Goal: Information Seeking & Learning: Compare options

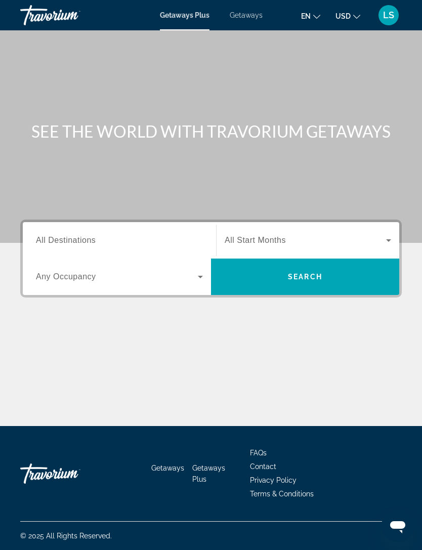
click at [249, 8] on div "Getaways Plus Getaways en English Español Français Italiano Português русский U…" at bounding box center [211, 15] width 422 height 26
click at [253, 18] on span "Getaways" at bounding box center [246, 15] width 33 height 8
click at [78, 244] on span "All Destinations" at bounding box center [66, 240] width 60 height 9
click at [78, 244] on input "Destination All Destinations" at bounding box center [119, 241] width 167 height 12
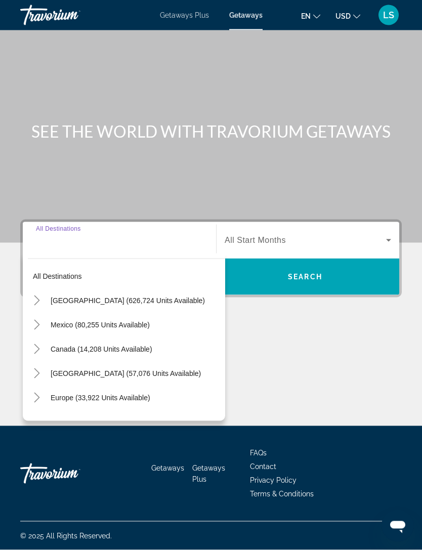
scroll to position [32, 0]
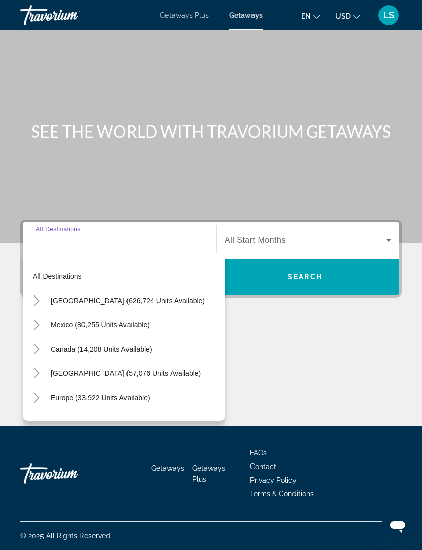
click at [87, 321] on span "Mexico (80,255 units available)" at bounding box center [100, 325] width 99 height 8
type input "**********"
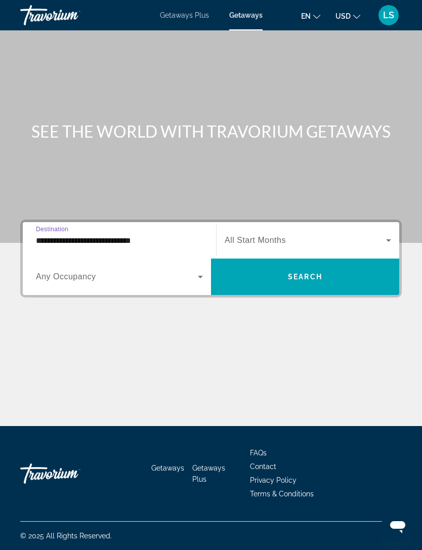
click at [110, 271] on span "Search widget" at bounding box center [117, 277] width 162 height 12
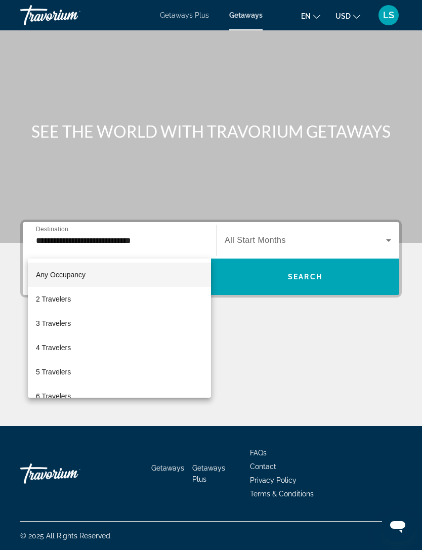
click at [290, 240] on div at bounding box center [211, 275] width 422 height 550
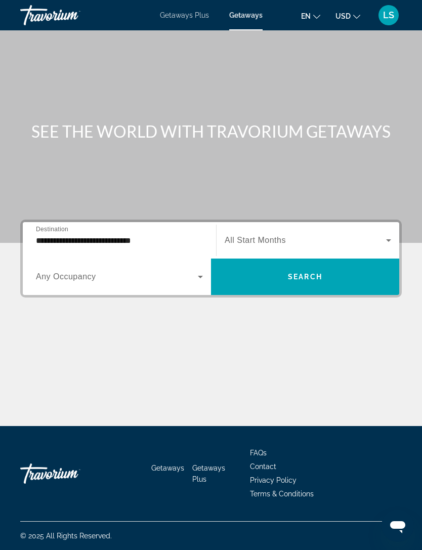
click at [278, 265] on span "Search widget" at bounding box center [305, 277] width 188 height 24
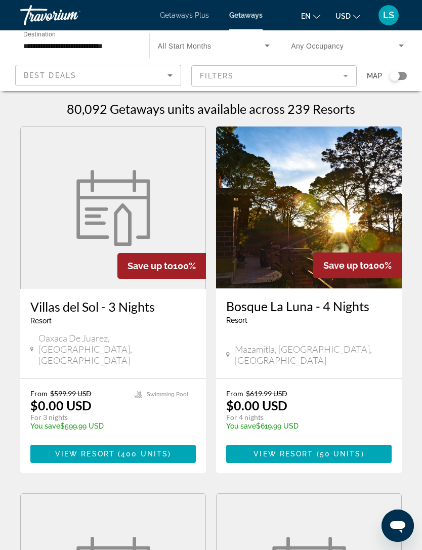
click at [344, 110] on h1 "80,092 Getaways units available across 239 Resorts" at bounding box center [211, 108] width 288 height 15
click at [348, 108] on h1 "80,092 Getaways units available across 239 Resorts" at bounding box center [211, 108] width 288 height 15
click at [344, 114] on h1 "80,092 Getaways units available across 239 Resorts" at bounding box center [211, 108] width 288 height 15
click at [337, 102] on h1 "80,092 Getaways units available across 239 Resorts" at bounding box center [211, 108] width 288 height 15
click at [336, 107] on h1 "80,092 Getaways units available across 239 Resorts" at bounding box center [211, 108] width 288 height 15
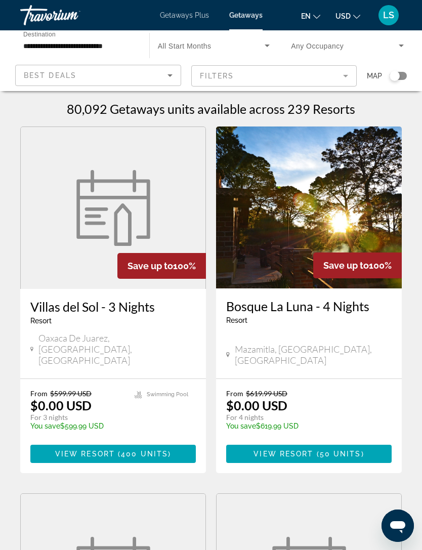
click at [350, 71] on mat-form-field "Filters" at bounding box center [274, 75] width 166 height 21
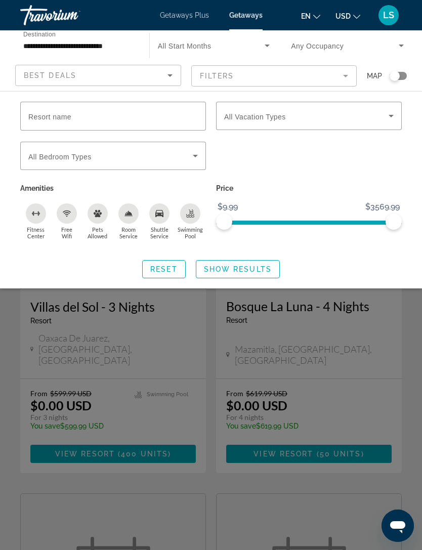
click at [73, 211] on div "Free Wifi" at bounding box center [67, 213] width 20 height 20
click at [196, 212] on div "Swimming Pool" at bounding box center [190, 213] width 20 height 20
click at [168, 215] on div "Shuttle Service" at bounding box center [159, 213] width 20 height 20
click at [192, 154] on icon "Search widget" at bounding box center [195, 156] width 12 height 12
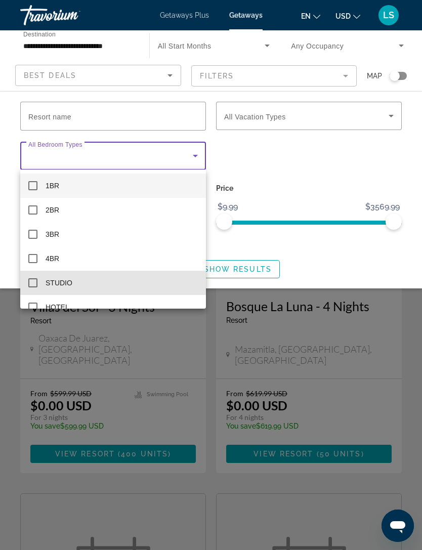
click at [37, 278] on mat-pseudo-checkbox at bounding box center [32, 282] width 9 height 9
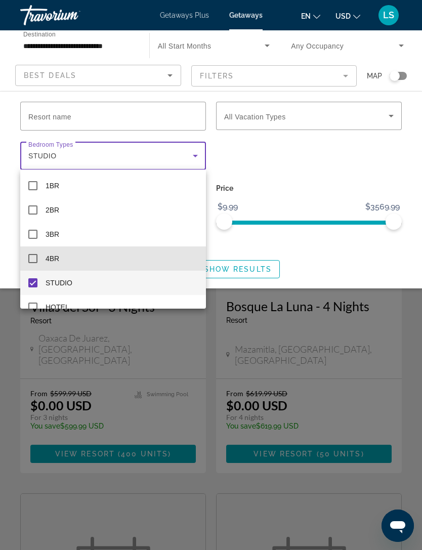
click at [35, 259] on mat-pseudo-checkbox at bounding box center [32, 258] width 9 height 9
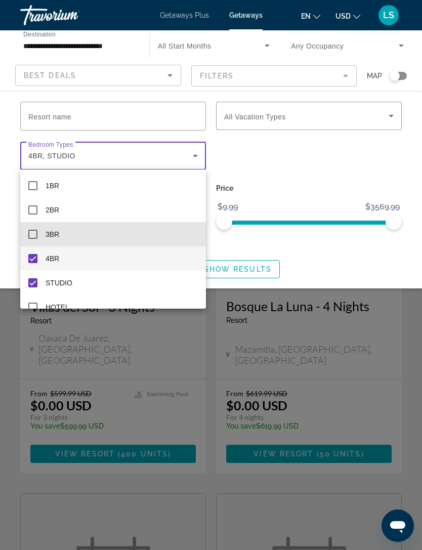
click at [35, 236] on mat-pseudo-checkbox at bounding box center [32, 234] width 9 height 9
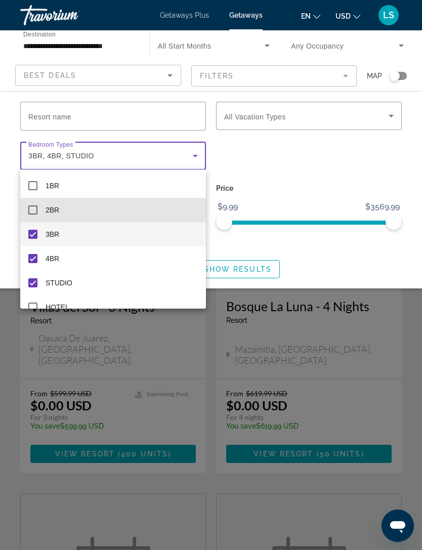
click at [34, 211] on mat-pseudo-checkbox at bounding box center [32, 209] width 9 height 9
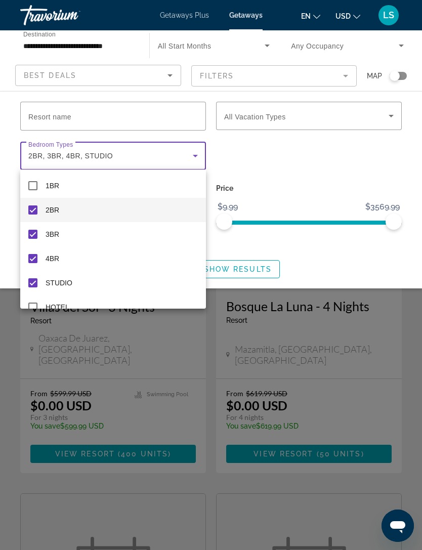
click at [280, 152] on div at bounding box center [211, 275] width 422 height 550
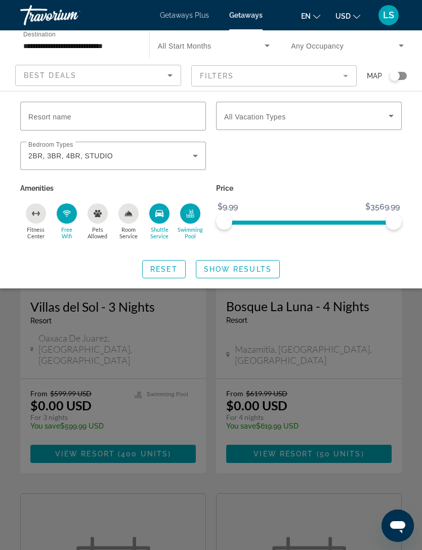
click at [385, 114] on icon "Search widget" at bounding box center [391, 116] width 12 height 12
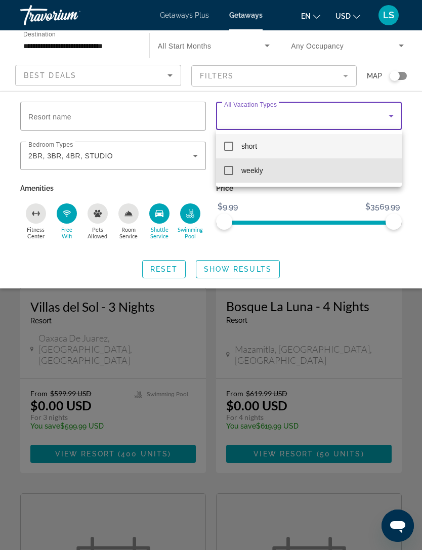
click at [234, 176] on mat-option "weekly" at bounding box center [309, 170] width 186 height 24
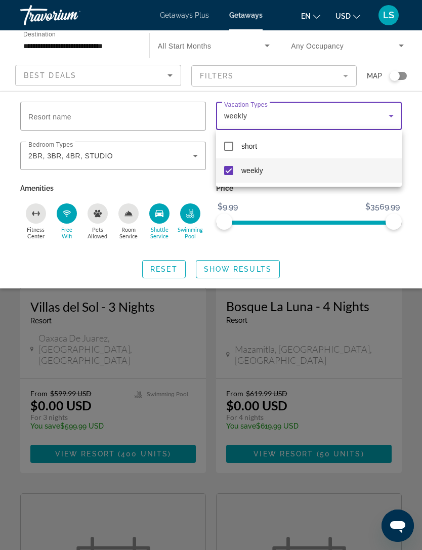
click at [295, 197] on div at bounding box center [211, 275] width 422 height 550
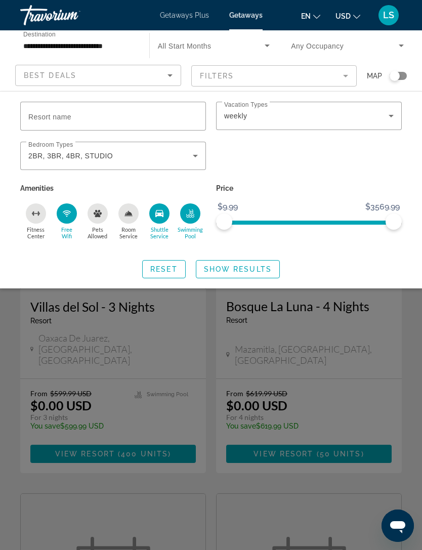
click at [242, 266] on span "Show Results" at bounding box center [238, 269] width 68 height 8
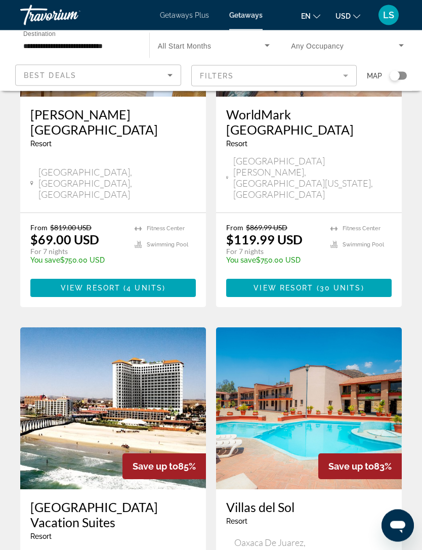
scroll to position [1856, 0]
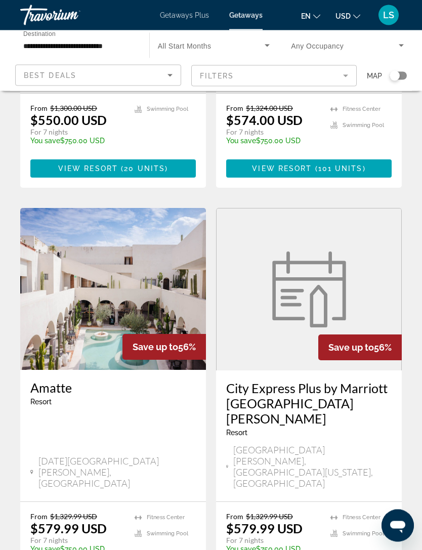
scroll to position [1845, 0]
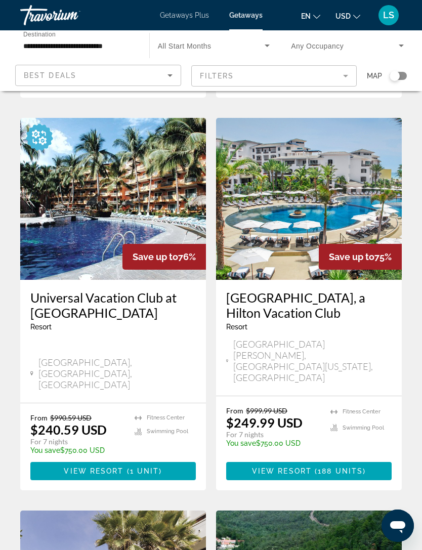
scroll to position [418, 0]
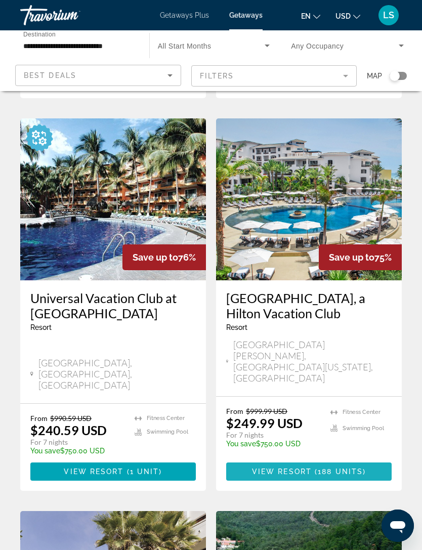
click at [270, 467] on span "View Resort" at bounding box center [282, 471] width 60 height 8
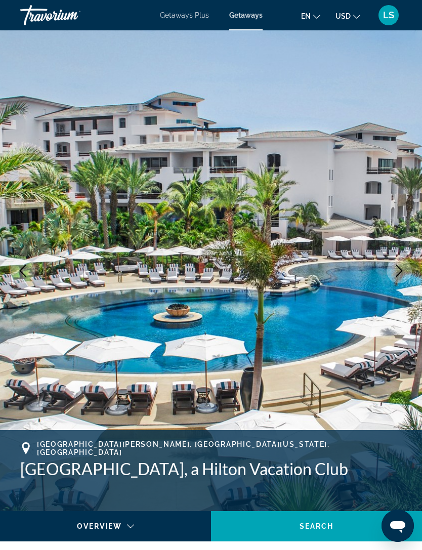
click at [400, 268] on icon "Next image" at bounding box center [399, 271] width 12 height 12
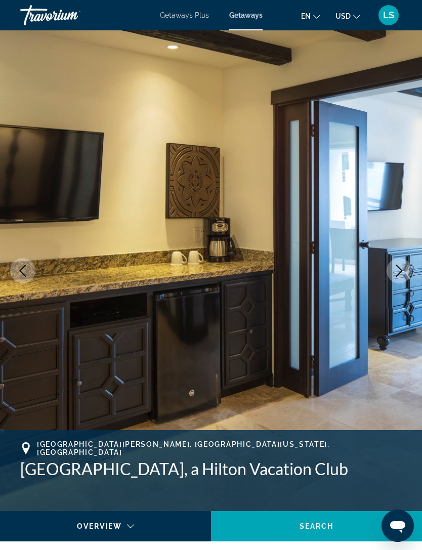
click at [392, 272] on button "Next image" at bounding box center [398, 270] width 25 height 25
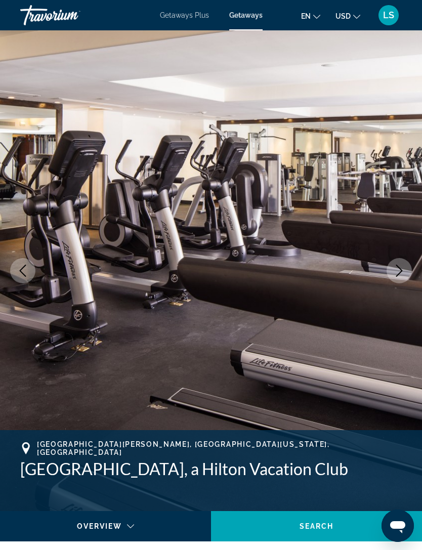
click at [389, 272] on button "Next image" at bounding box center [398, 270] width 25 height 25
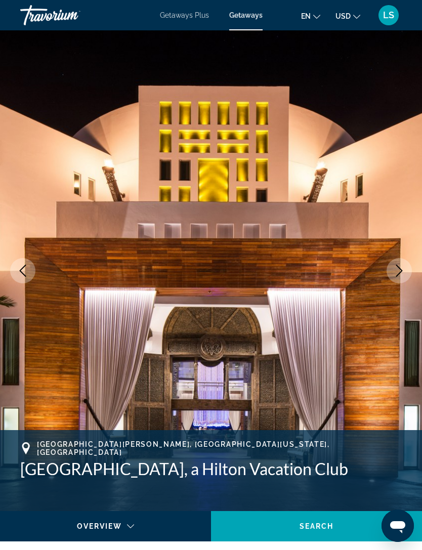
click at [390, 273] on button "Next image" at bounding box center [398, 270] width 25 height 25
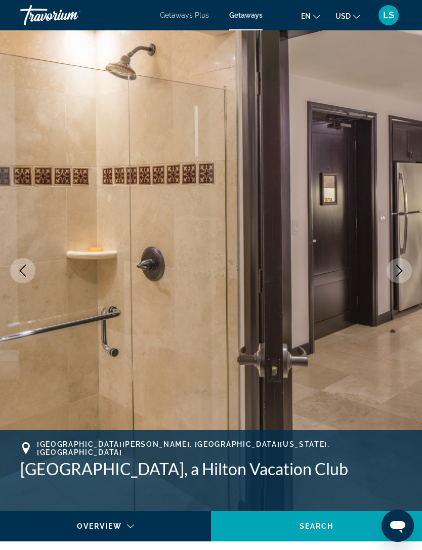
click at [389, 273] on button "Next image" at bounding box center [398, 270] width 25 height 25
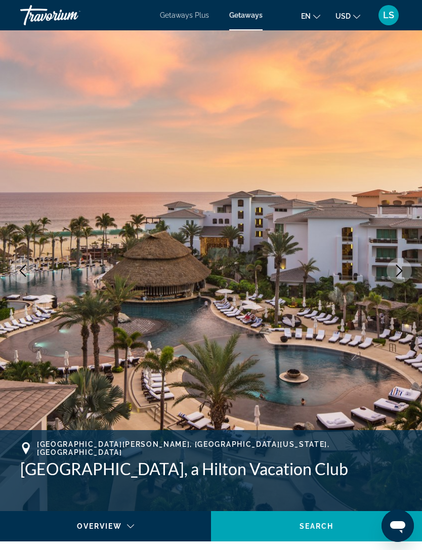
click at [388, 273] on button "Next image" at bounding box center [398, 270] width 25 height 25
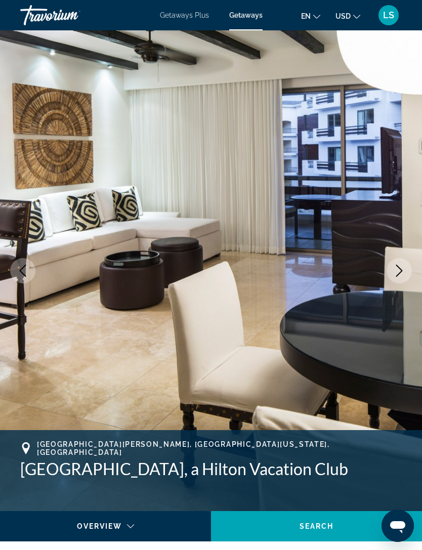
click at [15, 268] on button "Previous image" at bounding box center [22, 270] width 25 height 25
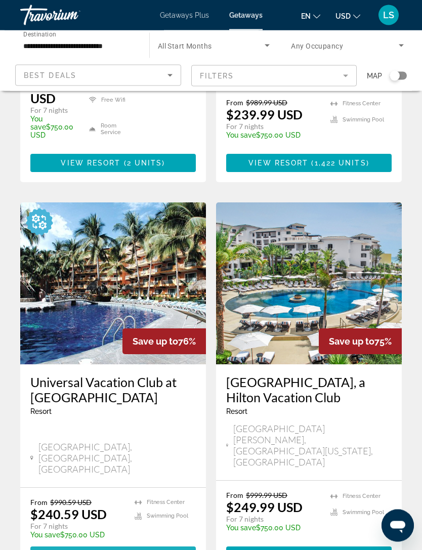
scroll to position [334, 0]
click at [91, 549] on span "View Resort" at bounding box center [94, 555] width 60 height 8
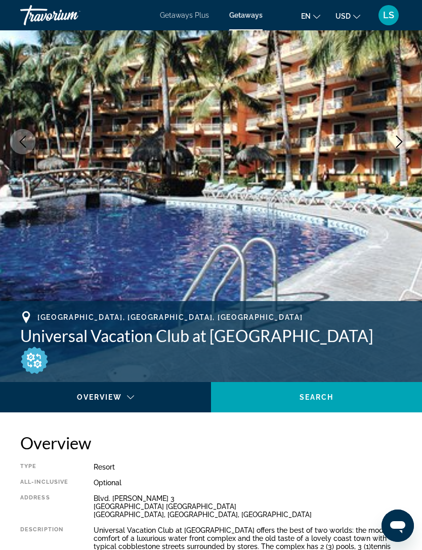
scroll to position [111, 0]
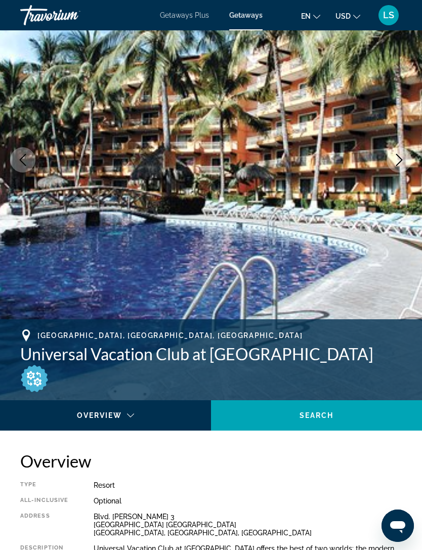
click at [404, 157] on icon "Next image" at bounding box center [399, 160] width 12 height 12
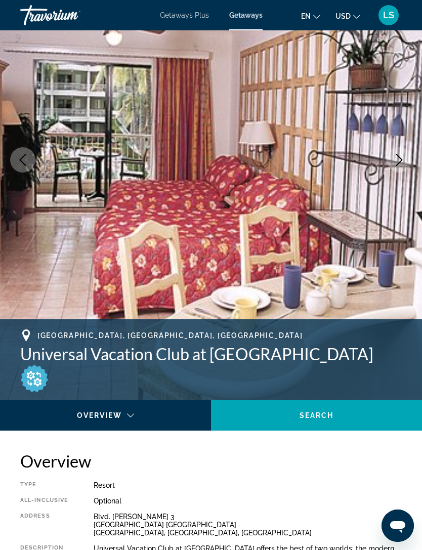
click at [406, 154] on button "Next image" at bounding box center [398, 159] width 25 height 25
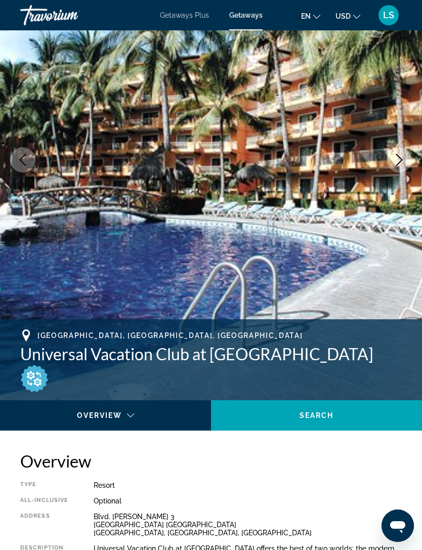
click at [408, 155] on button "Next image" at bounding box center [398, 159] width 25 height 25
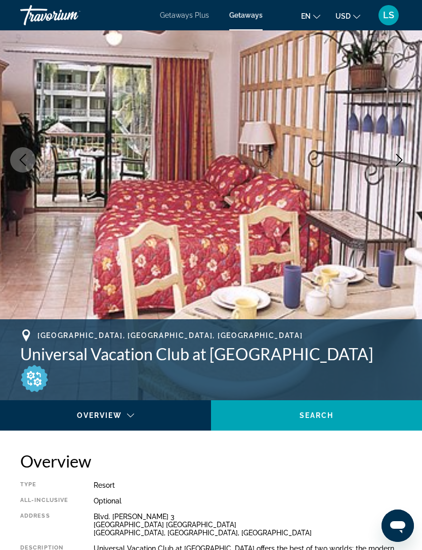
click at [402, 160] on icon "Next image" at bounding box center [399, 160] width 7 height 12
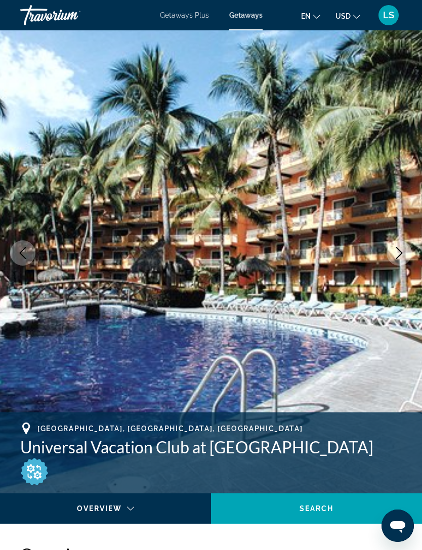
scroll to position [0, 0]
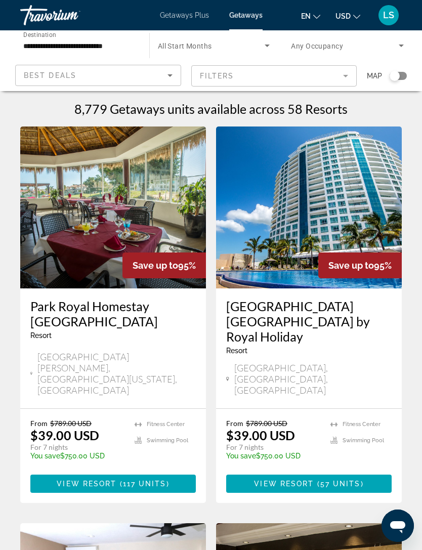
click at [81, 42] on input "**********" at bounding box center [79, 46] width 113 height 12
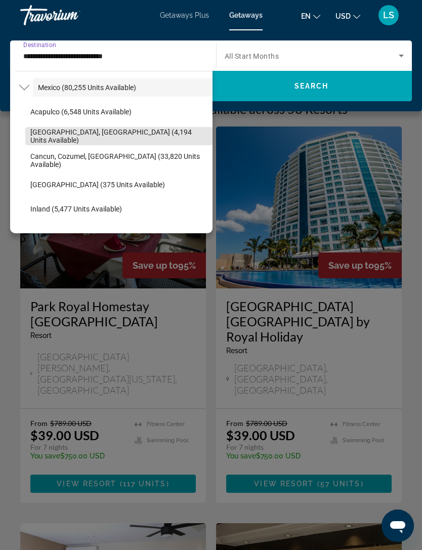
scroll to position [53, 0]
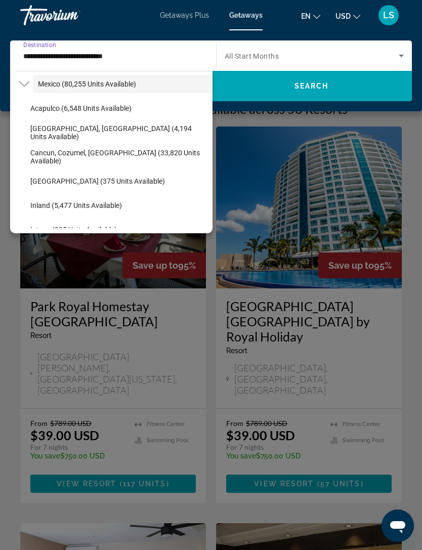
click at [129, 159] on span "Cancun, Cozumel, Riviera Maya (33,820 units available)" at bounding box center [118, 157] width 177 height 16
type input "**********"
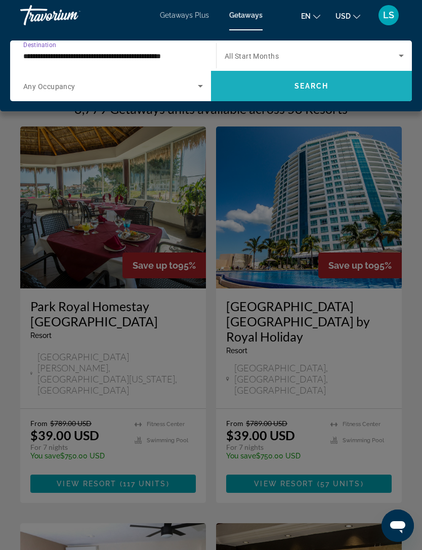
click at [306, 88] on span "Search" at bounding box center [311, 86] width 34 height 8
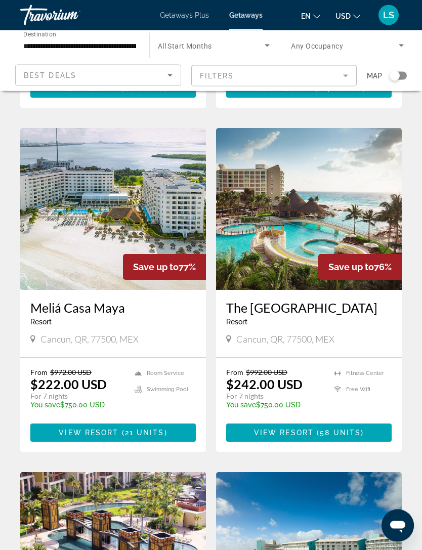
scroll to position [365, 0]
click at [289, 420] on span "Main content" at bounding box center [308, 432] width 165 height 24
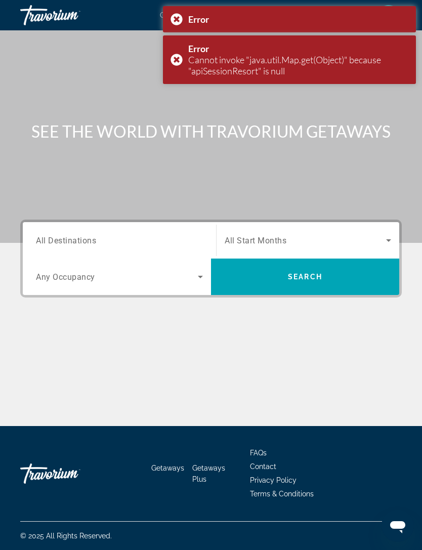
click at [180, 58] on div "Error Cannot invoke "java.util.Map.get(Object)" because "apiSessionResort" is n…" at bounding box center [289, 59] width 253 height 49
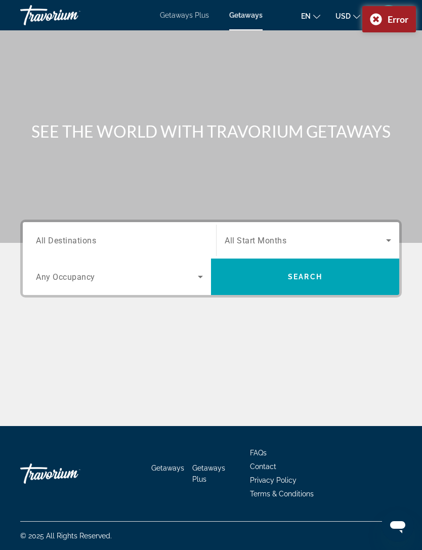
click at [379, 20] on div "Error" at bounding box center [389, 19] width 54 height 26
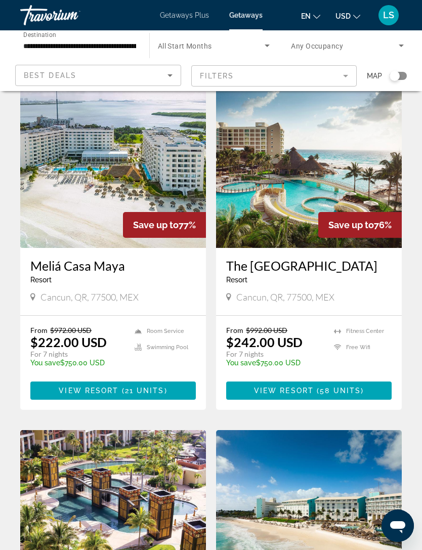
scroll to position [406, 0]
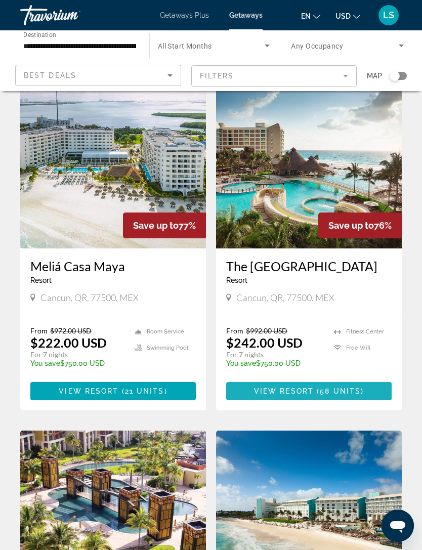
click at [292, 387] on span "View Resort" at bounding box center [284, 391] width 60 height 8
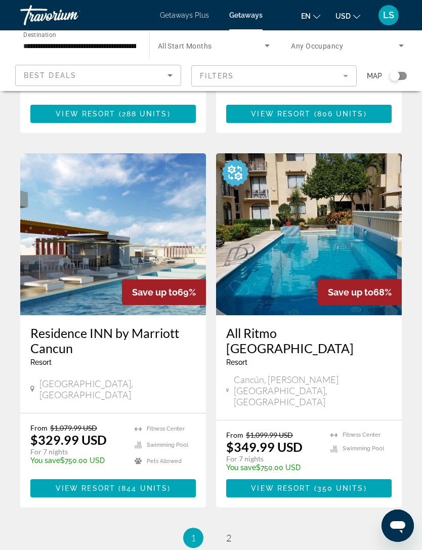
scroll to position [1860, 0]
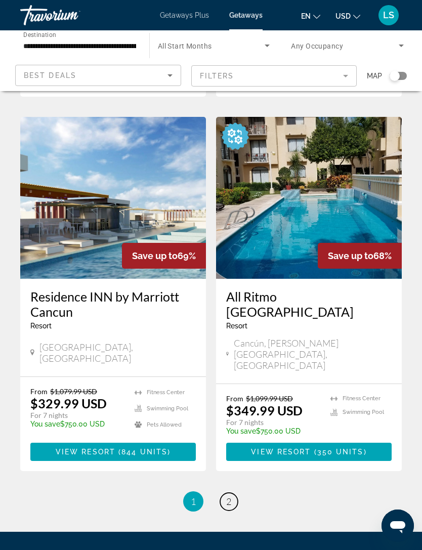
click at [232, 493] on link "page 2" at bounding box center [229, 502] width 18 height 18
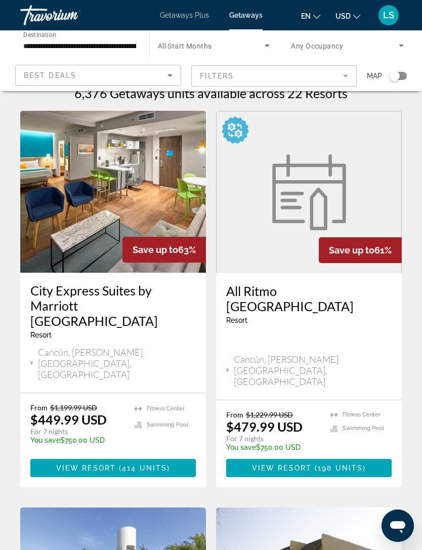
scroll to position [17, 0]
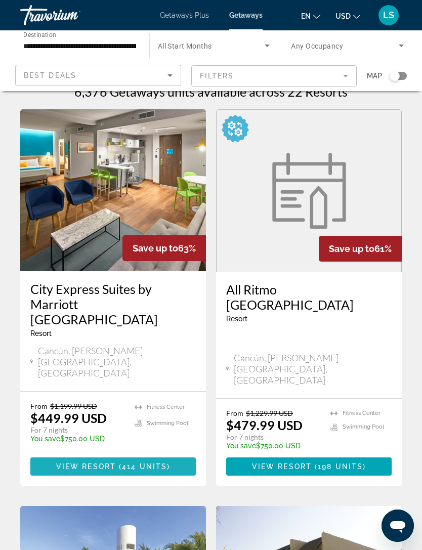
click at [108, 462] on span "View Resort" at bounding box center [86, 466] width 60 height 8
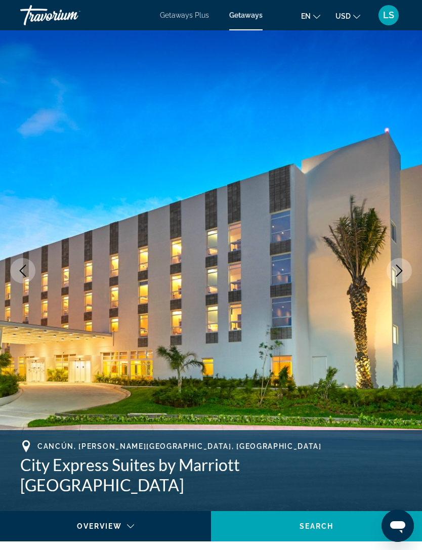
click at [399, 268] on icon "Next image" at bounding box center [399, 271] width 7 height 12
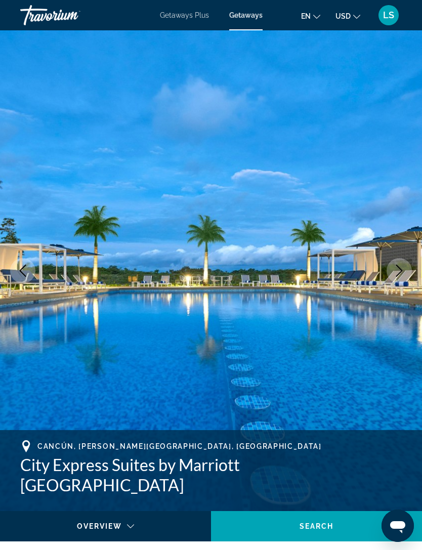
click at [400, 272] on icon "Next image" at bounding box center [399, 271] width 12 height 12
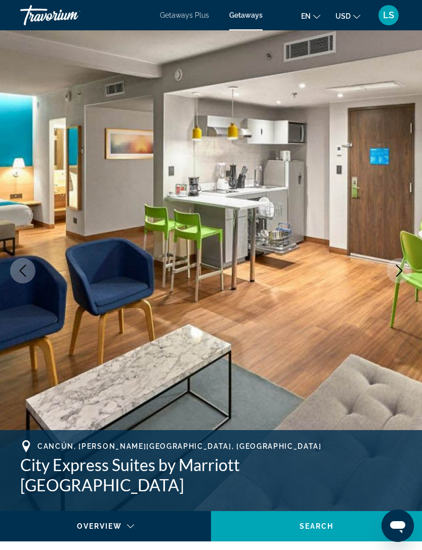
click at [399, 272] on icon "Next image" at bounding box center [399, 271] width 12 height 12
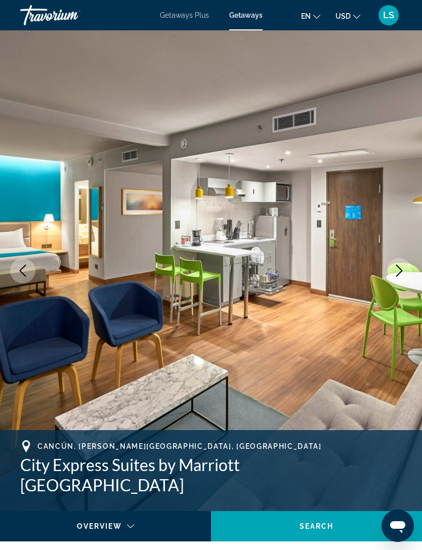
click at [399, 272] on icon "Next image" at bounding box center [399, 271] width 12 height 12
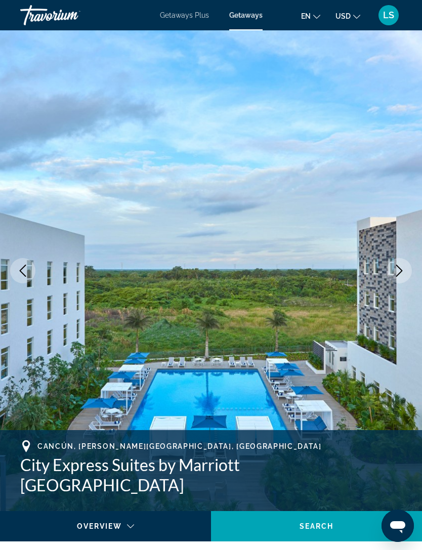
click at [401, 267] on icon "Next image" at bounding box center [399, 271] width 12 height 12
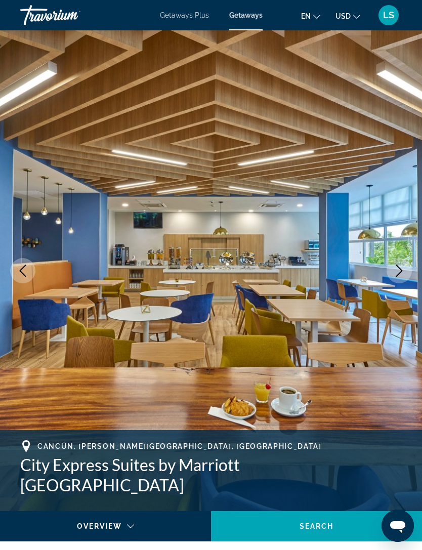
click at [400, 269] on icon "Next image" at bounding box center [399, 271] width 7 height 12
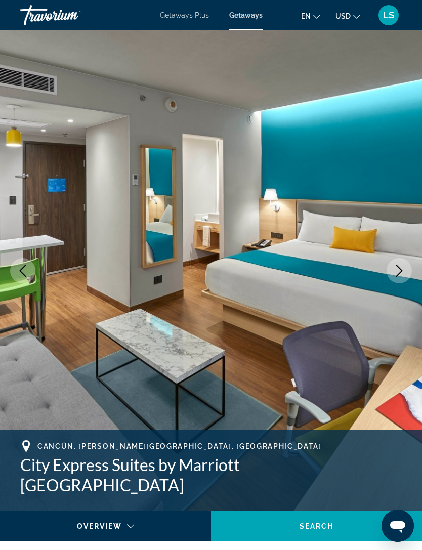
click at [401, 270] on icon "Next image" at bounding box center [399, 271] width 12 height 12
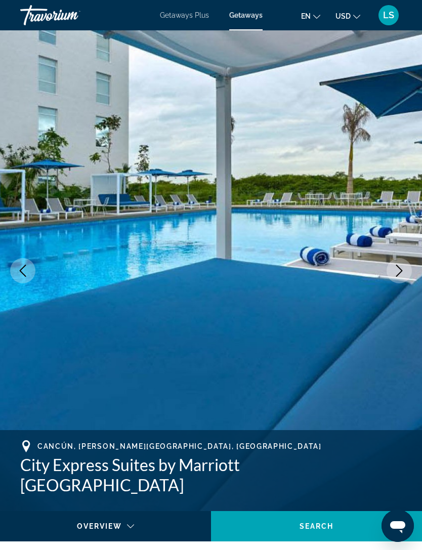
click at [403, 270] on icon "Next image" at bounding box center [399, 271] width 12 height 12
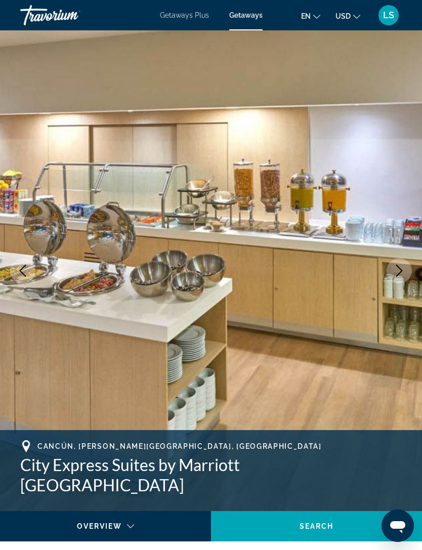
click at [406, 273] on button "Next image" at bounding box center [398, 270] width 25 height 25
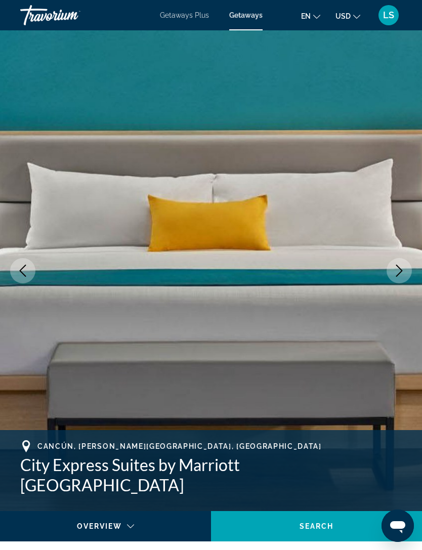
click at [407, 273] on button "Next image" at bounding box center [398, 270] width 25 height 25
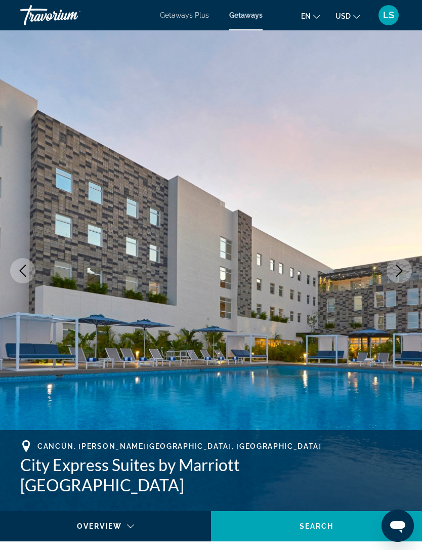
click at [404, 271] on icon "Next image" at bounding box center [399, 271] width 12 height 12
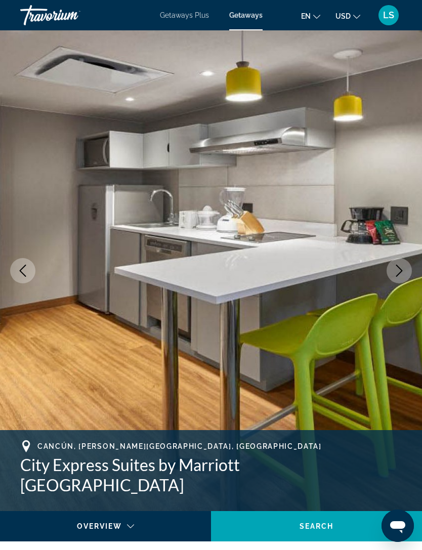
click at [405, 271] on icon "Next image" at bounding box center [399, 271] width 12 height 12
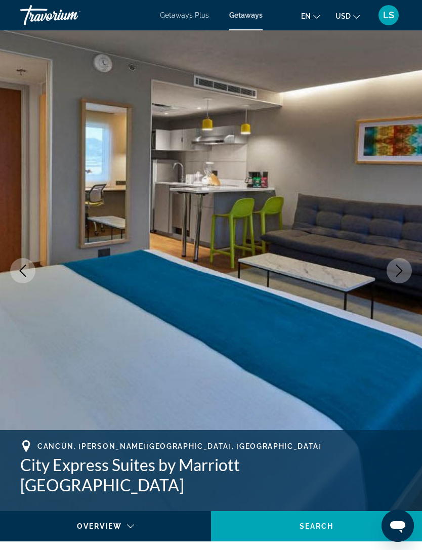
click at [404, 272] on icon "Next image" at bounding box center [399, 271] width 12 height 12
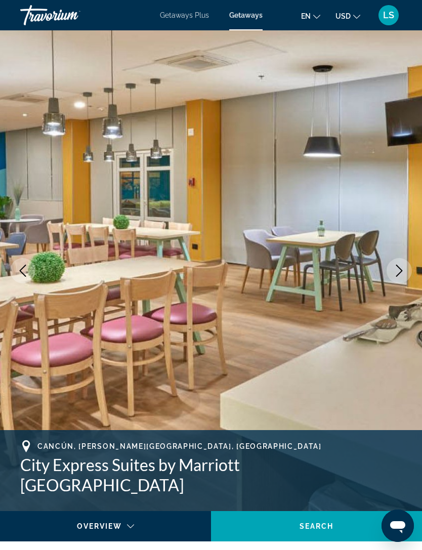
click at [404, 274] on icon "Next image" at bounding box center [399, 271] width 12 height 12
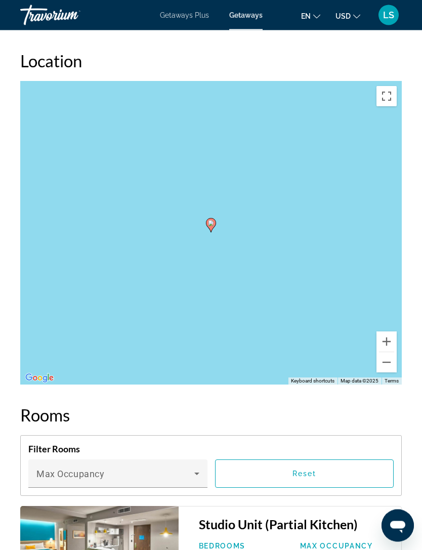
scroll to position [1551, 0]
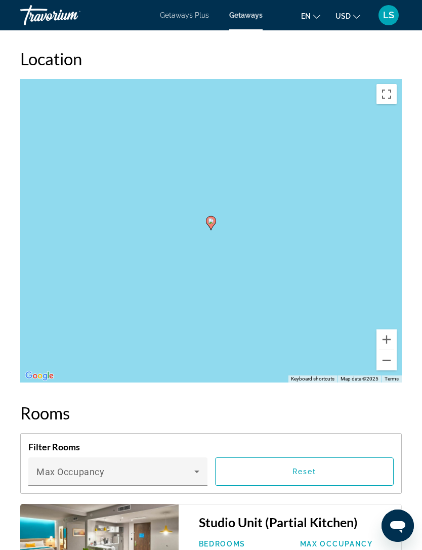
click at [390, 363] on button "Zoom out" at bounding box center [386, 360] width 20 height 20
click at [388, 359] on button "Zoom out" at bounding box center [386, 360] width 20 height 20
click at [389, 361] on button "Zoom out" at bounding box center [386, 360] width 20 height 20
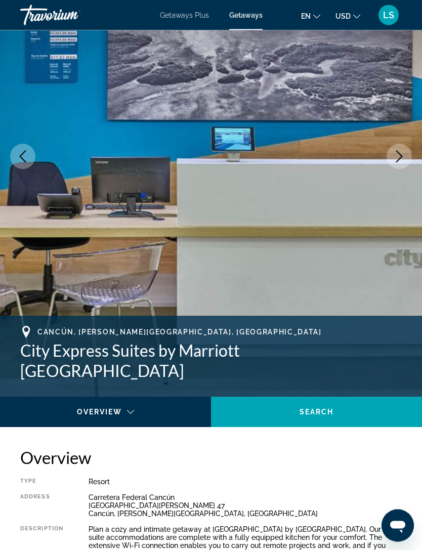
scroll to position [0, 0]
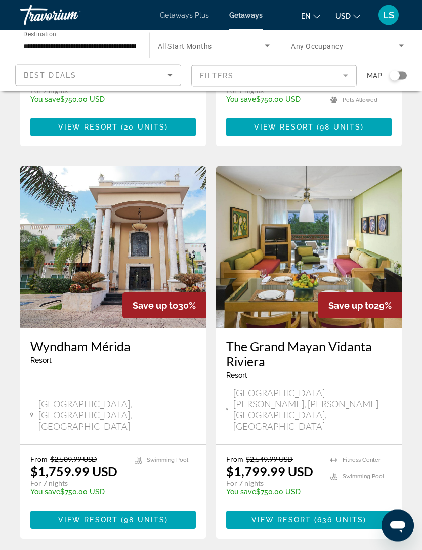
scroll to position [1538, 0]
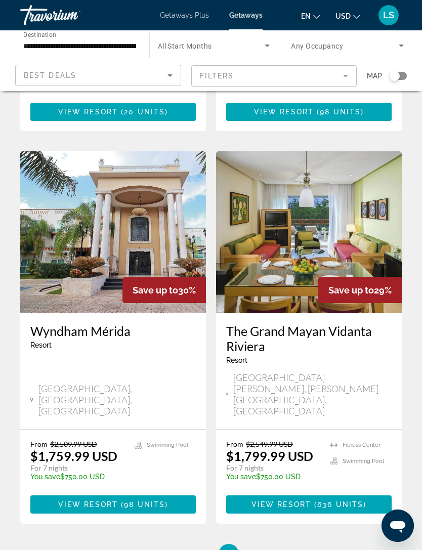
click at [205, 544] on ul "2 / 2 page 1 You're on page 2" at bounding box center [210, 554] width 381 height 20
click at [193, 548] on span "1" at bounding box center [193, 553] width 5 height 11
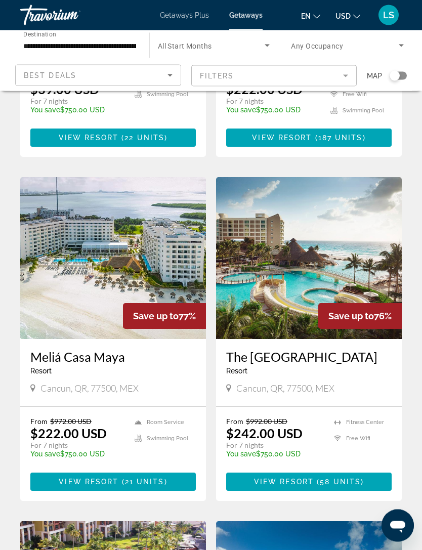
scroll to position [316, 0]
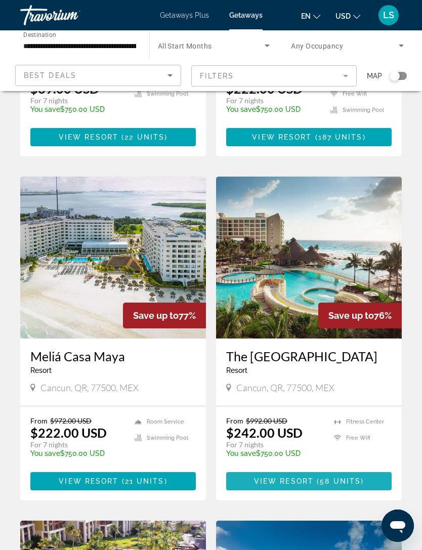
click at [279, 477] on span "View Resort" at bounding box center [284, 481] width 60 height 8
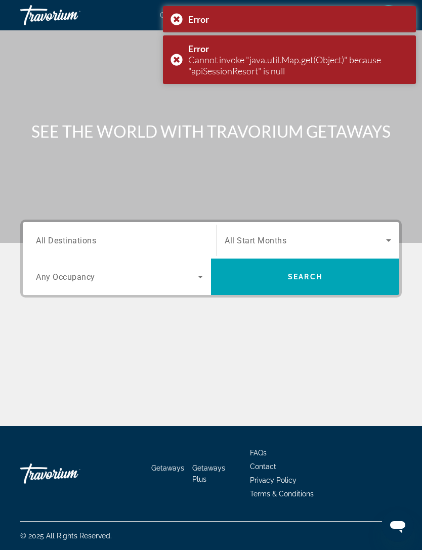
click at [173, 61] on div "Error Cannot invoke "java.util.Map.get(Object)" because "apiSessionResort" is n…" at bounding box center [289, 59] width 253 height 49
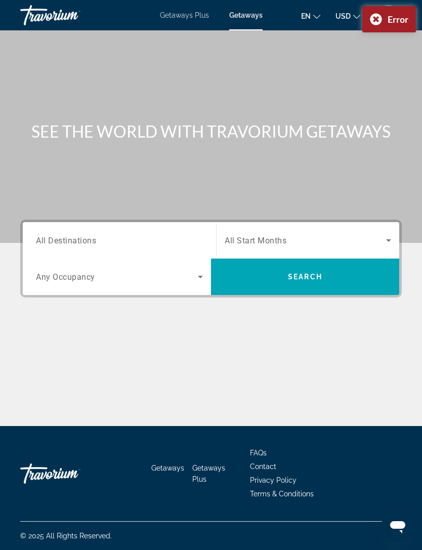
click at [377, 17] on div "Error" at bounding box center [389, 19] width 54 height 26
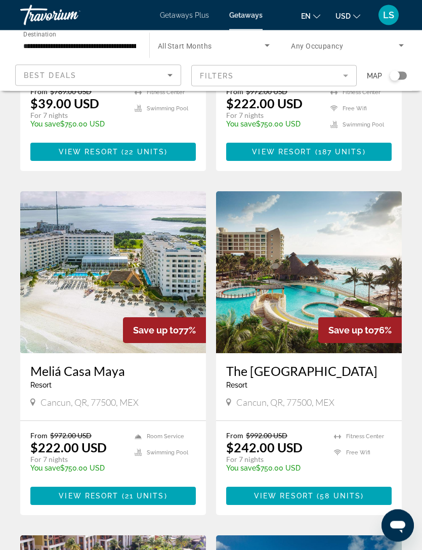
scroll to position [301, 0]
click at [105, 492] on span "View Resort" at bounding box center [89, 496] width 60 height 8
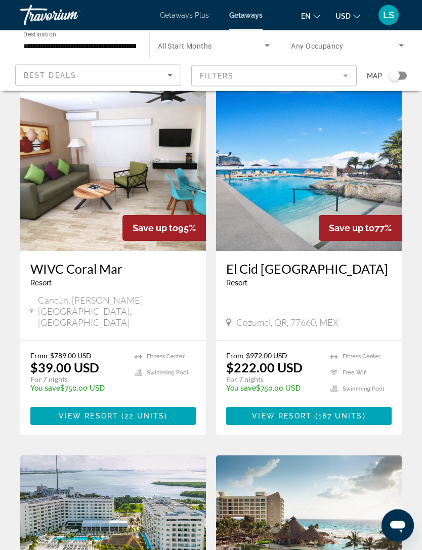
scroll to position [37, 0]
click at [288, 412] on span "View Resort" at bounding box center [282, 416] width 60 height 8
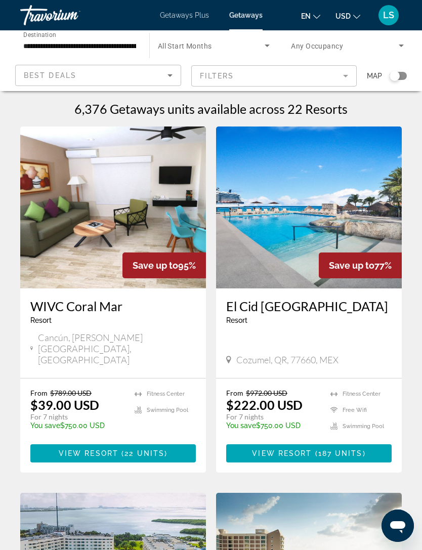
click at [392, 15] on span "LS" at bounding box center [388, 15] width 11 height 10
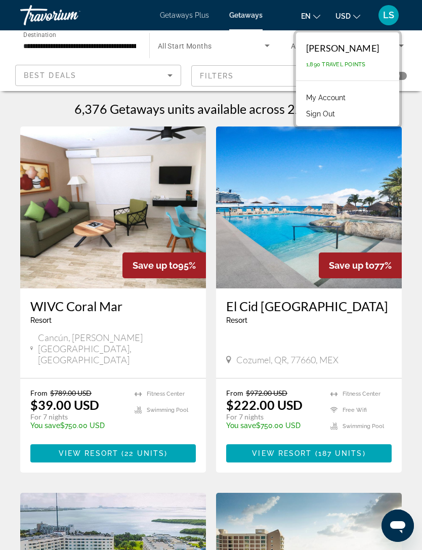
click at [306, 168] on img "Main content" at bounding box center [309, 207] width 186 height 162
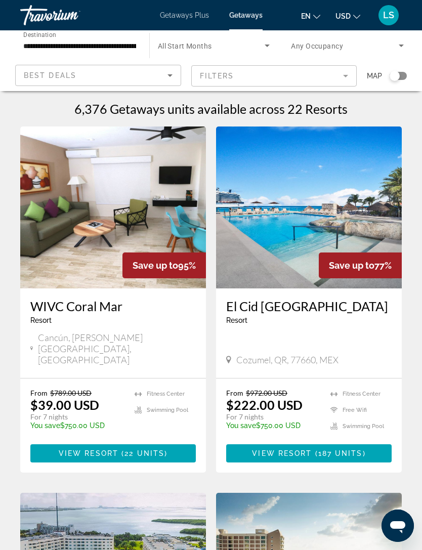
click at [354, 73] on mat-form-field "Filters" at bounding box center [274, 75] width 166 height 21
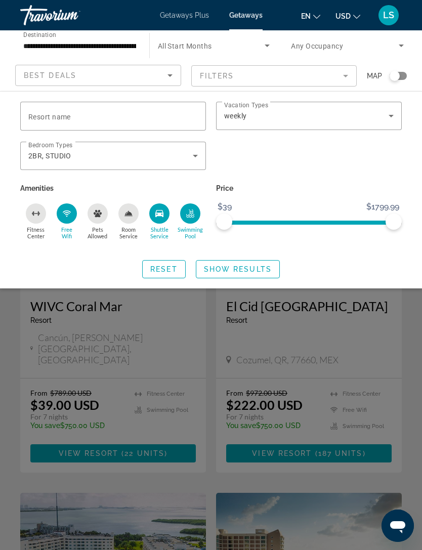
click at [192, 154] on icon "Search widget" at bounding box center [195, 156] width 12 height 12
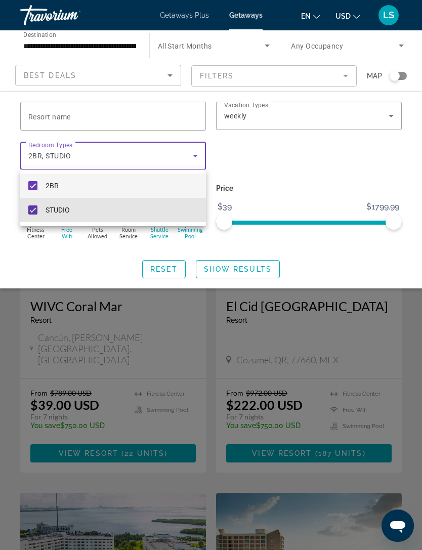
click at [39, 204] on mat-option "STUDIO" at bounding box center [113, 210] width 186 height 24
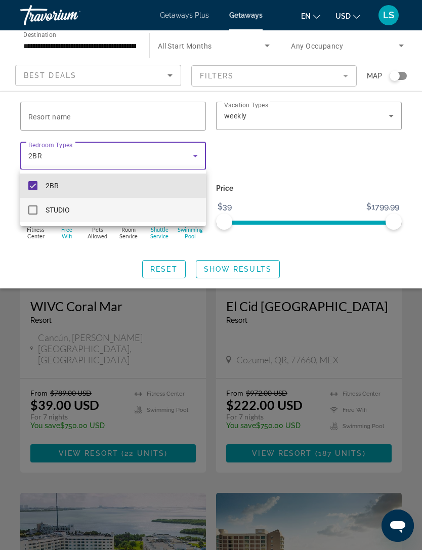
click at [37, 185] on mat-option "2BR" at bounding box center [113, 185] width 186 height 24
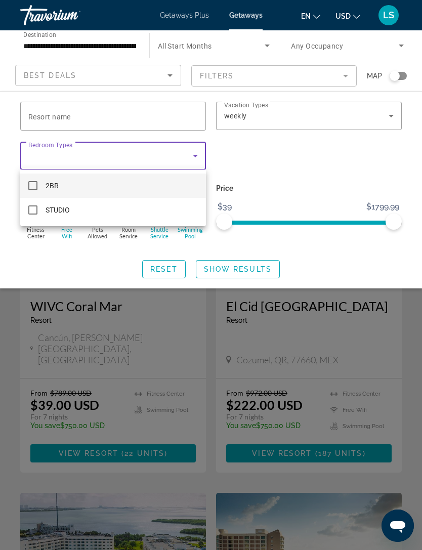
click at [288, 157] on div at bounding box center [211, 275] width 422 height 550
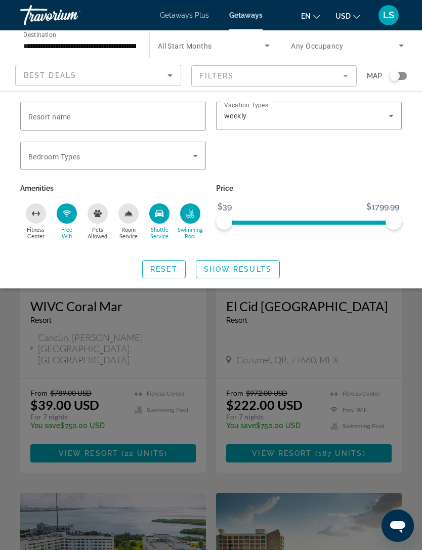
click at [239, 266] on span "Show Results" at bounding box center [238, 269] width 68 height 8
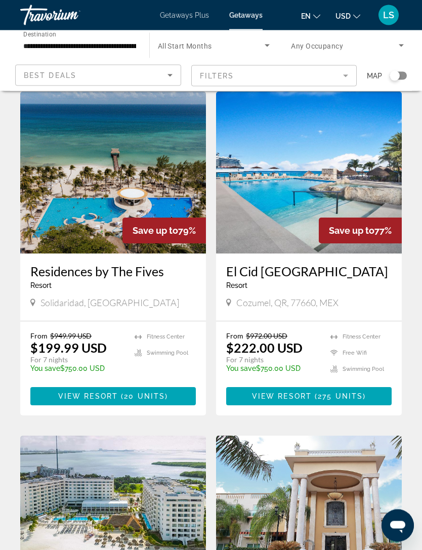
scroll to position [401, 0]
click at [109, 392] on span "View Resort" at bounding box center [88, 396] width 60 height 8
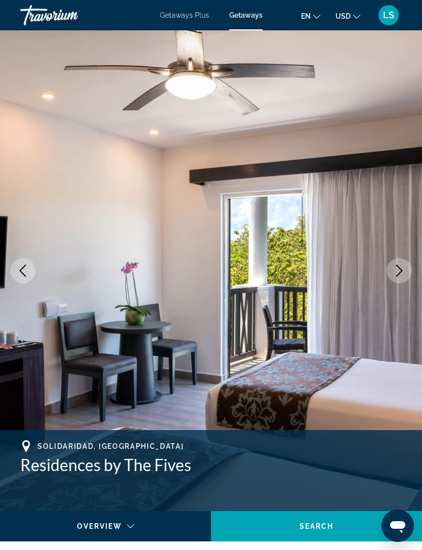
click at [404, 272] on icon "Next image" at bounding box center [399, 271] width 12 height 12
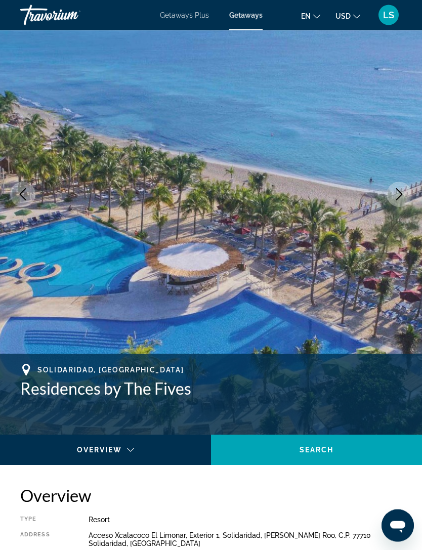
scroll to position [70, 0]
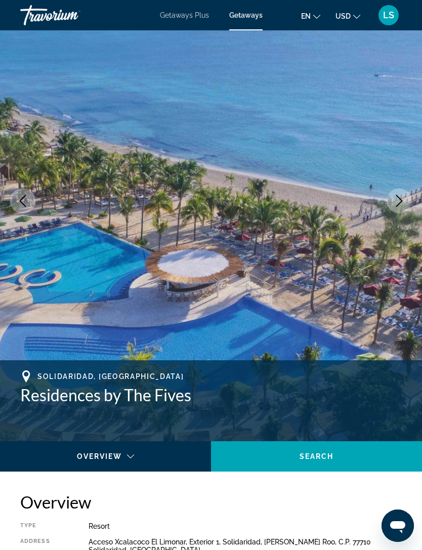
click at [402, 200] on icon "Next image" at bounding box center [399, 201] width 12 height 12
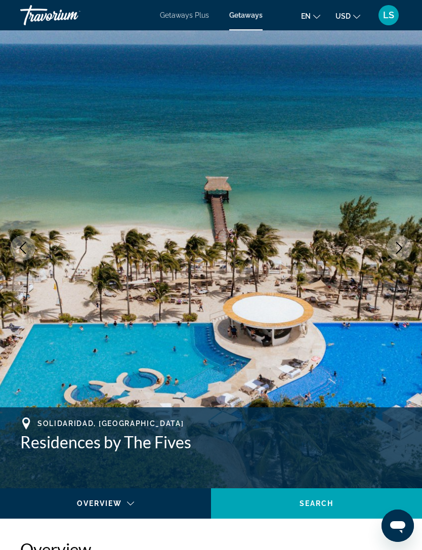
scroll to position [22, 0]
click at [399, 246] on icon "Next image" at bounding box center [399, 248] width 12 height 12
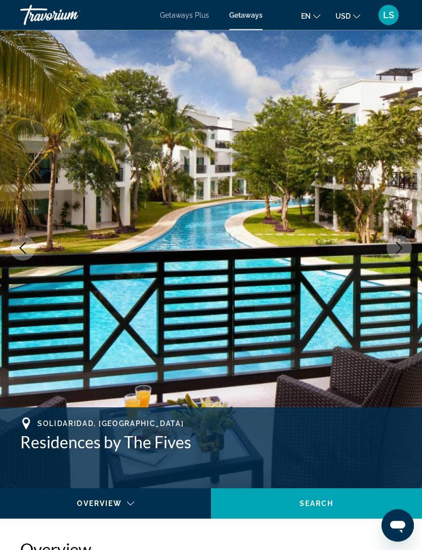
click at [395, 247] on icon "Next image" at bounding box center [399, 248] width 12 height 12
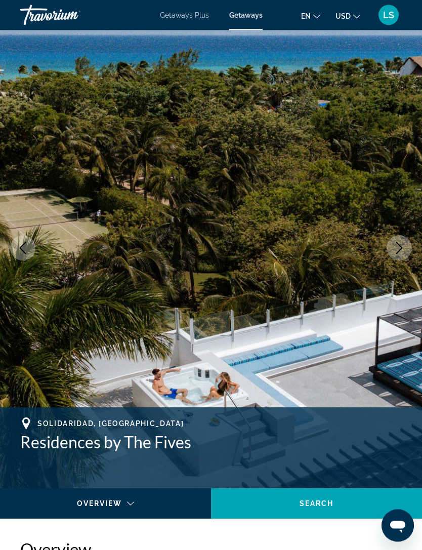
click at [402, 252] on icon "Next image" at bounding box center [399, 248] width 12 height 12
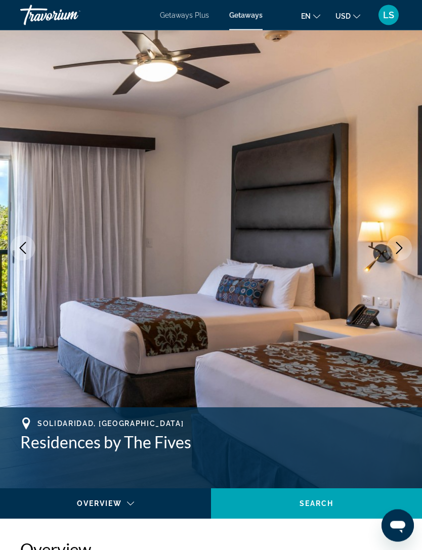
click at [409, 252] on button "Next image" at bounding box center [398, 248] width 25 height 25
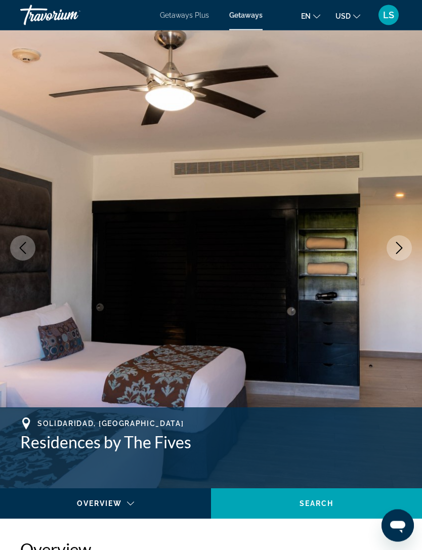
click at [399, 252] on icon "Next image" at bounding box center [399, 248] width 12 height 12
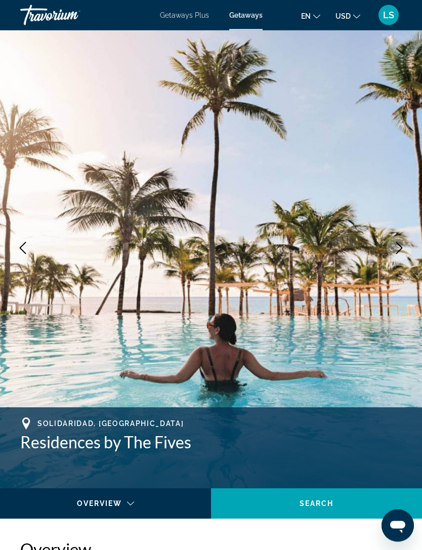
click at [404, 250] on icon "Next image" at bounding box center [399, 248] width 12 height 12
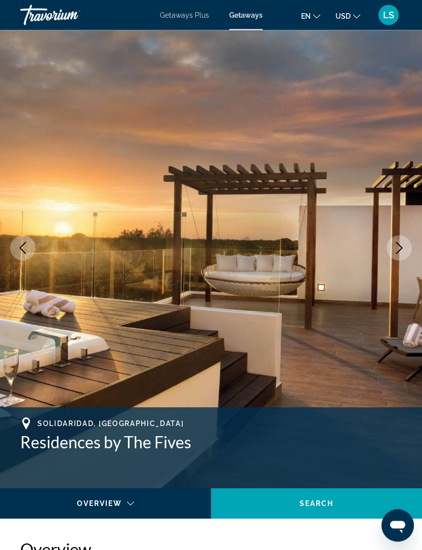
click at [406, 250] on button "Next image" at bounding box center [398, 248] width 25 height 25
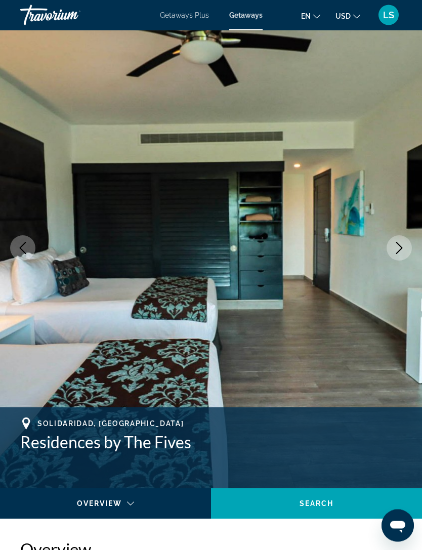
click at [401, 250] on icon "Next image" at bounding box center [399, 248] width 12 height 12
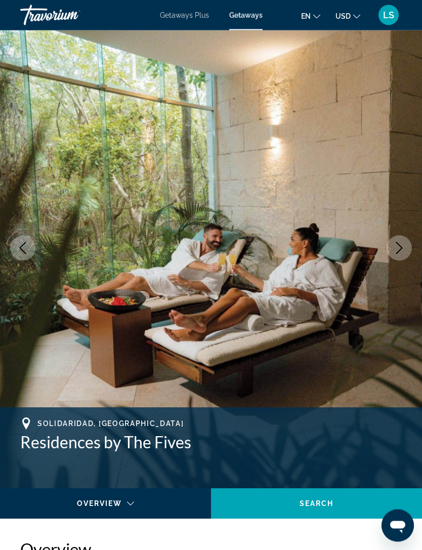
click at [395, 248] on icon "Next image" at bounding box center [399, 248] width 12 height 12
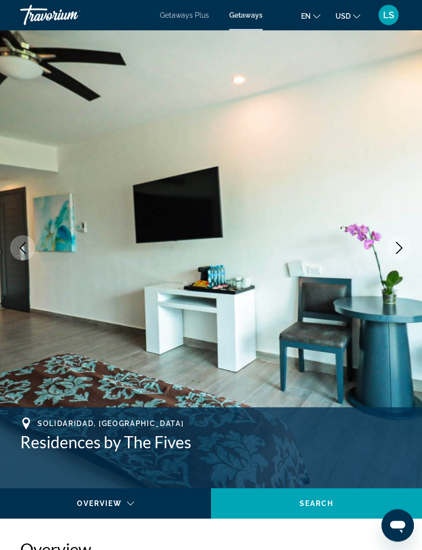
click at [395, 249] on icon "Next image" at bounding box center [399, 248] width 12 height 12
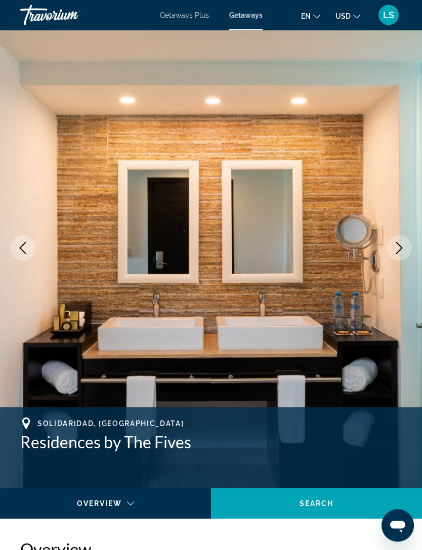
click at [397, 248] on icon "Next image" at bounding box center [399, 248] width 12 height 12
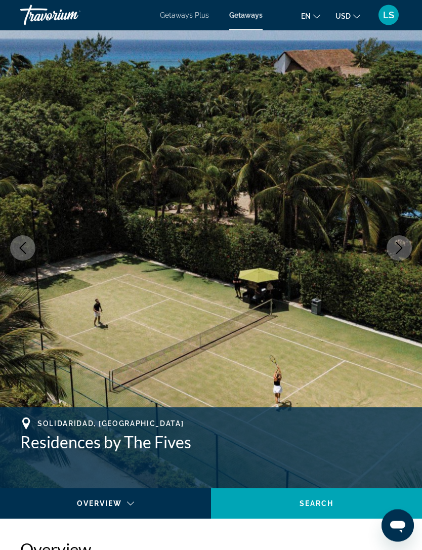
click at [395, 250] on icon "Next image" at bounding box center [399, 248] width 12 height 12
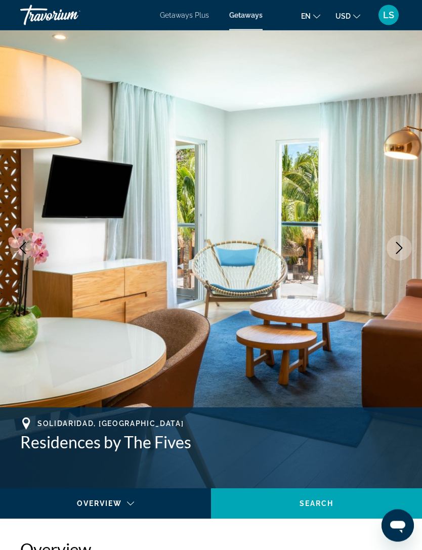
click at [394, 248] on icon "Next image" at bounding box center [399, 248] width 12 height 12
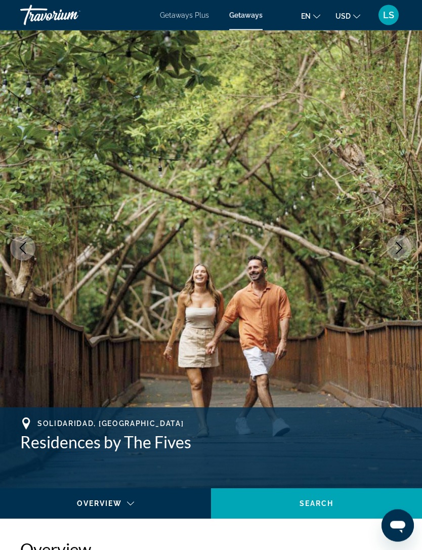
click at [396, 249] on icon "Next image" at bounding box center [399, 248] width 12 height 12
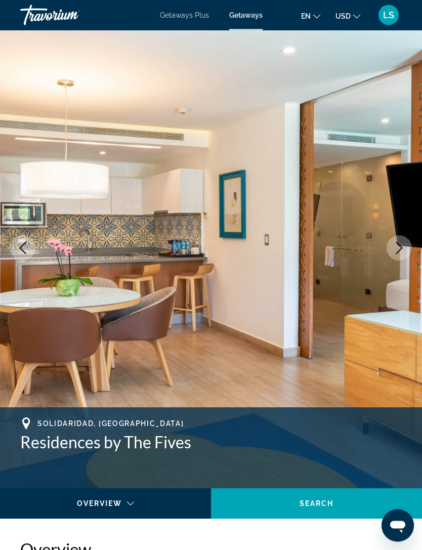
click at [394, 245] on icon "Next image" at bounding box center [399, 248] width 12 height 12
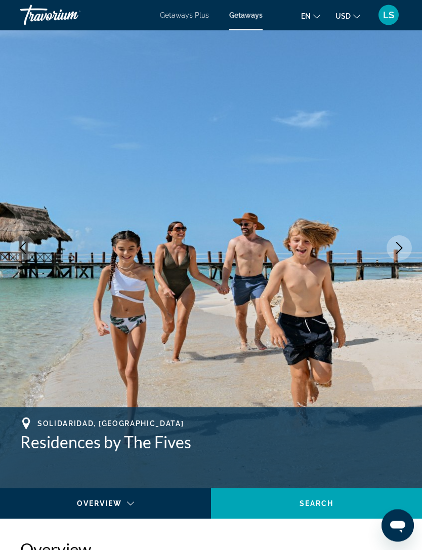
click at [393, 245] on icon "Next image" at bounding box center [399, 248] width 12 height 12
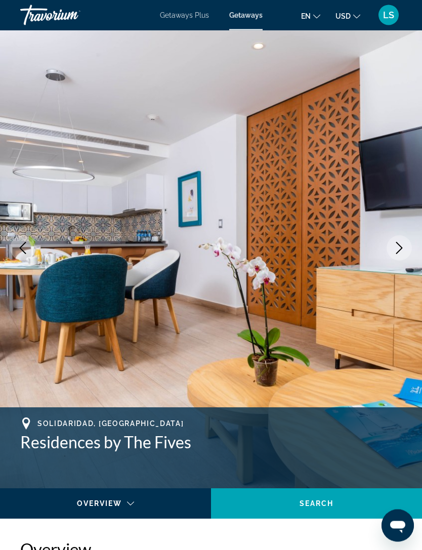
click at [397, 250] on icon "Next image" at bounding box center [399, 248] width 12 height 12
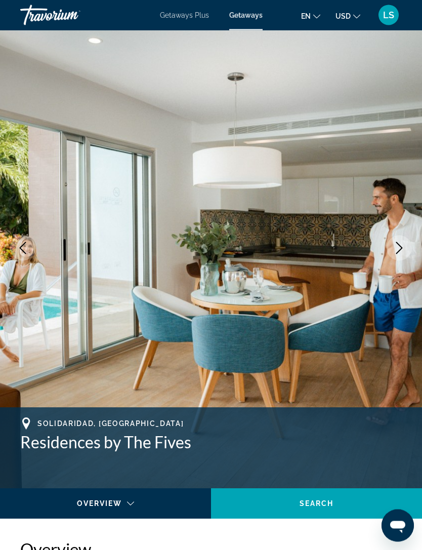
click at [403, 240] on button "Next image" at bounding box center [398, 248] width 25 height 25
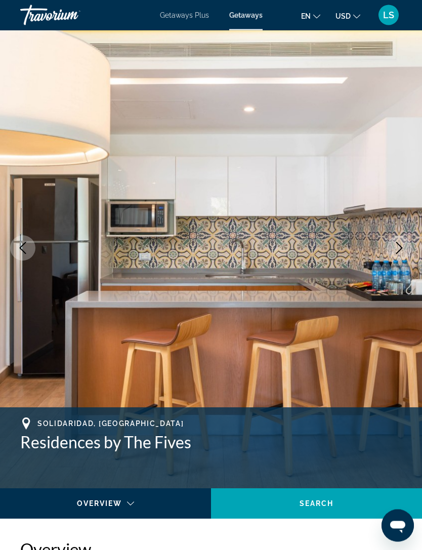
click at [398, 246] on icon "Next image" at bounding box center [399, 248] width 12 height 12
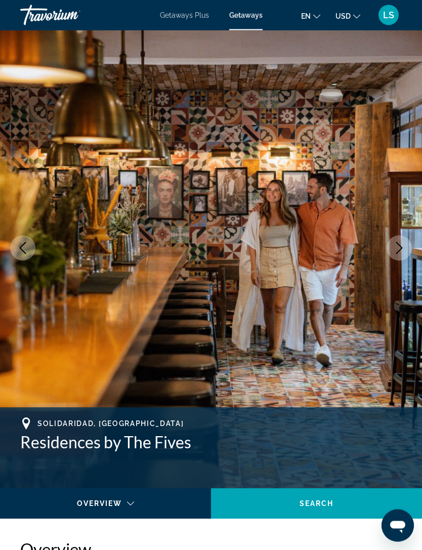
click at [396, 248] on icon "Next image" at bounding box center [399, 248] width 12 height 12
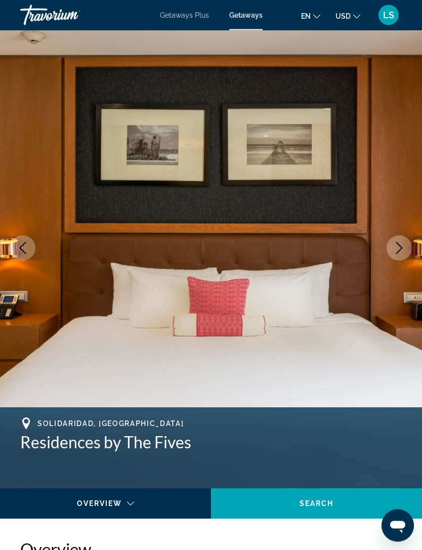
click at [401, 245] on icon "Next image" at bounding box center [399, 248] width 12 height 12
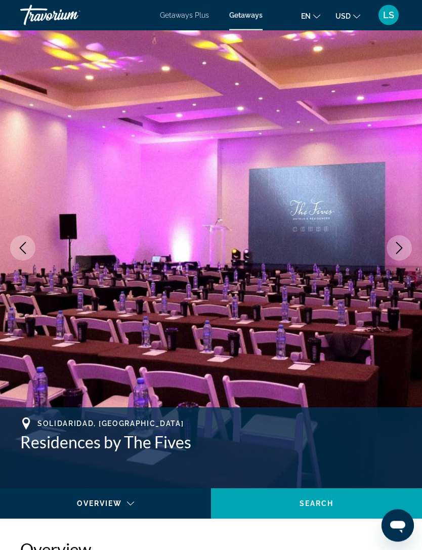
click at [405, 246] on button "Next image" at bounding box center [398, 248] width 25 height 25
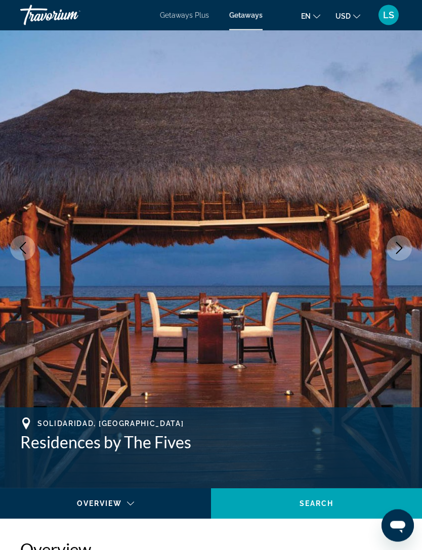
click at [402, 240] on button "Next image" at bounding box center [398, 248] width 25 height 25
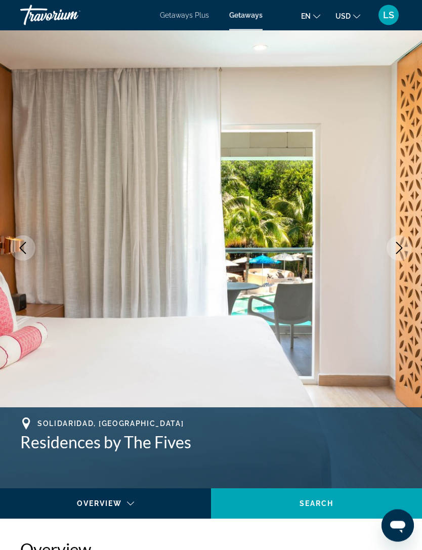
click at [404, 247] on icon "Next image" at bounding box center [399, 248] width 12 height 12
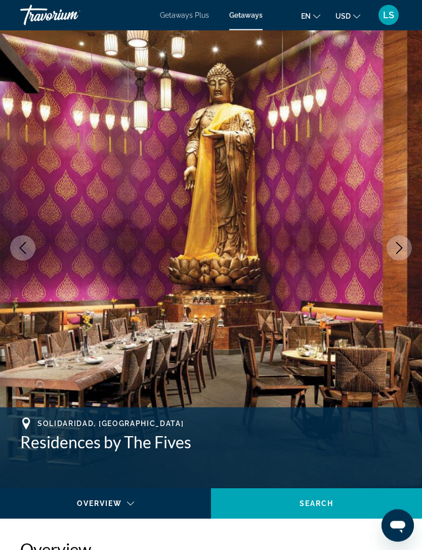
click at [403, 239] on button "Next image" at bounding box center [398, 248] width 25 height 25
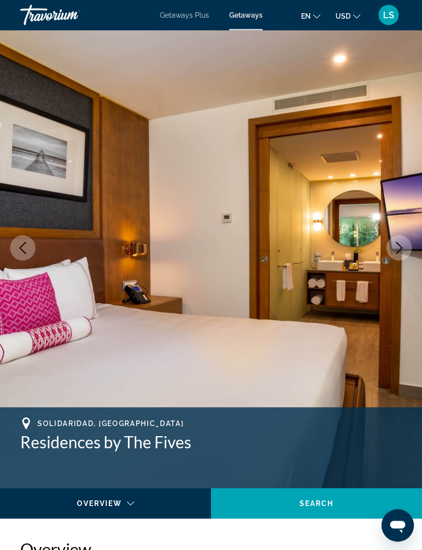
click at [401, 249] on icon "Next image" at bounding box center [399, 248] width 7 height 12
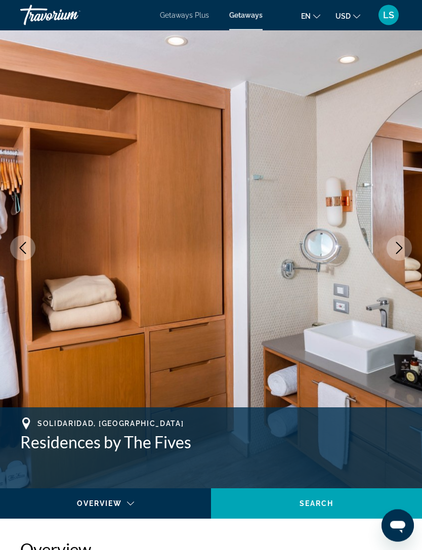
click at [399, 249] on icon "Next image" at bounding box center [399, 248] width 12 height 12
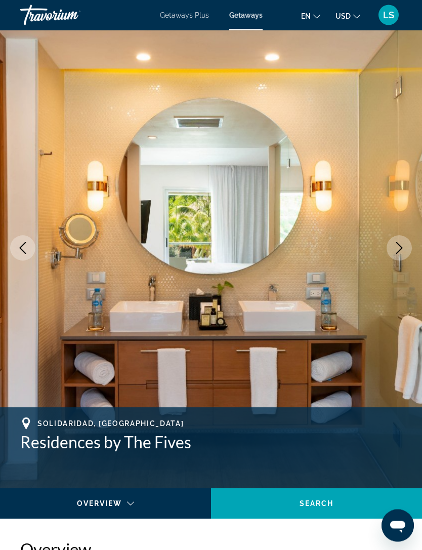
click at [400, 246] on icon "Next image" at bounding box center [399, 248] width 7 height 12
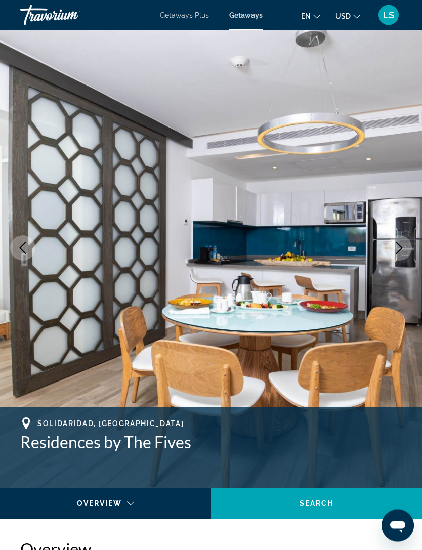
click at [405, 245] on icon "Next image" at bounding box center [399, 248] width 12 height 12
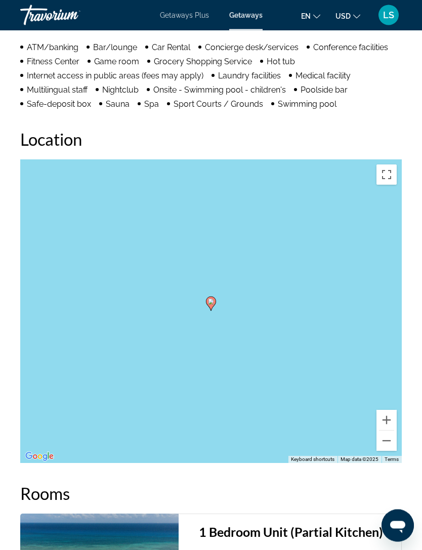
scroll to position [1226, 0]
click at [390, 430] on button "Zoom out" at bounding box center [386, 440] width 20 height 20
click at [386, 432] on button "Zoom out" at bounding box center [386, 440] width 20 height 20
click at [383, 432] on button "Zoom out" at bounding box center [386, 440] width 20 height 20
click at [386, 434] on button "Zoom out" at bounding box center [386, 440] width 20 height 20
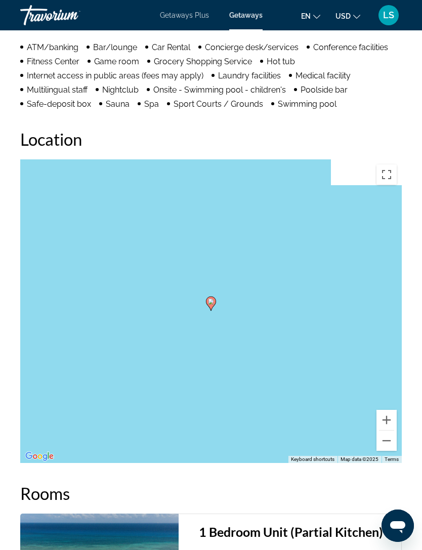
click at [384, 435] on button "Zoom out" at bounding box center [386, 440] width 20 height 20
click at [384, 432] on button "Zoom out" at bounding box center [386, 440] width 20 height 20
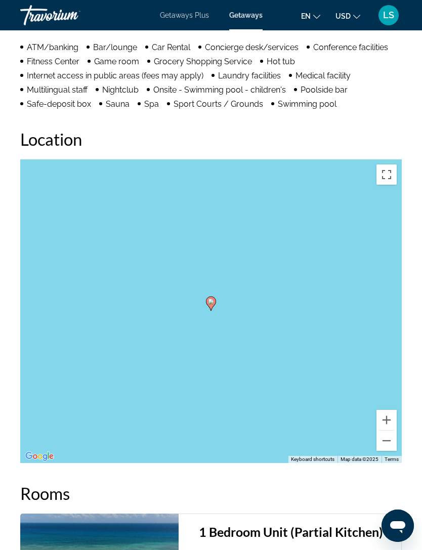
click at [385, 430] on button "Zoom out" at bounding box center [386, 440] width 20 height 20
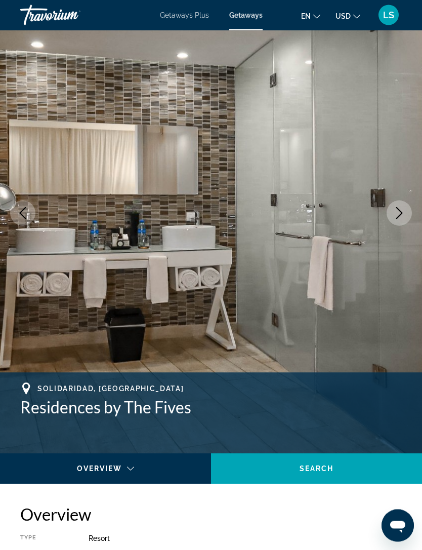
scroll to position [0, 0]
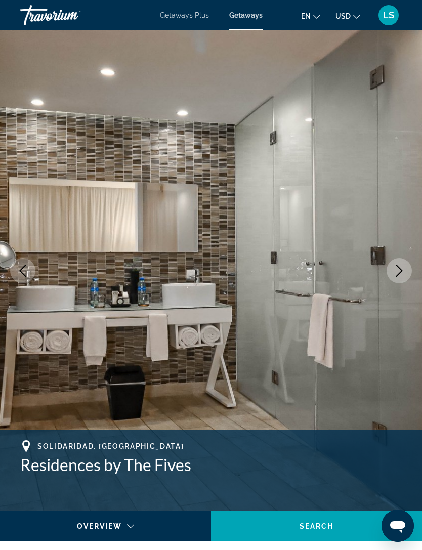
click at [393, 270] on icon "Next image" at bounding box center [399, 271] width 12 height 12
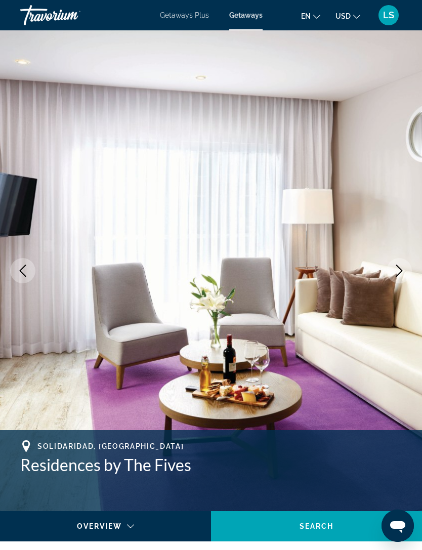
click at [400, 260] on button "Next image" at bounding box center [398, 270] width 25 height 25
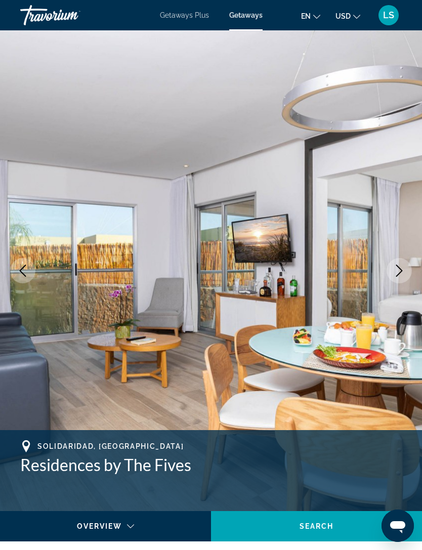
click at [402, 262] on button "Next image" at bounding box center [398, 270] width 25 height 25
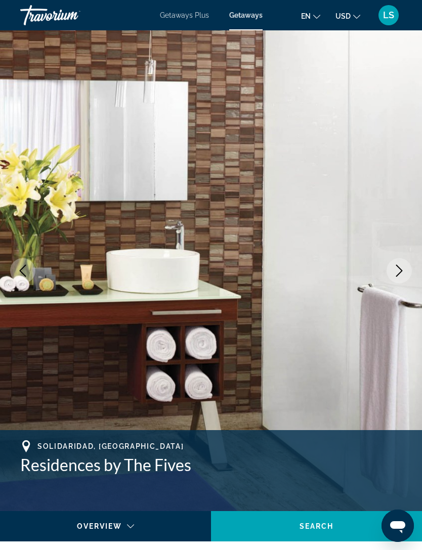
click at [400, 263] on button "Next image" at bounding box center [398, 270] width 25 height 25
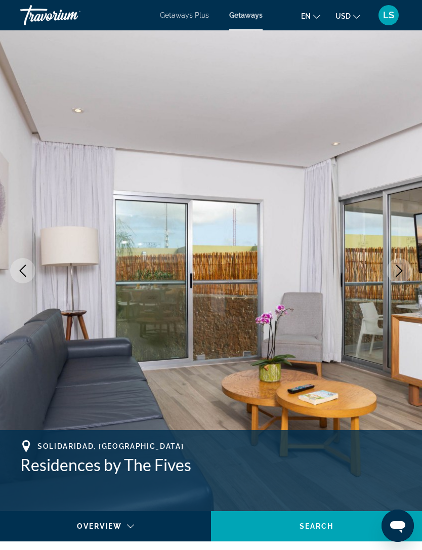
click at [395, 263] on button "Next image" at bounding box center [398, 270] width 25 height 25
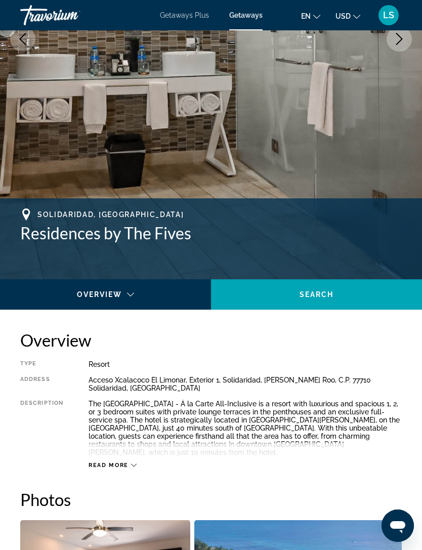
scroll to position [231, 0]
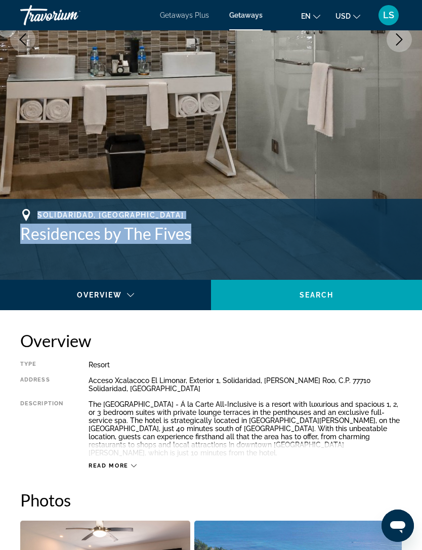
click at [228, 347] on h2 "Overview" at bounding box center [210, 340] width 381 height 20
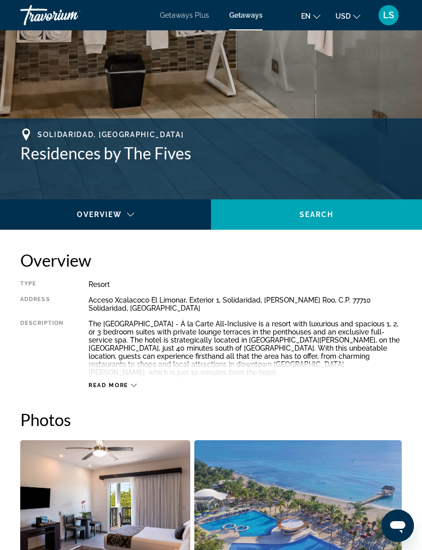
scroll to position [0, 0]
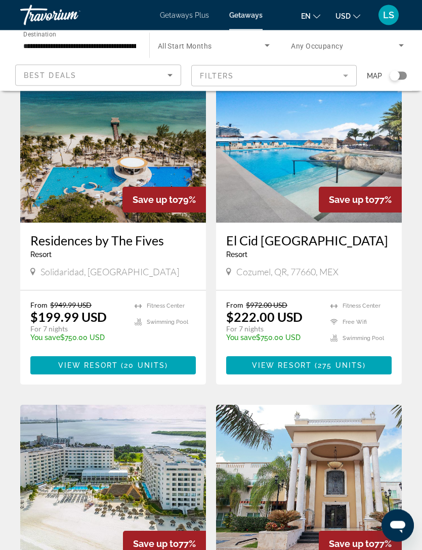
scroll to position [432, 0]
click at [297, 361] on span "View Resort" at bounding box center [282, 365] width 60 height 8
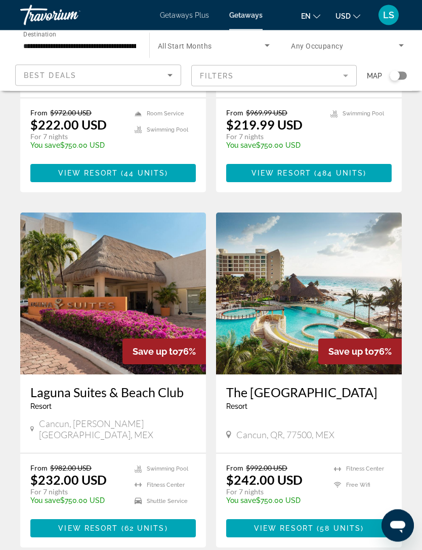
scroll to position [990, 0]
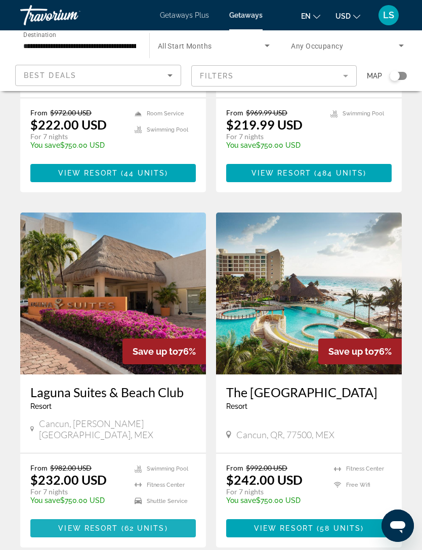
click at [106, 524] on span "View Resort" at bounding box center [88, 528] width 60 height 8
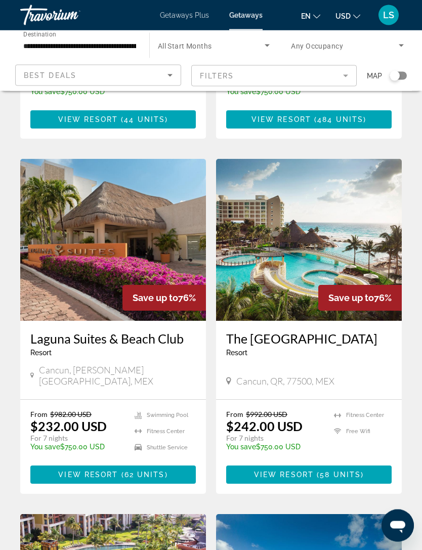
scroll to position [1042, 0]
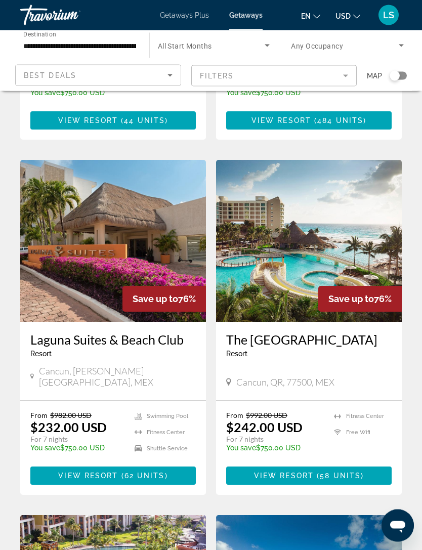
click at [278, 472] on span "View Resort" at bounding box center [284, 476] width 60 height 8
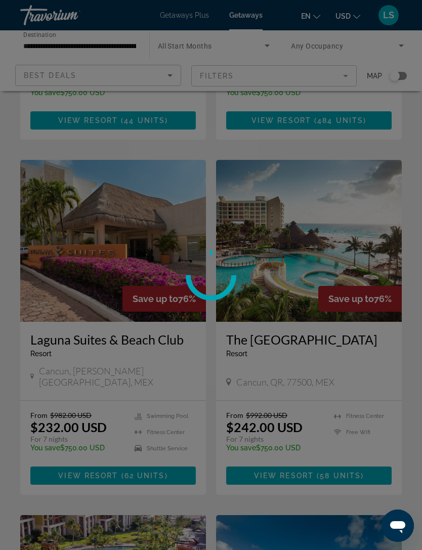
click at [332, 233] on div at bounding box center [211, 275] width 422 height 550
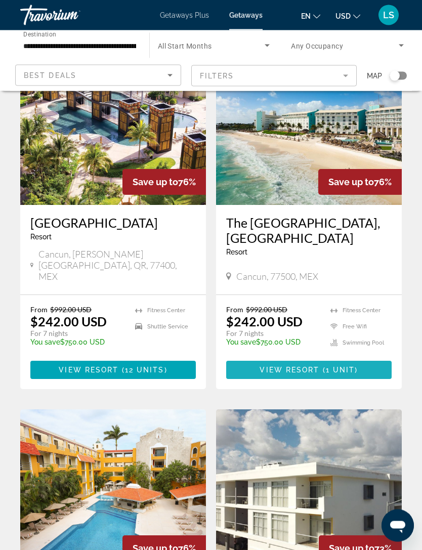
scroll to position [1515, 0]
click at [274, 366] on span "View Resort" at bounding box center [289, 370] width 60 height 8
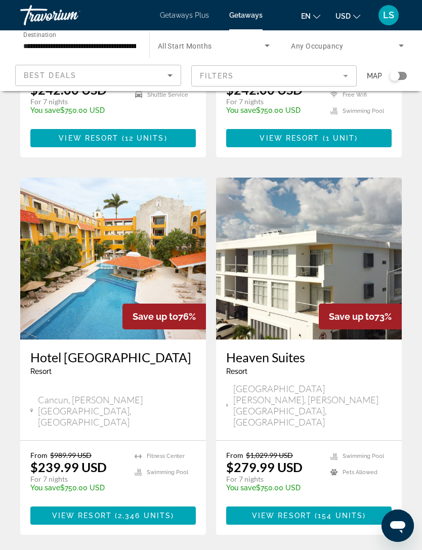
scroll to position [1746, 0]
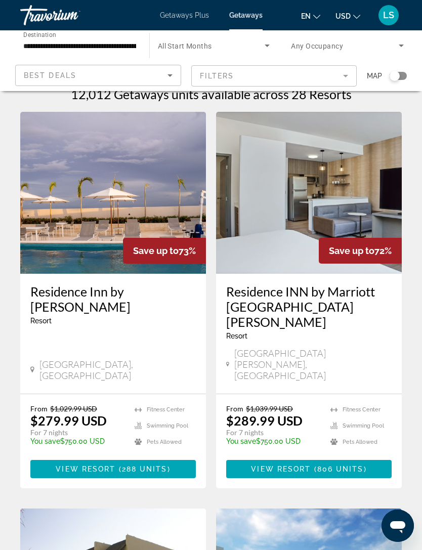
scroll to position [14, 0]
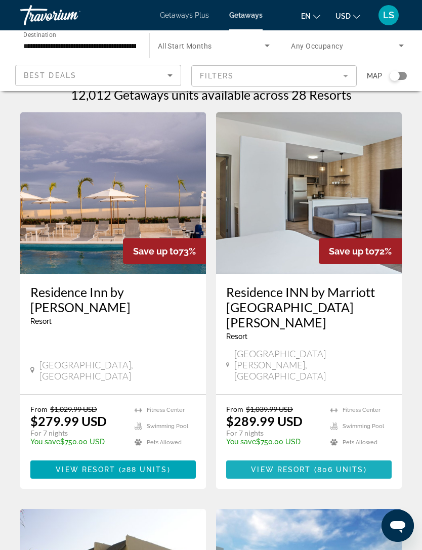
click at [284, 465] on span "View Resort" at bounding box center [281, 469] width 60 height 8
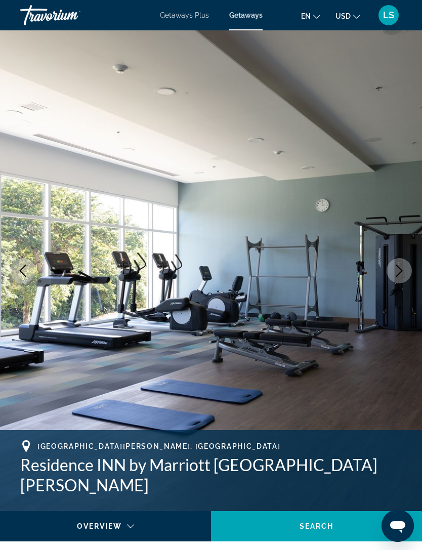
click at [394, 265] on icon "Next image" at bounding box center [399, 271] width 12 height 12
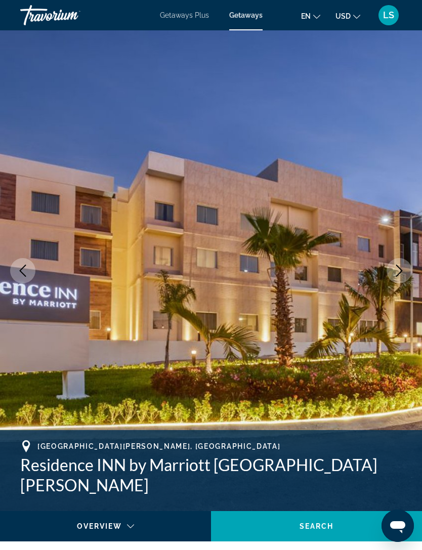
click at [401, 264] on button "Next image" at bounding box center [398, 270] width 25 height 25
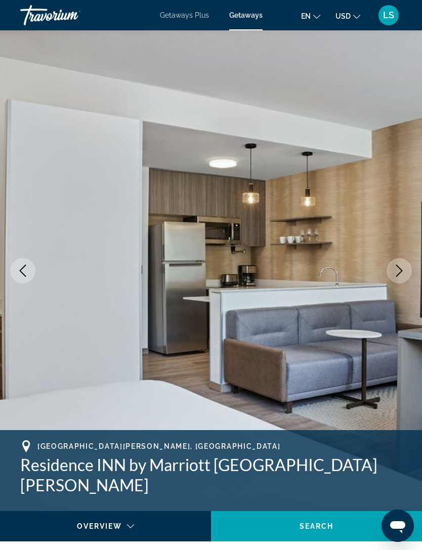
click at [403, 262] on button "Next image" at bounding box center [398, 270] width 25 height 25
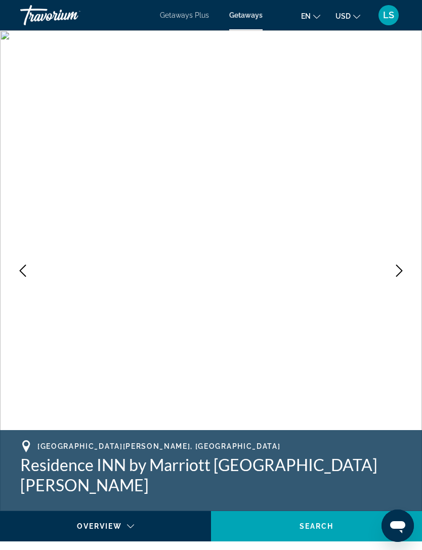
click at [406, 262] on button "Next image" at bounding box center [398, 270] width 25 height 25
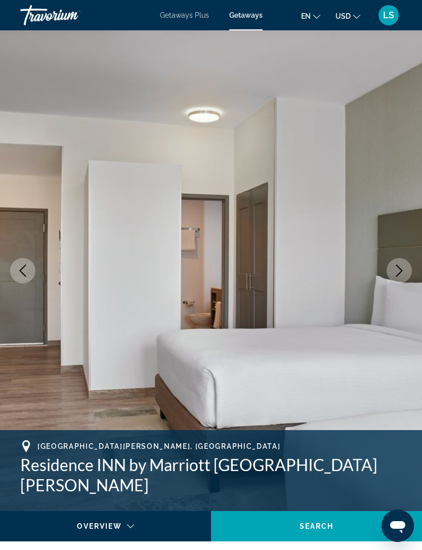
click at [403, 263] on button "Next image" at bounding box center [398, 270] width 25 height 25
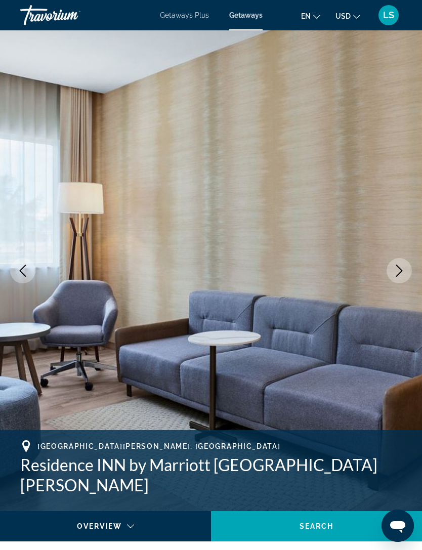
click at [401, 263] on button "Next image" at bounding box center [398, 270] width 25 height 25
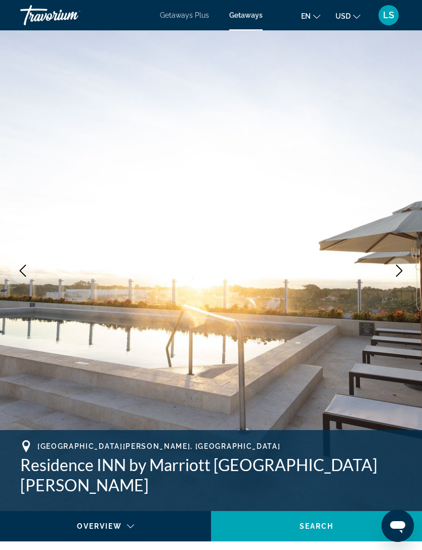
click at [406, 261] on button "Next image" at bounding box center [398, 270] width 25 height 25
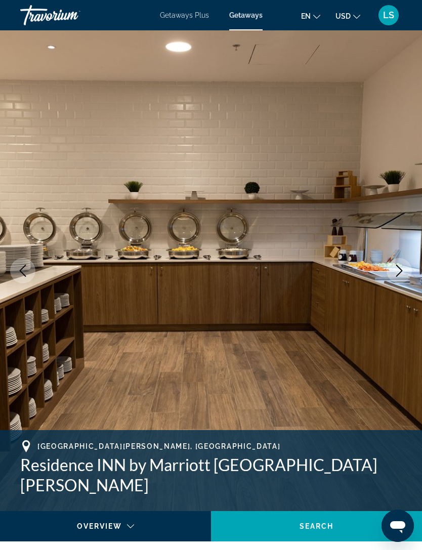
click at [407, 267] on button "Next image" at bounding box center [398, 270] width 25 height 25
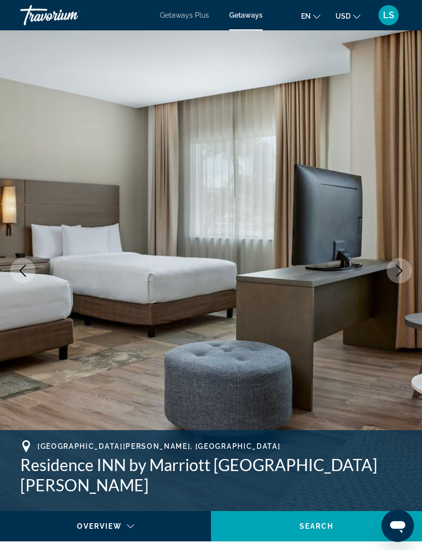
click at [402, 276] on icon "Next image" at bounding box center [399, 271] width 12 height 12
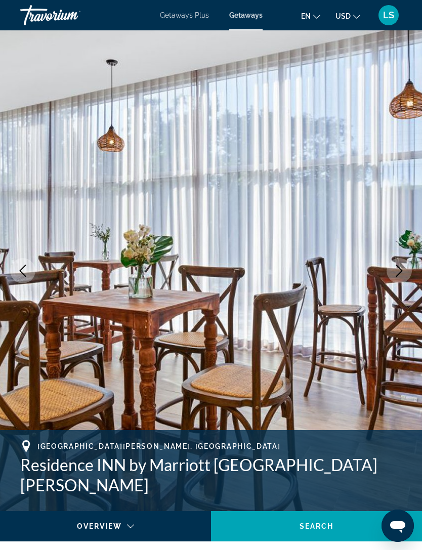
click at [398, 275] on icon "Next image" at bounding box center [399, 271] width 7 height 12
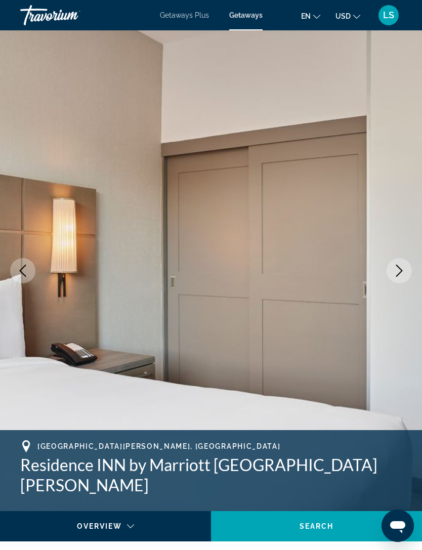
click at [402, 264] on button "Next image" at bounding box center [398, 270] width 25 height 25
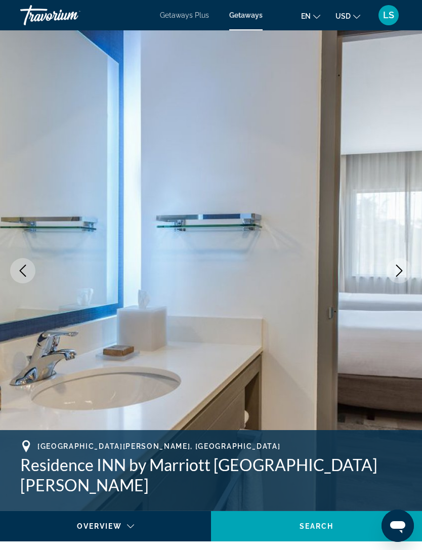
click at [399, 270] on icon "Next image" at bounding box center [399, 271] width 12 height 12
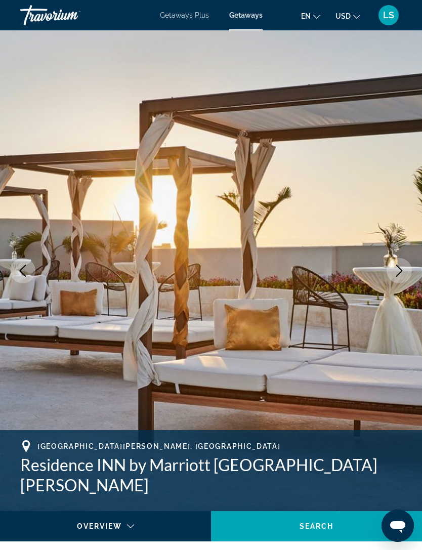
click at [400, 264] on button "Next image" at bounding box center [398, 270] width 25 height 25
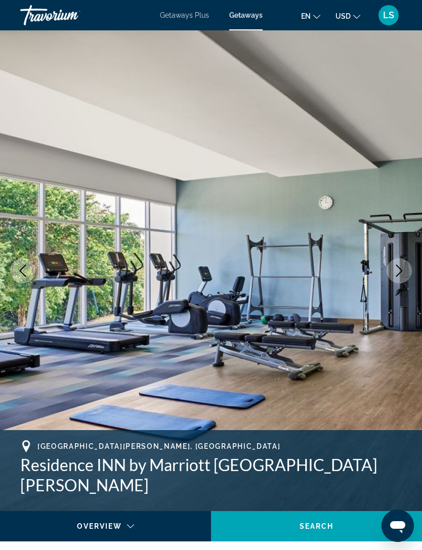
click at [405, 263] on button "Next image" at bounding box center [398, 270] width 25 height 25
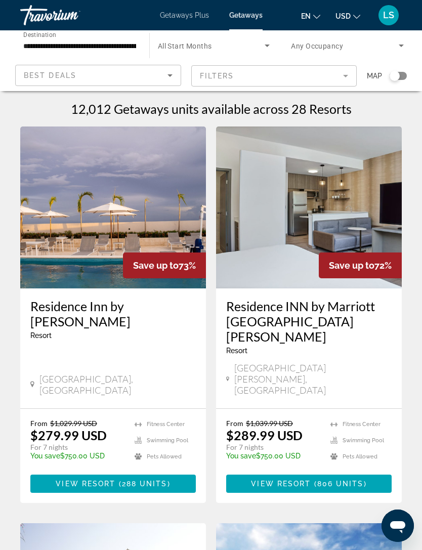
click at [63, 43] on input "**********" at bounding box center [79, 46] width 113 height 12
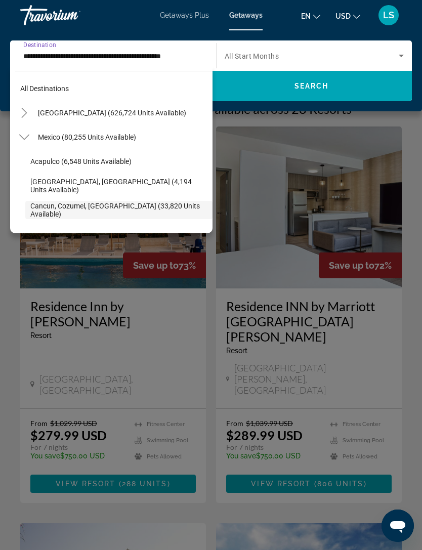
scroll to position [60, 0]
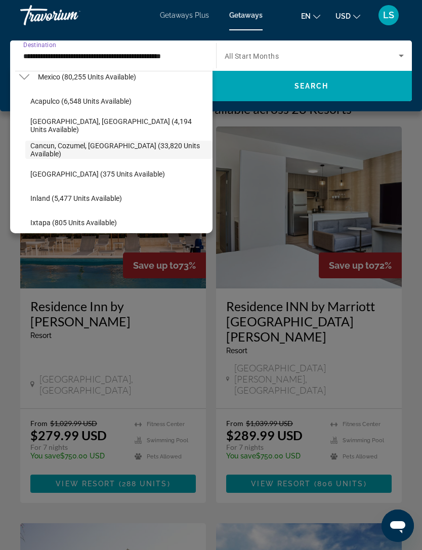
click at [36, 80] on span "Search widget" at bounding box center [123, 77] width 180 height 24
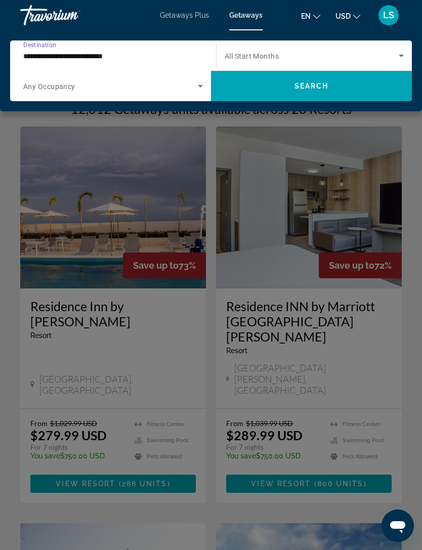
click at [86, 57] on input "**********" at bounding box center [110, 56] width 174 height 12
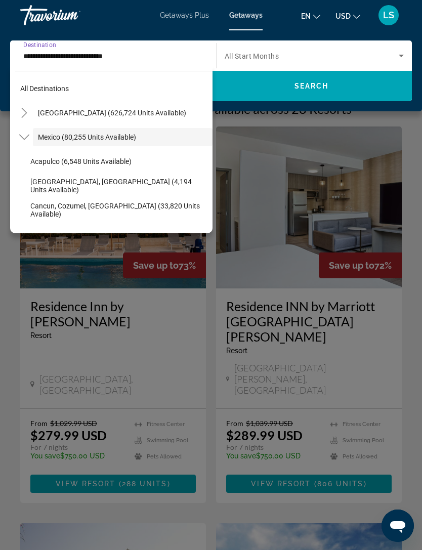
click at [24, 135] on icon "Toggle Mexico (80,255 units available)" at bounding box center [24, 137] width 10 height 10
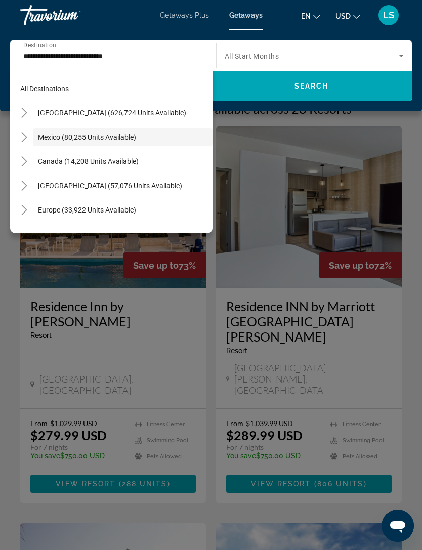
click at [29, 182] on icon "Toggle Caribbean & Atlantic Islands (57,076 units available)" at bounding box center [24, 186] width 10 height 10
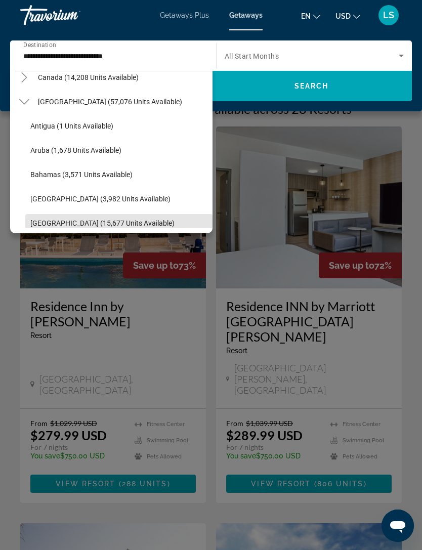
scroll to position [74, 0]
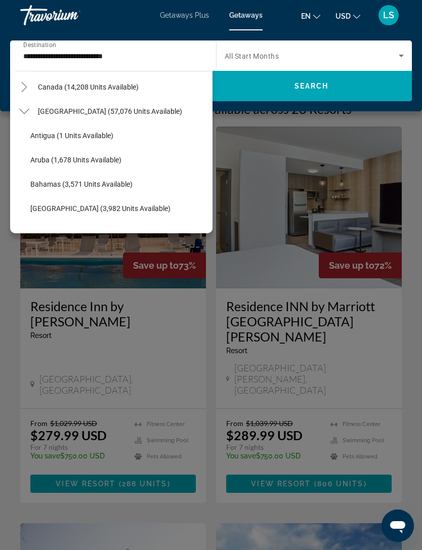
click at [95, 112] on span "Caribbean & Atlantic Islands (57,076 units available)" at bounding box center [110, 111] width 144 height 8
type input "**********"
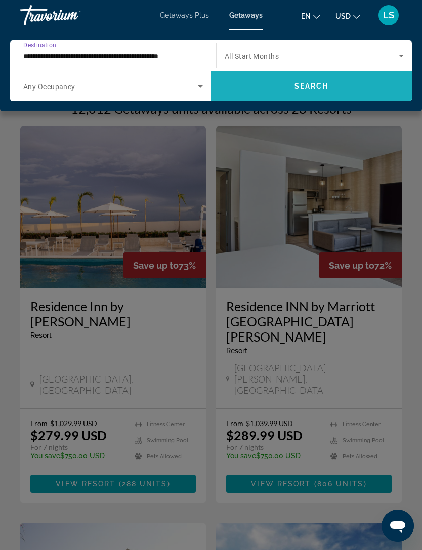
click at [311, 79] on span "Search widget" at bounding box center [311, 86] width 201 height 24
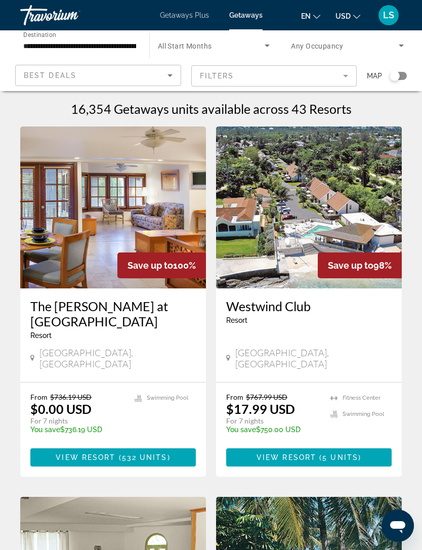
click at [402, 75] on div "Search widget" at bounding box center [397, 76] width 17 height 8
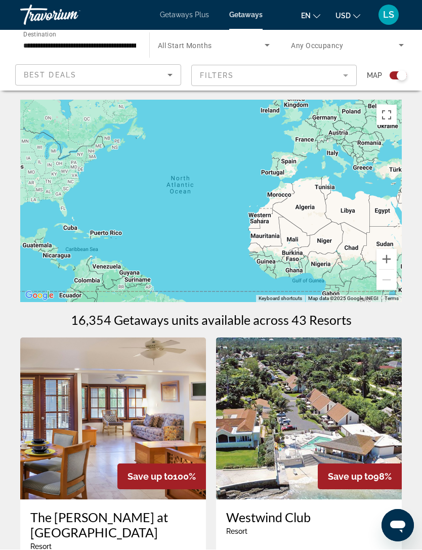
click at [345, 79] on mat-form-field "Filters" at bounding box center [274, 75] width 166 height 21
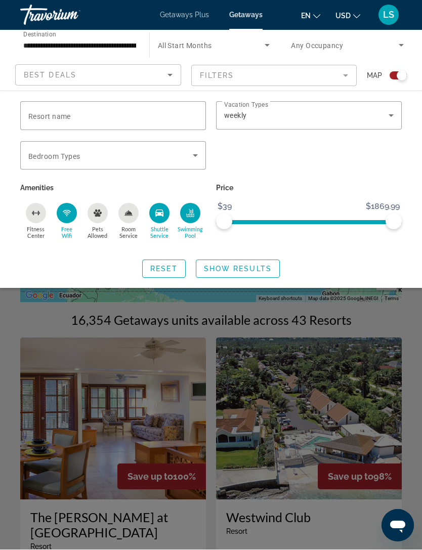
scroll to position [2, 0]
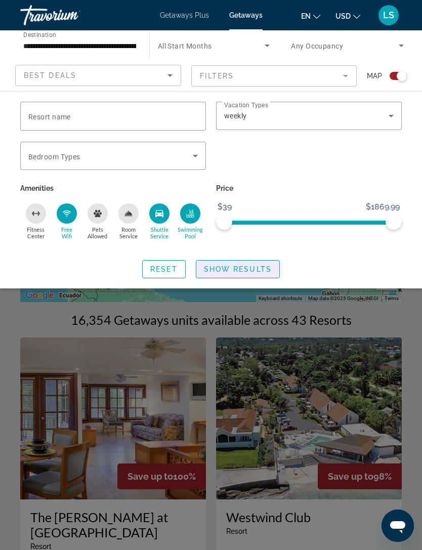
click at [260, 267] on span "Show Results" at bounding box center [238, 269] width 68 height 8
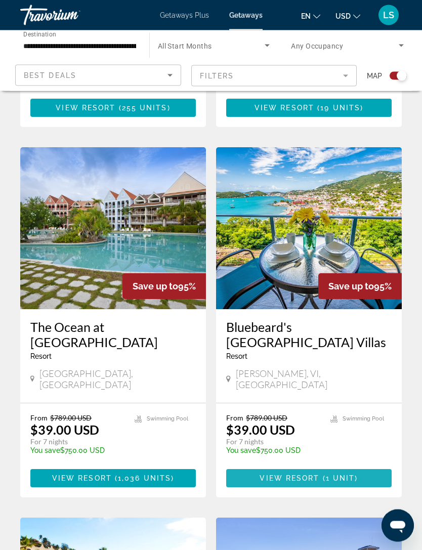
scroll to position [1302, 0]
click at [298, 474] on span "View Resort" at bounding box center [289, 478] width 60 height 8
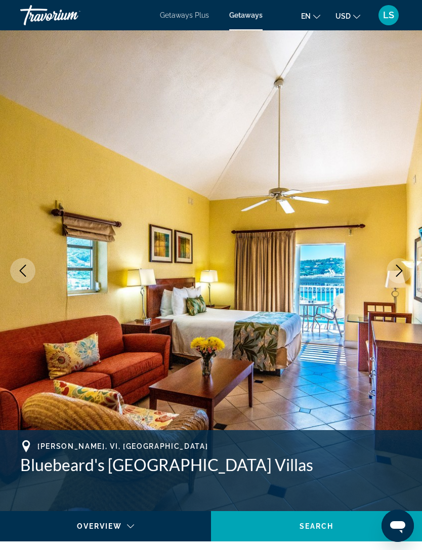
click at [402, 270] on icon "Next image" at bounding box center [399, 271] width 7 height 12
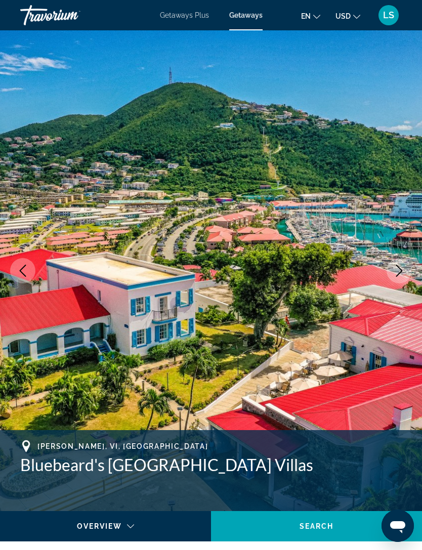
click at [398, 275] on icon "Next image" at bounding box center [399, 271] width 7 height 12
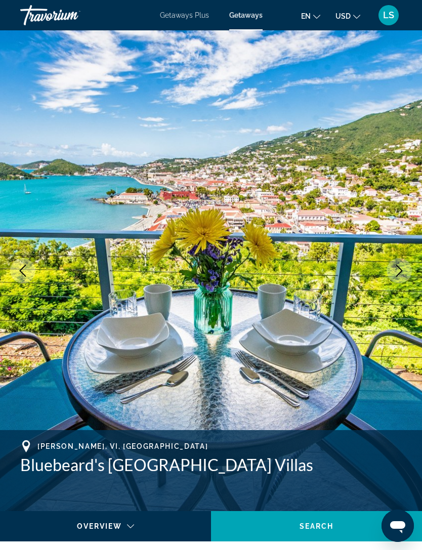
click at [401, 270] on icon "Next image" at bounding box center [399, 271] width 7 height 12
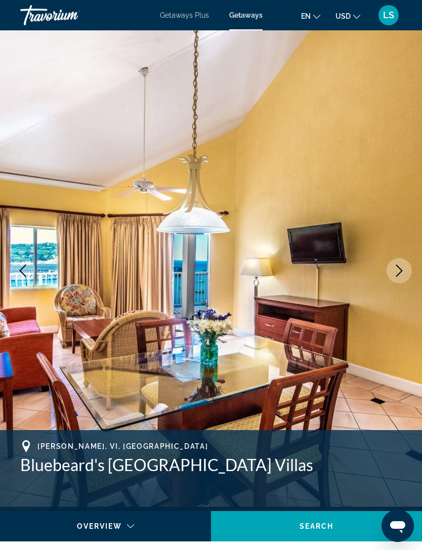
click at [396, 270] on icon "Next image" at bounding box center [399, 271] width 12 height 12
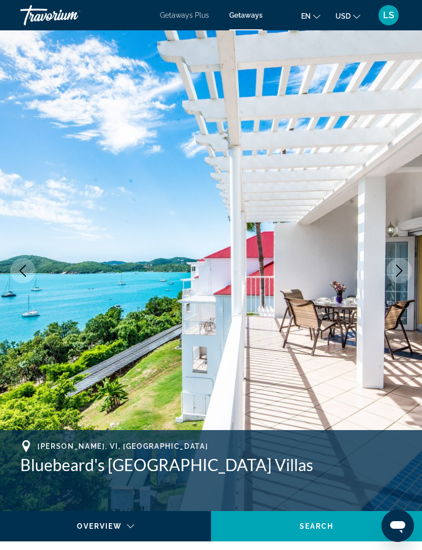
click at [395, 267] on icon "Next image" at bounding box center [399, 271] width 12 height 12
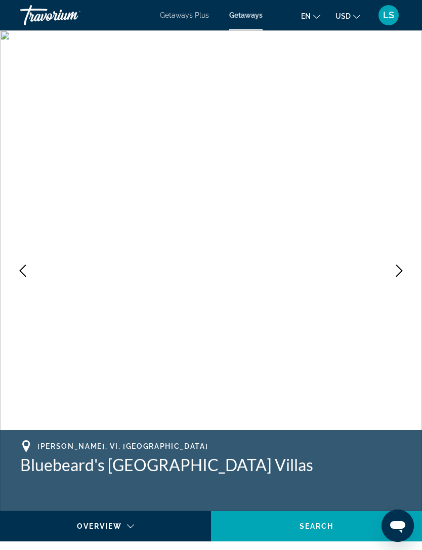
click at [399, 275] on icon "Next image" at bounding box center [399, 271] width 12 height 12
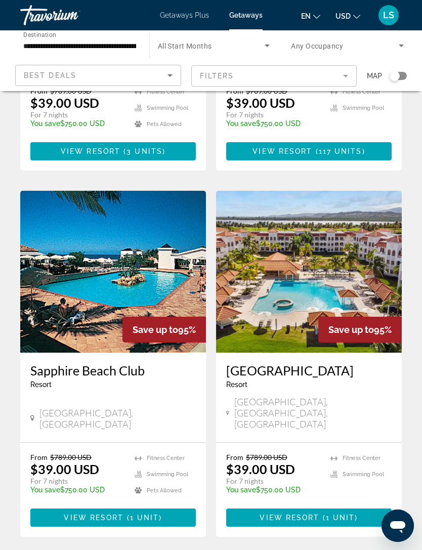
scroll to position [1814, 0]
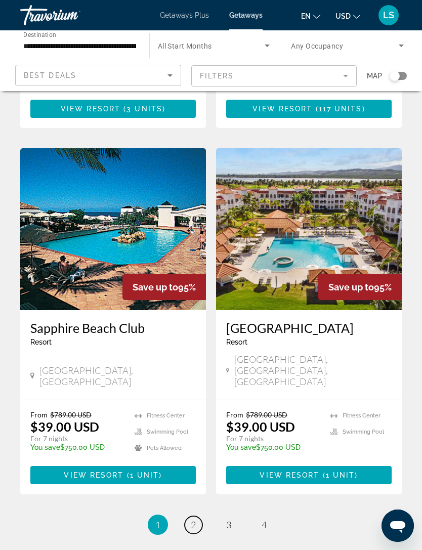
click at [195, 519] on span "2" at bounding box center [193, 524] width 5 height 11
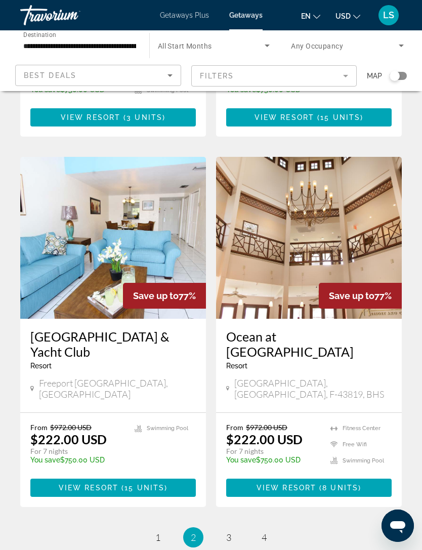
scroll to position [1844, 0]
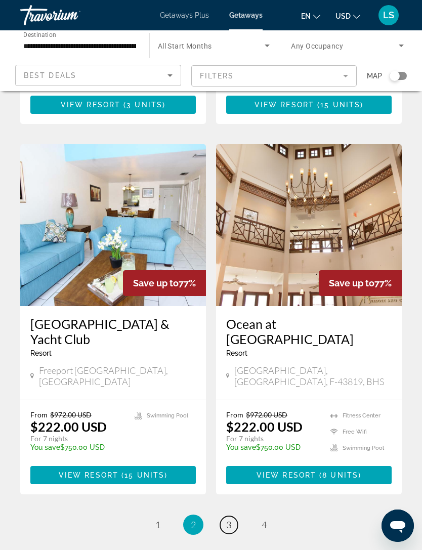
click at [231, 519] on span "3" at bounding box center [228, 524] width 5 height 11
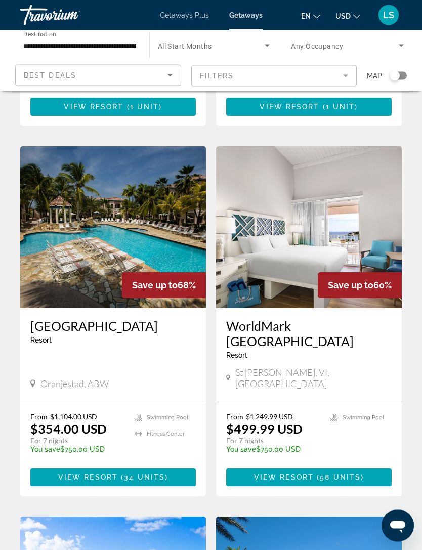
scroll to position [706, 0]
click at [113, 473] on span "View Resort" at bounding box center [88, 477] width 60 height 8
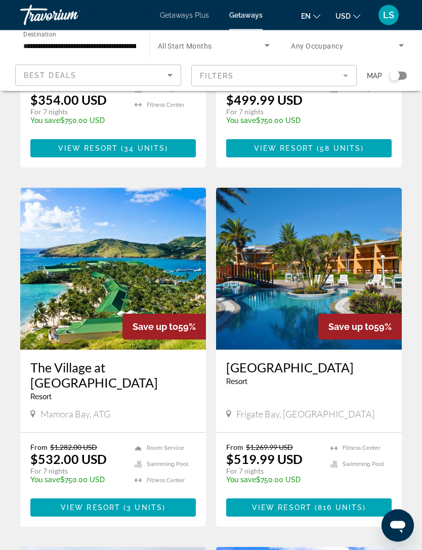
scroll to position [1034, 0]
click at [132, 503] on span "3 units" at bounding box center [144, 507] width 36 height 8
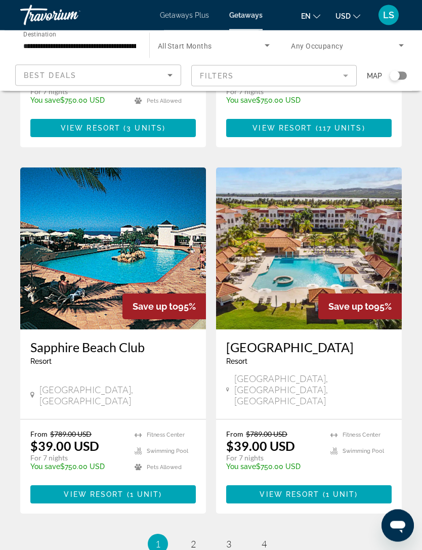
scroll to position [1814, 0]
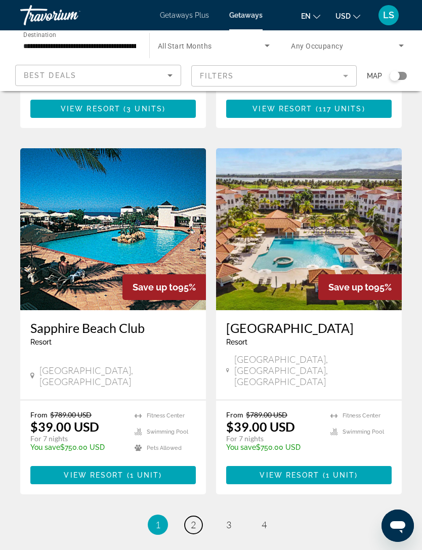
click at [192, 519] on span "2" at bounding box center [193, 524] width 5 height 11
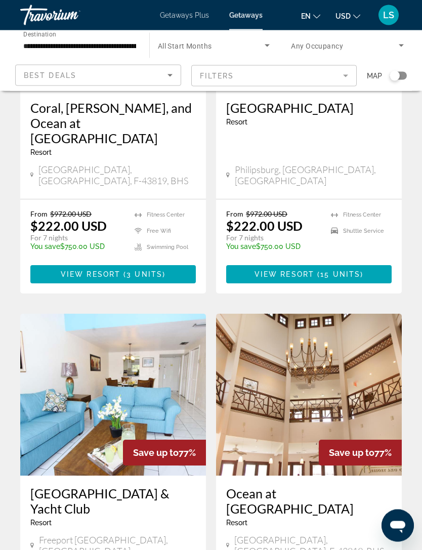
scroll to position [1844, 0]
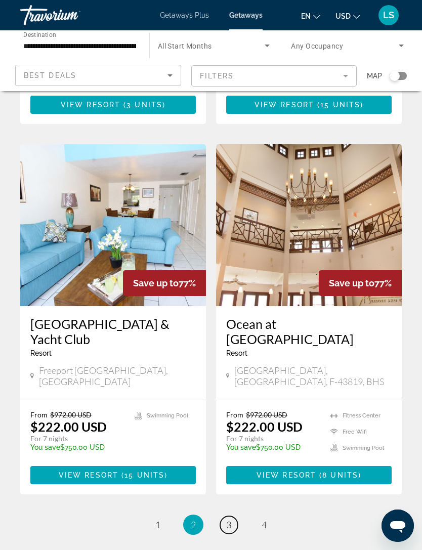
click at [229, 519] on span "3" at bounding box center [228, 524] width 5 height 11
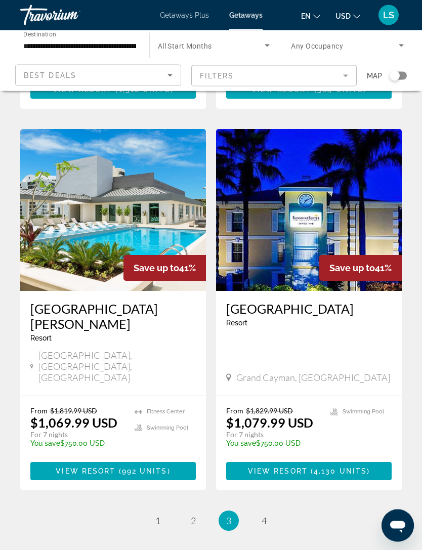
scroll to position [1829, 0]
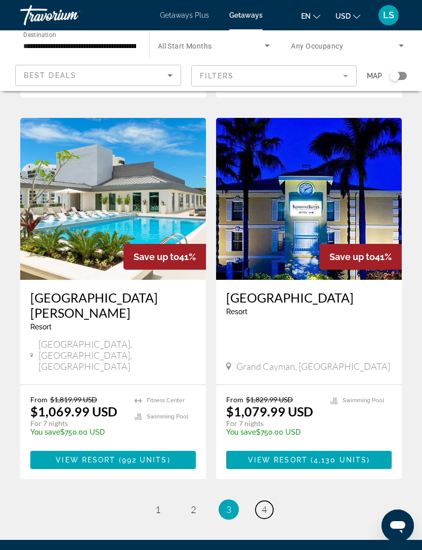
click at [271, 501] on link "page 4" at bounding box center [264, 510] width 18 height 18
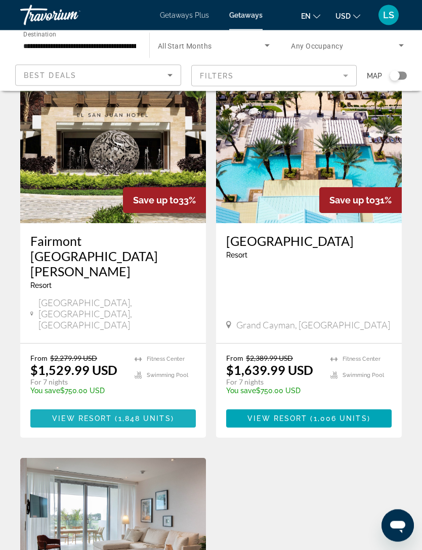
scroll to position [832, 0]
click at [120, 406] on span "Main content" at bounding box center [112, 418] width 165 height 24
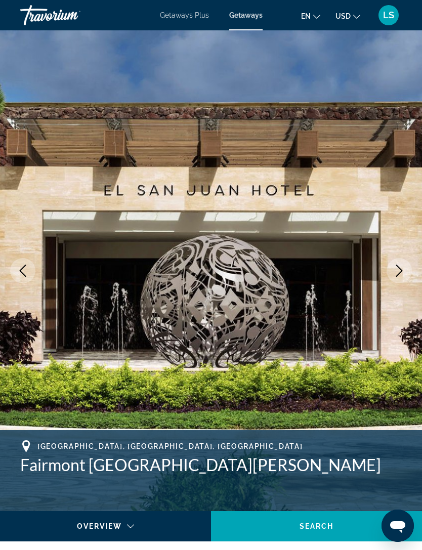
click at [400, 260] on button "Next image" at bounding box center [398, 270] width 25 height 25
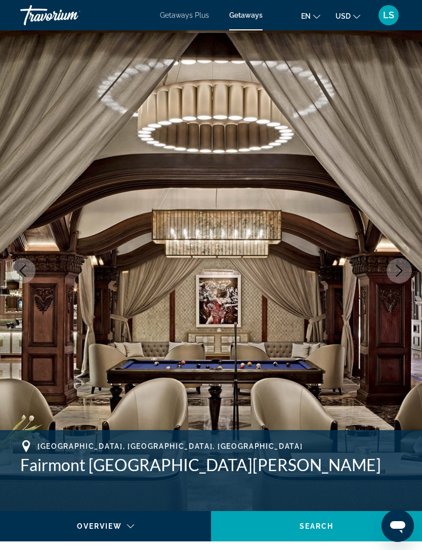
click at [395, 264] on button "Next image" at bounding box center [398, 270] width 25 height 25
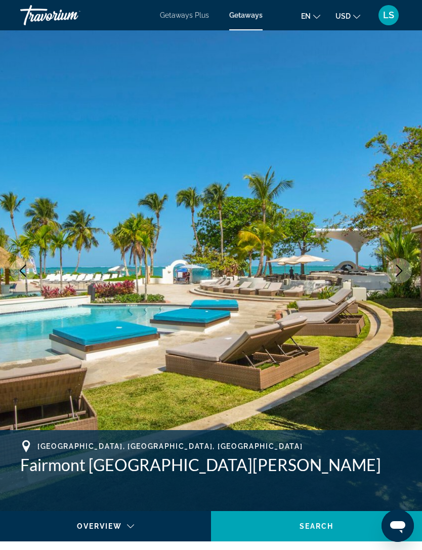
click at [401, 270] on icon "Next image" at bounding box center [399, 271] width 7 height 12
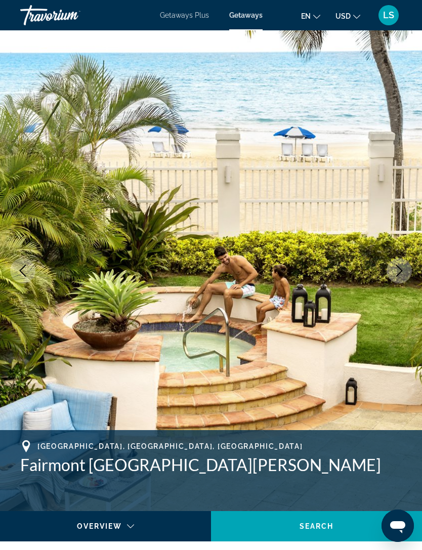
click at [406, 269] on button "Next image" at bounding box center [398, 270] width 25 height 25
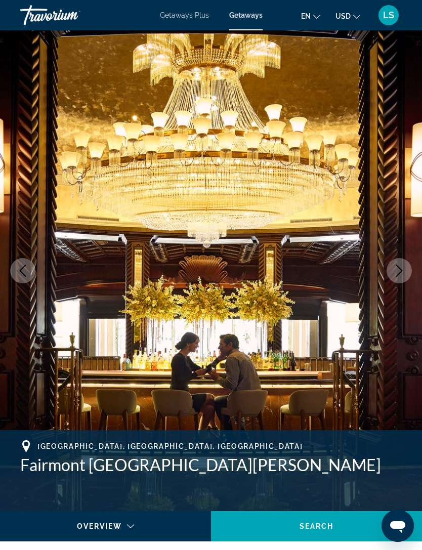
click at [405, 270] on icon "Next image" at bounding box center [399, 271] width 12 height 12
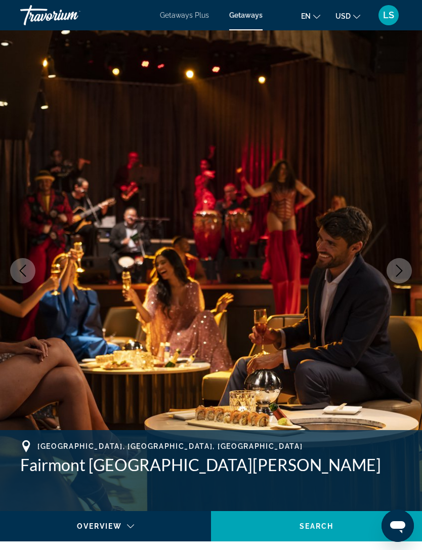
click at [404, 270] on icon "Next image" at bounding box center [399, 271] width 12 height 12
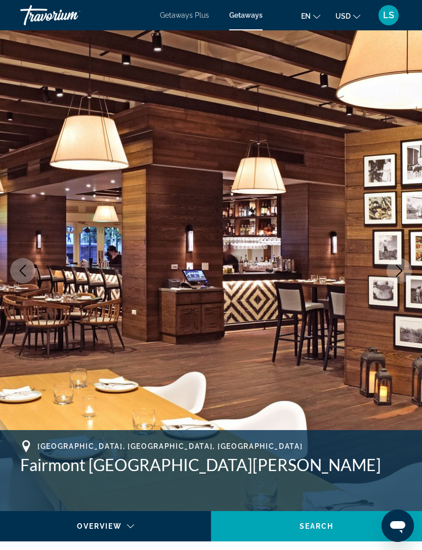
click at [401, 275] on icon "Next image" at bounding box center [399, 271] width 12 height 12
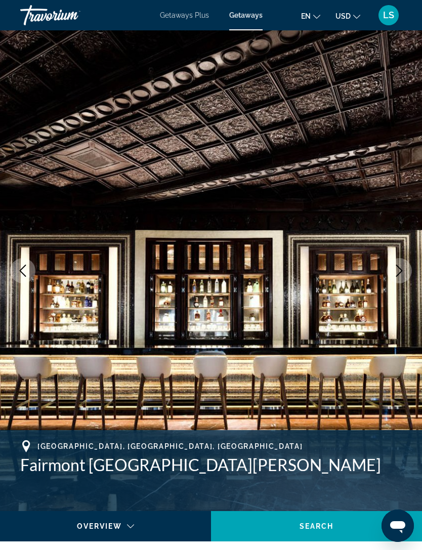
click at [404, 276] on icon "Next image" at bounding box center [399, 271] width 12 height 12
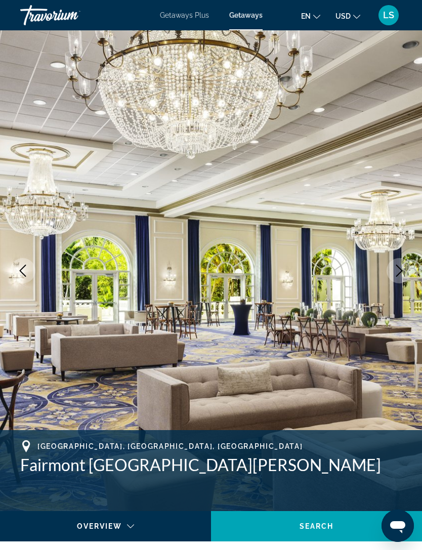
click at [400, 278] on button "Next image" at bounding box center [398, 270] width 25 height 25
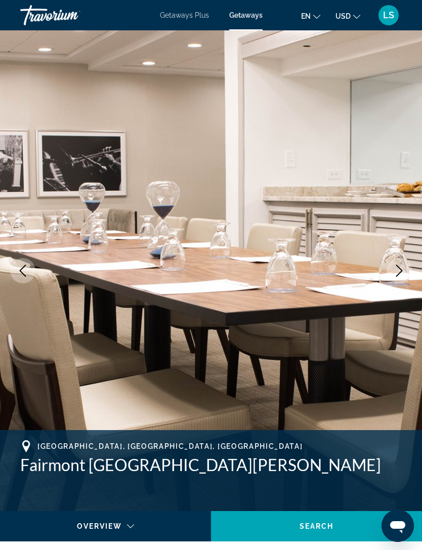
click at [398, 276] on icon "Next image" at bounding box center [399, 271] width 12 height 12
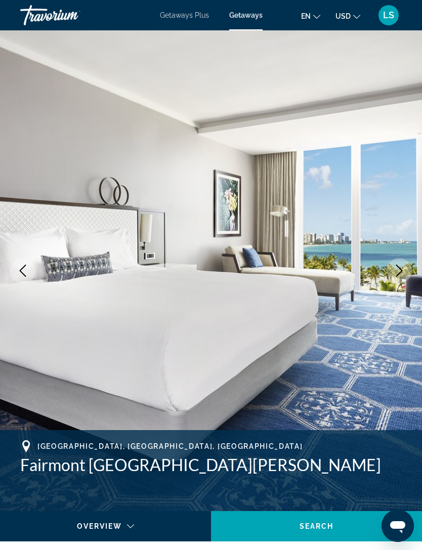
click at [402, 274] on icon "Next image" at bounding box center [399, 271] width 12 height 12
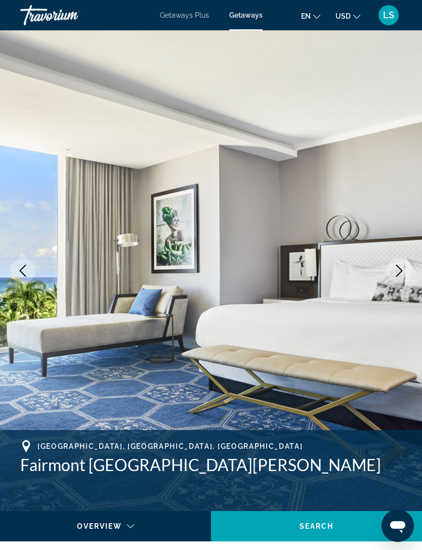
click at [395, 269] on icon "Next image" at bounding box center [399, 271] width 12 height 12
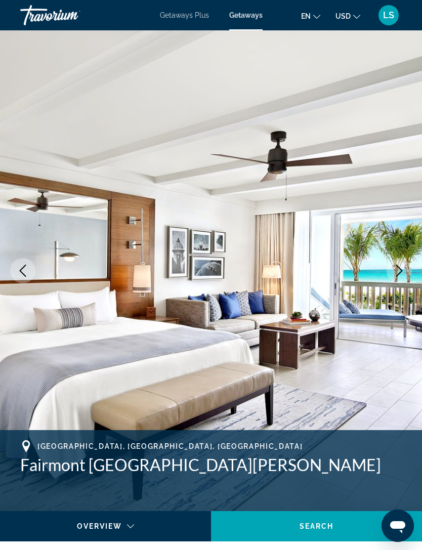
click at [397, 263] on button "Next image" at bounding box center [398, 270] width 25 height 25
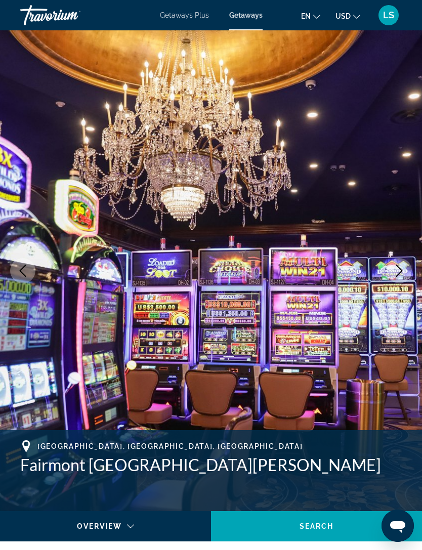
click at [400, 267] on icon "Next image" at bounding box center [399, 271] width 12 height 12
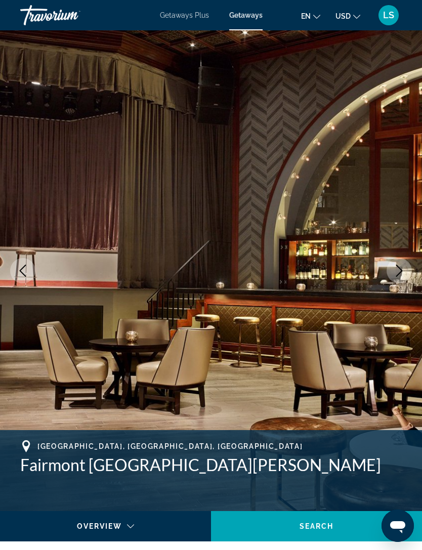
click at [400, 261] on button "Next image" at bounding box center [398, 270] width 25 height 25
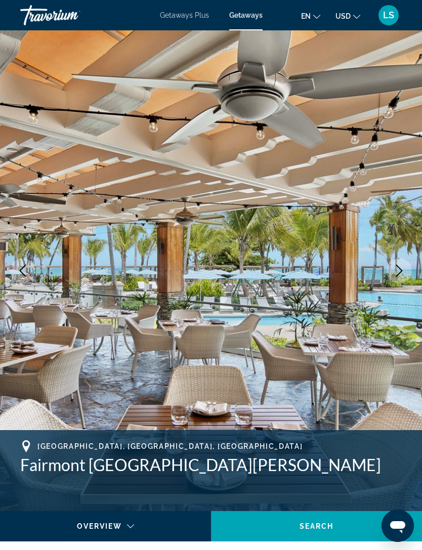
click at [399, 266] on icon "Next image" at bounding box center [399, 271] width 12 height 12
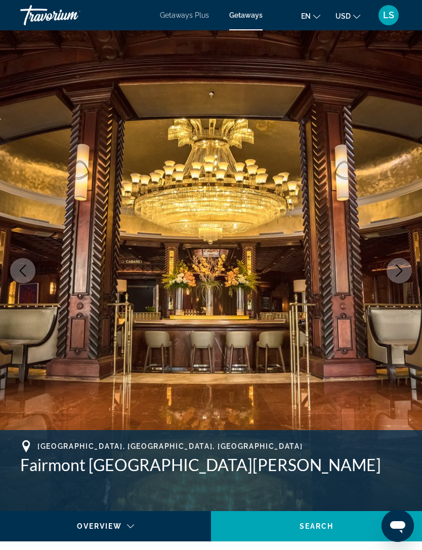
click at [397, 262] on button "Next image" at bounding box center [398, 270] width 25 height 25
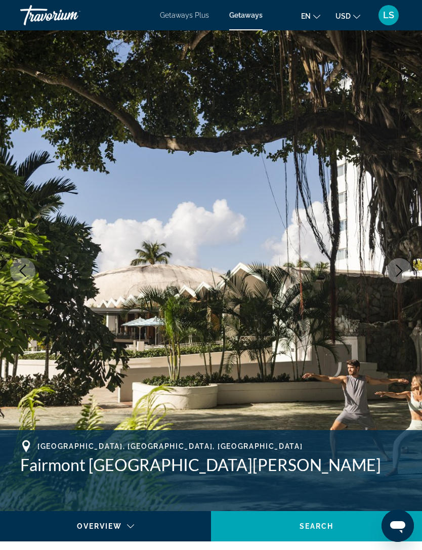
click at [395, 263] on button "Next image" at bounding box center [398, 270] width 25 height 25
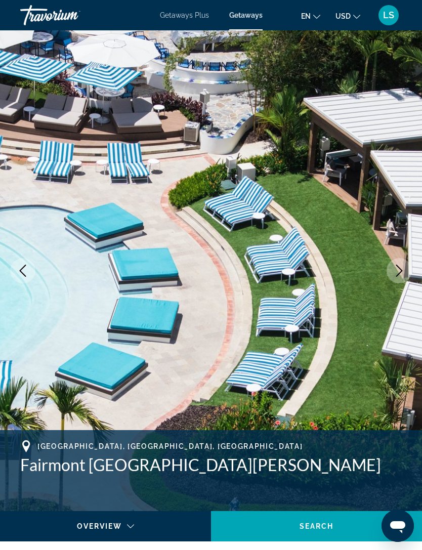
click at [393, 263] on button "Next image" at bounding box center [398, 270] width 25 height 25
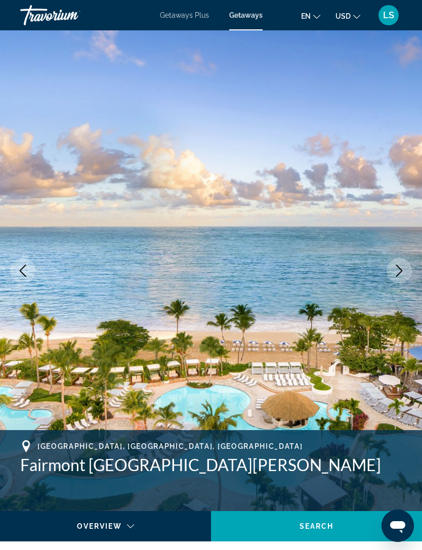
click at [398, 261] on button "Next image" at bounding box center [398, 270] width 25 height 25
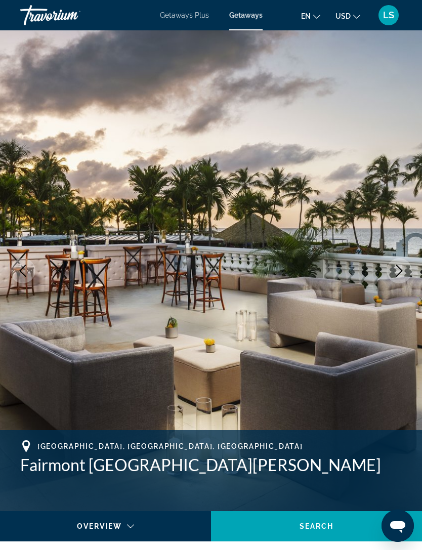
click at [399, 266] on icon "Next image" at bounding box center [399, 271] width 12 height 12
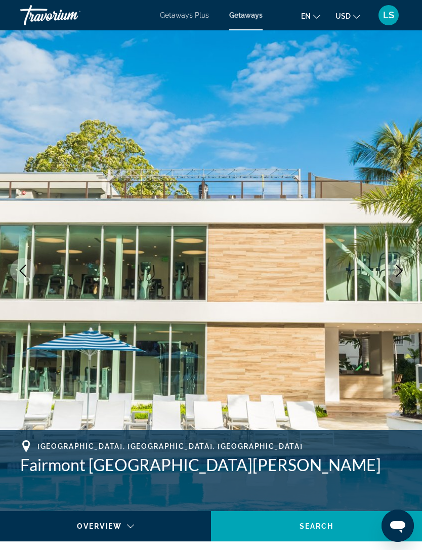
click at [401, 266] on icon "Next image" at bounding box center [399, 271] width 12 height 12
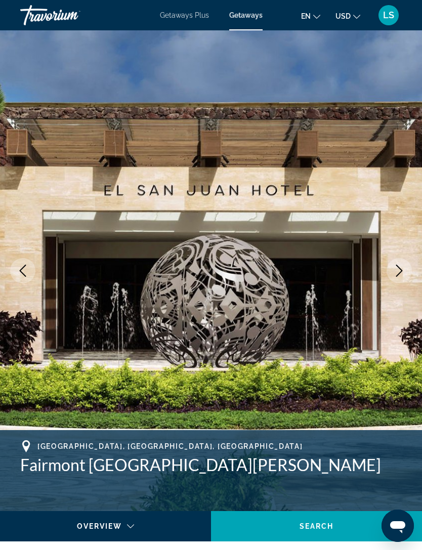
click at [405, 265] on button "Next image" at bounding box center [398, 270] width 25 height 25
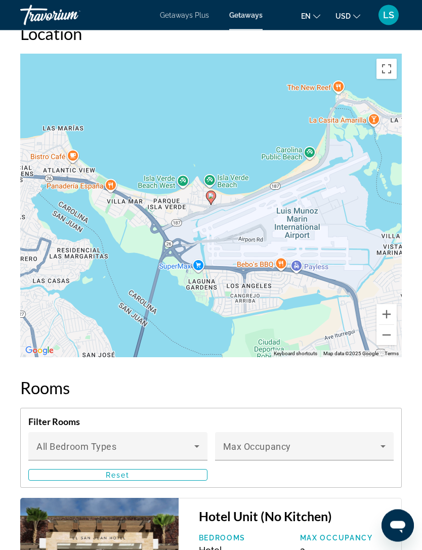
scroll to position [1584, 0]
click at [389, 334] on button "Zoom out" at bounding box center [386, 335] width 20 height 20
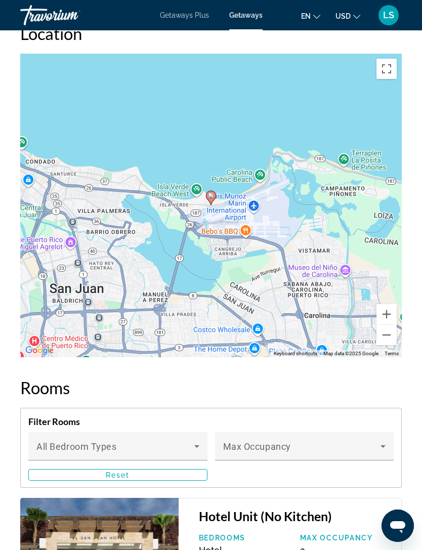
click at [389, 333] on button "Zoom out" at bounding box center [386, 335] width 20 height 20
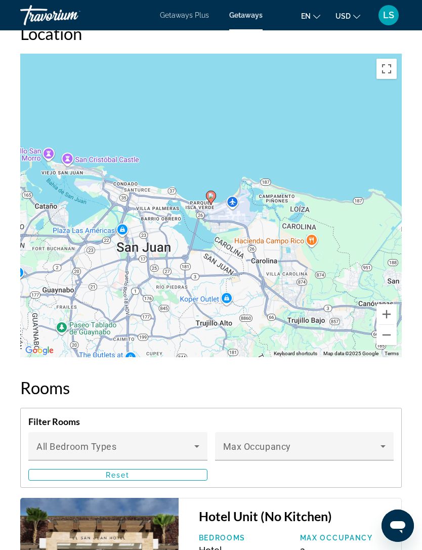
click at [391, 335] on button "Zoom out" at bounding box center [386, 335] width 20 height 20
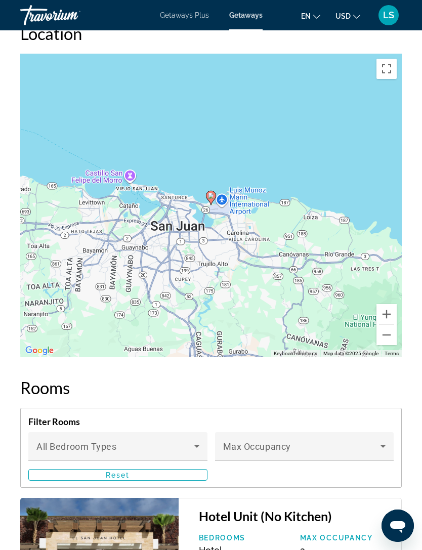
click at [389, 334] on button "Zoom out" at bounding box center [386, 335] width 20 height 20
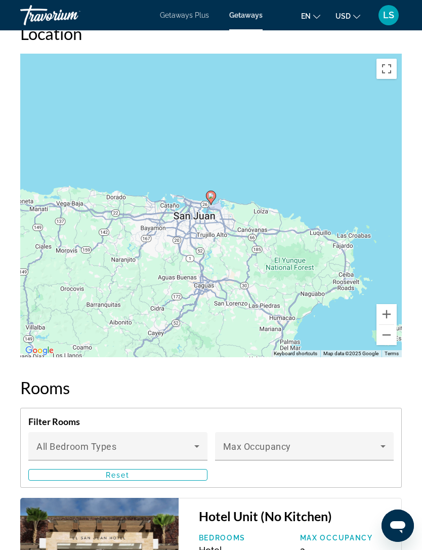
click at [390, 334] on button "Zoom out" at bounding box center [386, 335] width 20 height 20
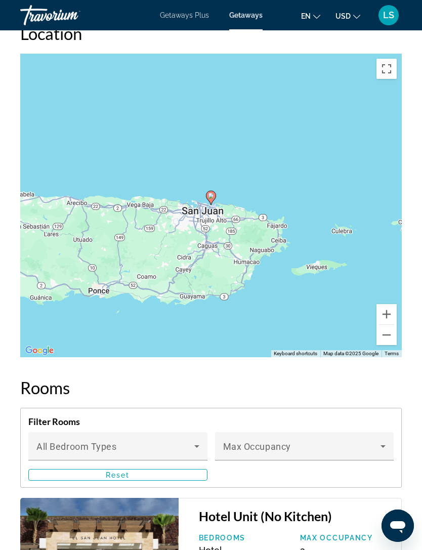
click at [392, 332] on button "Zoom out" at bounding box center [386, 335] width 20 height 20
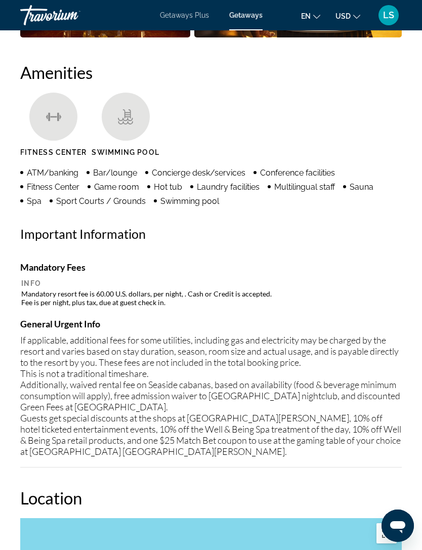
scroll to position [1108, 0]
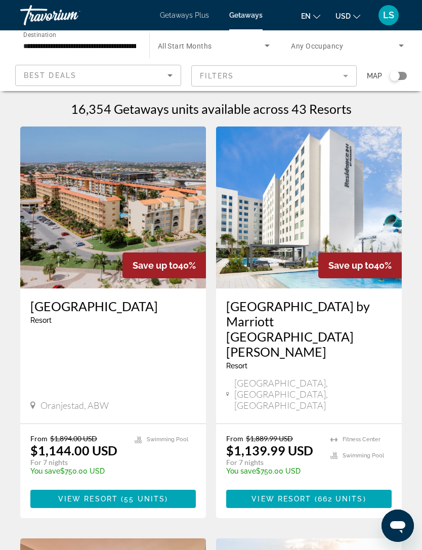
click at [50, 40] on input "**********" at bounding box center [79, 46] width 113 height 12
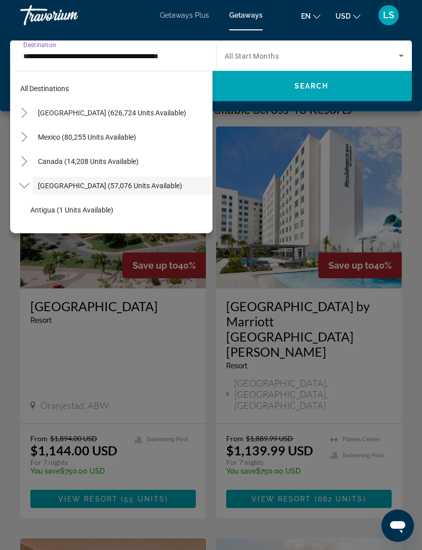
scroll to position [36, 0]
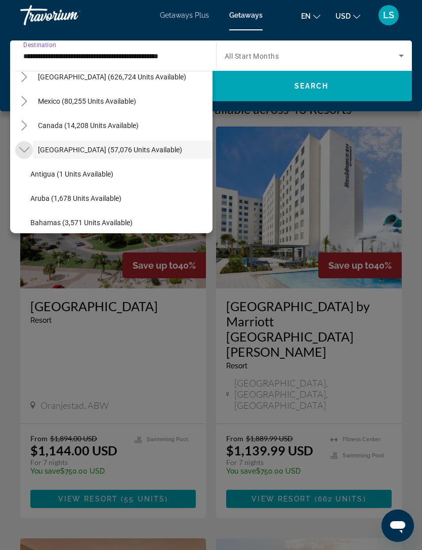
click at [31, 146] on mat-icon "Toggle Caribbean & Atlantic Islands (57,076 units available)" at bounding box center [24, 150] width 18 height 18
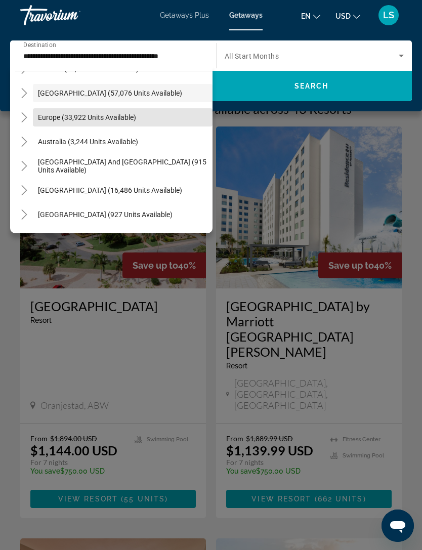
scroll to position [97, 0]
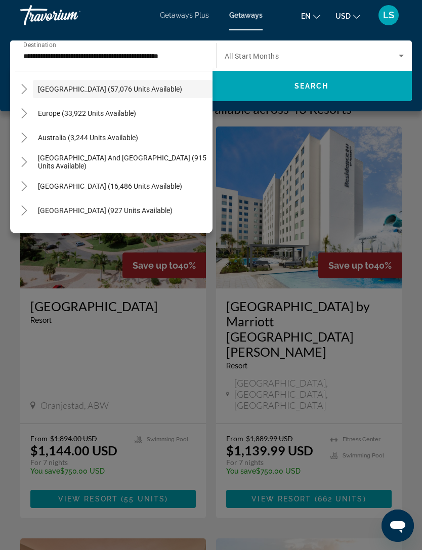
click at [27, 184] on icon "Toggle South America (16,486 units available)" at bounding box center [24, 186] width 10 height 10
click at [309, 87] on span "Search" at bounding box center [311, 86] width 34 height 8
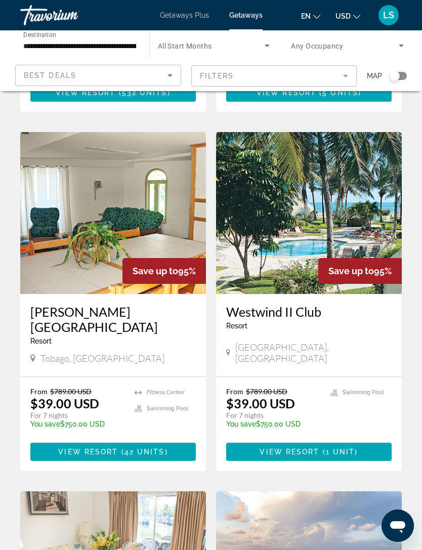
scroll to position [364, 0]
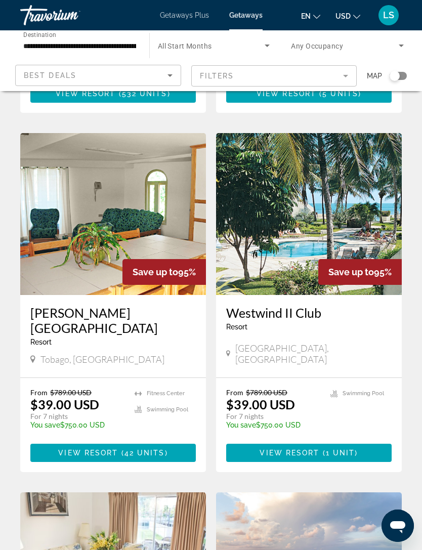
click at [272, 449] on span "View Resort" at bounding box center [289, 453] width 60 height 8
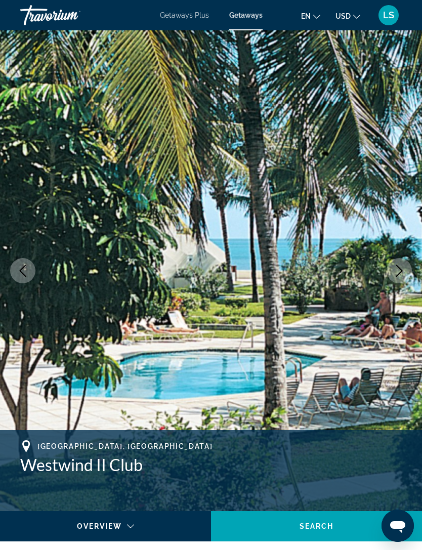
click at [399, 268] on icon "Next image" at bounding box center [399, 271] width 7 height 12
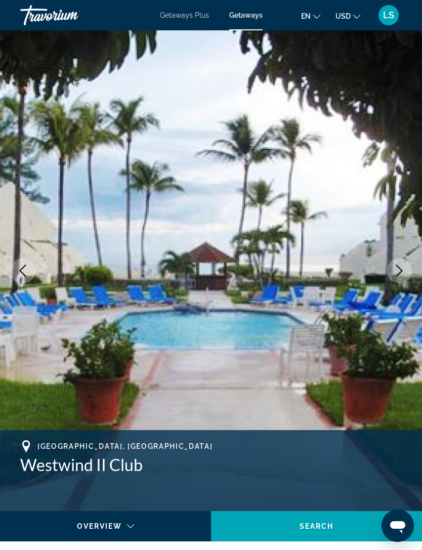
click at [397, 264] on button "Next image" at bounding box center [398, 270] width 25 height 25
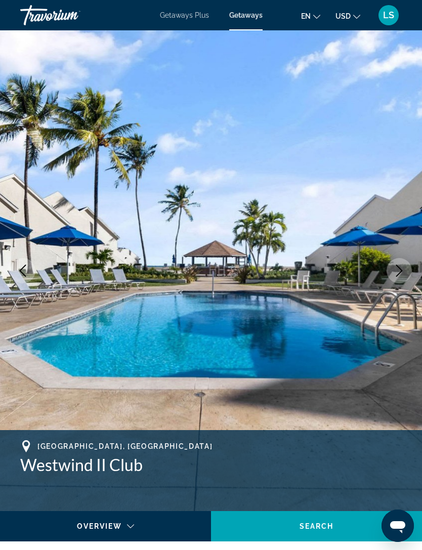
click at [394, 266] on icon "Next image" at bounding box center [399, 271] width 12 height 12
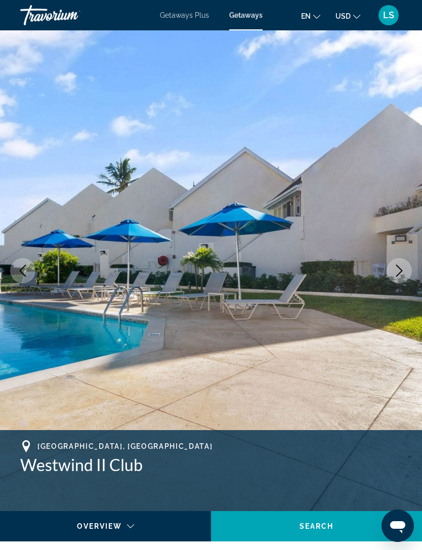
click at [398, 266] on icon "Next image" at bounding box center [399, 271] width 12 height 12
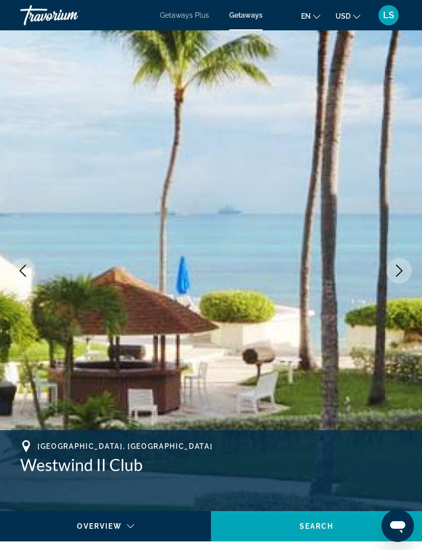
click at [398, 266] on icon "Next image" at bounding box center [399, 271] width 7 height 12
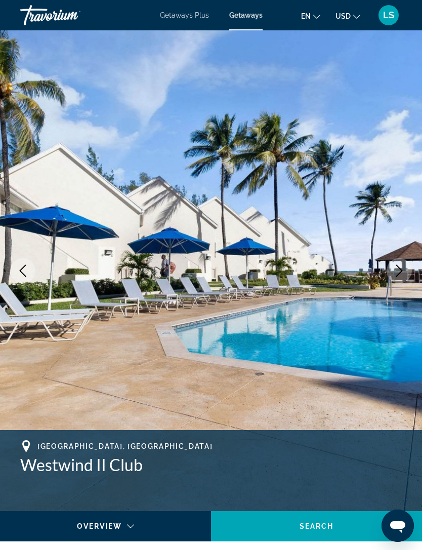
click at [402, 271] on icon "Next image" at bounding box center [399, 271] width 7 height 12
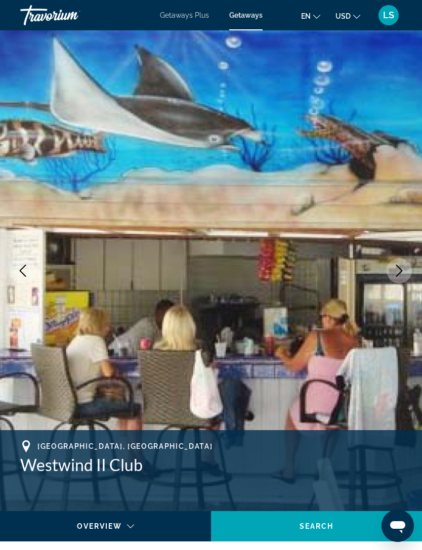
click at [404, 270] on icon "Next image" at bounding box center [399, 271] width 12 height 12
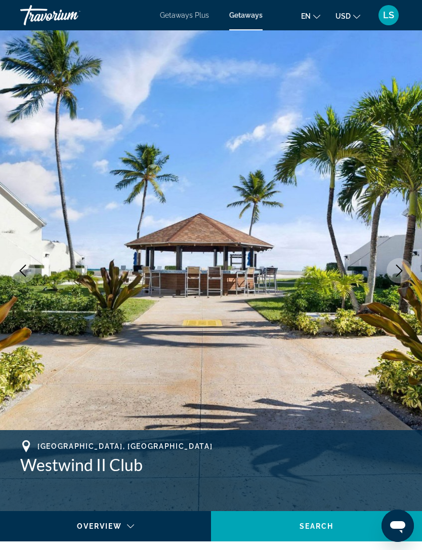
click at [404, 270] on icon "Next image" at bounding box center [399, 271] width 12 height 12
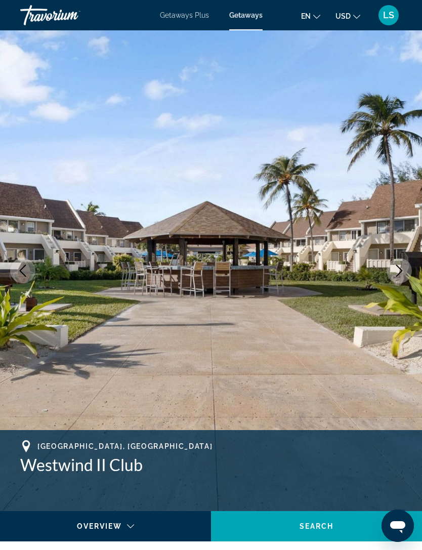
click at [405, 271] on button "Next image" at bounding box center [398, 270] width 25 height 25
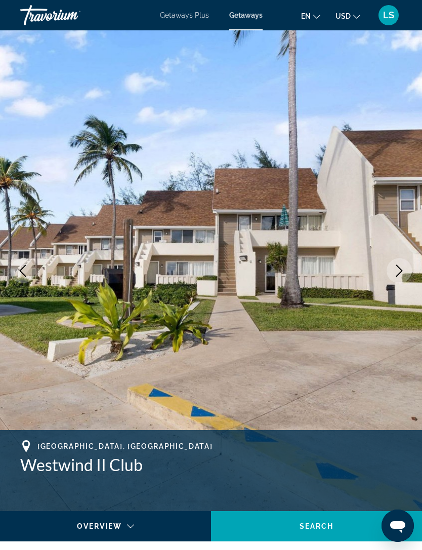
click at [405, 272] on icon "Next image" at bounding box center [399, 271] width 12 height 12
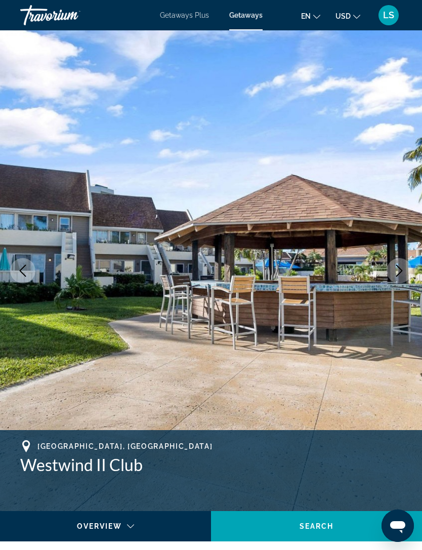
click at [405, 272] on icon "Next image" at bounding box center [399, 271] width 12 height 12
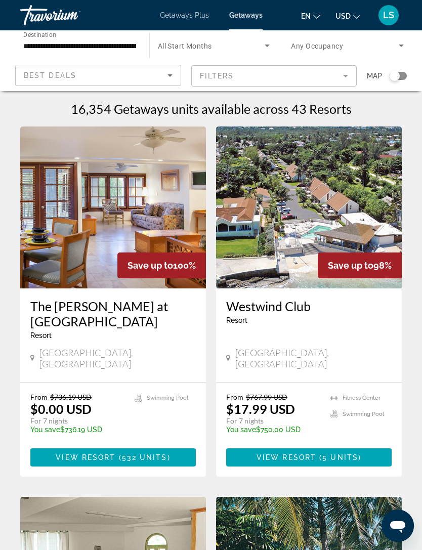
click at [66, 43] on input "**********" at bounding box center [79, 46] width 113 height 12
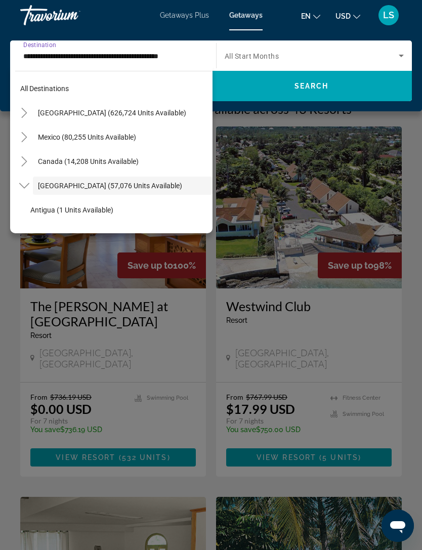
scroll to position [36, 0]
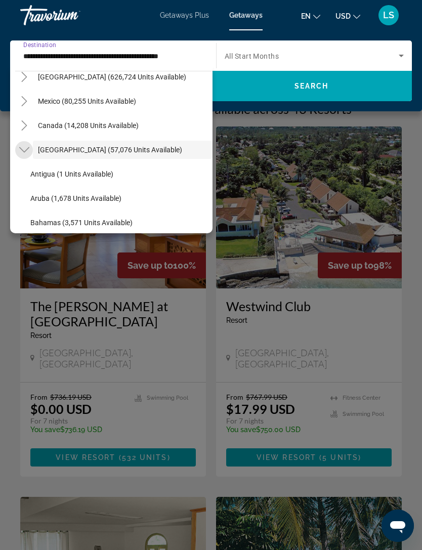
click at [31, 142] on mat-icon "Toggle Caribbean & Atlantic Islands (57,076 units available)" at bounding box center [24, 150] width 18 height 18
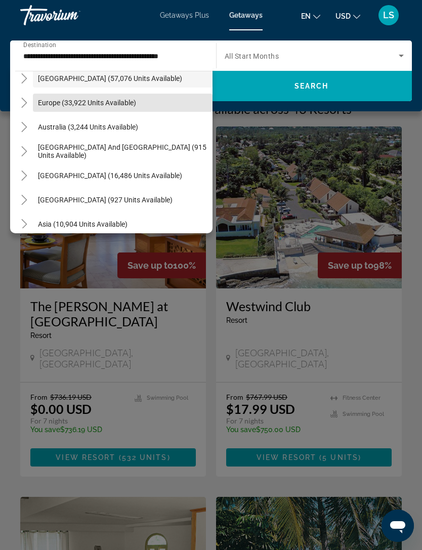
scroll to position [123, 0]
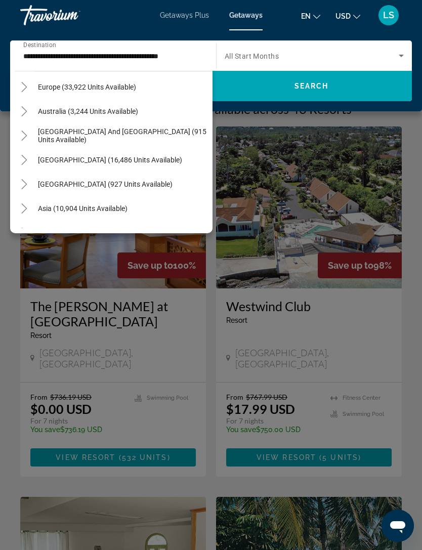
click at [51, 159] on span "South America (16,486 units available)" at bounding box center [110, 160] width 144 height 8
type input "**********"
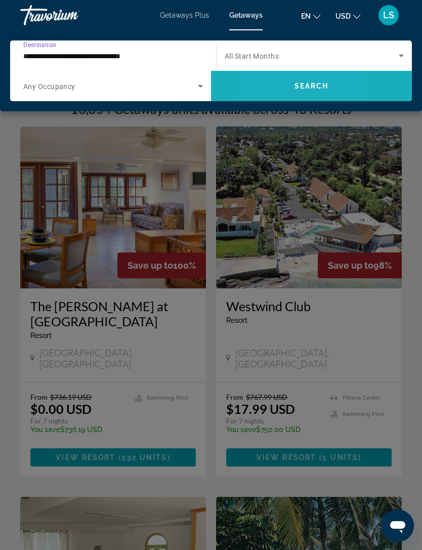
click at [260, 86] on span "Search widget" at bounding box center [311, 86] width 201 height 24
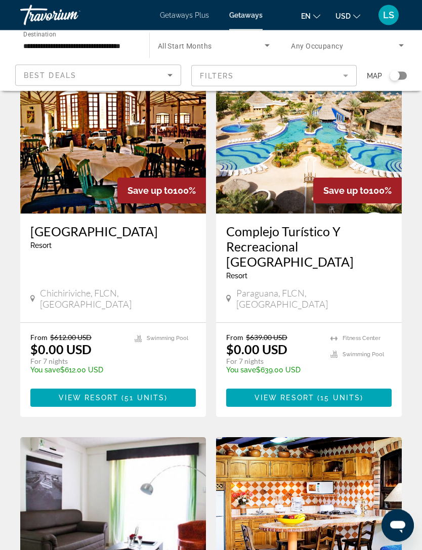
scroll to position [74, 0]
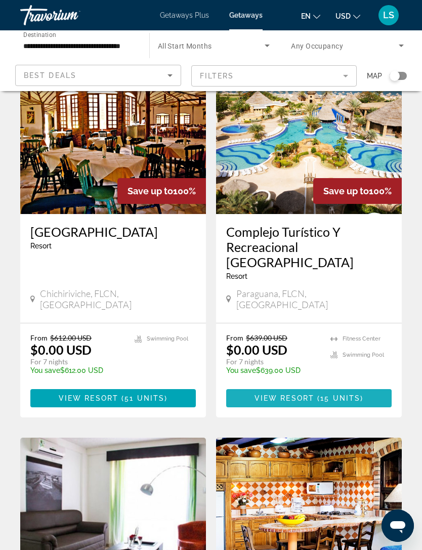
click at [292, 394] on span "View Resort" at bounding box center [284, 398] width 60 height 8
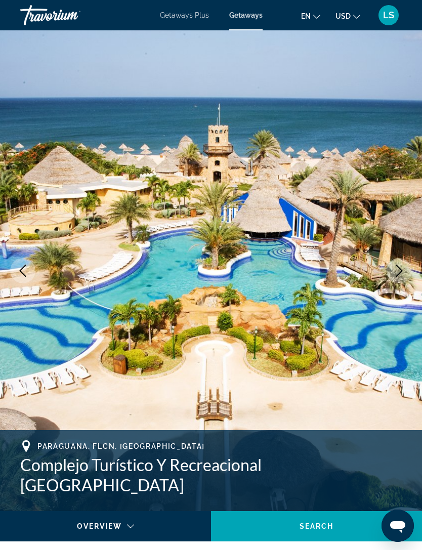
click at [404, 276] on icon "Next image" at bounding box center [399, 271] width 12 height 12
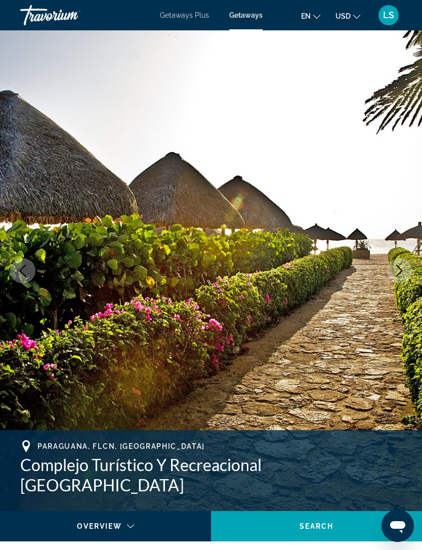
click at [405, 268] on button "Next image" at bounding box center [398, 270] width 25 height 25
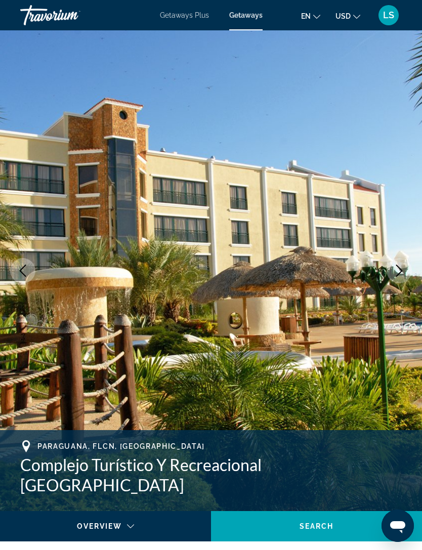
click at [401, 270] on icon "Next image" at bounding box center [399, 271] width 7 height 12
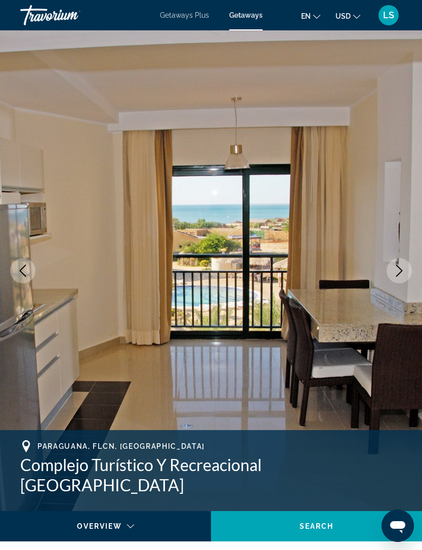
click at [402, 271] on icon "Next image" at bounding box center [399, 271] width 7 height 12
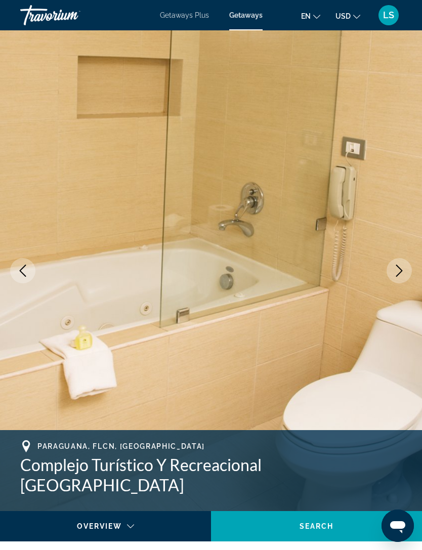
click at [406, 273] on button "Next image" at bounding box center [398, 270] width 25 height 25
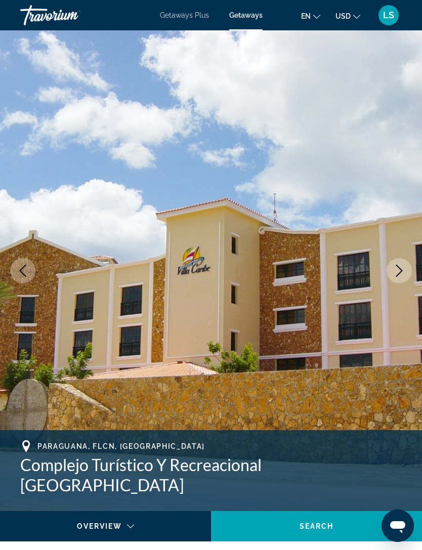
click at [405, 268] on button "Next image" at bounding box center [398, 270] width 25 height 25
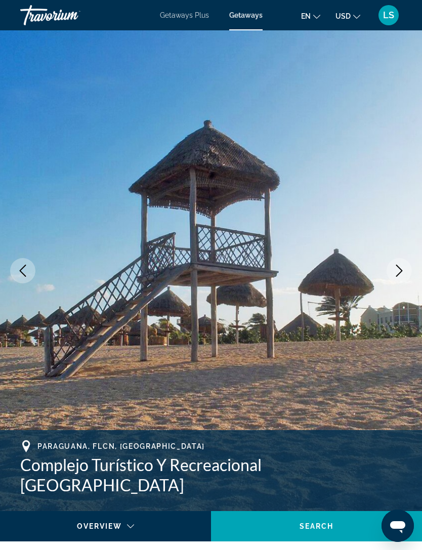
click at [401, 272] on icon "Next image" at bounding box center [399, 271] width 12 height 12
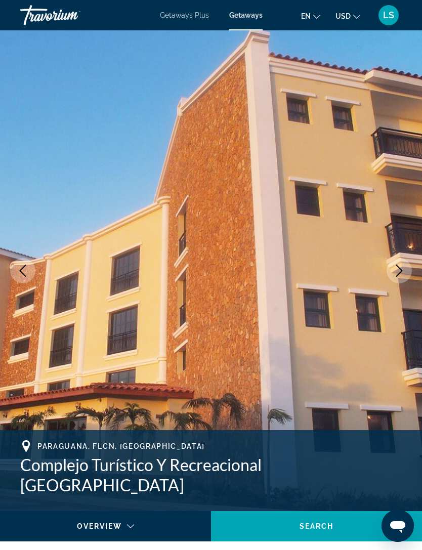
click at [404, 269] on icon "Next image" at bounding box center [399, 271] width 12 height 12
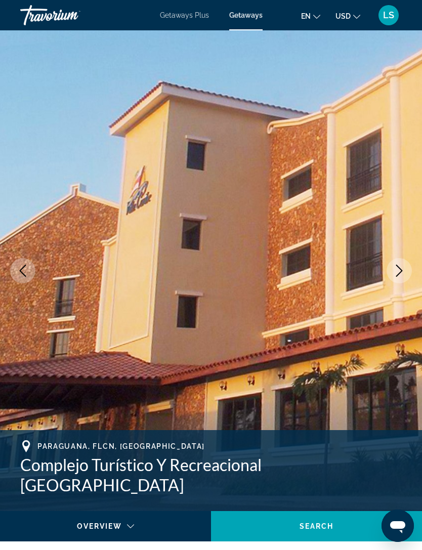
click at [403, 265] on icon "Next image" at bounding box center [399, 271] width 12 height 12
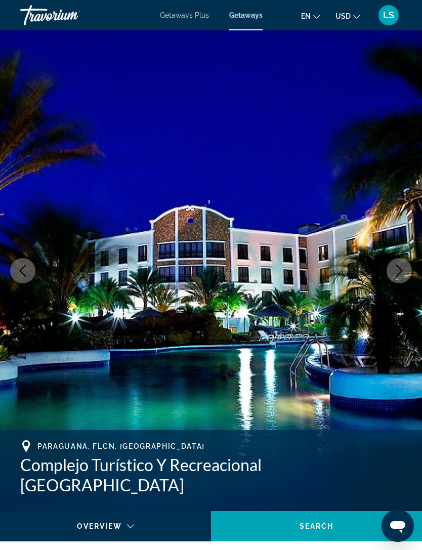
click at [405, 265] on icon "Next image" at bounding box center [399, 271] width 12 height 12
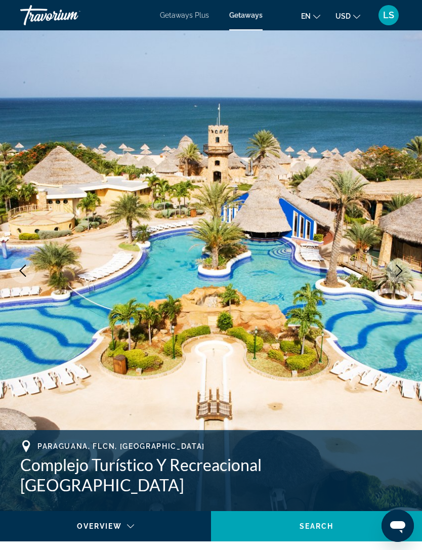
click at [403, 265] on icon "Next image" at bounding box center [399, 271] width 12 height 12
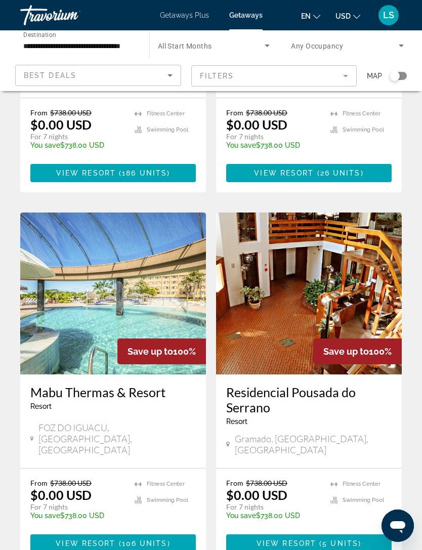
scroll to position [1819, 0]
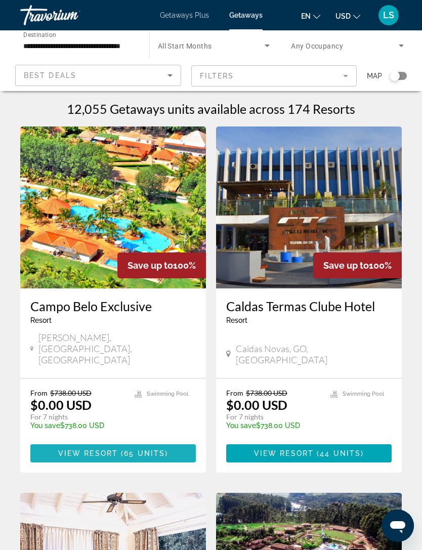
click at [120, 441] on span "Main content" at bounding box center [112, 453] width 165 height 24
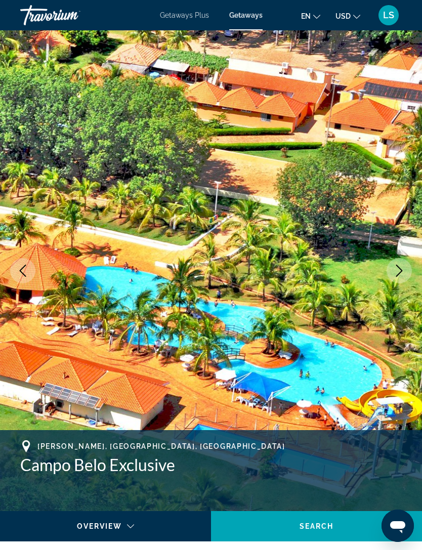
click at [396, 266] on icon "Next image" at bounding box center [399, 271] width 12 height 12
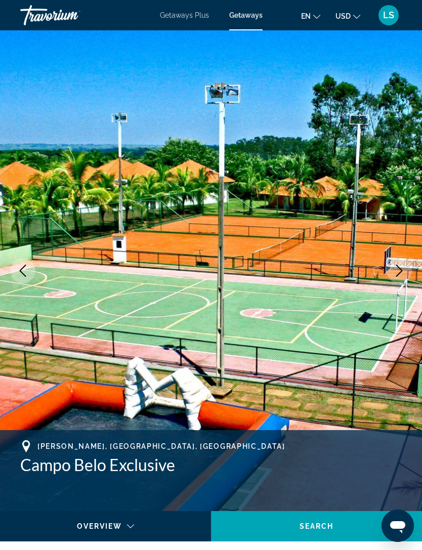
click at [400, 268] on icon "Next image" at bounding box center [399, 271] width 12 height 12
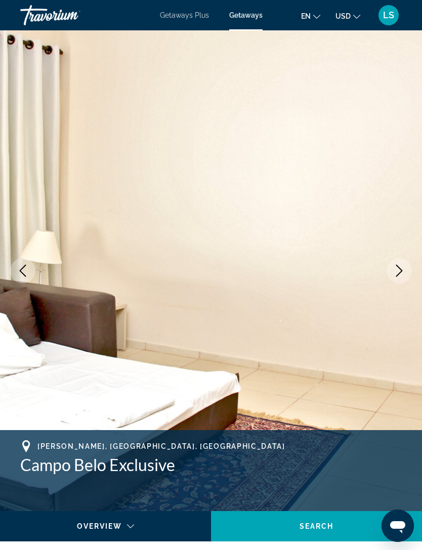
click at [400, 269] on icon "Next image" at bounding box center [399, 271] width 12 height 12
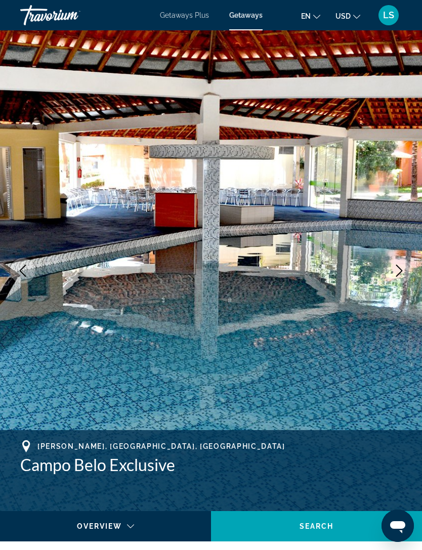
click at [394, 270] on icon "Next image" at bounding box center [399, 271] width 12 height 12
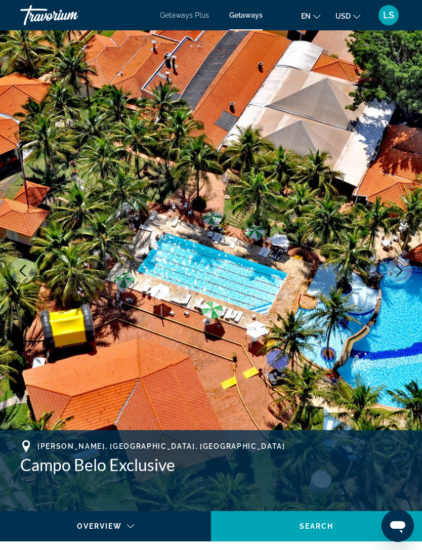
click at [397, 268] on icon "Next image" at bounding box center [399, 271] width 12 height 12
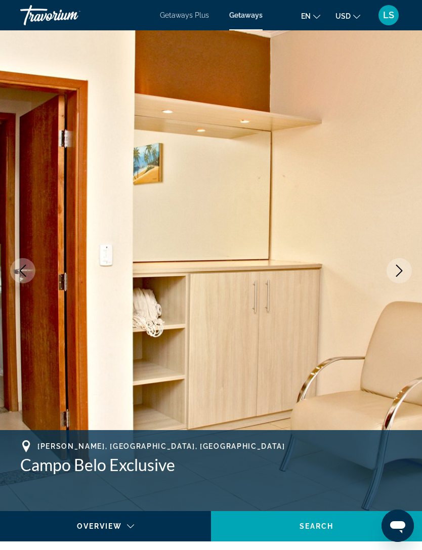
click at [406, 270] on button "Next image" at bounding box center [398, 270] width 25 height 25
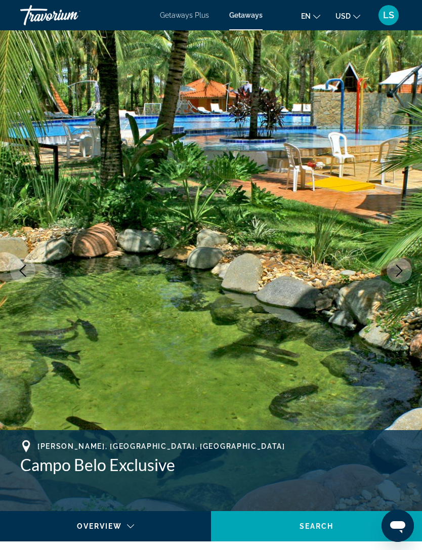
click at [401, 268] on icon "Next image" at bounding box center [399, 271] width 12 height 12
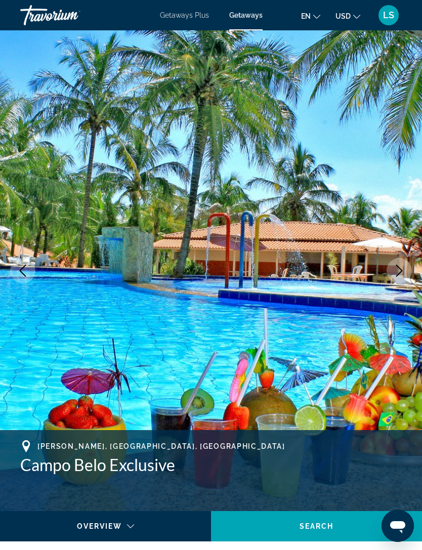
click at [401, 270] on icon "Next image" at bounding box center [399, 271] width 12 height 12
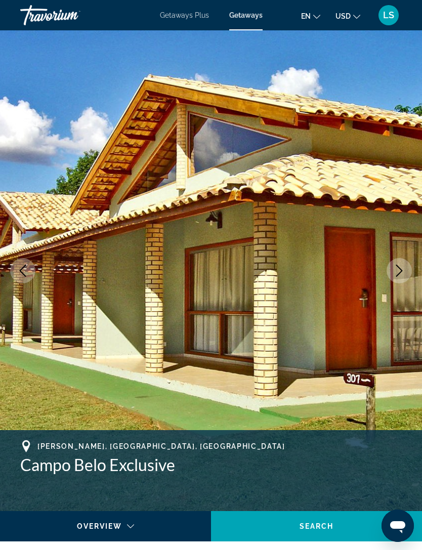
click at [400, 272] on icon "Next image" at bounding box center [399, 271] width 12 height 12
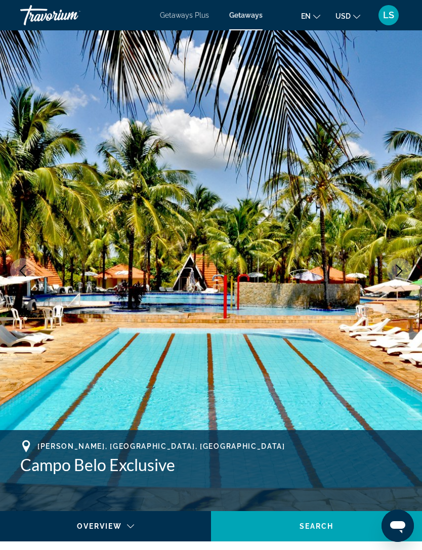
click at [399, 274] on icon "Next image" at bounding box center [399, 271] width 7 height 12
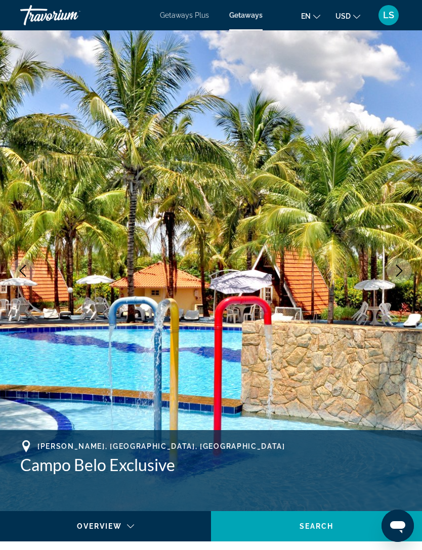
click at [397, 274] on icon "Next image" at bounding box center [399, 271] width 12 height 12
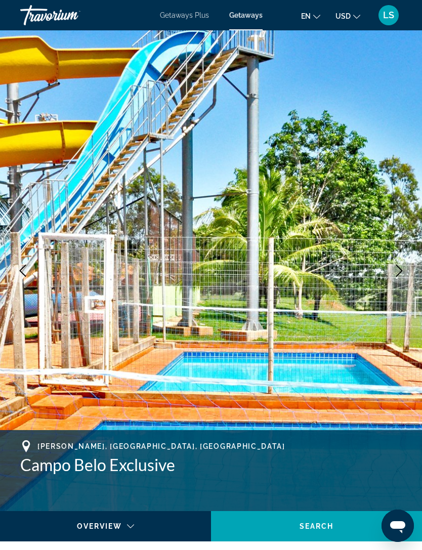
click at [397, 274] on icon "Next image" at bounding box center [399, 271] width 12 height 12
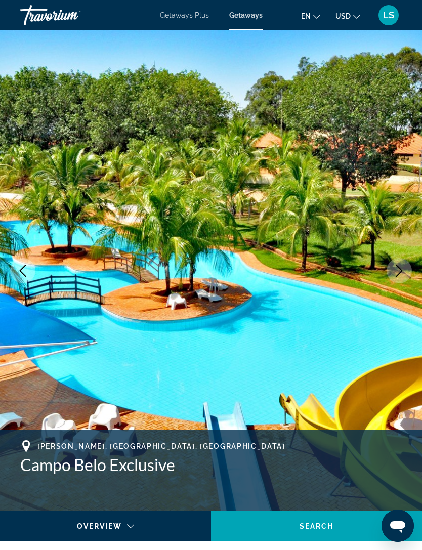
click at [398, 272] on icon "Next image" at bounding box center [399, 271] width 12 height 12
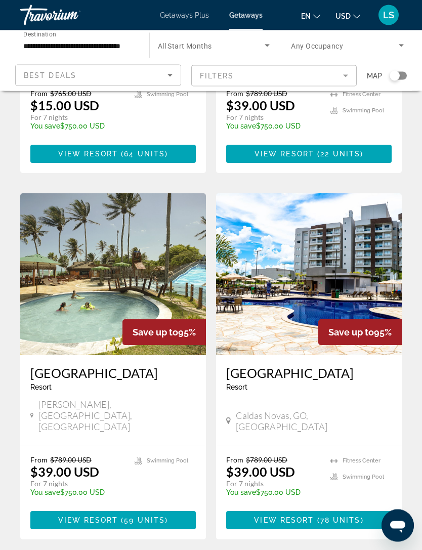
scroll to position [1768, 0]
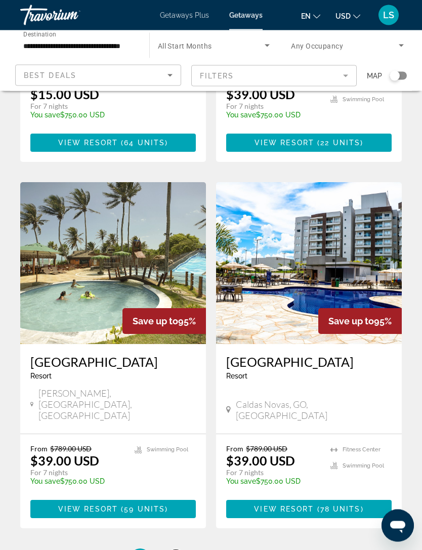
click at [182, 549] on link "page 3" at bounding box center [176, 559] width 18 height 18
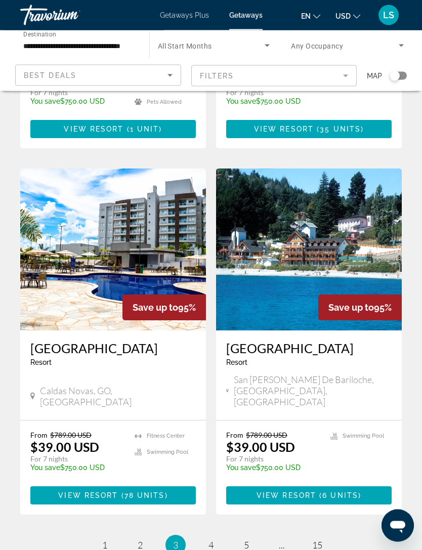
scroll to position [1815, 0]
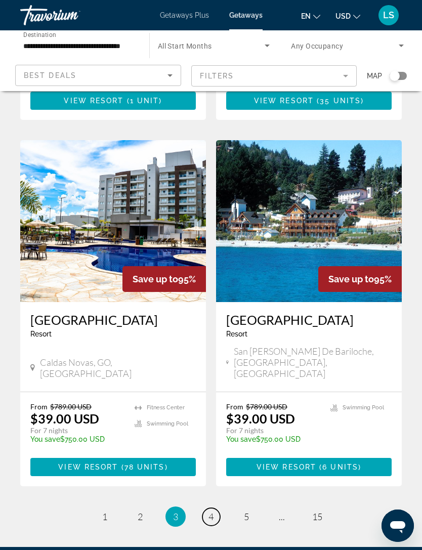
click at [215, 508] on link "page 4" at bounding box center [211, 517] width 18 height 18
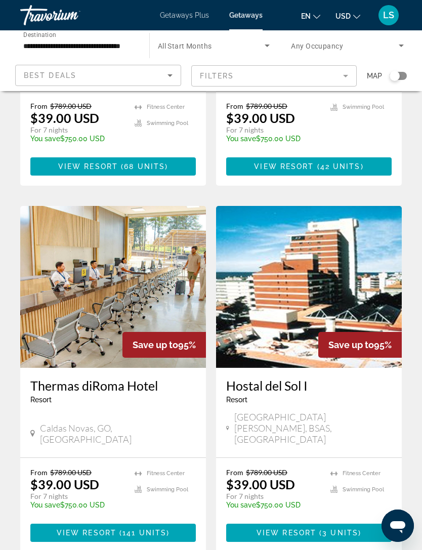
scroll to position [1803, 0]
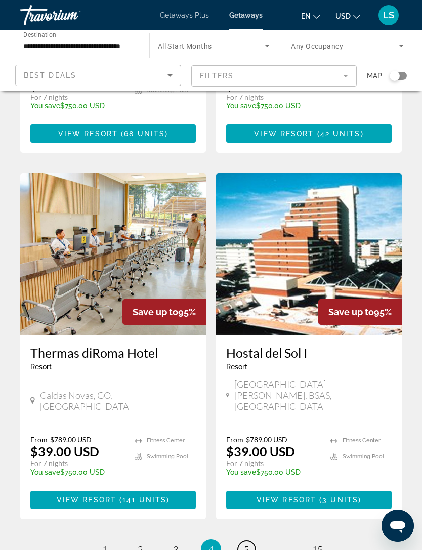
click at [248, 544] on span "5" at bounding box center [246, 549] width 5 height 11
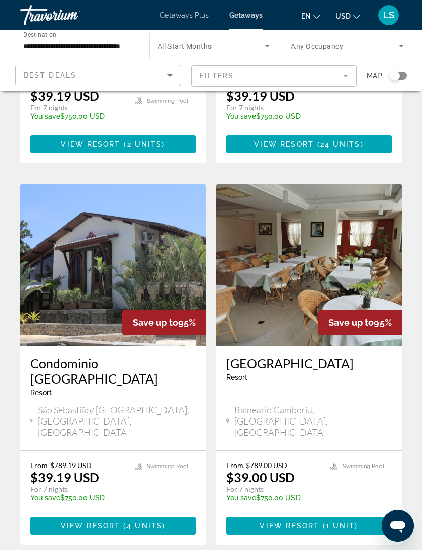
scroll to position [1833, 0]
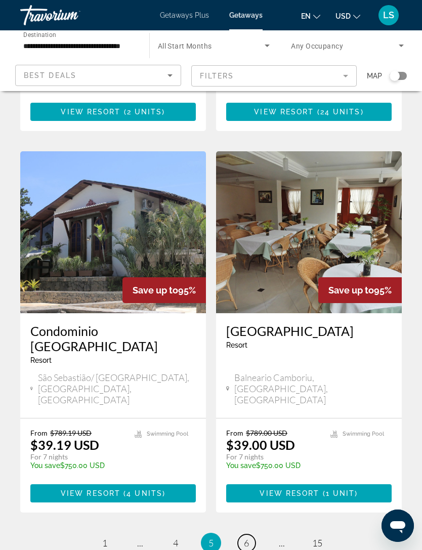
click at [253, 534] on link "page 6" at bounding box center [247, 543] width 18 height 18
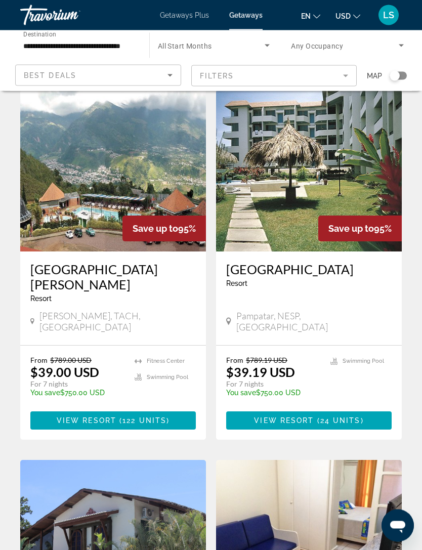
scroll to position [395, 0]
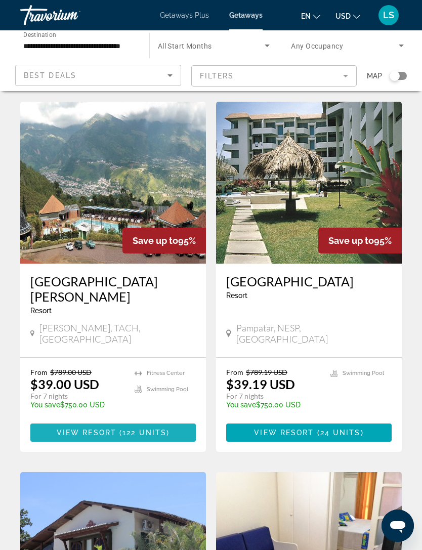
click at [107, 420] on span "Main content" at bounding box center [112, 432] width 165 height 24
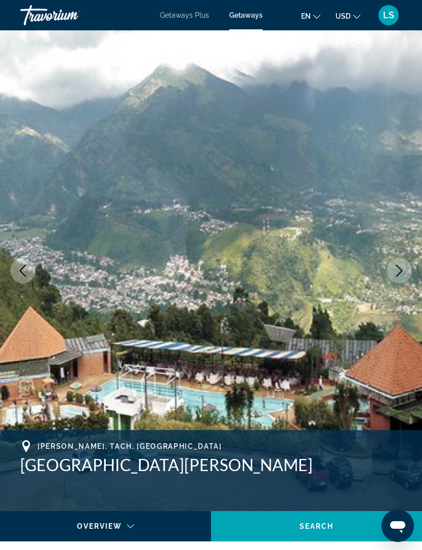
click at [402, 268] on icon "Next image" at bounding box center [399, 271] width 12 height 12
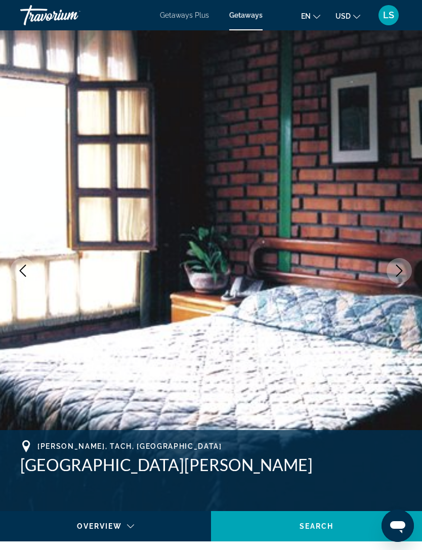
click at [399, 270] on icon "Next image" at bounding box center [399, 271] width 12 height 12
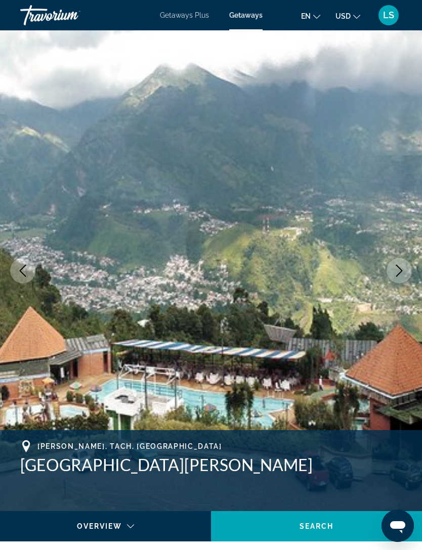
click at [398, 273] on icon "Next image" at bounding box center [399, 271] width 12 height 12
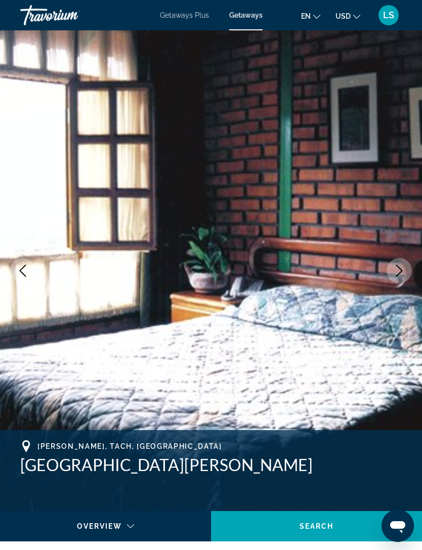
click at [404, 270] on icon "Next image" at bounding box center [399, 271] width 12 height 12
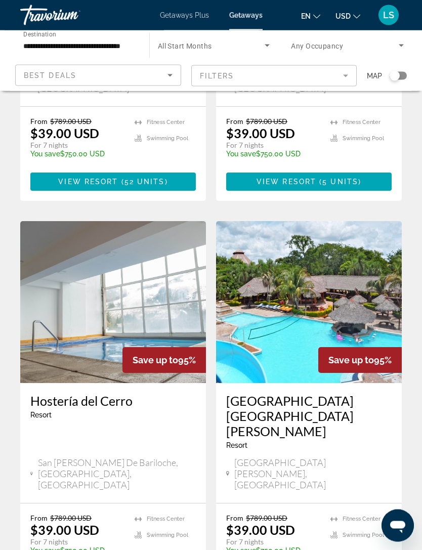
scroll to position [1786, 0]
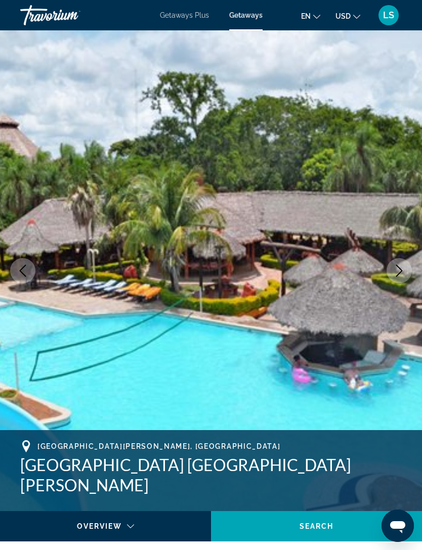
click at [402, 265] on icon "Next image" at bounding box center [399, 271] width 12 height 12
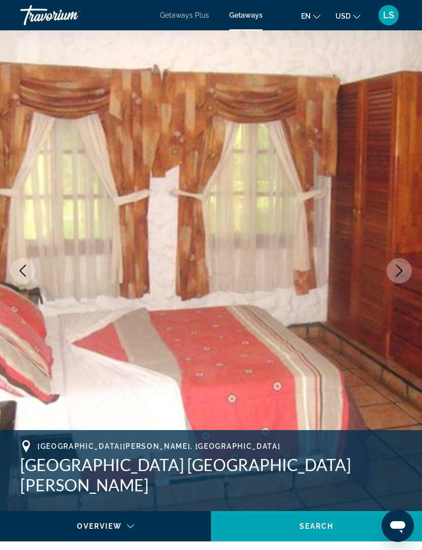
click at [398, 270] on icon "Next image" at bounding box center [399, 271] width 12 height 12
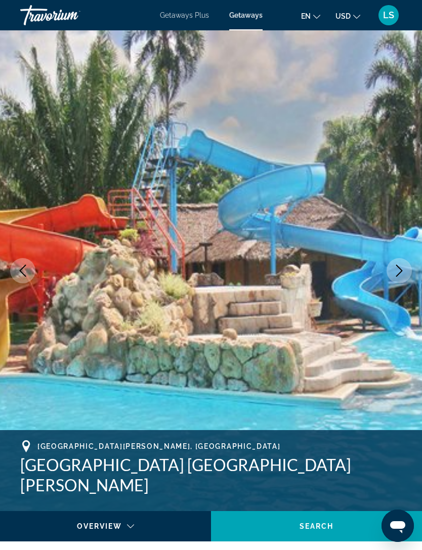
click at [402, 270] on icon "Next image" at bounding box center [399, 271] width 7 height 12
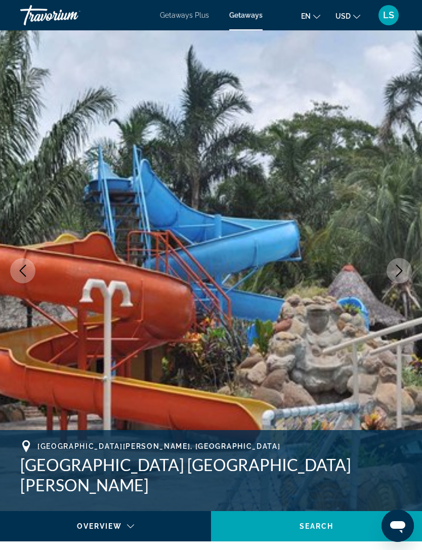
click at [398, 273] on icon "Next image" at bounding box center [399, 271] width 12 height 12
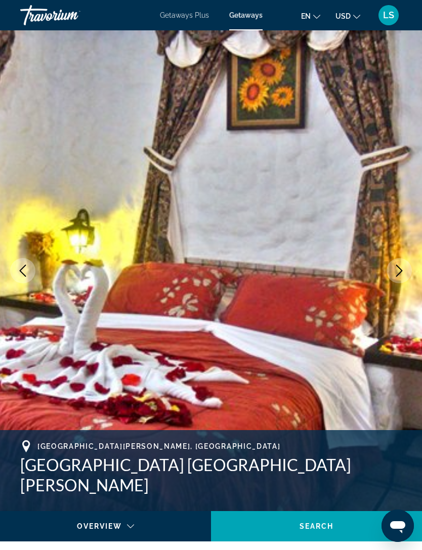
click at [397, 273] on icon "Next image" at bounding box center [399, 271] width 12 height 12
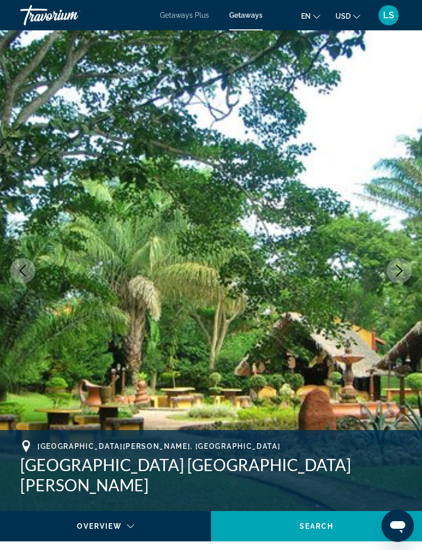
click at [400, 272] on icon "Next image" at bounding box center [399, 271] width 12 height 12
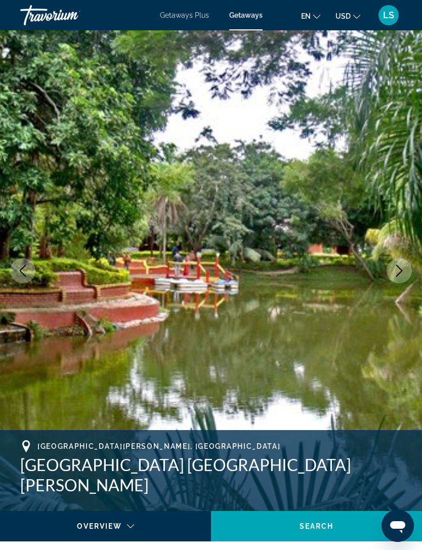
click at [397, 273] on icon "Next image" at bounding box center [399, 271] width 12 height 12
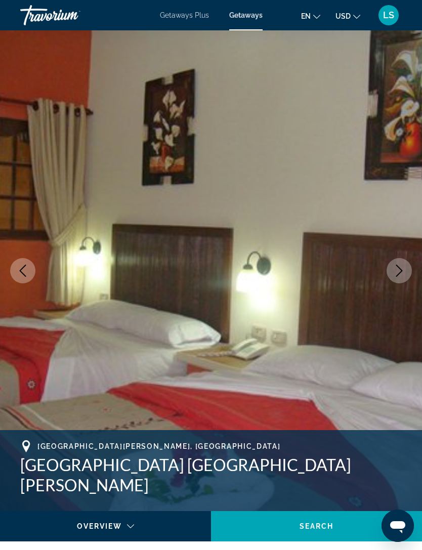
click at [396, 270] on icon "Next image" at bounding box center [399, 271] width 12 height 12
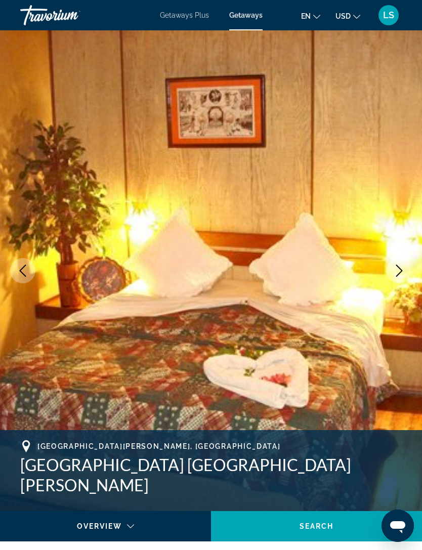
click at [398, 269] on icon "Next image" at bounding box center [399, 271] width 12 height 12
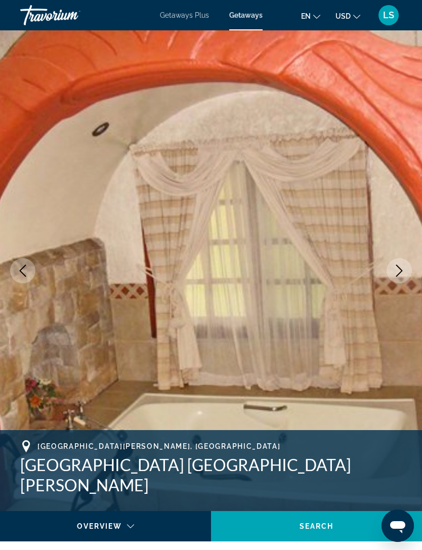
click at [398, 269] on icon "Next image" at bounding box center [399, 271] width 12 height 12
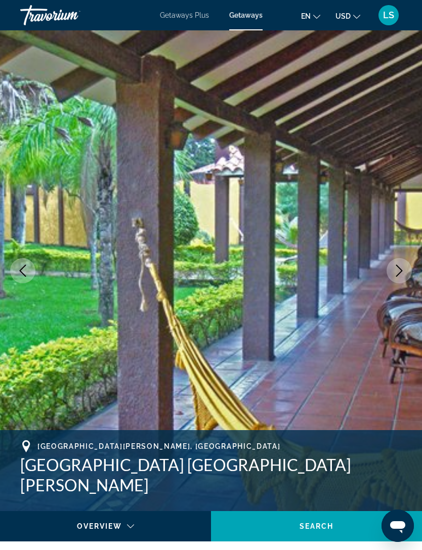
click at [396, 270] on icon "Next image" at bounding box center [399, 271] width 12 height 12
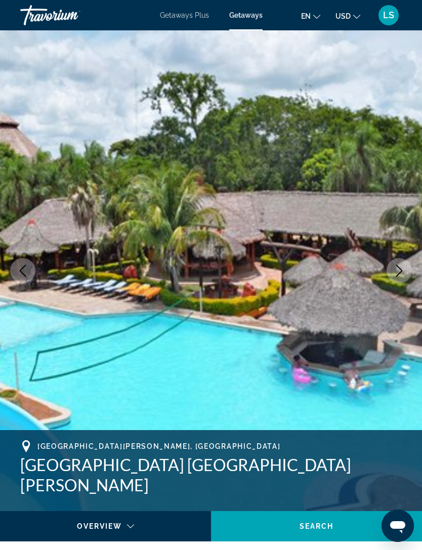
click at [397, 269] on icon "Next image" at bounding box center [399, 271] width 12 height 12
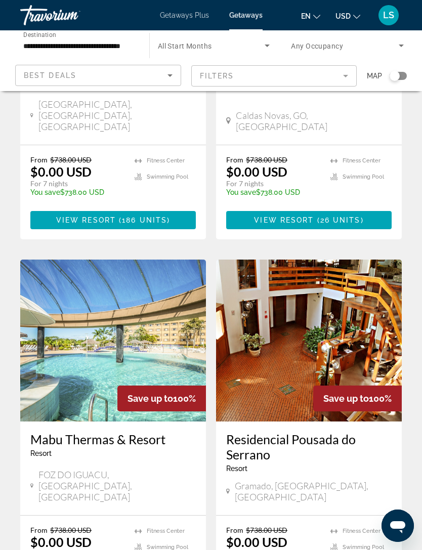
scroll to position [1819, 0]
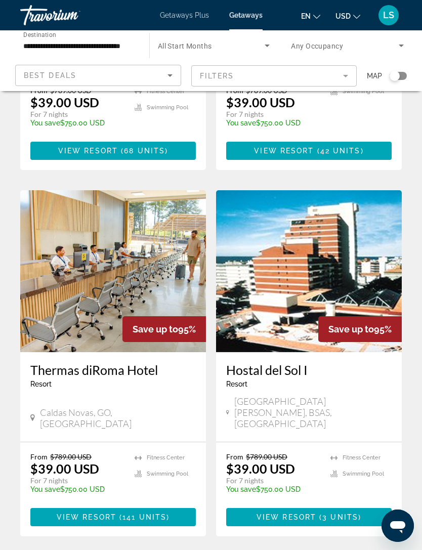
scroll to position [1803, 0]
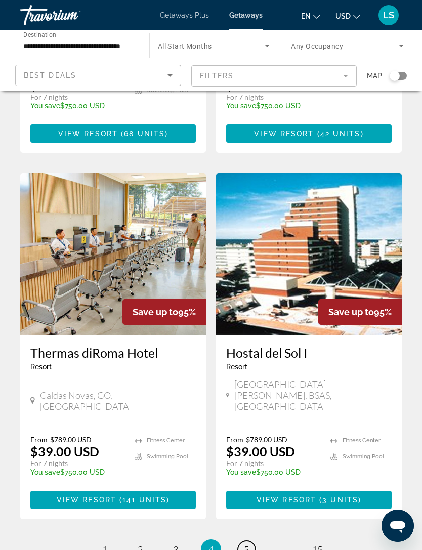
click at [247, 541] on link "page 5" at bounding box center [247, 550] width 18 height 18
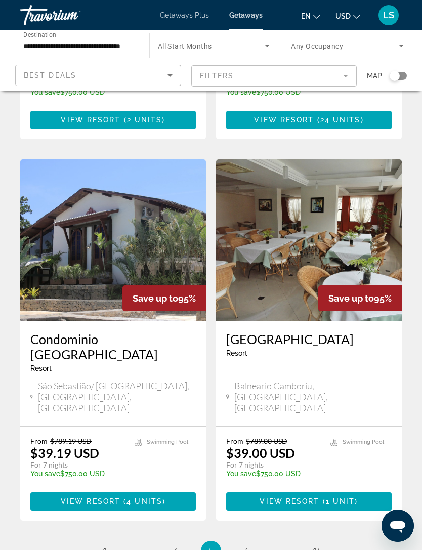
scroll to position [1833, 0]
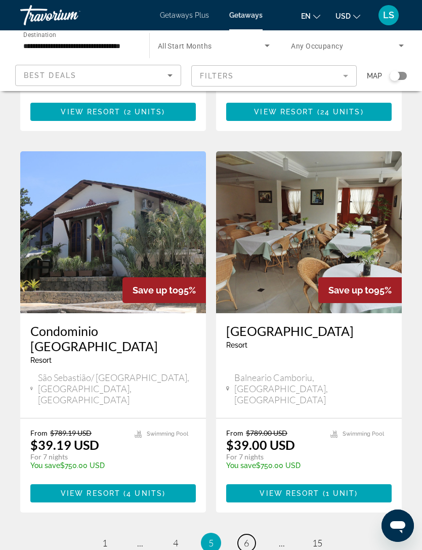
click at [248, 537] on span "6" at bounding box center [246, 542] width 5 height 11
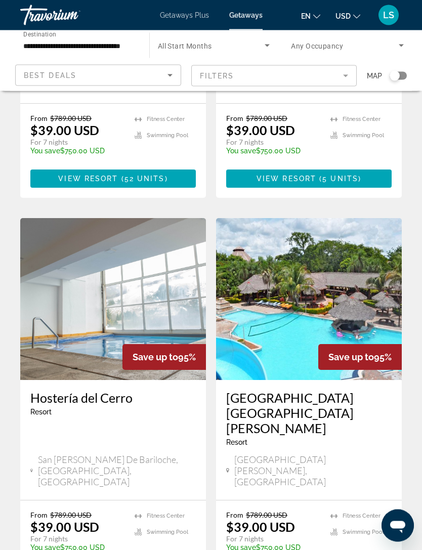
scroll to position [1814, 0]
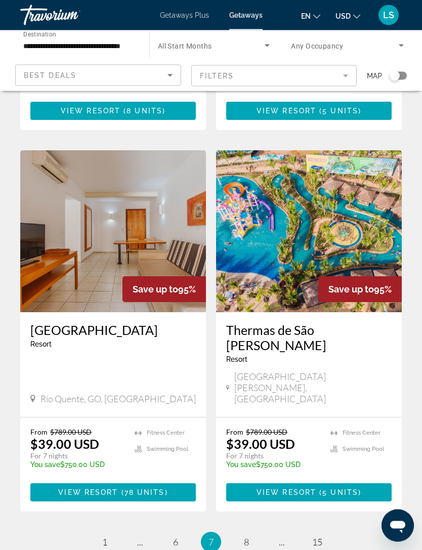
scroll to position [1812, 0]
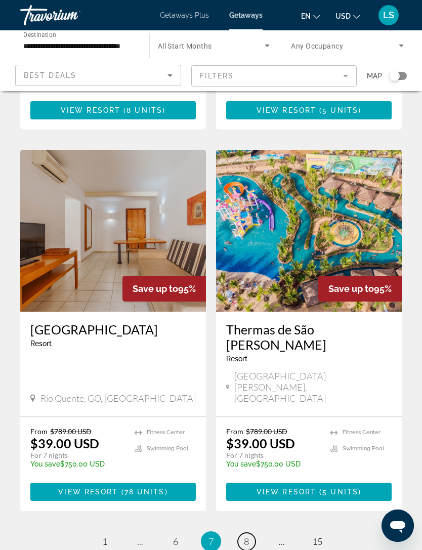
click at [249, 536] on span "8" at bounding box center [246, 541] width 5 height 11
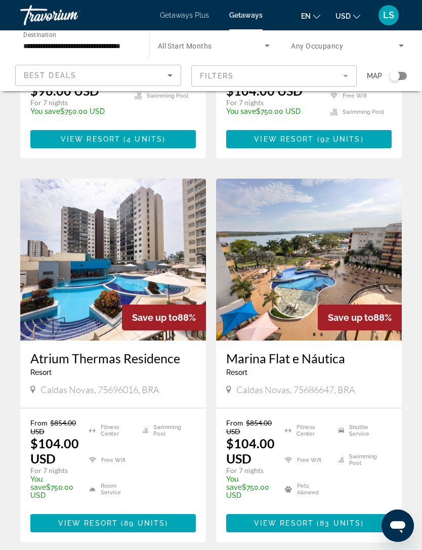
scroll to position [1835, 0]
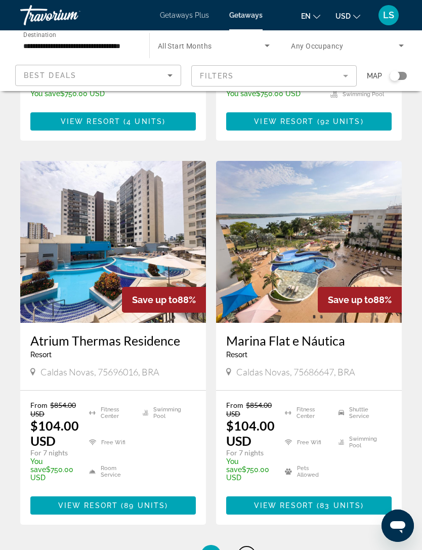
click at [244, 549] on span "9" at bounding box center [246, 554] width 5 height 11
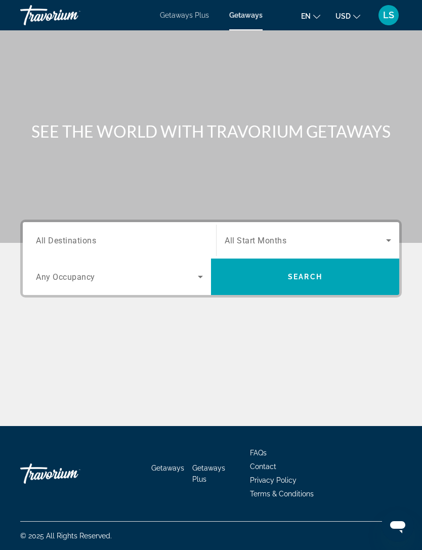
click at [82, 239] on span "All Destinations" at bounding box center [66, 240] width 60 height 10
click at [82, 239] on input "Destination All Destinations" at bounding box center [119, 241] width 167 height 12
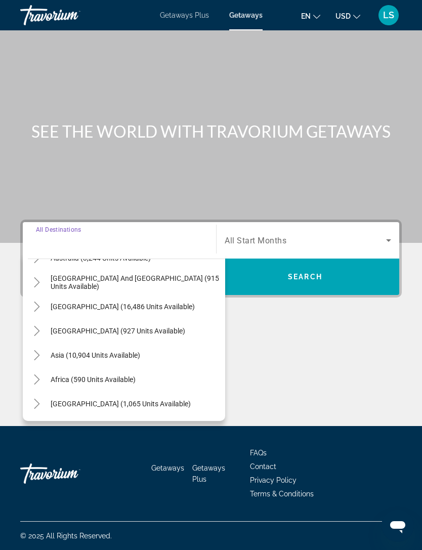
scroll to position [164, 0]
click at [94, 302] on span "South America (16,486 units available)" at bounding box center [123, 306] width 144 height 8
type input "**********"
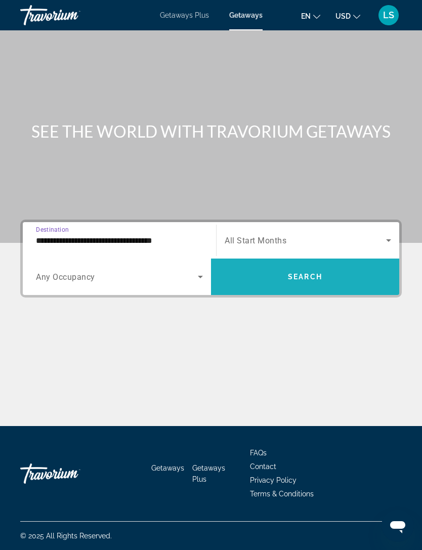
click at [279, 265] on span "Search widget" at bounding box center [305, 277] width 188 height 24
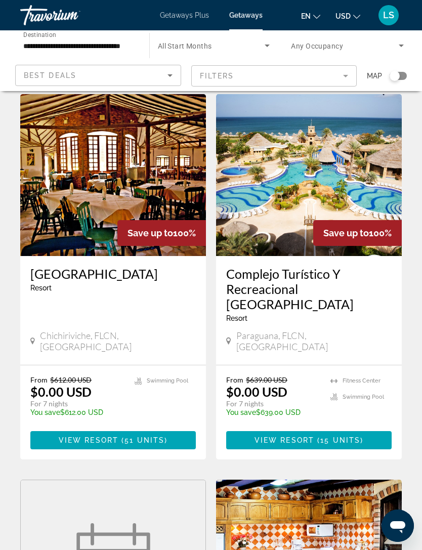
click at [343, 70] on mat-form-field "Filters" at bounding box center [274, 75] width 166 height 21
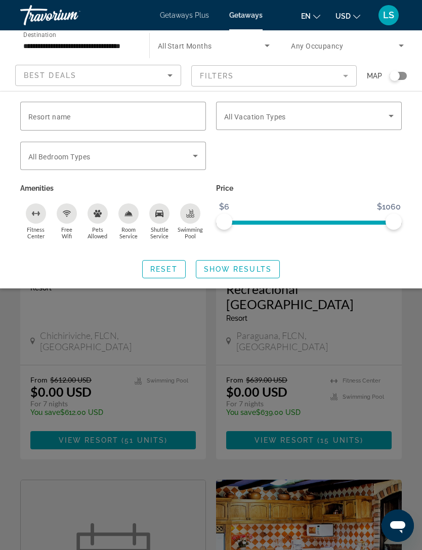
click at [70, 213] on icon "Free Wifi" at bounding box center [67, 213] width 8 height 8
click at [162, 214] on icon "Shuttle Service" at bounding box center [159, 213] width 8 height 7
click at [191, 216] on icon "Swimming Pool" at bounding box center [191, 216] width 8 height 2
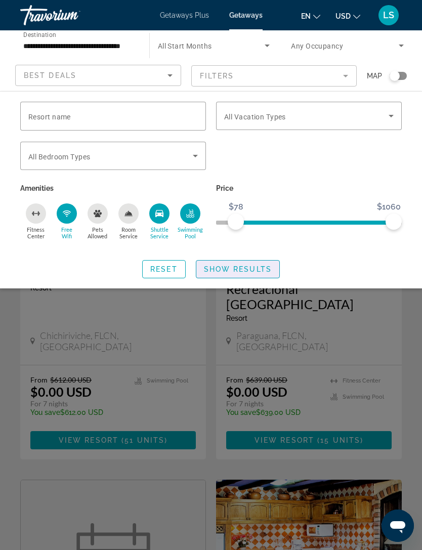
click at [245, 270] on span "Show Results" at bounding box center [238, 269] width 68 height 8
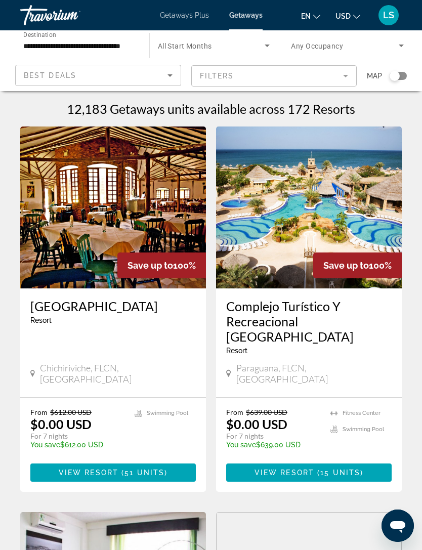
click at [398, 111] on div "12,183 Getaways units available across 172 Resorts" at bounding box center [210, 108] width 381 height 15
click at [399, 105] on div "12,183 Getaways units available across 172 Resorts" at bounding box center [210, 108] width 381 height 15
click at [397, 113] on div "12,183 Getaways units available across 172 Resorts" at bounding box center [210, 108] width 381 height 15
click at [397, 112] on div "12,183 Getaways units available across 172 Resorts" at bounding box center [210, 108] width 381 height 15
click at [398, 111] on div "12,183 Getaways units available across 172 Resorts" at bounding box center [210, 108] width 381 height 15
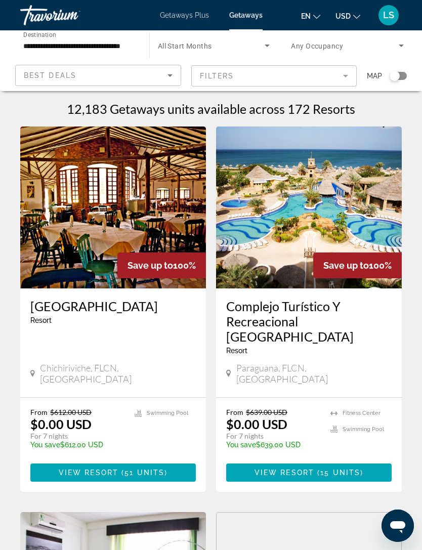
click at [399, 78] on div "Search widget" at bounding box center [394, 76] width 10 height 10
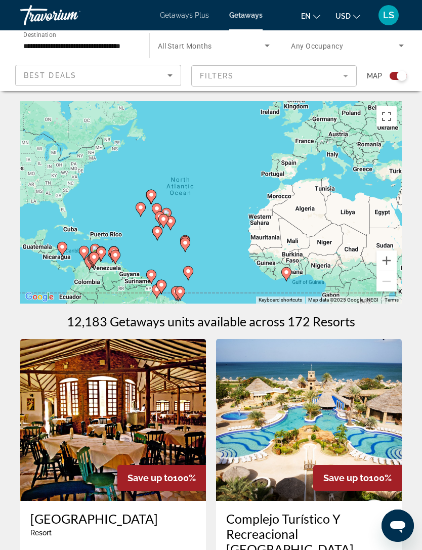
click at [343, 71] on mat-form-field "Filters" at bounding box center [274, 75] width 166 height 21
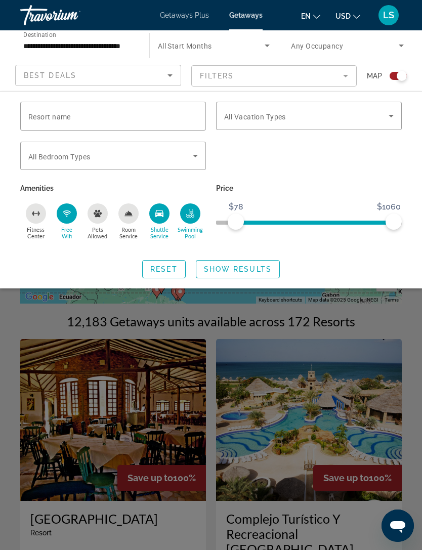
click at [240, 267] on span "Show Results" at bounding box center [238, 269] width 68 height 8
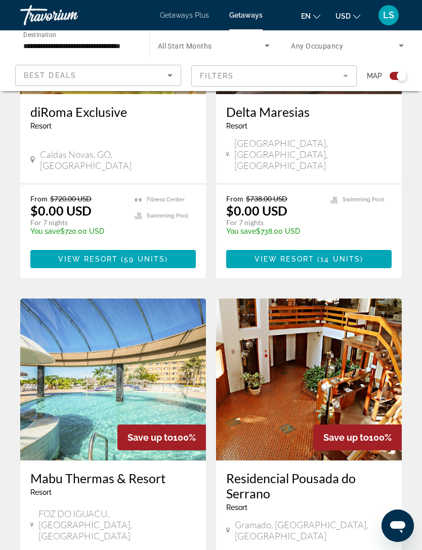
scroll to position [2032, 0]
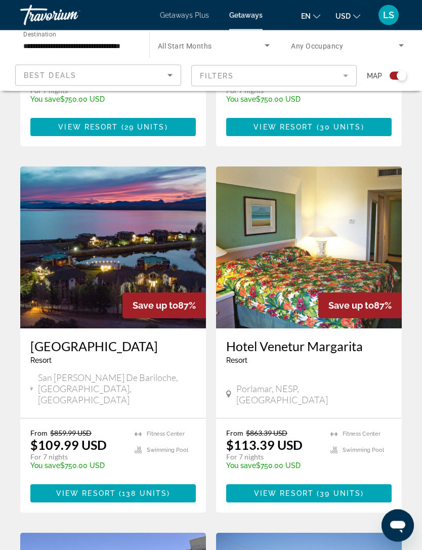
click at [339, 74] on mat-form-field "Filters" at bounding box center [274, 75] width 166 height 21
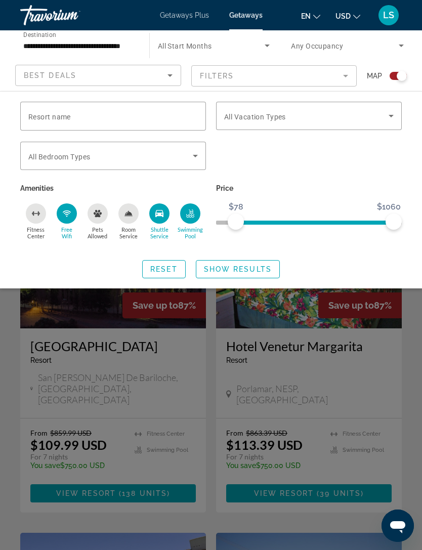
click at [292, 112] on span "Search widget" at bounding box center [306, 116] width 164 height 12
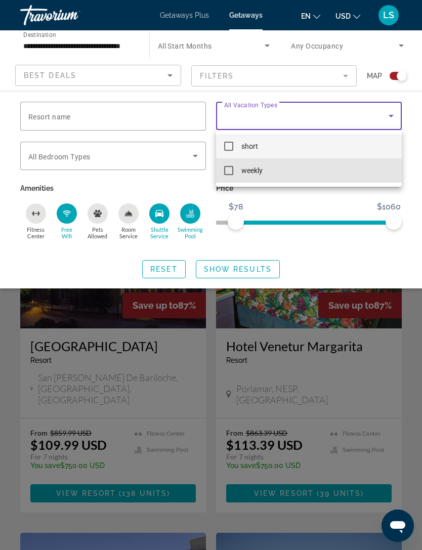
click at [242, 173] on span "weekly" at bounding box center [251, 170] width 21 height 12
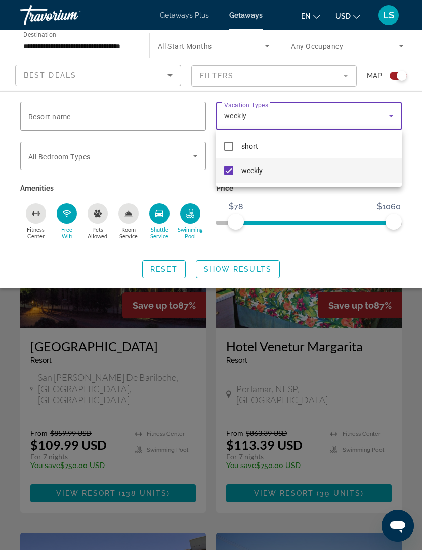
click at [299, 200] on div at bounding box center [211, 275] width 422 height 550
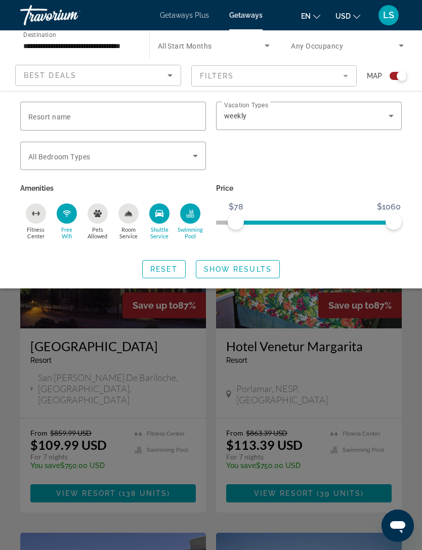
click at [257, 266] on span "Show Results" at bounding box center [238, 269] width 68 height 8
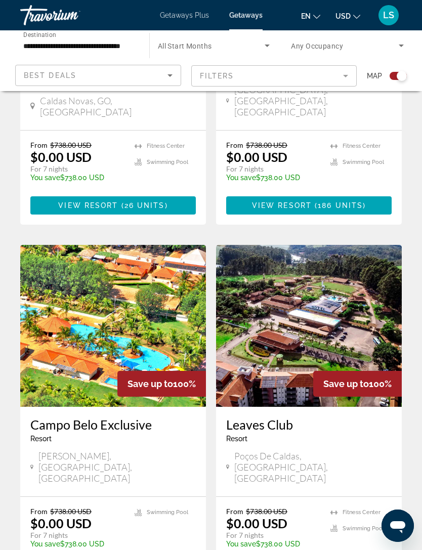
scroll to position [2016, 0]
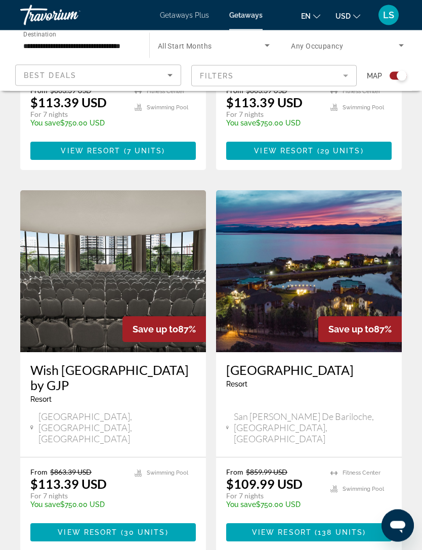
scroll to position [2011, 0]
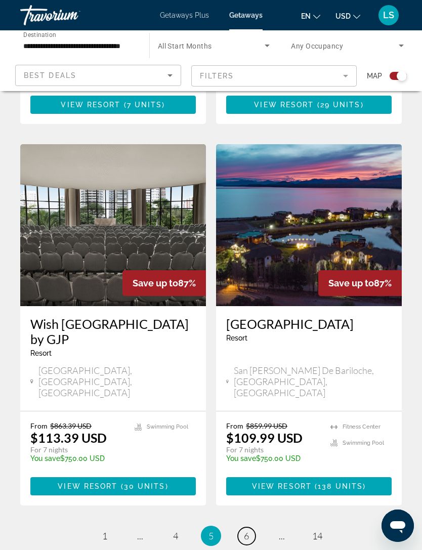
click at [246, 530] on span "6" at bounding box center [246, 535] width 5 height 11
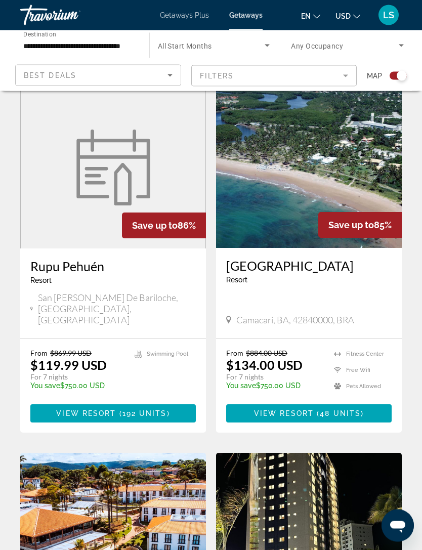
scroll to position [1758, 0]
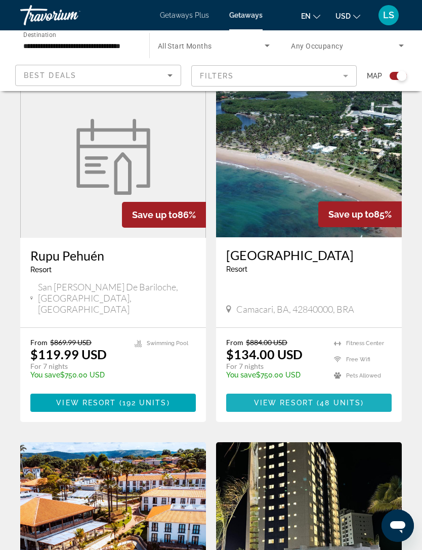
click at [295, 399] on span "View Resort" at bounding box center [284, 403] width 60 height 8
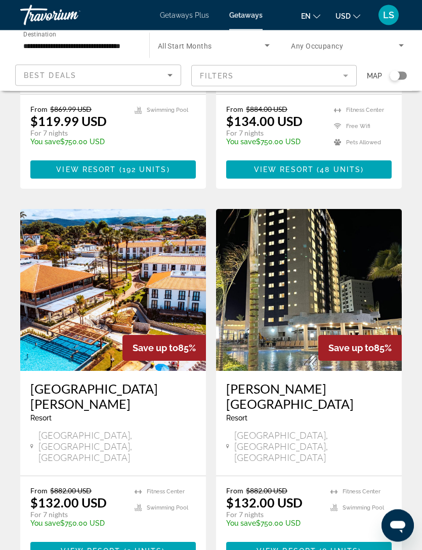
scroll to position [1815, 0]
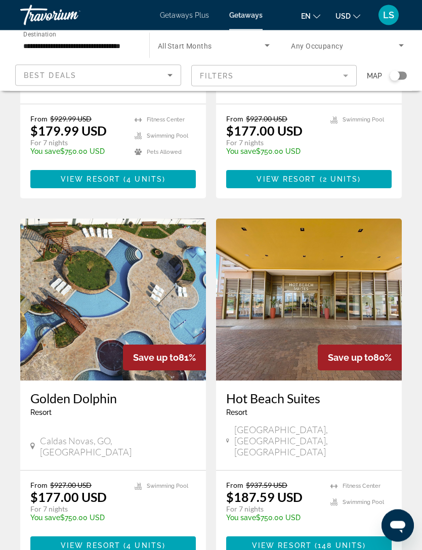
scroll to position [1834, 0]
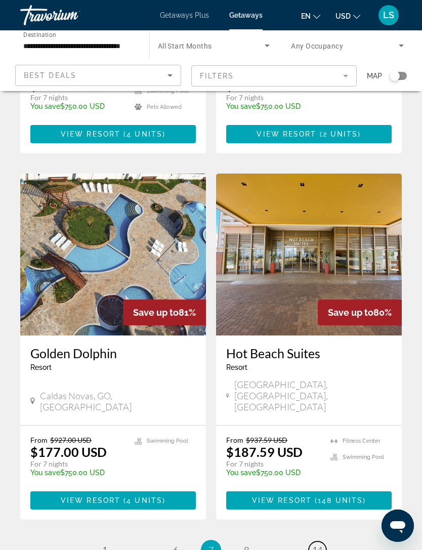
click at [317, 544] on span "14" at bounding box center [317, 549] width 10 height 11
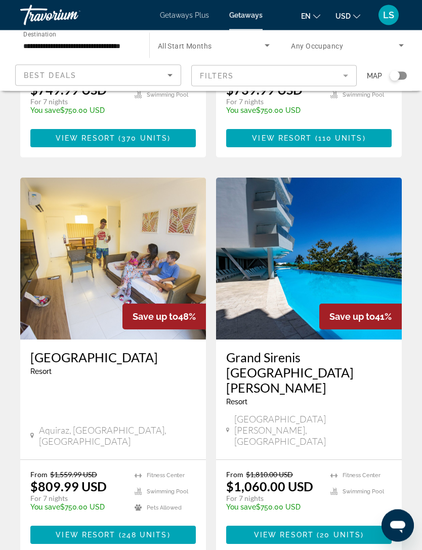
scroll to position [1075, 0]
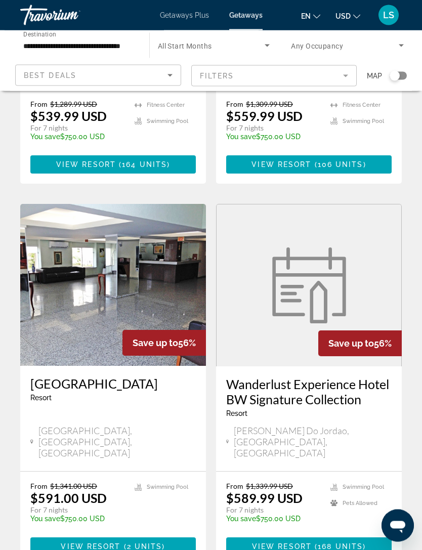
scroll to position [1845, 0]
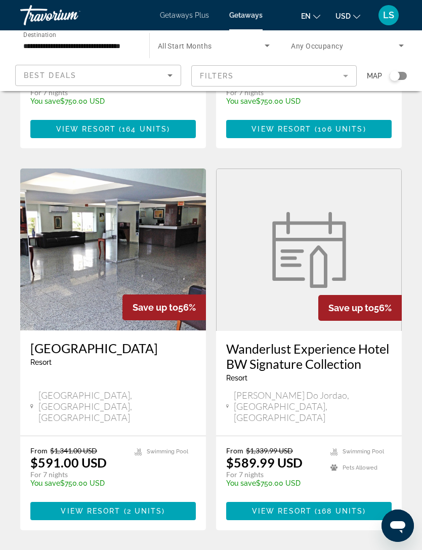
click at [245, 549] on span "12" at bounding box center [246, 560] width 10 height 11
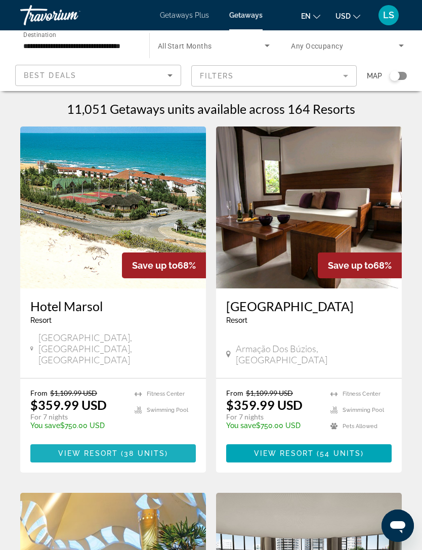
click at [117, 449] on span "View Resort" at bounding box center [88, 453] width 60 height 8
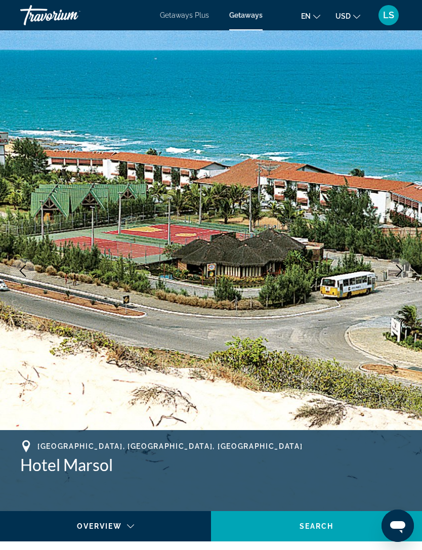
click at [410, 273] on button "Next image" at bounding box center [398, 270] width 25 height 25
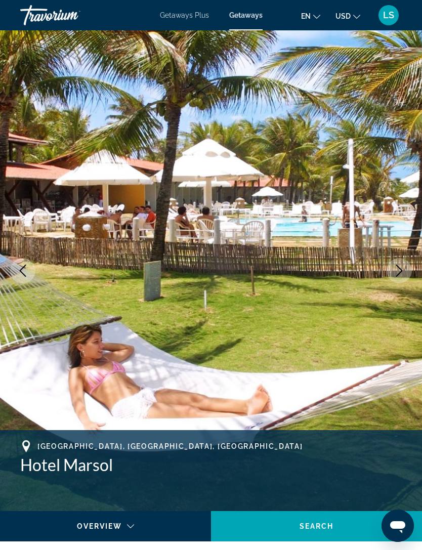
click at [411, 266] on button "Next image" at bounding box center [398, 270] width 25 height 25
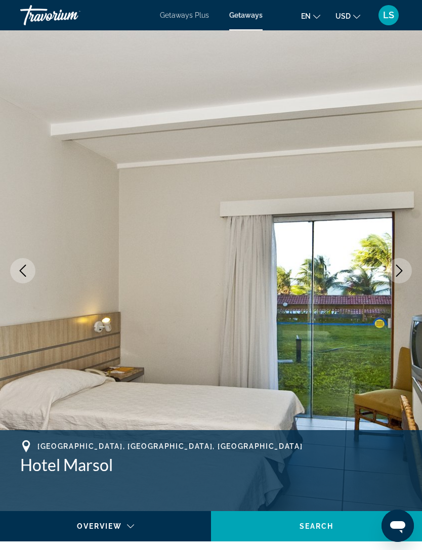
click at [407, 264] on button "Next image" at bounding box center [398, 270] width 25 height 25
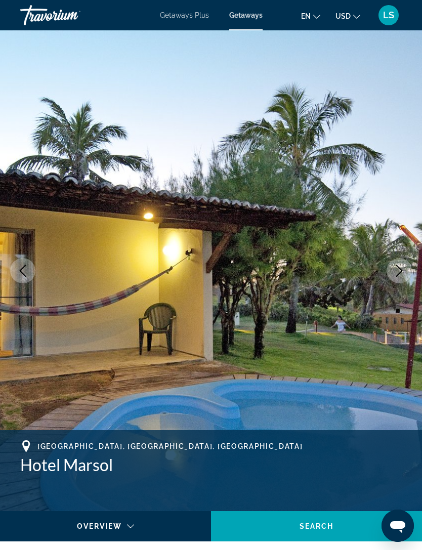
click at [409, 270] on button "Next image" at bounding box center [398, 270] width 25 height 25
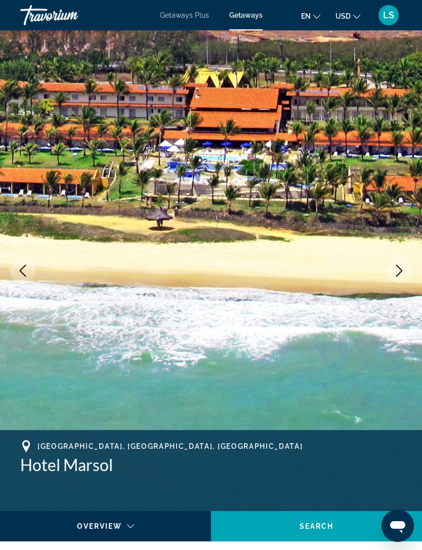
click at [395, 274] on icon "Next image" at bounding box center [399, 271] width 12 height 12
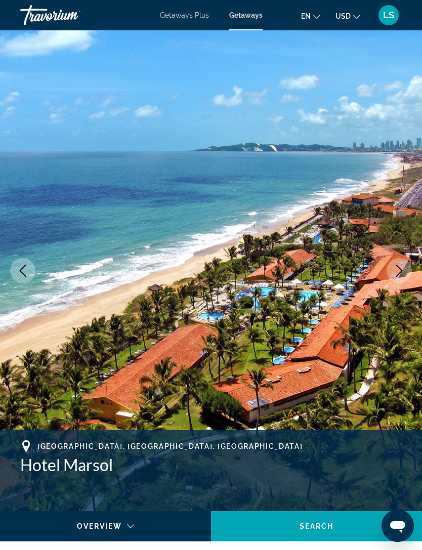
click at [395, 273] on icon "Next image" at bounding box center [399, 271] width 12 height 12
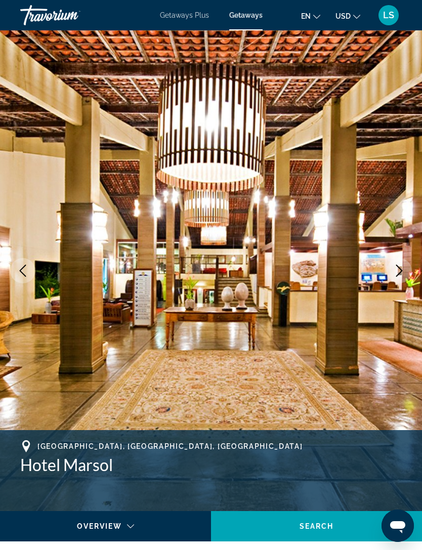
click at [392, 273] on button "Next image" at bounding box center [398, 270] width 25 height 25
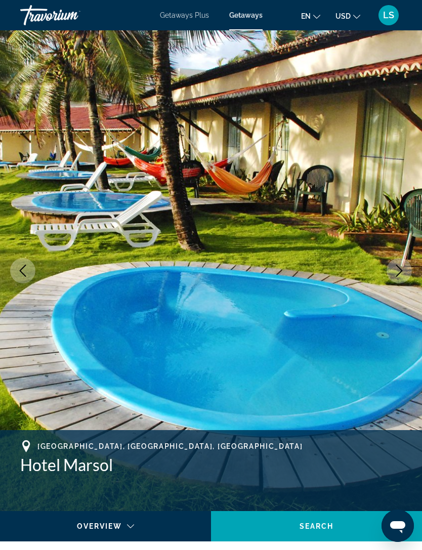
click at [392, 274] on button "Next image" at bounding box center [398, 270] width 25 height 25
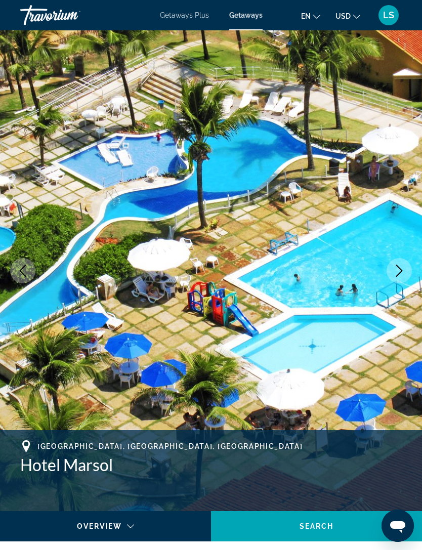
click at [11, 261] on img "Main content" at bounding box center [211, 270] width 422 height 480
click at [21, 274] on icon "Previous image" at bounding box center [23, 271] width 12 height 12
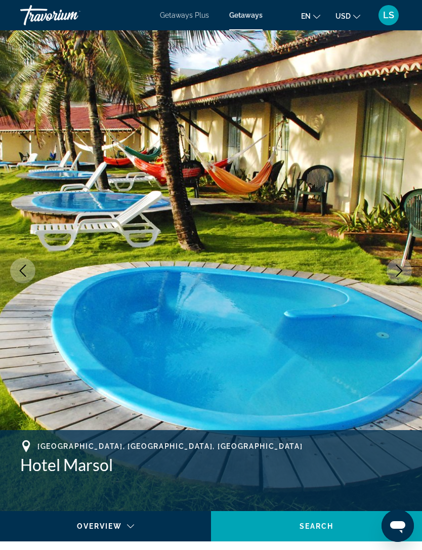
click at [398, 269] on icon "Next image" at bounding box center [399, 271] width 12 height 12
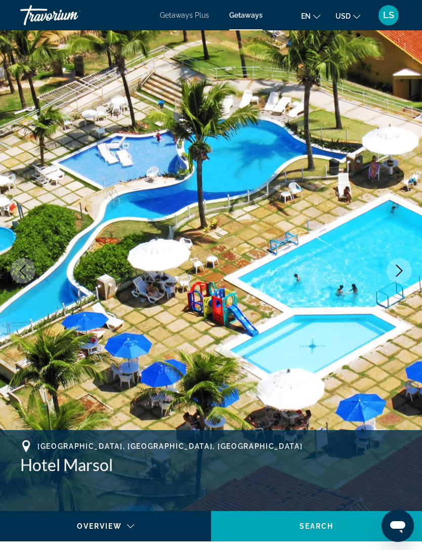
click at [401, 273] on icon "Next image" at bounding box center [399, 271] width 12 height 12
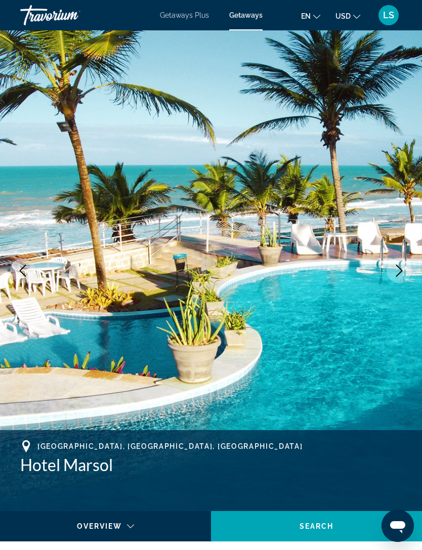
click at [397, 273] on icon "Next image" at bounding box center [399, 271] width 12 height 12
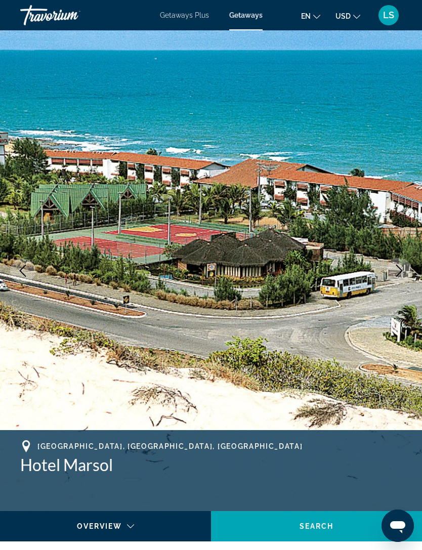
click at [395, 275] on icon "Next image" at bounding box center [399, 271] width 12 height 12
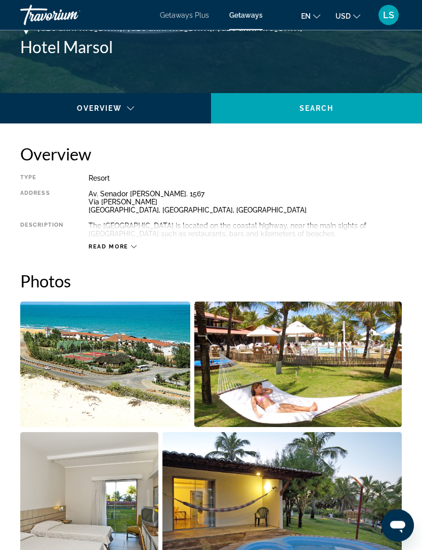
scroll to position [416, 0]
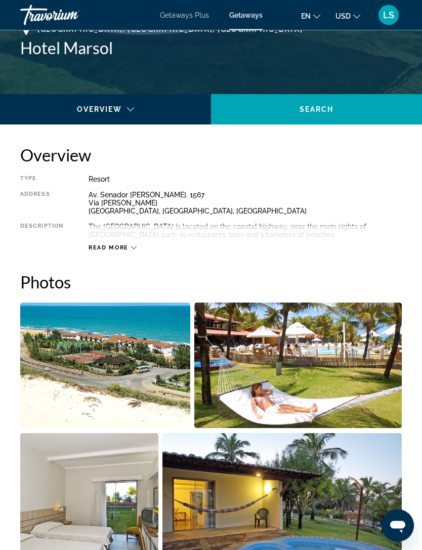
click at [129, 239] on div "Read more" at bounding box center [245, 238] width 313 height 28
click at [122, 248] on span "Read more" at bounding box center [109, 248] width 40 height 7
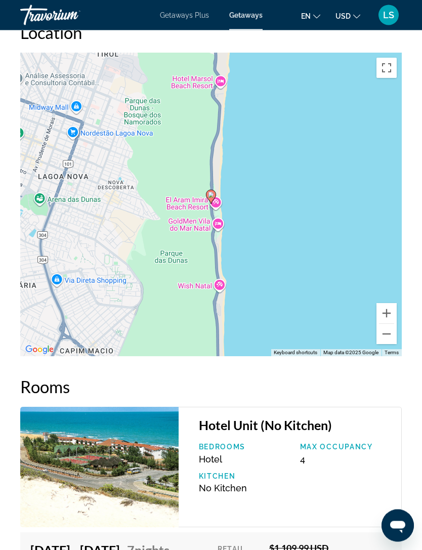
scroll to position [1715, 0]
click at [389, 327] on button "Zoom out" at bounding box center [386, 334] width 20 height 20
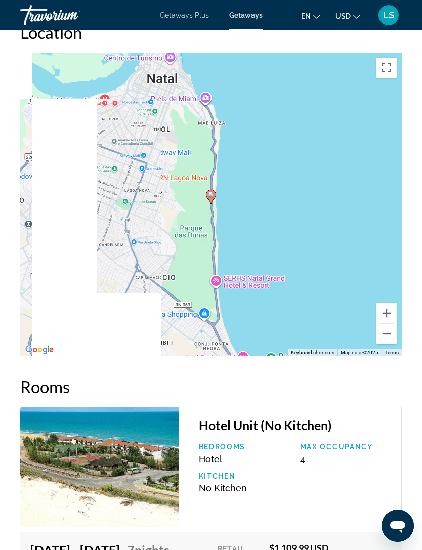
click at [391, 324] on button "Zoom out" at bounding box center [386, 334] width 20 height 20
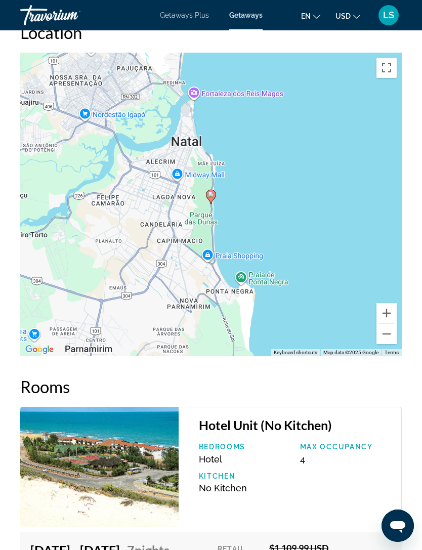
click at [390, 324] on button "Zoom out" at bounding box center [386, 334] width 20 height 20
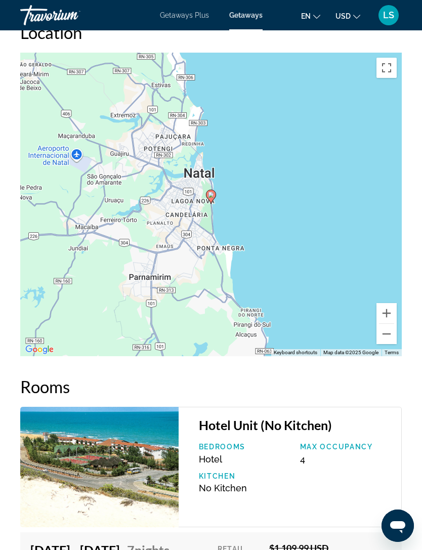
click at [391, 324] on button "Zoom out" at bounding box center [386, 334] width 20 height 20
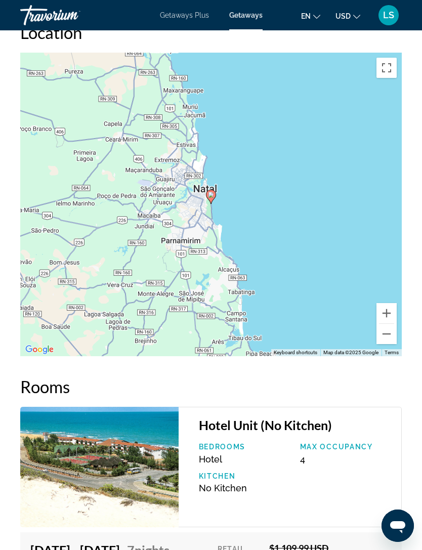
click at [391, 325] on button "Zoom out" at bounding box center [386, 334] width 20 height 20
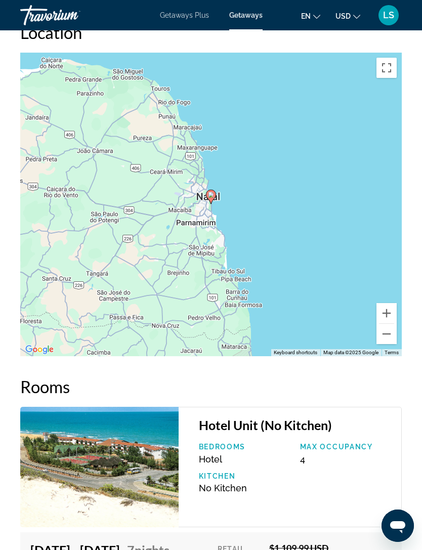
click at [387, 325] on button "Zoom out" at bounding box center [386, 334] width 20 height 20
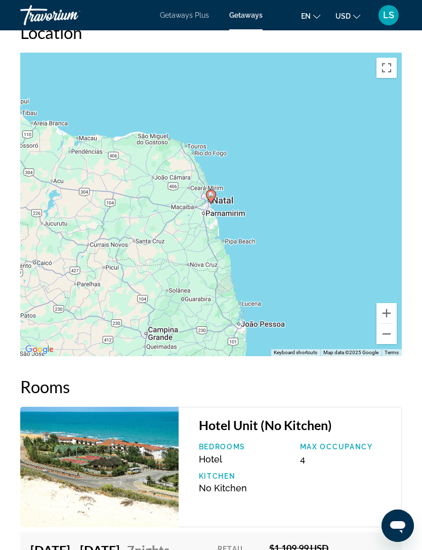
click at [392, 324] on button "Zoom out" at bounding box center [386, 334] width 20 height 20
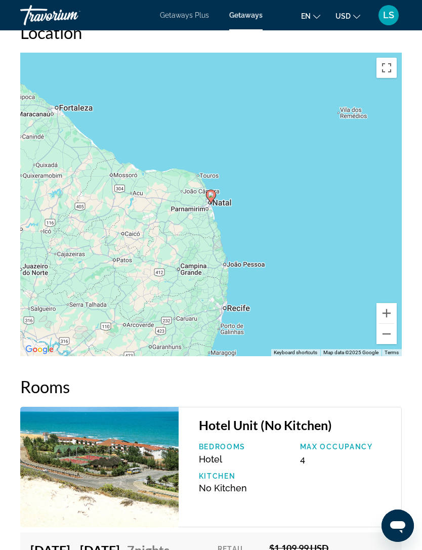
click at [390, 324] on button "Zoom out" at bounding box center [386, 334] width 20 height 20
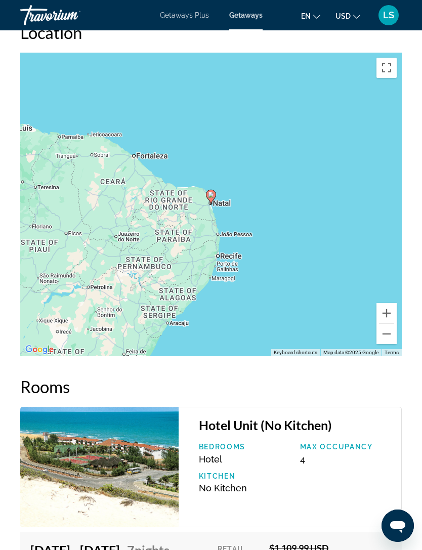
click at [388, 324] on button "Zoom out" at bounding box center [386, 334] width 20 height 20
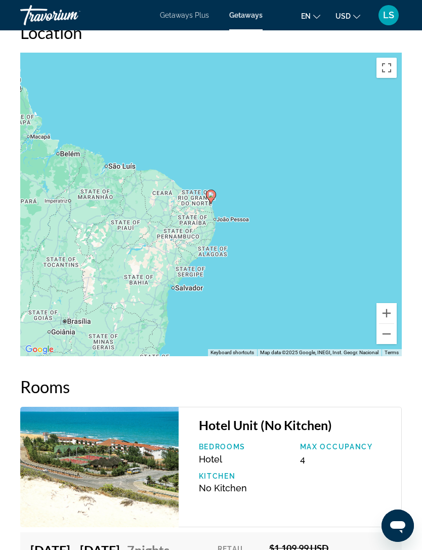
click at [390, 328] on button "Zoom out" at bounding box center [386, 334] width 20 height 20
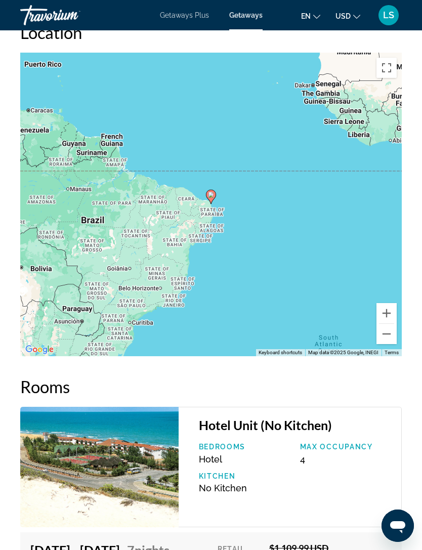
click at [390, 328] on button "Zoom out" at bounding box center [386, 334] width 20 height 20
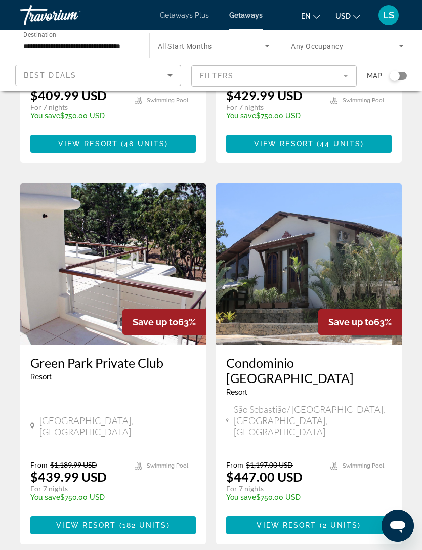
scroll to position [1818, 0]
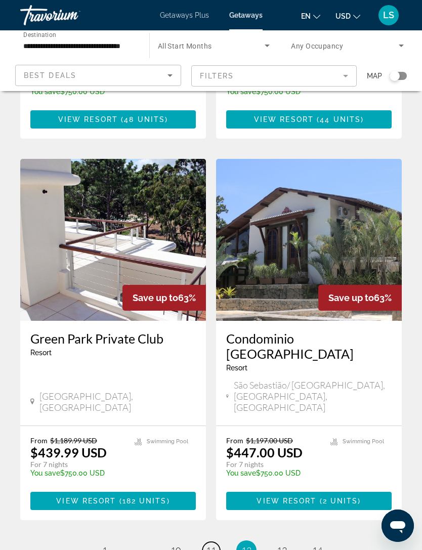
click at [216, 542] on link "page 11" at bounding box center [211, 551] width 18 height 18
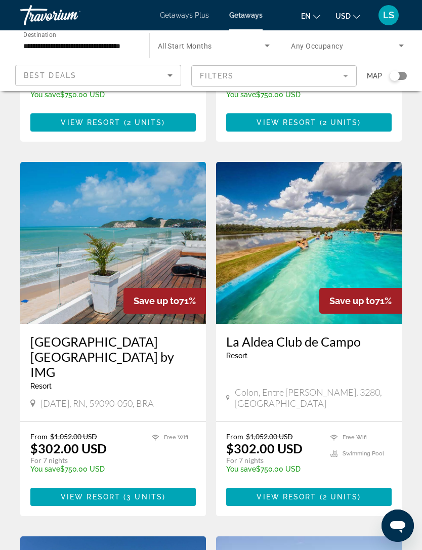
scroll to position [672, 0]
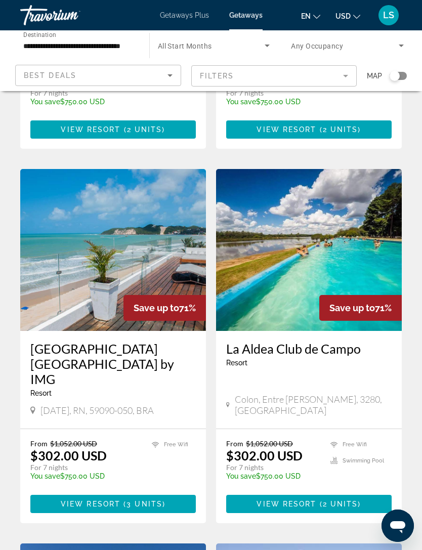
click at [121, 500] on span "Main content" at bounding box center [121, 504] width 3 height 8
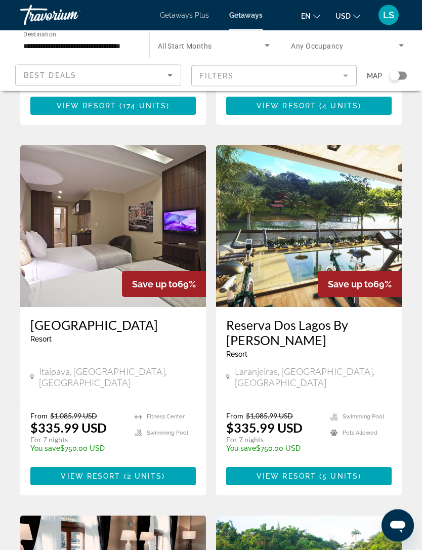
scroll to position [1436, 0]
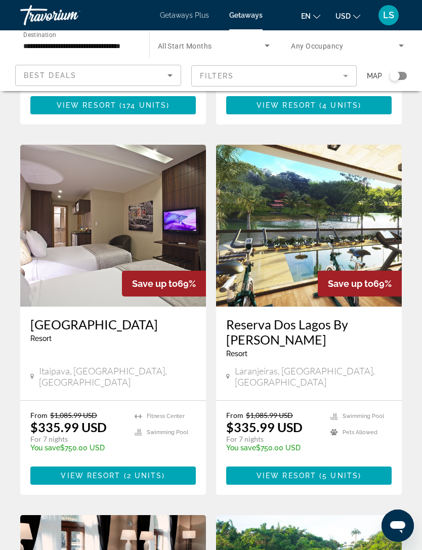
click at [287, 463] on span "Main content" at bounding box center [308, 475] width 165 height 24
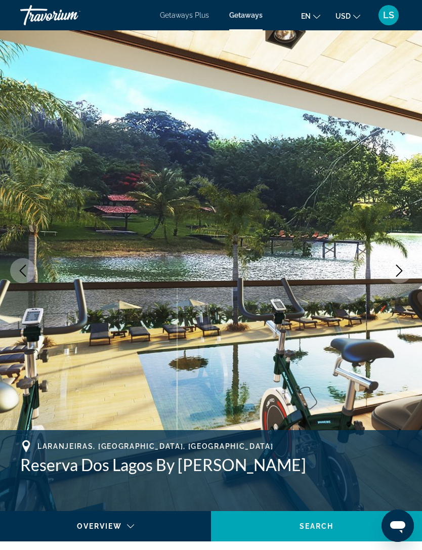
click at [398, 266] on icon "Next image" at bounding box center [399, 271] width 12 height 12
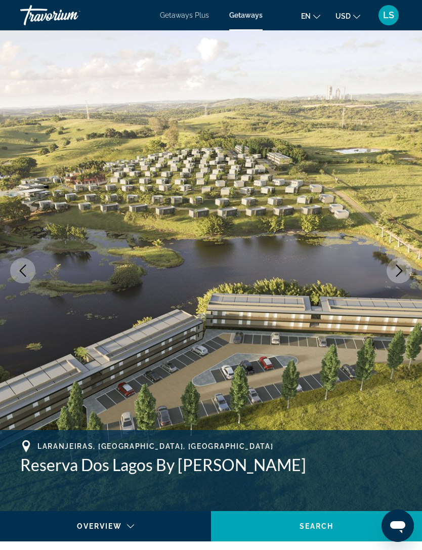
click at [404, 257] on img "Main content" at bounding box center [211, 270] width 422 height 480
click at [405, 268] on icon "Next image" at bounding box center [399, 271] width 12 height 12
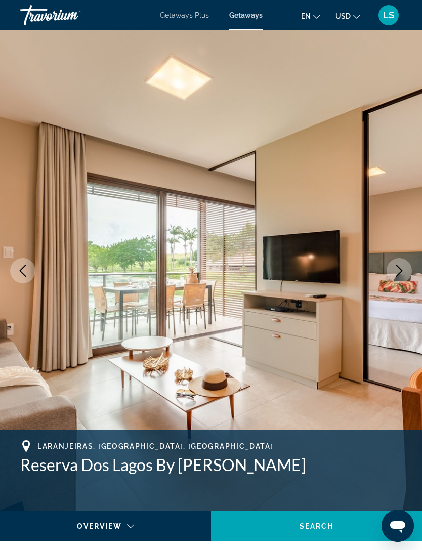
click at [404, 266] on icon "Next image" at bounding box center [399, 271] width 12 height 12
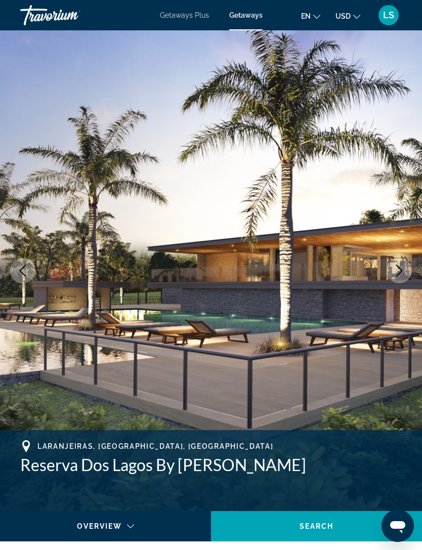
click at [401, 268] on icon "Next image" at bounding box center [399, 271] width 12 height 12
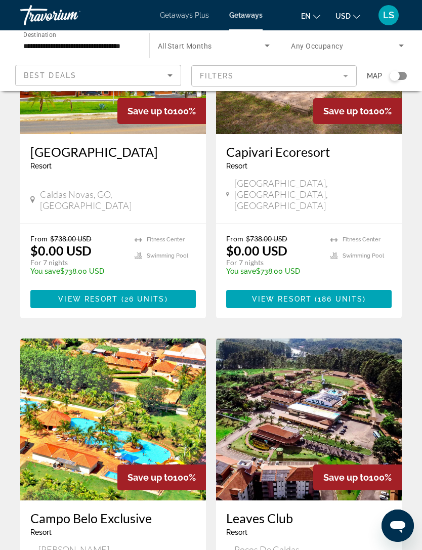
scroll to position [1803, 0]
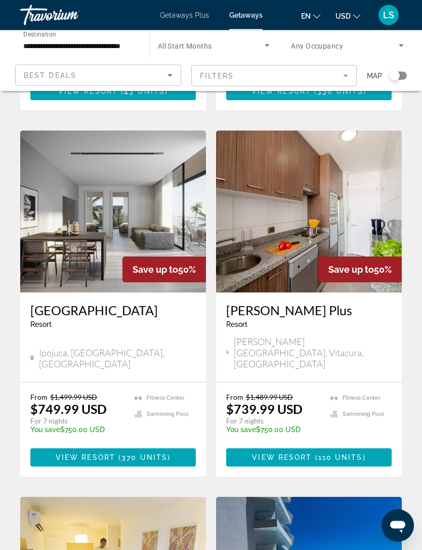
scroll to position [1100, 0]
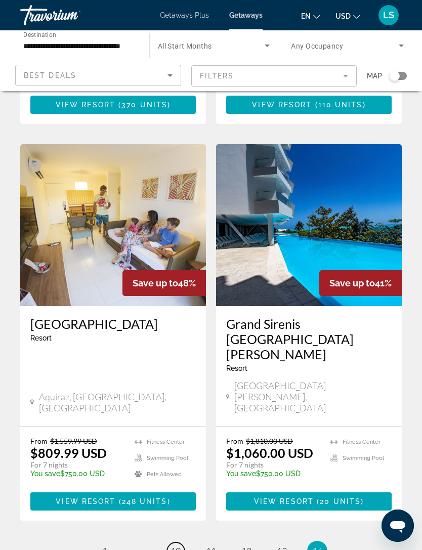
click at [174, 545] on span "10" at bounding box center [175, 550] width 10 height 11
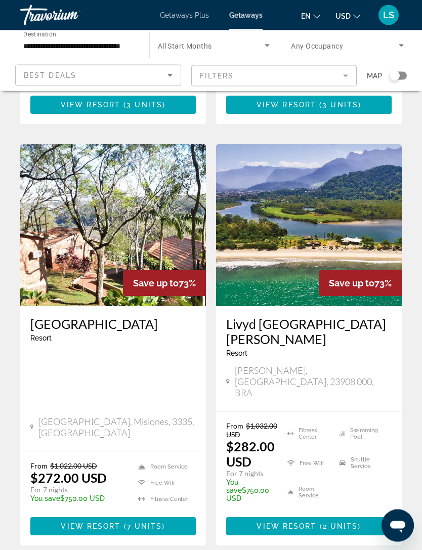
scroll to position [1863, 0]
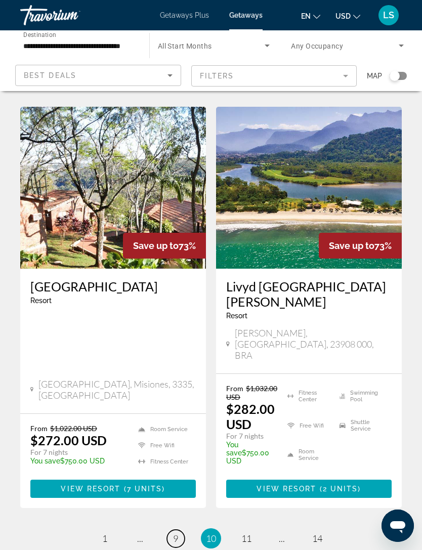
click at [183, 530] on link "page 9" at bounding box center [176, 539] width 18 height 18
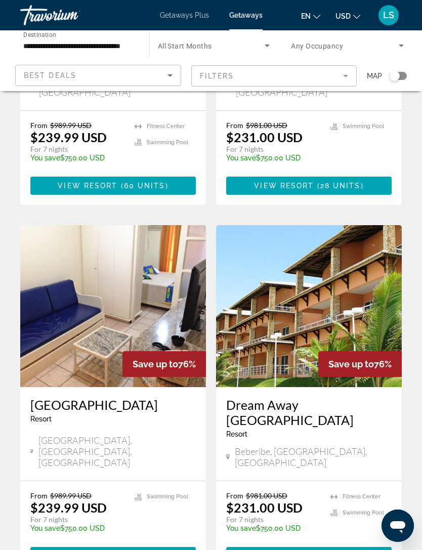
scroll to position [1829, 0]
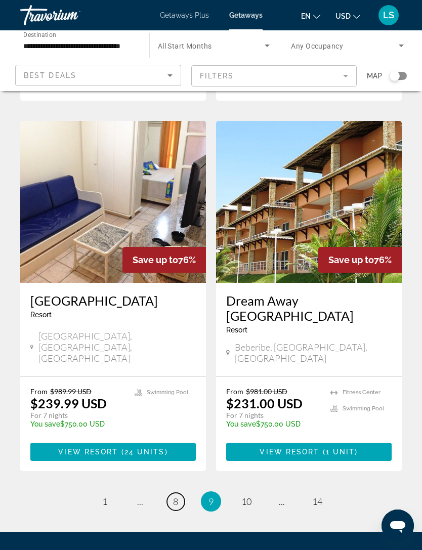
click at [177, 493] on link "page 8" at bounding box center [176, 502] width 18 height 18
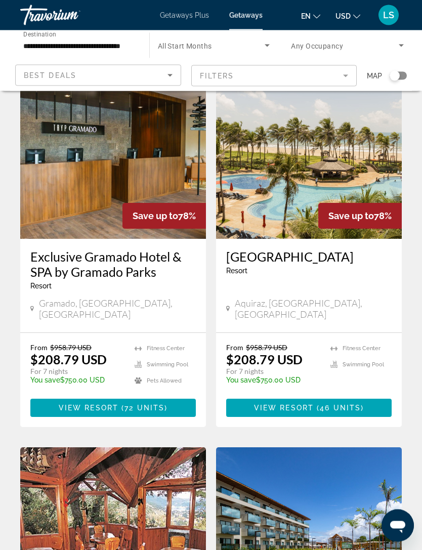
scroll to position [1567, 0]
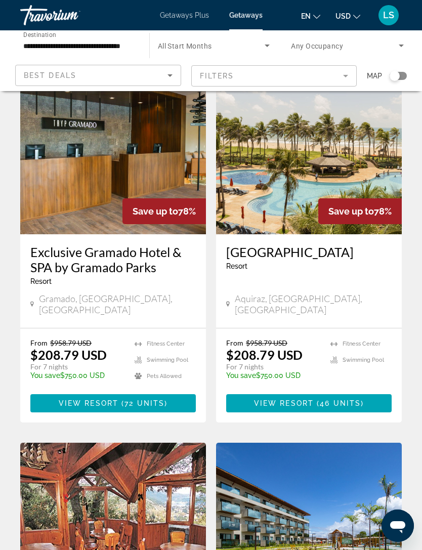
click at [326, 399] on span "46 units" at bounding box center [340, 403] width 41 height 8
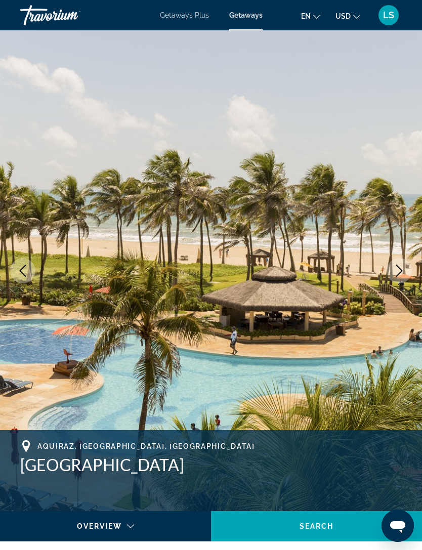
click at [399, 263] on button "Next image" at bounding box center [398, 270] width 25 height 25
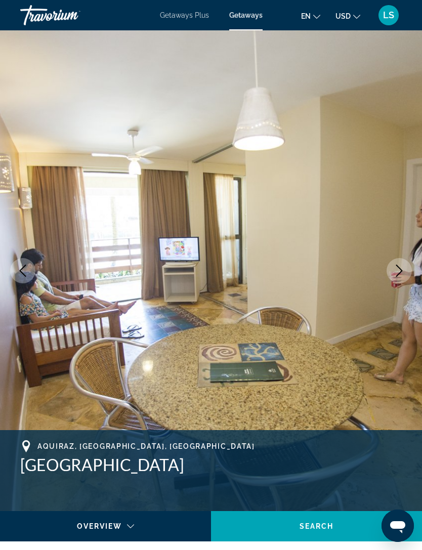
click at [397, 271] on icon "Next image" at bounding box center [399, 271] width 12 height 12
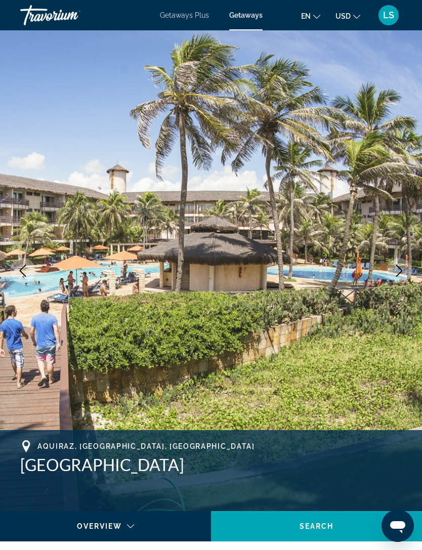
click at [401, 273] on icon "Next image" at bounding box center [399, 271] width 12 height 12
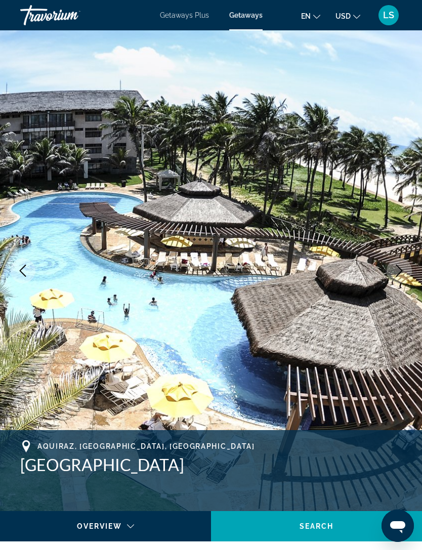
click at [400, 265] on icon "Next image" at bounding box center [399, 271] width 12 height 12
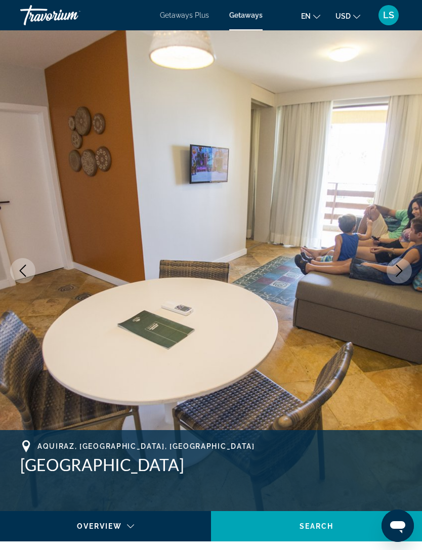
click at [398, 268] on icon "Next image" at bounding box center [399, 271] width 12 height 12
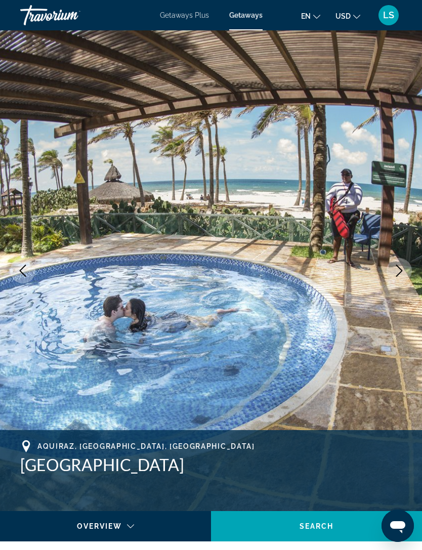
click at [401, 266] on icon "Next image" at bounding box center [399, 271] width 12 height 12
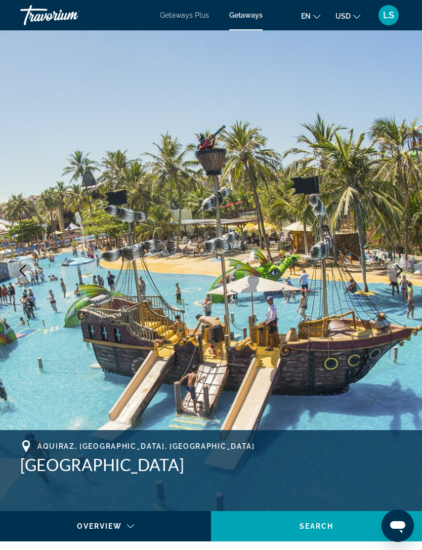
click at [396, 268] on icon "Next image" at bounding box center [399, 271] width 12 height 12
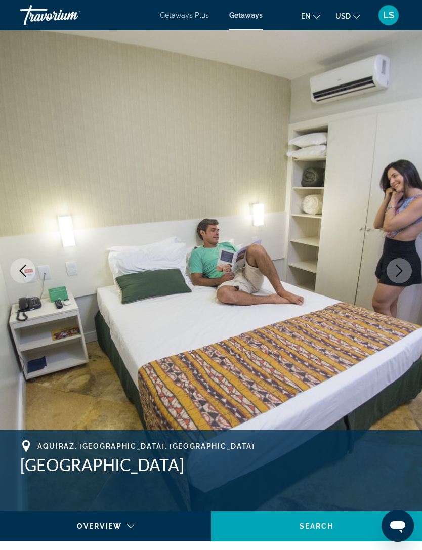
click at [400, 270] on icon "Next image" at bounding box center [399, 271] width 12 height 12
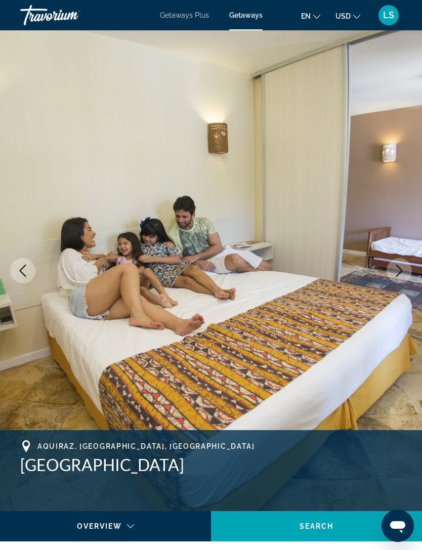
click at [399, 270] on icon "Next image" at bounding box center [399, 271] width 12 height 12
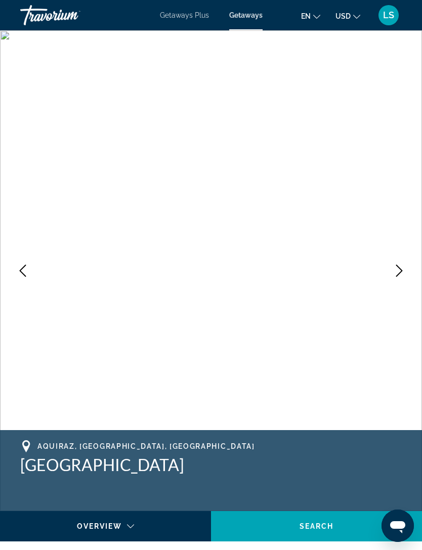
click at [400, 269] on icon "Next image" at bounding box center [399, 271] width 12 height 12
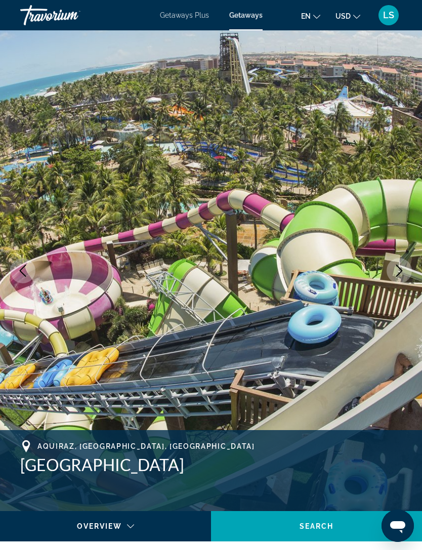
click at [401, 275] on icon "Next image" at bounding box center [399, 271] width 12 height 12
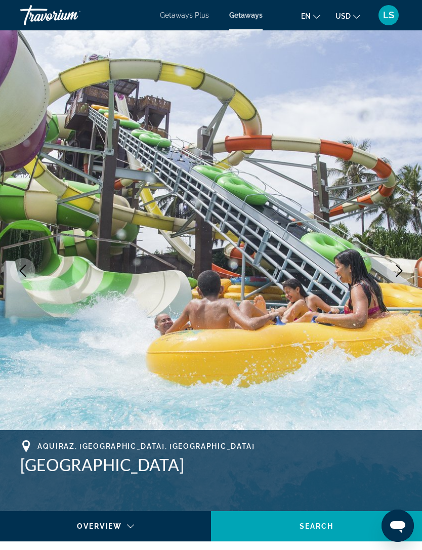
click at [396, 276] on icon "Next image" at bounding box center [399, 271] width 12 height 12
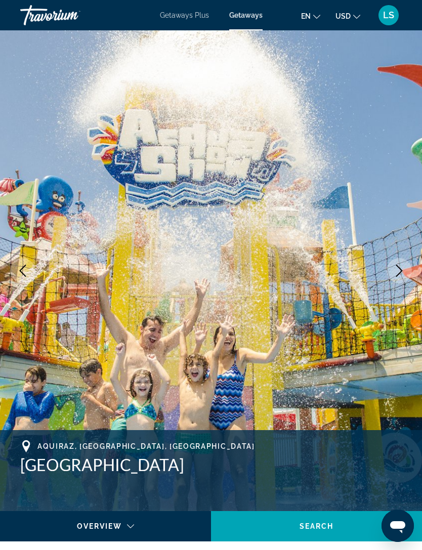
click at [397, 277] on button "Next image" at bounding box center [398, 270] width 25 height 25
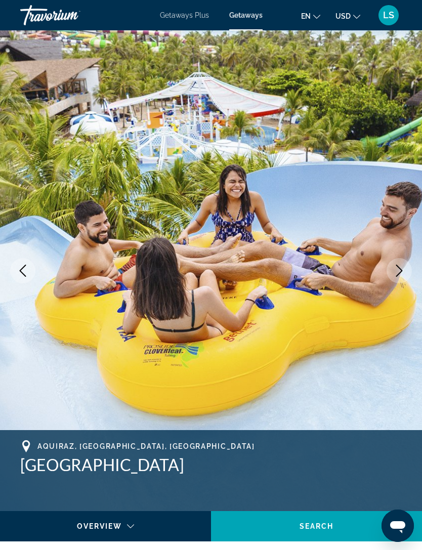
click at [395, 279] on button "Next image" at bounding box center [398, 270] width 25 height 25
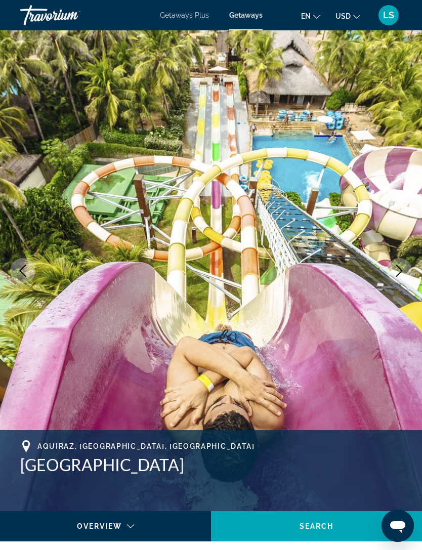
click at [393, 277] on button "Next image" at bounding box center [398, 270] width 25 height 25
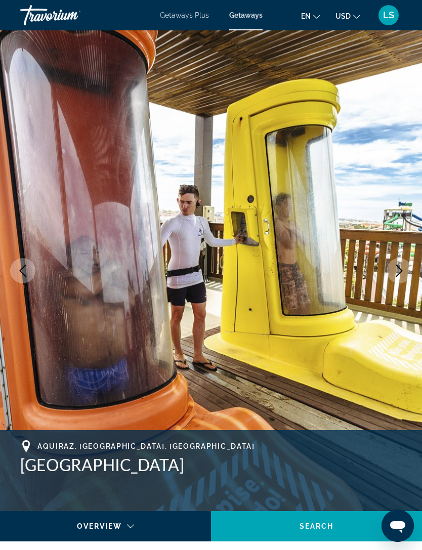
click at [393, 281] on button "Next image" at bounding box center [398, 270] width 25 height 25
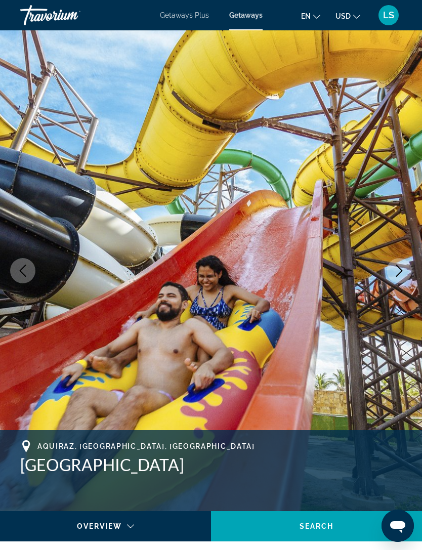
click at [394, 281] on button "Next image" at bounding box center [398, 270] width 25 height 25
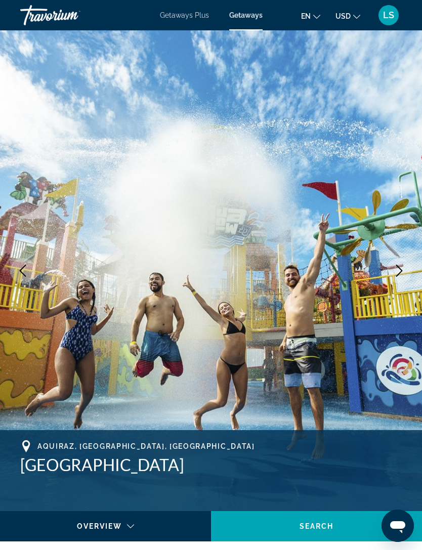
click at [395, 279] on button "Next image" at bounding box center [398, 270] width 25 height 25
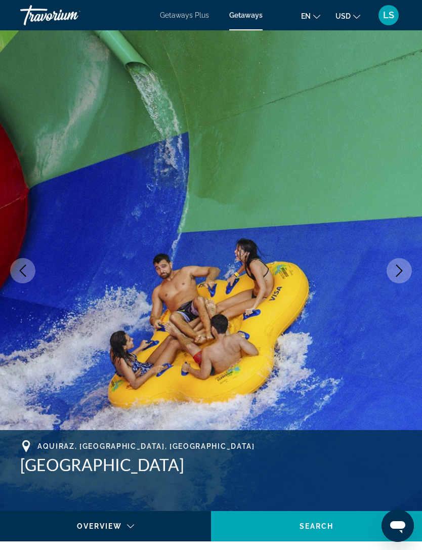
click at [394, 280] on button "Next image" at bounding box center [398, 270] width 25 height 25
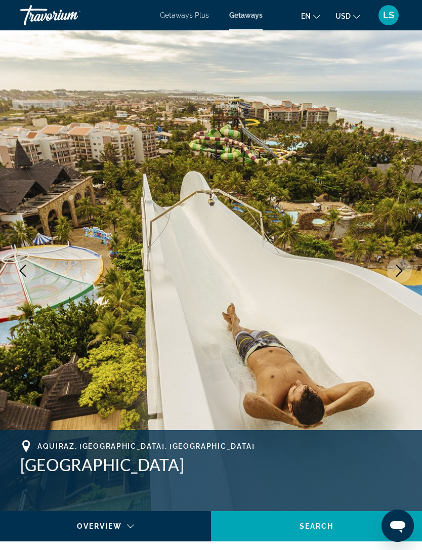
click at [395, 278] on button "Next image" at bounding box center [398, 270] width 25 height 25
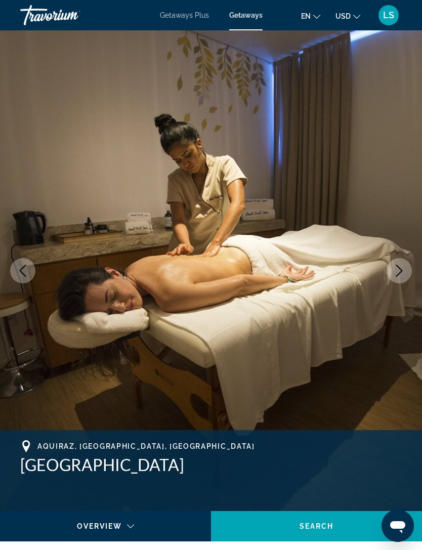
click at [395, 279] on button "Next image" at bounding box center [398, 270] width 25 height 25
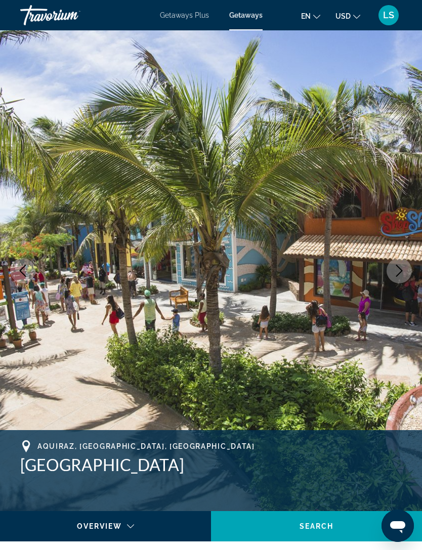
click at [397, 279] on button "Next image" at bounding box center [398, 270] width 25 height 25
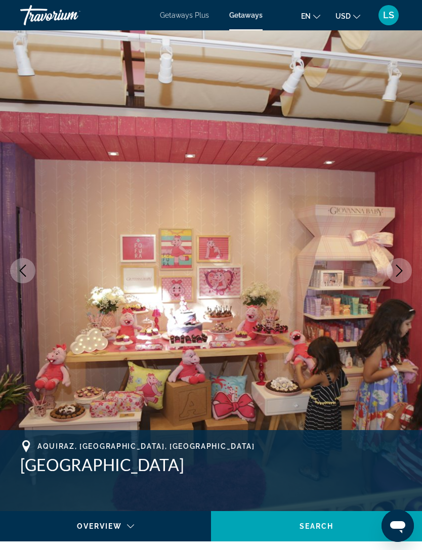
click at [397, 281] on button "Next image" at bounding box center [398, 270] width 25 height 25
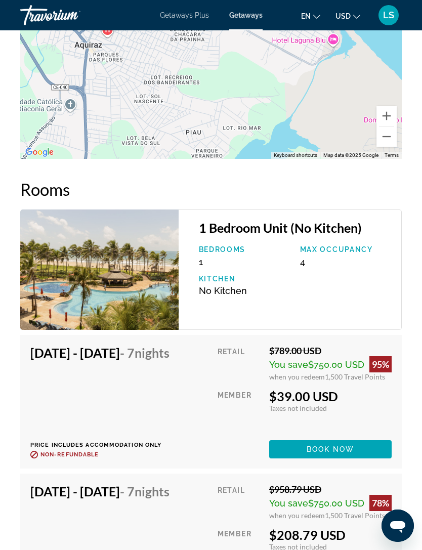
scroll to position [2008, 0]
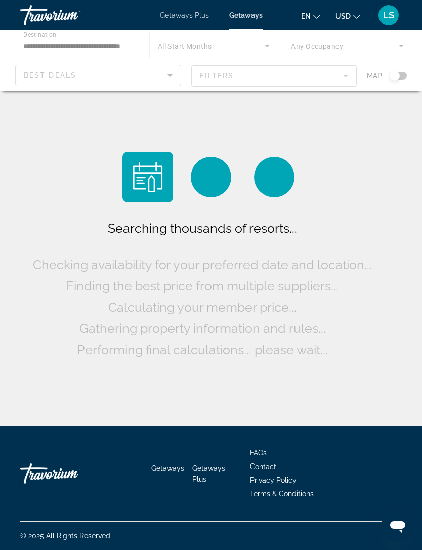
scroll to position [32, 0]
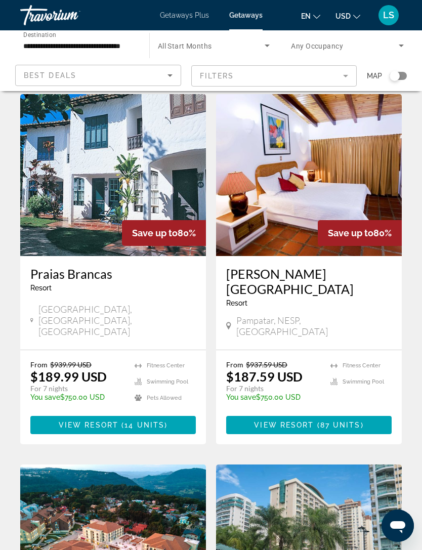
click at [70, 44] on input "**********" at bounding box center [79, 46] width 113 height 12
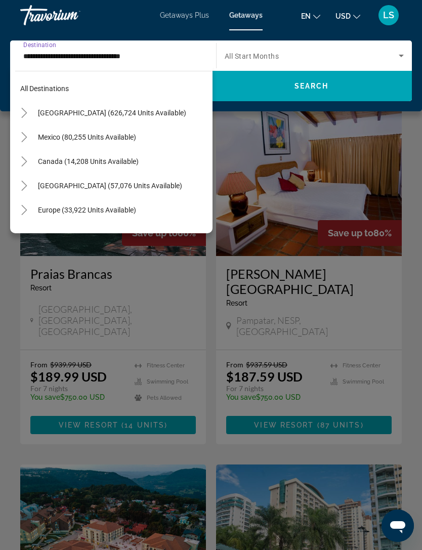
scroll to position [133, 0]
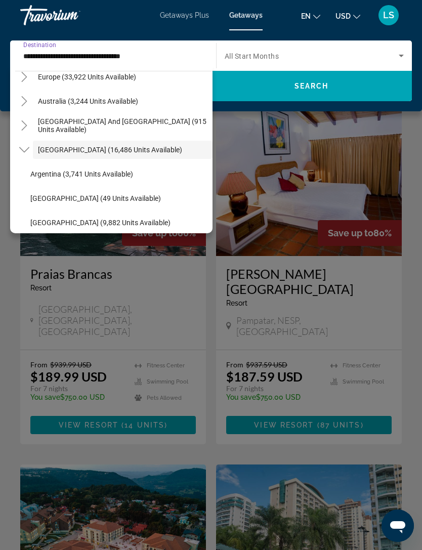
click at [64, 172] on span "Argentina (3,741 units available)" at bounding box center [81, 174] width 103 height 8
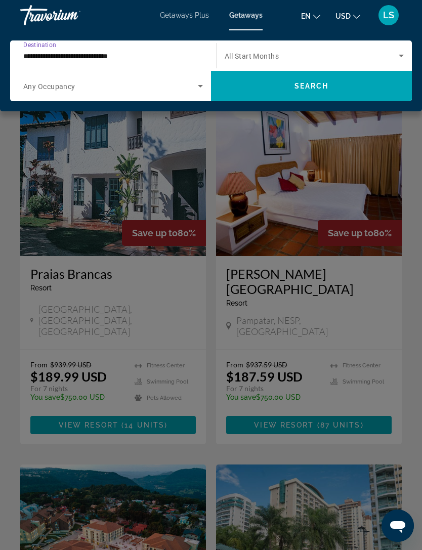
click at [333, 90] on span "Search widget" at bounding box center [311, 86] width 201 height 24
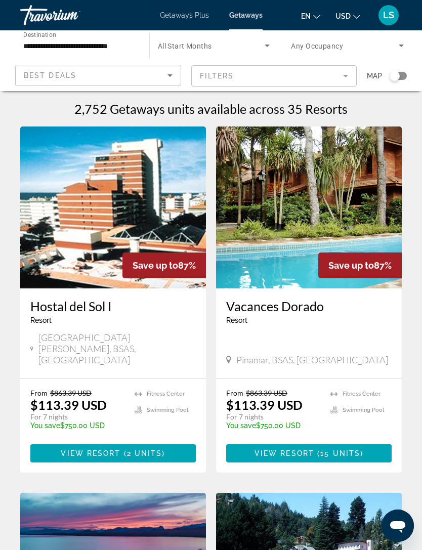
click at [73, 41] on input "**********" at bounding box center [79, 46] width 113 height 12
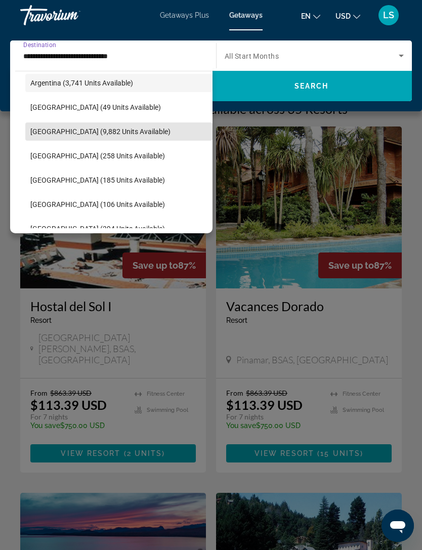
scroll to position [237, 0]
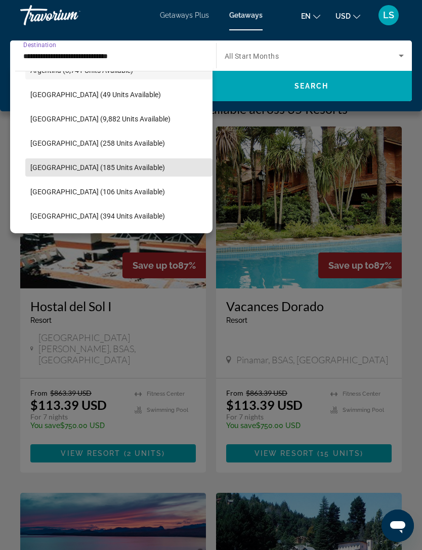
click at [76, 168] on span "Colombia (185 units available)" at bounding box center [97, 167] width 135 height 8
type input "**********"
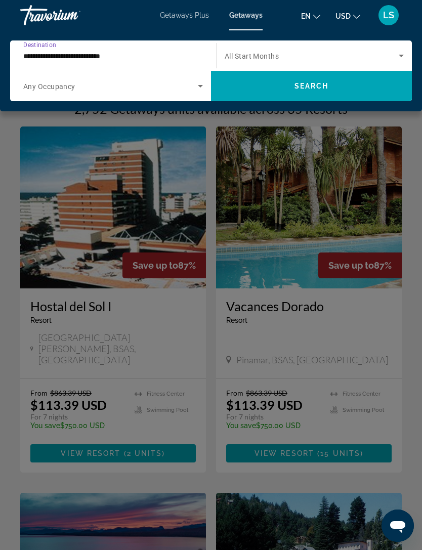
click at [335, 85] on span "Search widget" at bounding box center [311, 86] width 201 height 24
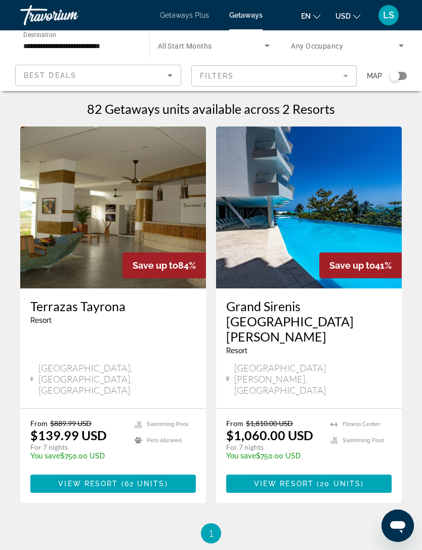
click at [300, 479] on span "View Resort" at bounding box center [284, 483] width 60 height 8
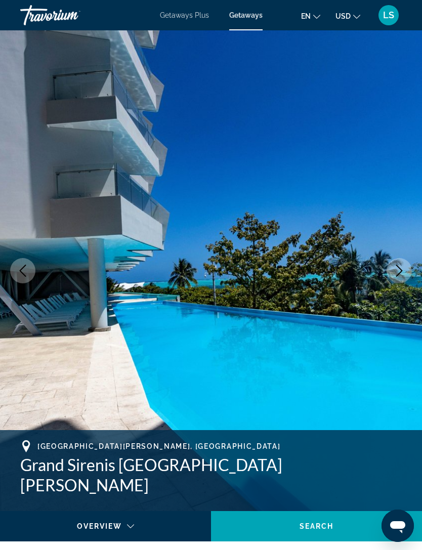
click at [407, 262] on button "Next image" at bounding box center [398, 270] width 25 height 25
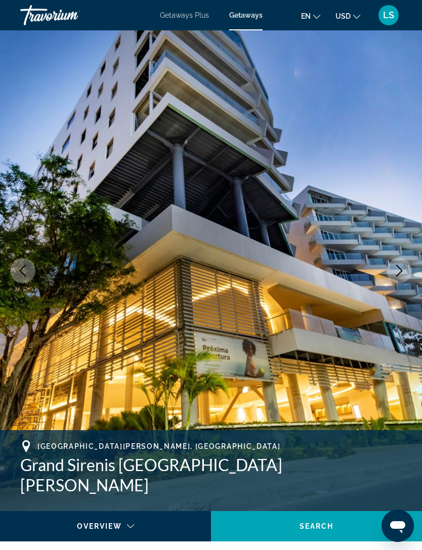
click at [398, 269] on icon "Next image" at bounding box center [399, 271] width 12 height 12
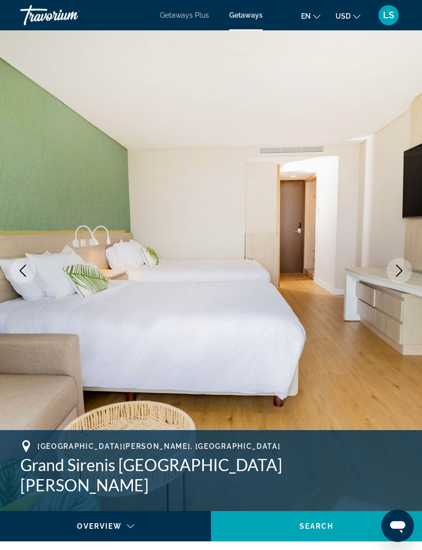
click at [402, 267] on icon "Next image" at bounding box center [399, 271] width 12 height 12
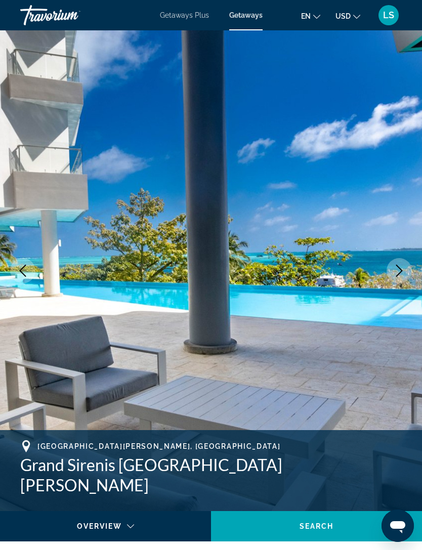
click at [402, 264] on button "Next image" at bounding box center [398, 270] width 25 height 25
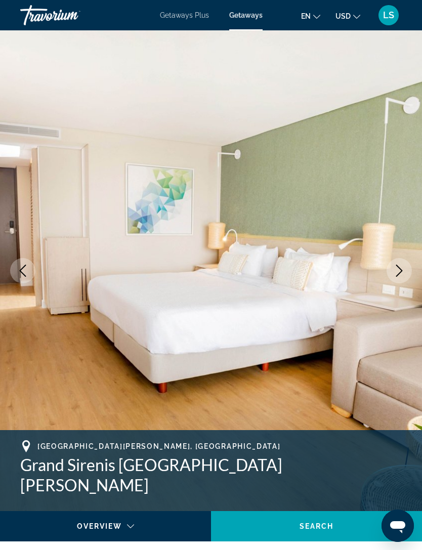
click at [399, 264] on button "Next image" at bounding box center [398, 270] width 25 height 25
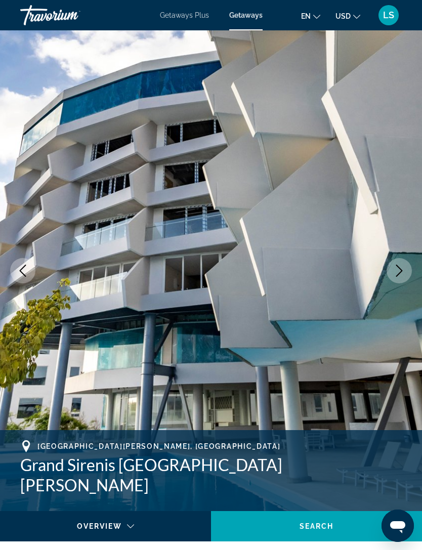
click at [398, 269] on icon "Next image" at bounding box center [399, 271] width 12 height 12
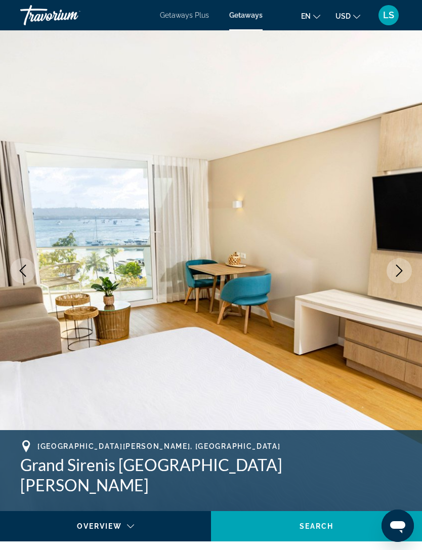
click at [398, 269] on icon "Next image" at bounding box center [399, 271] width 12 height 12
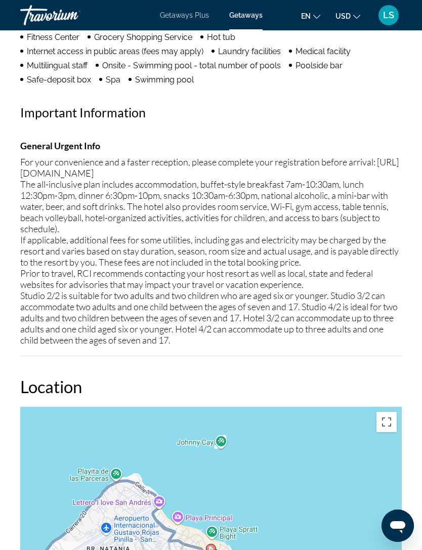
scroll to position [1269, 0]
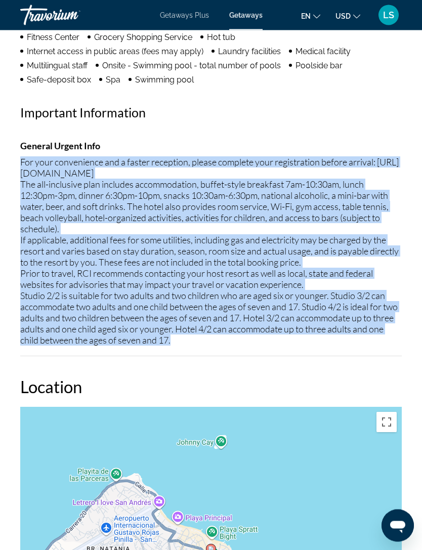
click at [273, 344] on div "General Urgent Info For your convenience and a faster reception, please complet…" at bounding box center [210, 249] width 381 height 216
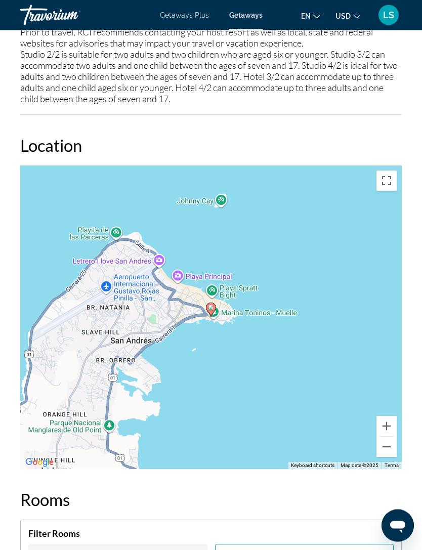
scroll to position [1511, 0]
click at [392, 449] on button "Zoom out" at bounding box center [386, 446] width 20 height 20
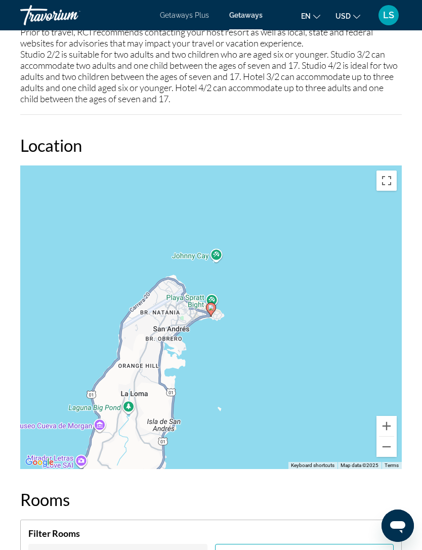
click at [393, 447] on button "Zoom out" at bounding box center [386, 446] width 20 height 20
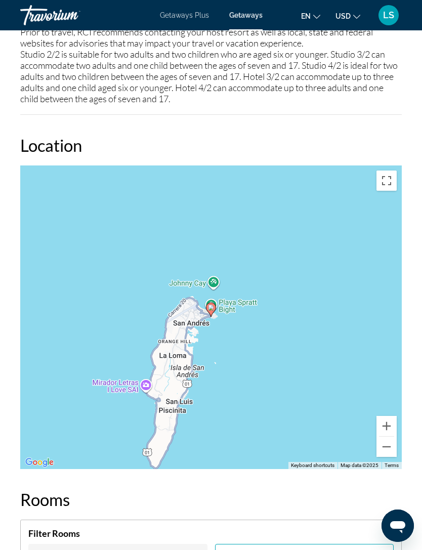
click at [388, 450] on button "Zoom out" at bounding box center [386, 446] width 20 height 20
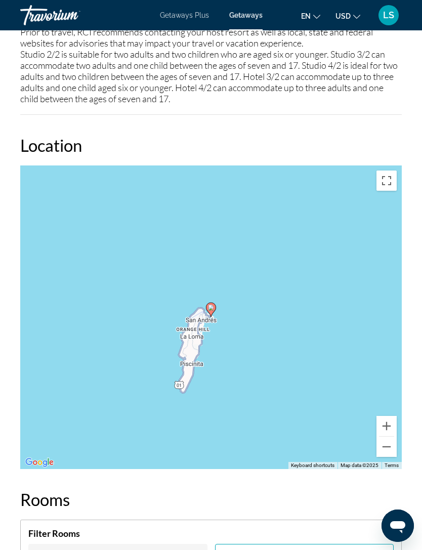
click at [387, 450] on button "Zoom out" at bounding box center [386, 446] width 20 height 20
click at [386, 451] on button "Zoom out" at bounding box center [386, 446] width 20 height 20
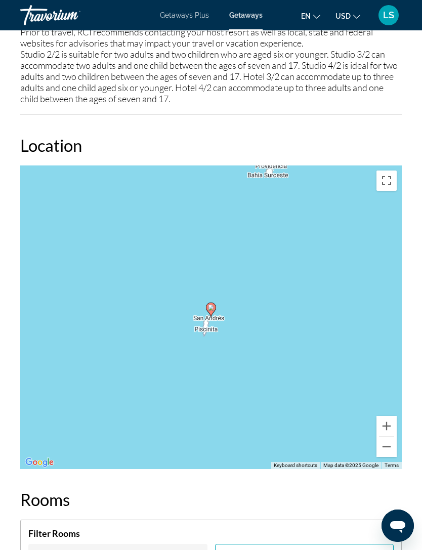
click at [386, 452] on button "Zoom out" at bounding box center [386, 446] width 20 height 20
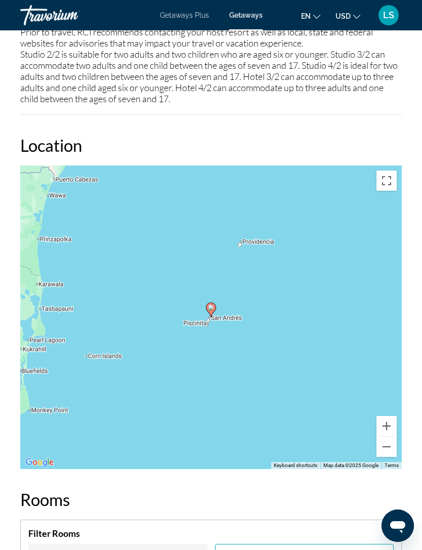
click at [384, 450] on button "Zoom out" at bounding box center [386, 446] width 20 height 20
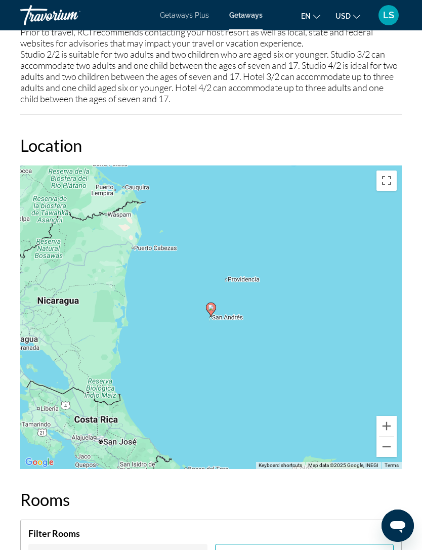
click at [386, 453] on button "Zoom out" at bounding box center [386, 446] width 20 height 20
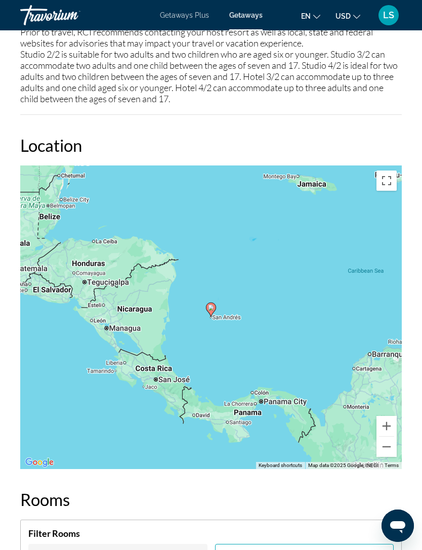
click at [390, 421] on button "Zoom in" at bounding box center [386, 426] width 20 height 20
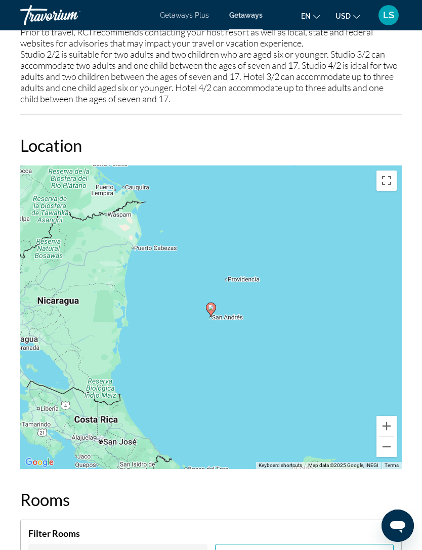
click at [392, 421] on button "Zoom in" at bounding box center [386, 426] width 20 height 20
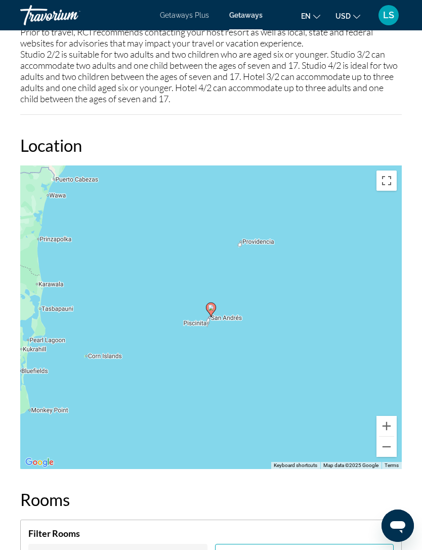
click at [392, 424] on button "Zoom in" at bounding box center [386, 426] width 20 height 20
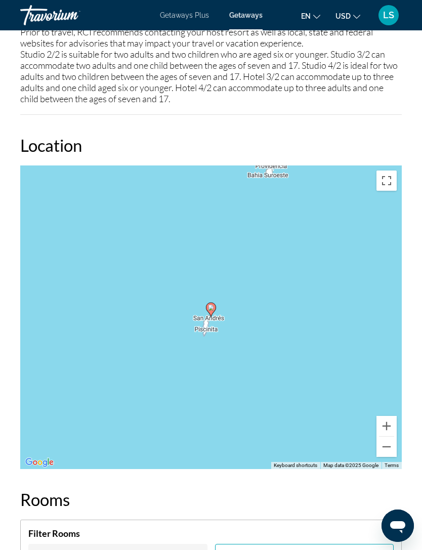
click at [391, 428] on button "Zoom in" at bounding box center [386, 426] width 20 height 20
click at [393, 430] on button "Zoom in" at bounding box center [386, 426] width 20 height 20
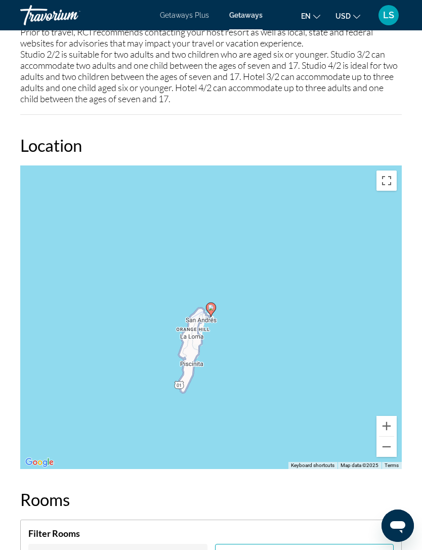
click at [397, 430] on div "To activate drag with keyboard, press Alt + Enter. Once in keyboard drag state,…" at bounding box center [210, 316] width 381 height 303
click at [388, 421] on button "Zoom in" at bounding box center [386, 426] width 20 height 20
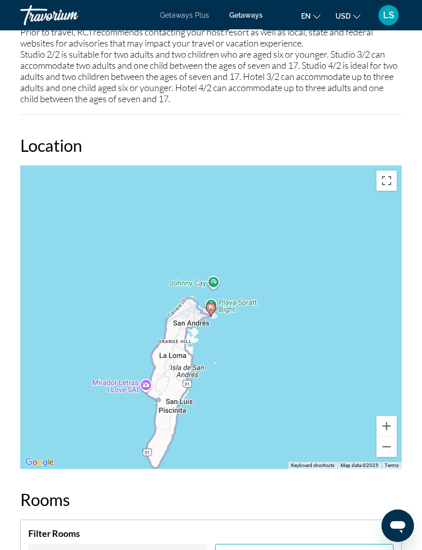
click at [392, 429] on button "Zoom in" at bounding box center [386, 426] width 20 height 20
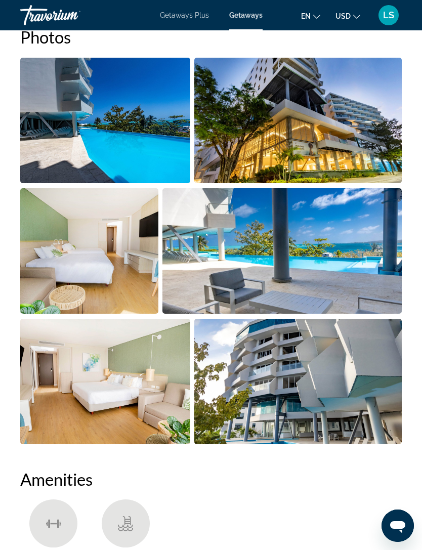
scroll to position [701, 0]
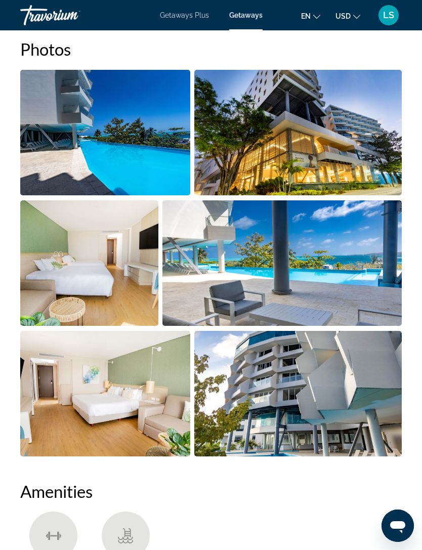
click at [137, 154] on img "Open full-screen image slider" at bounding box center [105, 132] width 170 height 125
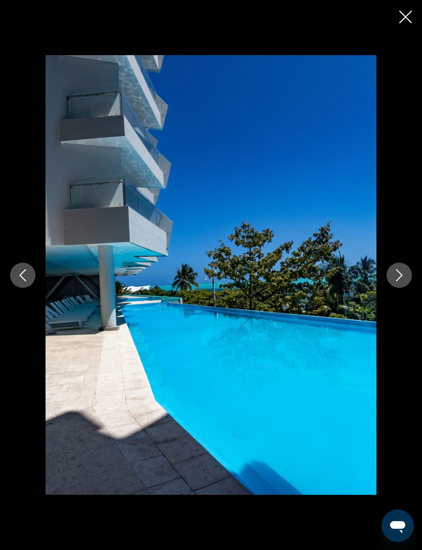
click at [398, 273] on icon "Next image" at bounding box center [399, 275] width 12 height 12
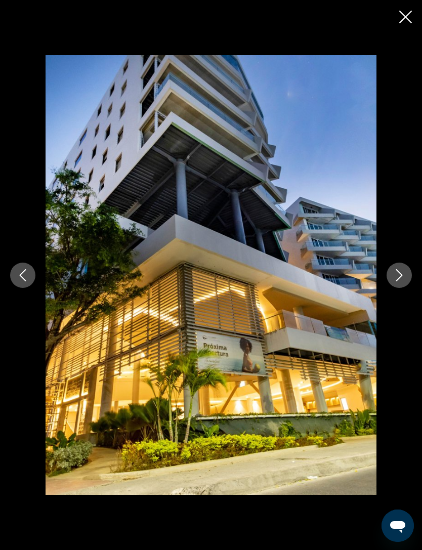
click at [403, 276] on icon "Next image" at bounding box center [399, 275] width 12 height 12
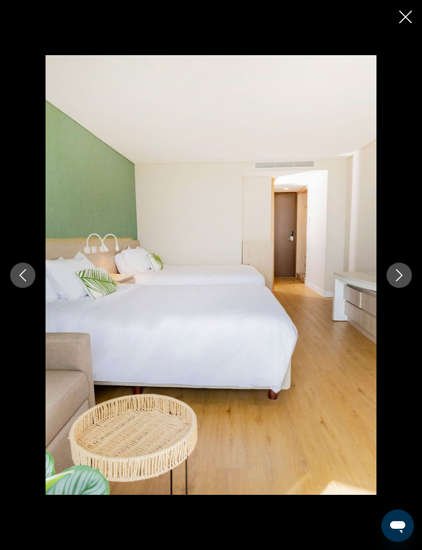
click at [397, 276] on icon "Next image" at bounding box center [399, 275] width 12 height 12
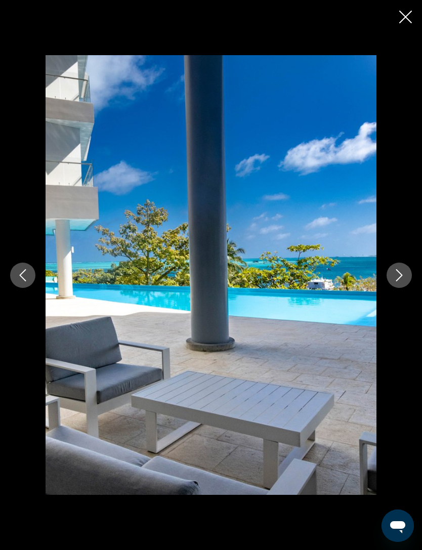
click at [402, 278] on icon "Next image" at bounding box center [399, 275] width 12 height 12
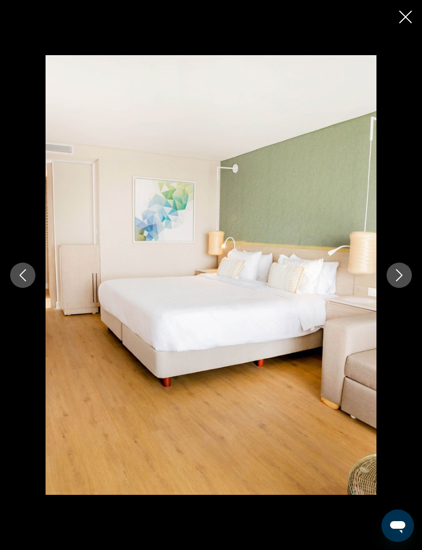
click at [401, 276] on icon "Next image" at bounding box center [399, 275] width 7 height 12
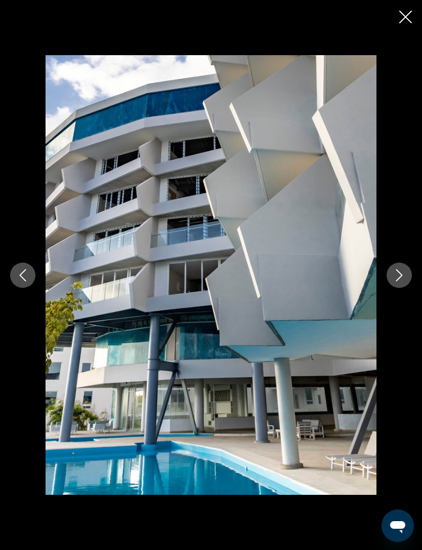
click at [402, 275] on icon "Next image" at bounding box center [399, 275] width 7 height 12
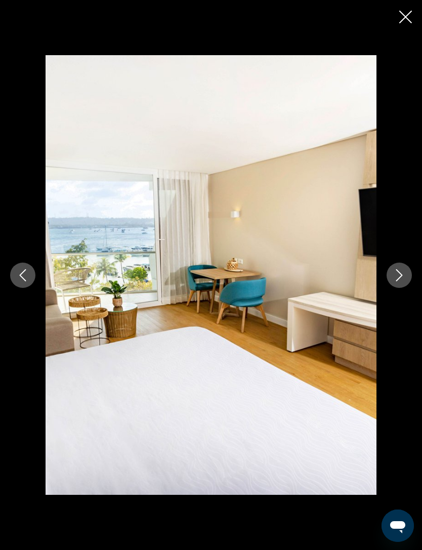
click at [401, 278] on icon "Next image" at bounding box center [399, 275] width 12 height 12
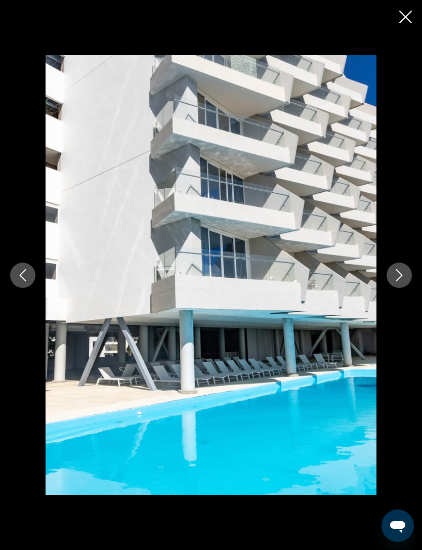
click at [401, 271] on icon "Next image" at bounding box center [399, 275] width 12 height 12
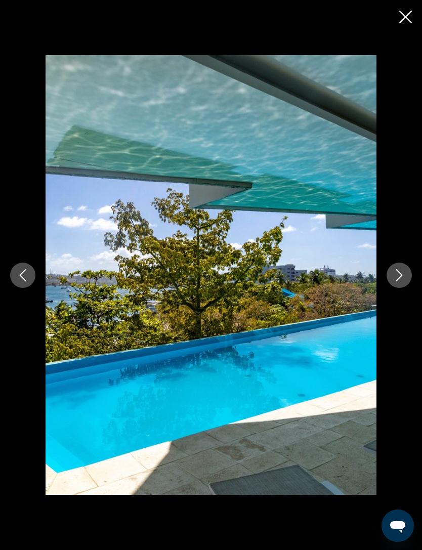
click at [400, 270] on icon "Next image" at bounding box center [399, 275] width 12 height 12
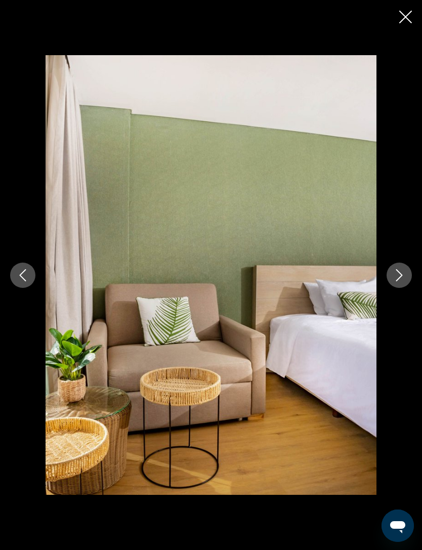
click at [399, 275] on icon "Next image" at bounding box center [399, 275] width 12 height 12
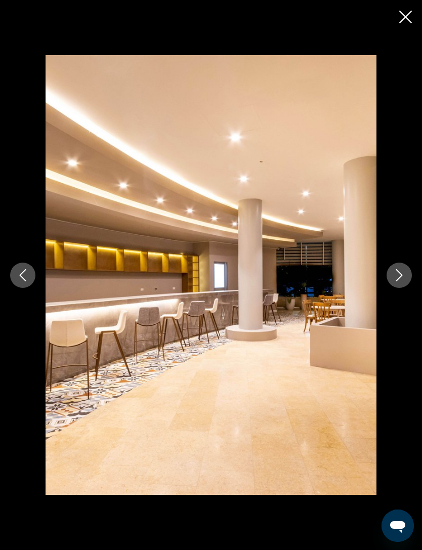
click at [402, 274] on icon "Next image" at bounding box center [399, 275] width 7 height 12
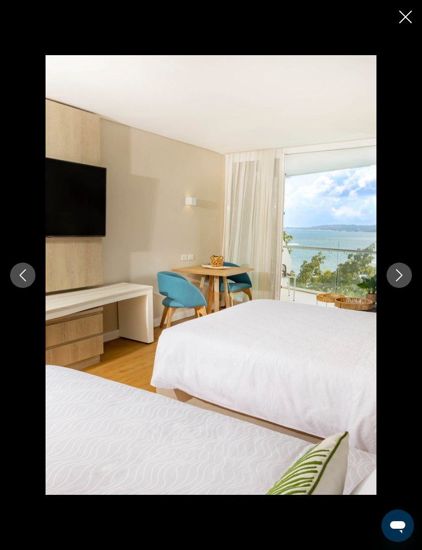
click at [402, 277] on icon "Next image" at bounding box center [399, 275] width 12 height 12
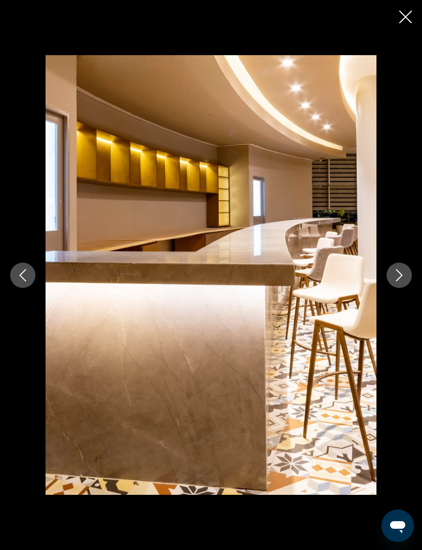
click at [398, 280] on icon "Next image" at bounding box center [399, 275] width 7 height 12
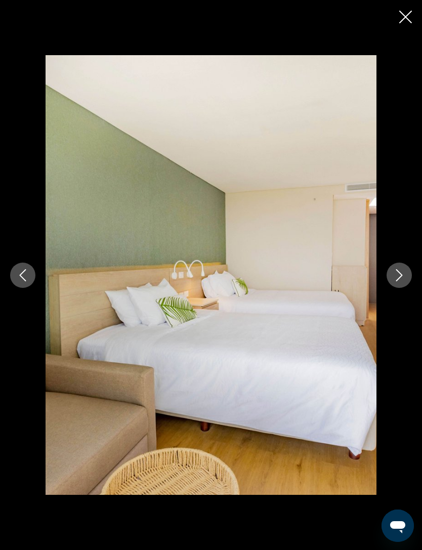
click at [397, 278] on icon "Next image" at bounding box center [399, 275] width 12 height 12
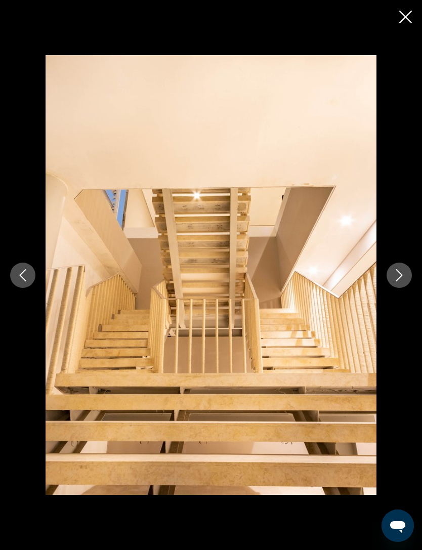
click at [397, 282] on button "Next image" at bounding box center [398, 274] width 25 height 25
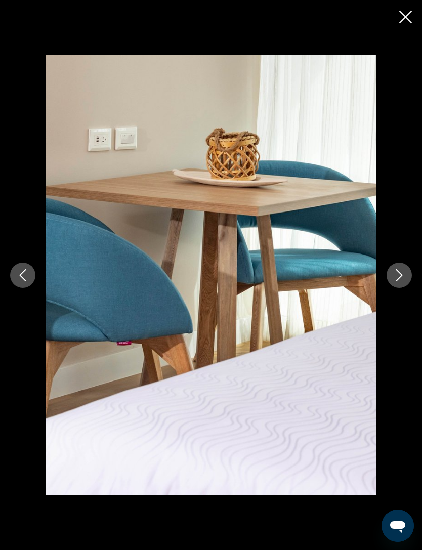
click at [400, 279] on icon "Next image" at bounding box center [399, 275] width 12 height 12
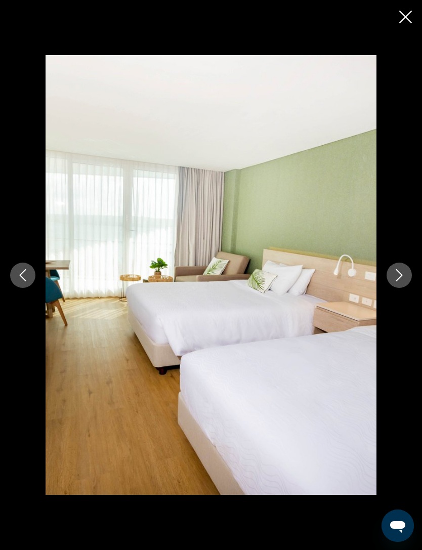
click at [399, 280] on icon "Next image" at bounding box center [399, 275] width 12 height 12
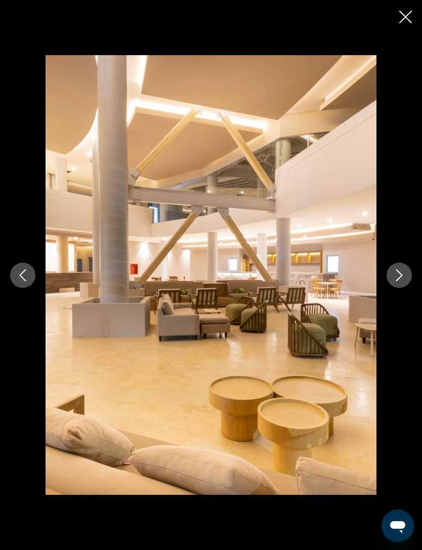
click at [399, 277] on icon "Next image" at bounding box center [399, 275] width 12 height 12
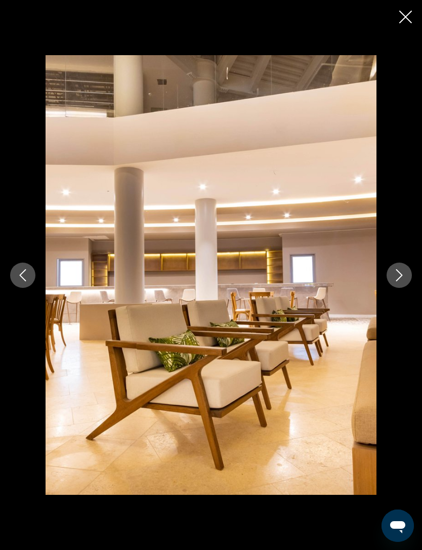
click at [397, 277] on icon "Next image" at bounding box center [399, 275] width 12 height 12
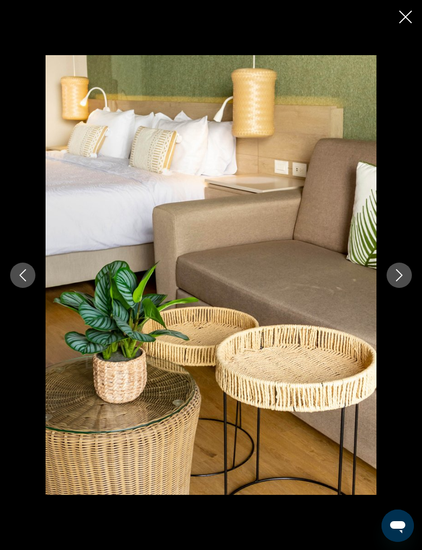
click at [397, 277] on icon "Next image" at bounding box center [399, 275] width 12 height 12
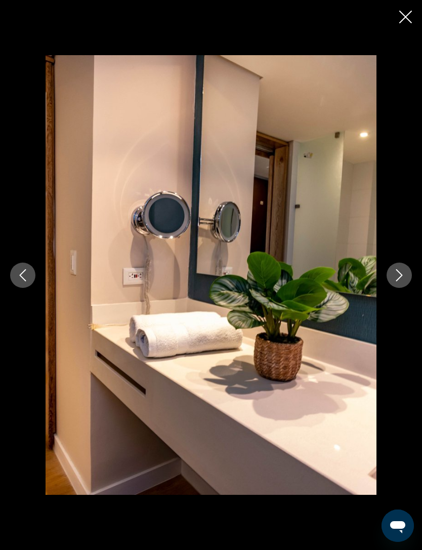
click at [396, 277] on icon "Next image" at bounding box center [399, 275] width 12 height 12
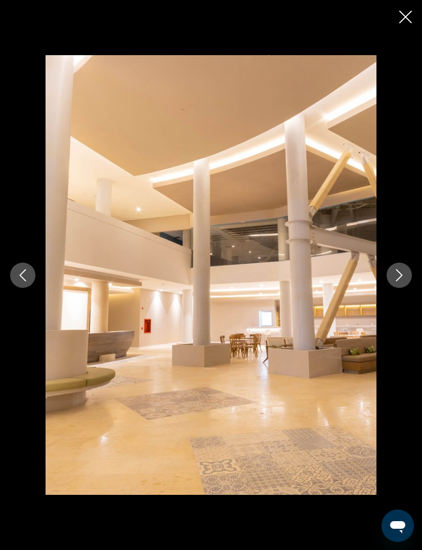
click at [393, 275] on icon "Next image" at bounding box center [399, 275] width 12 height 12
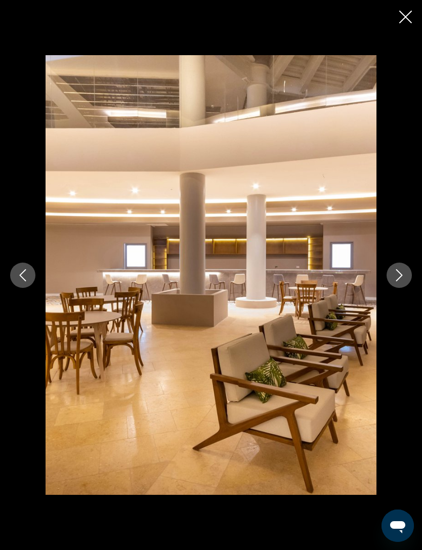
click at [395, 277] on icon "Next image" at bounding box center [399, 275] width 12 height 12
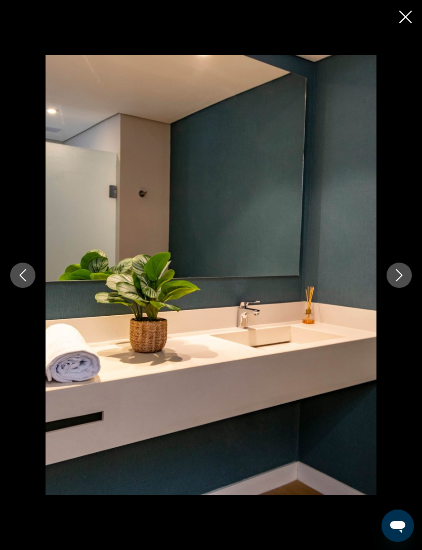
click at [398, 275] on icon "Next image" at bounding box center [399, 275] width 12 height 12
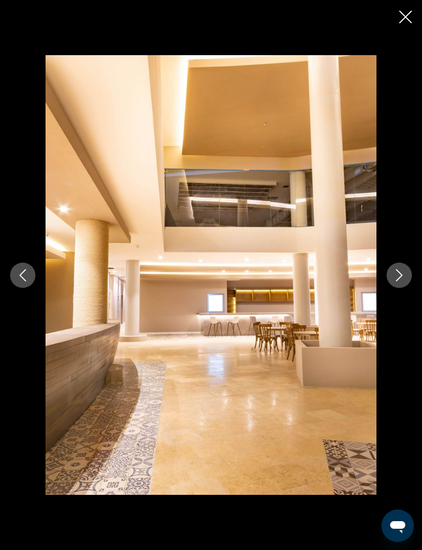
click at [397, 277] on icon "Next image" at bounding box center [399, 275] width 12 height 12
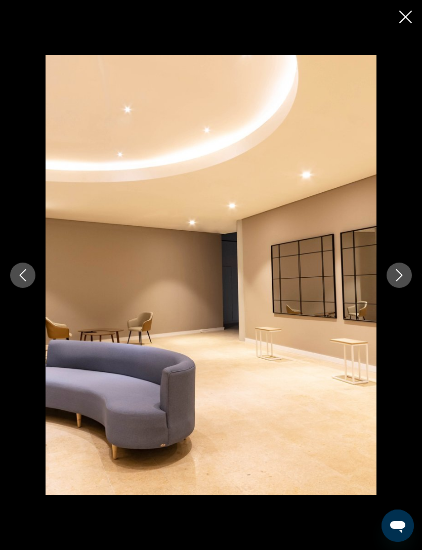
click at [397, 276] on icon "Next image" at bounding box center [399, 275] width 12 height 12
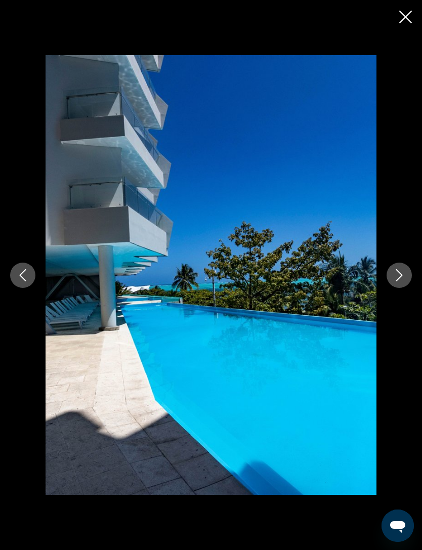
click at [407, 14] on icon "Close slideshow" at bounding box center [405, 17] width 13 height 13
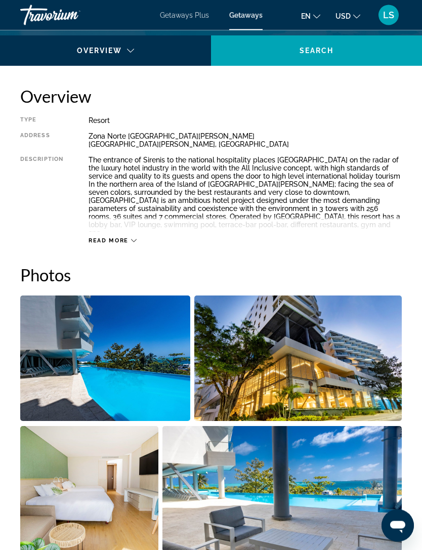
click at [127, 238] on span "Read more" at bounding box center [109, 241] width 40 height 7
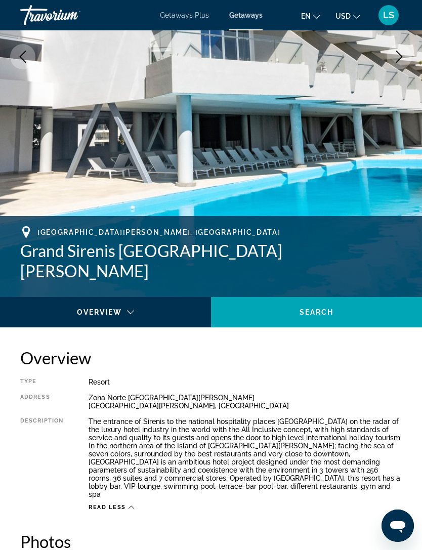
scroll to position [213, 0]
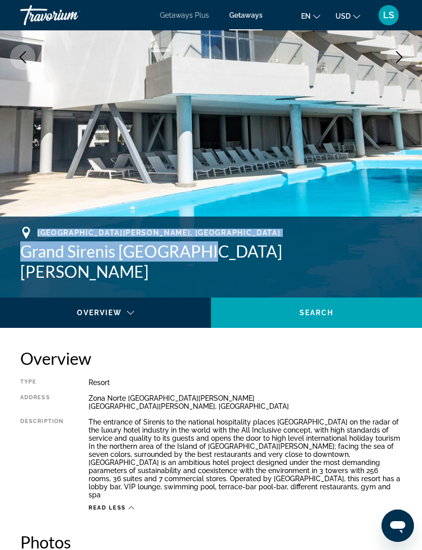
copy div "Isla de San Andrés, Colombia Grand Sirenis San Andrés"
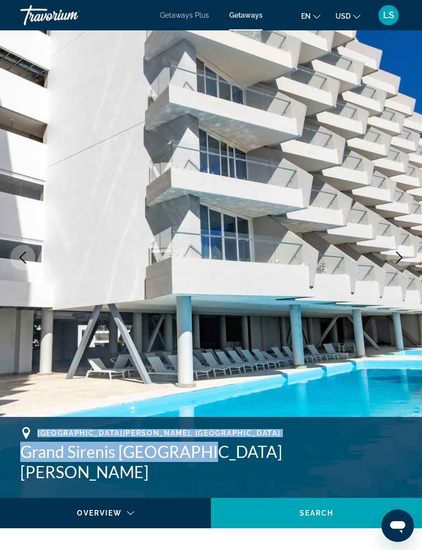
scroll to position [53, 0]
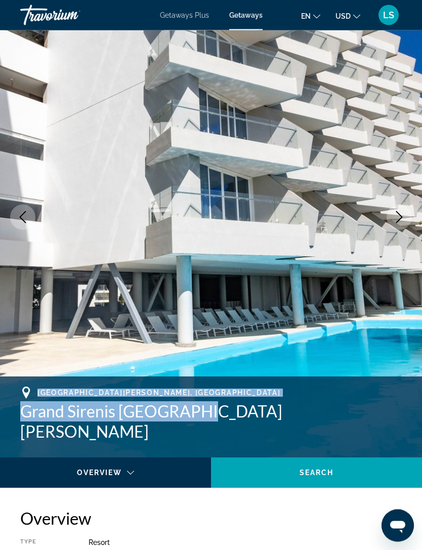
copy div "Isla de San Andrés, Colombia Grand Sirenis San Andrés"
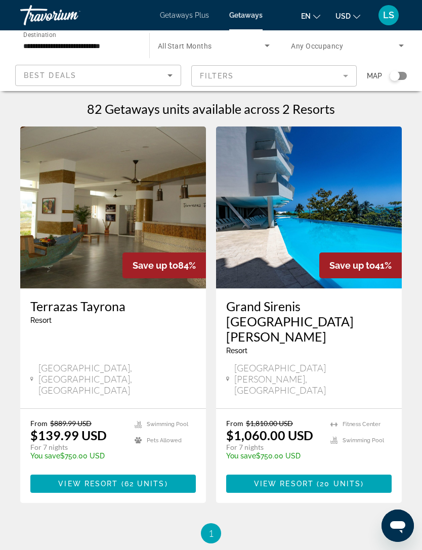
click at [69, 51] on input "**********" at bounding box center [79, 46] width 113 height 12
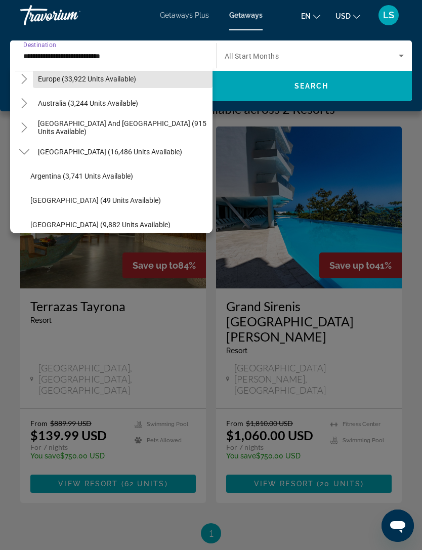
scroll to position [145, 0]
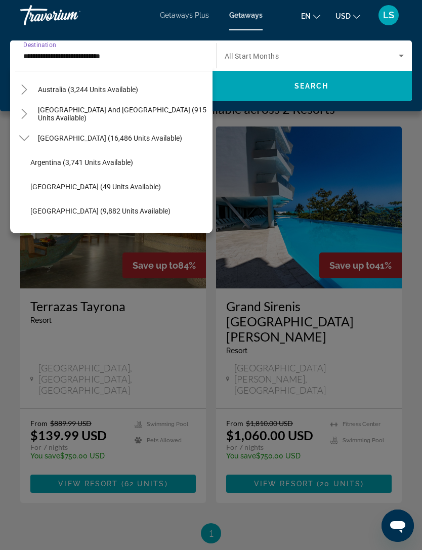
click at [27, 136] on icon "Toggle South America (16,486 units available)" at bounding box center [24, 138] width 10 height 10
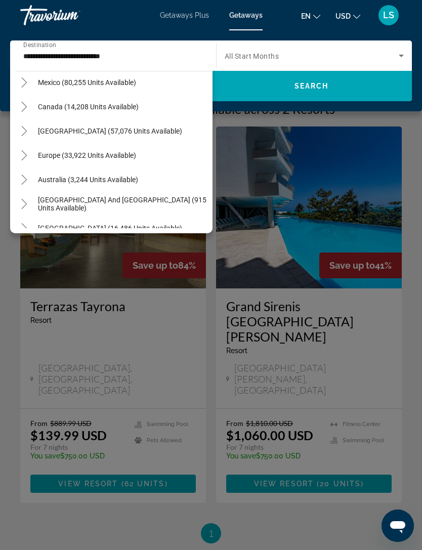
scroll to position [53, 0]
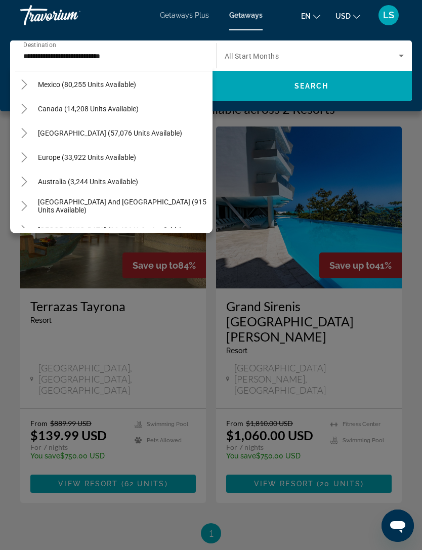
click at [31, 128] on mat-icon "Toggle Caribbean & Atlantic Islands (57,076 units available)" at bounding box center [24, 133] width 18 height 18
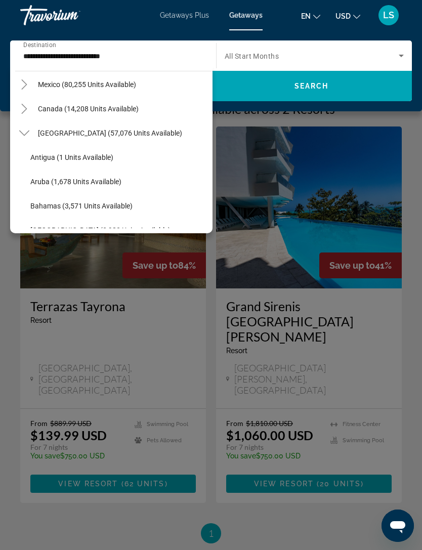
click at [69, 181] on span "Aruba (1,678 units available)" at bounding box center [75, 182] width 91 height 8
type input "**********"
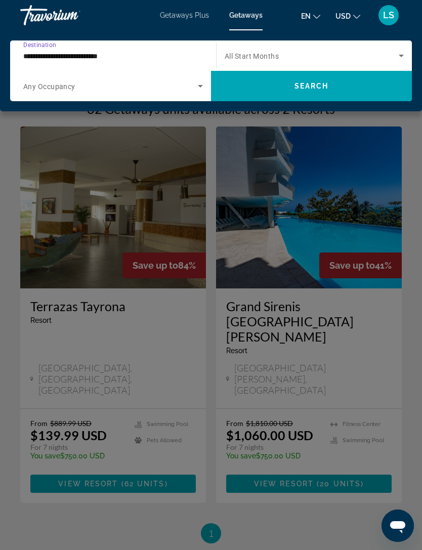
click at [297, 83] on span "Search" at bounding box center [311, 86] width 34 height 8
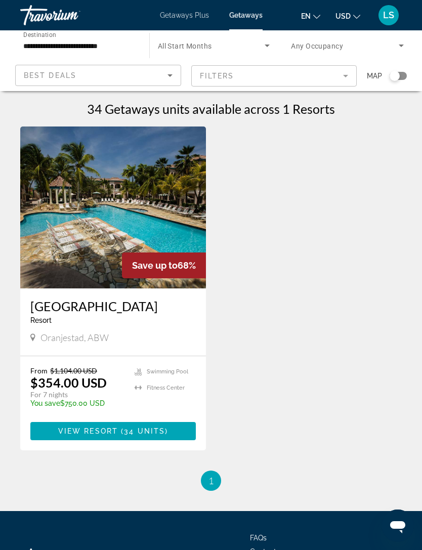
click at [344, 75] on mat-form-field "Filters" at bounding box center [274, 75] width 166 height 21
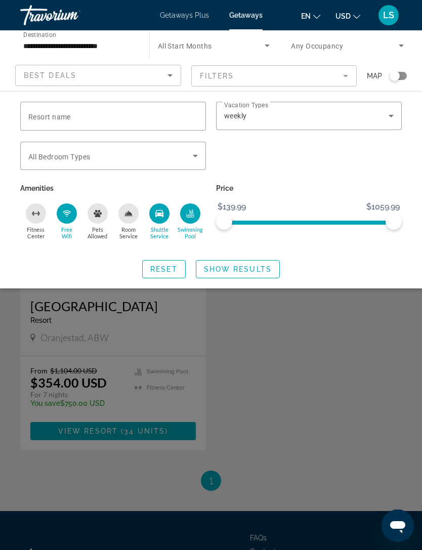
click at [65, 211] on icon "Free Wifi" at bounding box center [67, 213] width 8 height 8
click at [162, 219] on div "Shuttle Service" at bounding box center [159, 213] width 20 height 20
click at [194, 215] on icon "Swimming Pool" at bounding box center [191, 216] width 8 height 2
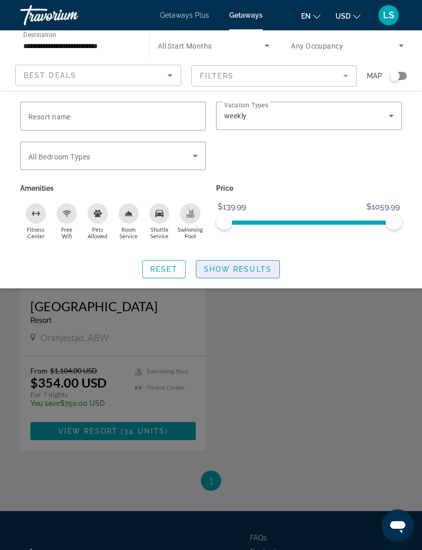
click at [252, 262] on span "Search widget" at bounding box center [237, 269] width 83 height 24
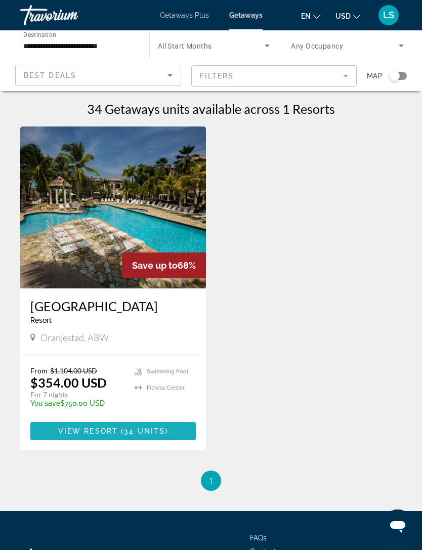
click at [118, 428] on span "Main content" at bounding box center [119, 431] width 3 height 8
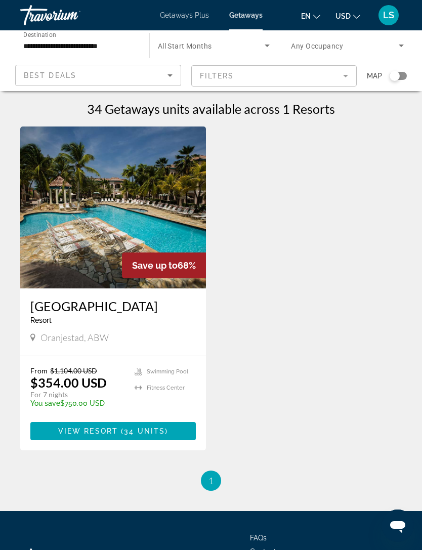
click at [195, 14] on span "Getaways Plus" at bounding box center [184, 15] width 49 height 8
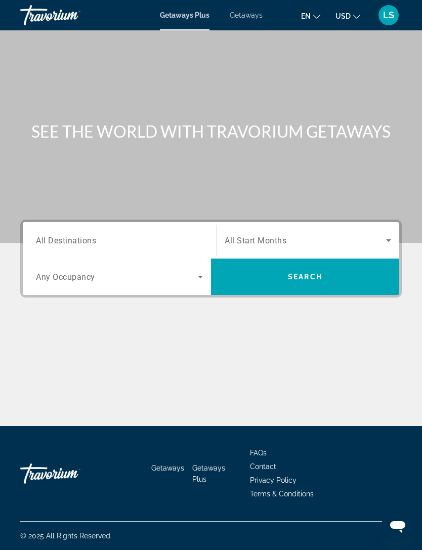
click at [85, 236] on span "All Destinations" at bounding box center [66, 240] width 60 height 10
click at [85, 236] on input "Destination All Destinations" at bounding box center [119, 241] width 167 height 12
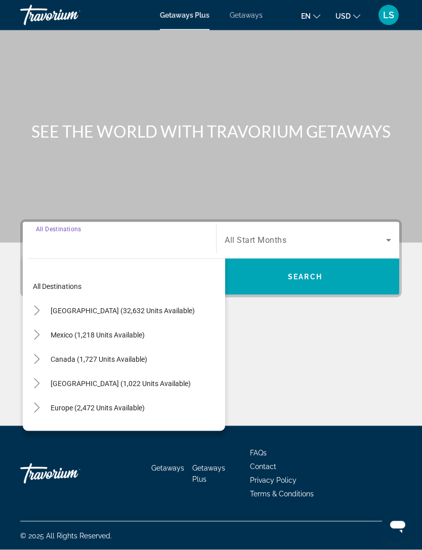
scroll to position [32, 0]
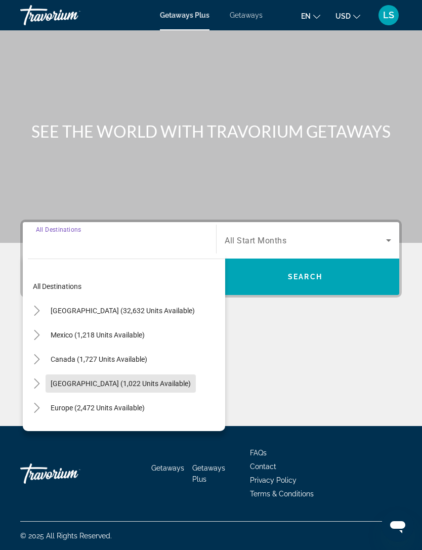
click at [48, 371] on span "Search widget" at bounding box center [121, 383] width 150 height 24
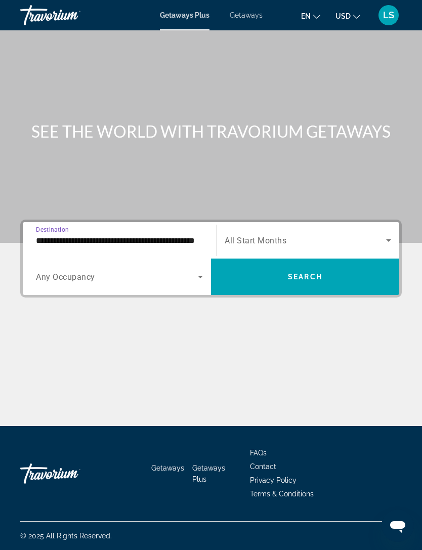
click at [81, 235] on input "**********" at bounding box center [119, 241] width 167 height 12
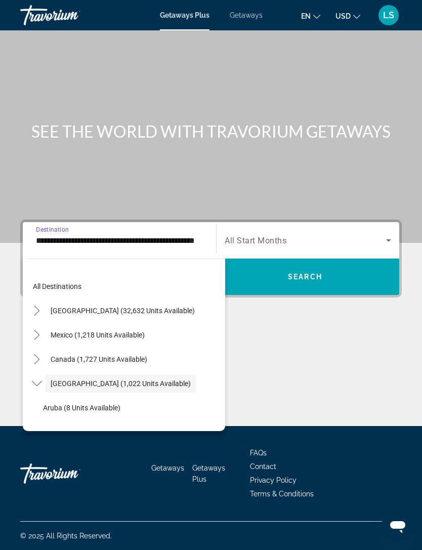
scroll to position [36, 0]
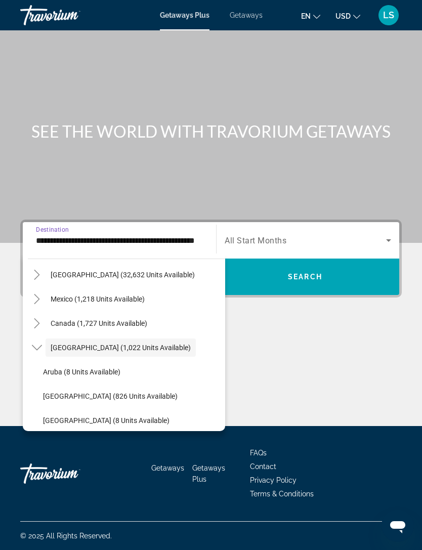
click at [69, 368] on span "Aruba (8 units available)" at bounding box center [81, 372] width 77 height 8
type input "**********"
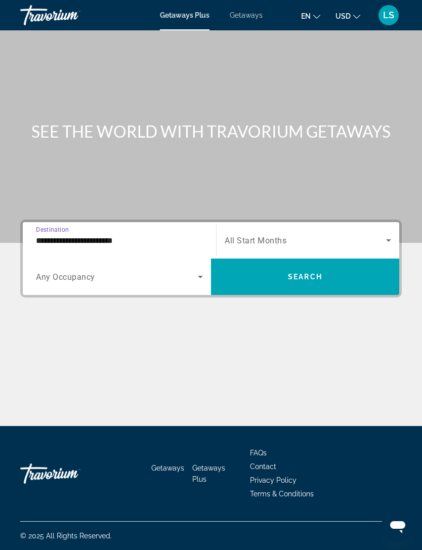
click at [275, 265] on span "Search widget" at bounding box center [305, 277] width 188 height 24
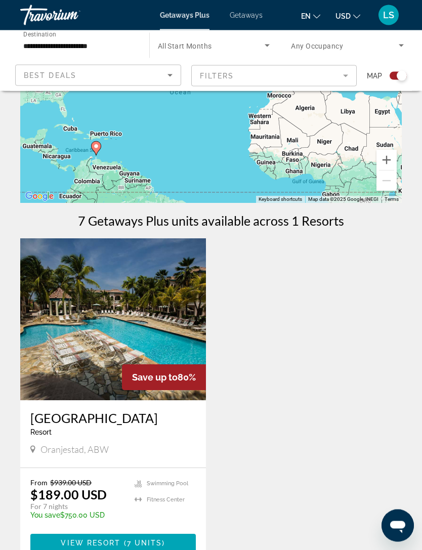
scroll to position [101, 0]
click at [112, 542] on span "View Resort" at bounding box center [91, 543] width 60 height 8
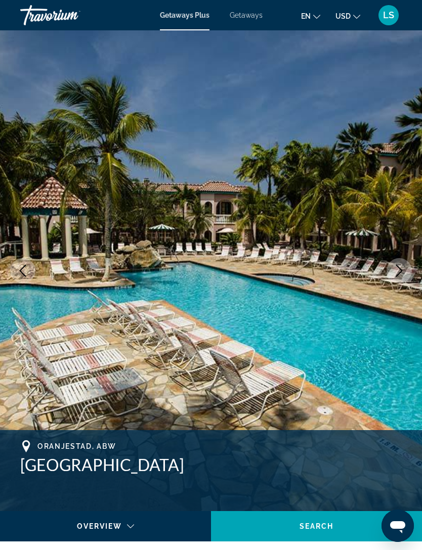
click at [400, 272] on icon "Next image" at bounding box center [399, 271] width 7 height 12
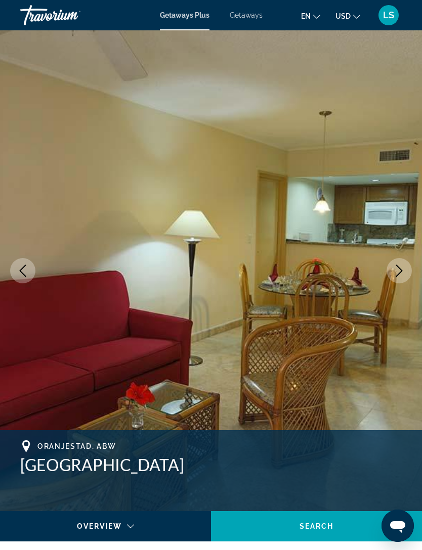
click at [402, 271] on icon "Next image" at bounding box center [399, 271] width 7 height 12
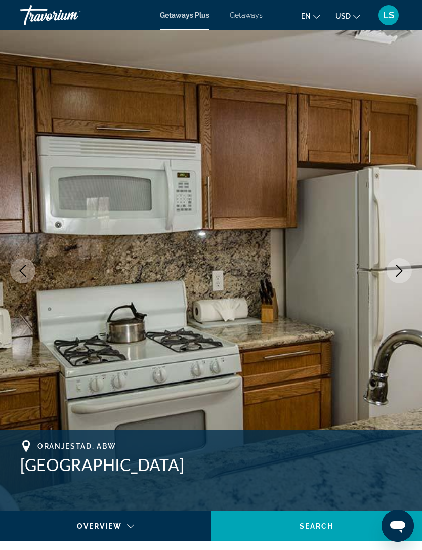
click at [400, 270] on icon "Next image" at bounding box center [399, 271] width 12 height 12
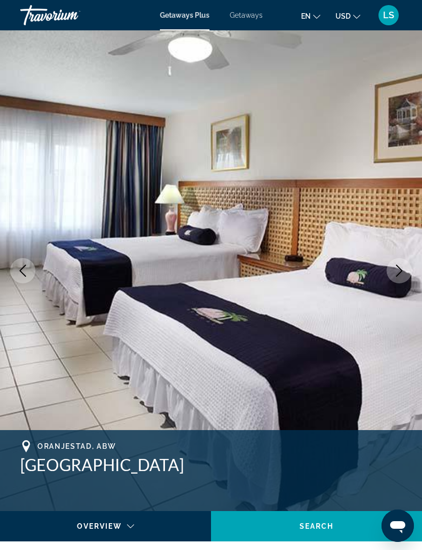
click at [401, 273] on icon "Next image" at bounding box center [399, 271] width 12 height 12
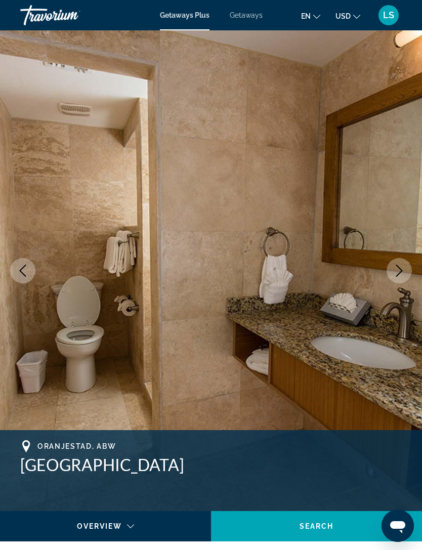
click at [400, 272] on icon "Next image" at bounding box center [399, 271] width 12 height 12
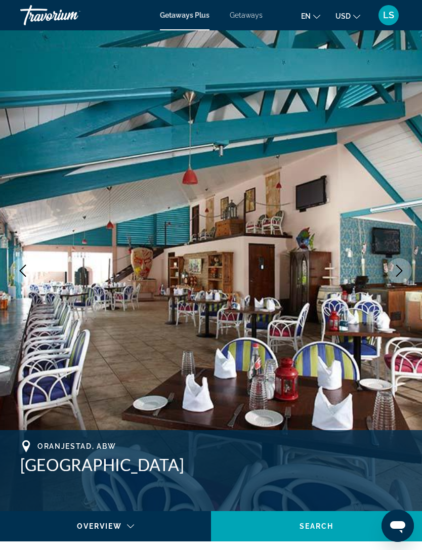
click at [399, 269] on icon "Next image" at bounding box center [399, 271] width 12 height 12
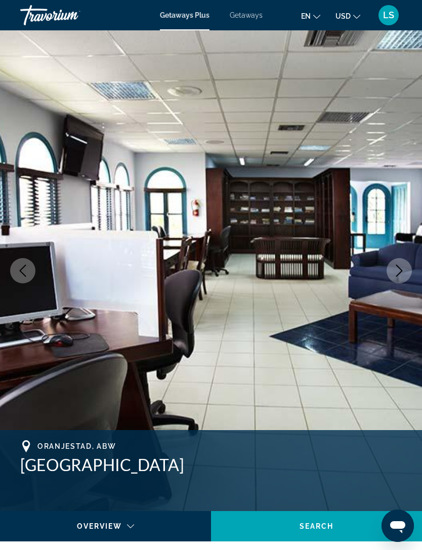
click at [395, 270] on icon "Next image" at bounding box center [399, 271] width 12 height 12
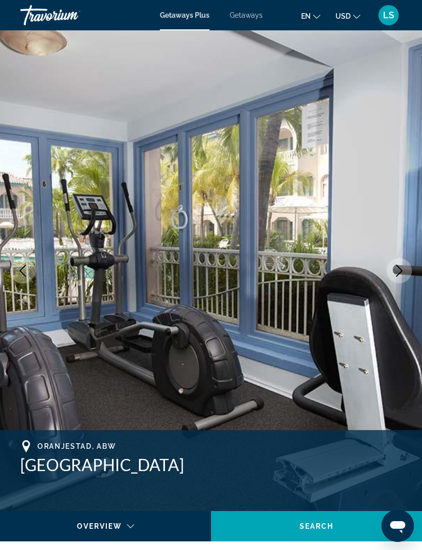
click at [395, 269] on icon "Next image" at bounding box center [399, 271] width 12 height 12
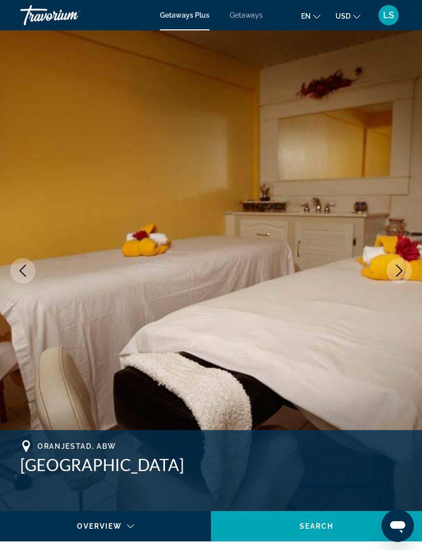
click at [393, 266] on icon "Next image" at bounding box center [399, 271] width 12 height 12
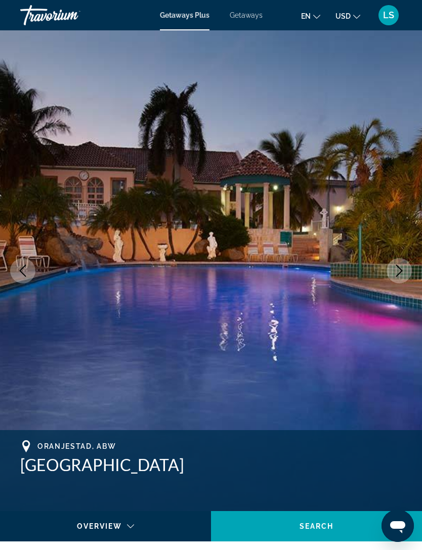
click at [393, 268] on icon "Next image" at bounding box center [399, 271] width 12 height 12
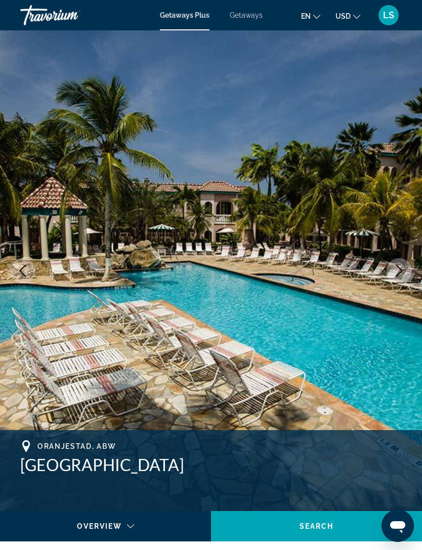
click at [405, 272] on icon "Next image" at bounding box center [399, 271] width 12 height 12
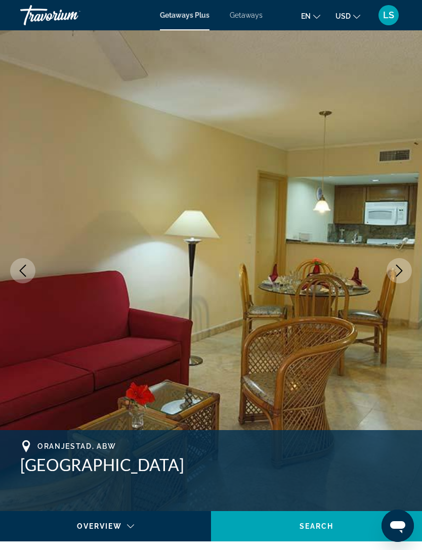
click at [393, 270] on icon "Next image" at bounding box center [399, 271] width 12 height 12
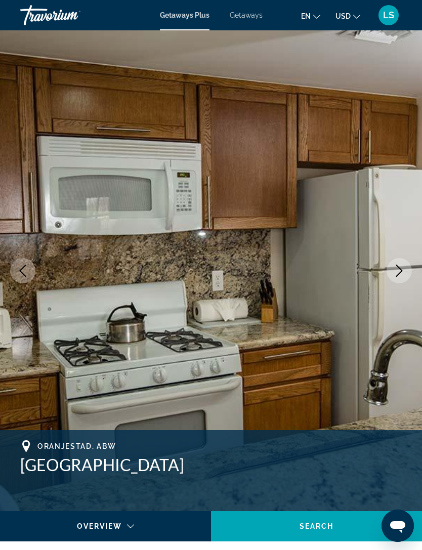
click at [395, 270] on icon "Next image" at bounding box center [399, 271] width 12 height 12
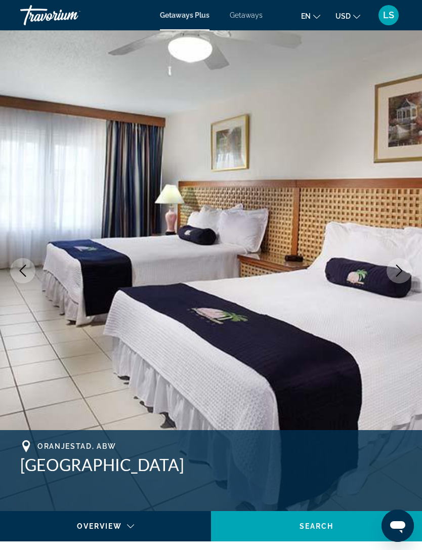
click at [395, 271] on icon "Next image" at bounding box center [399, 271] width 12 height 12
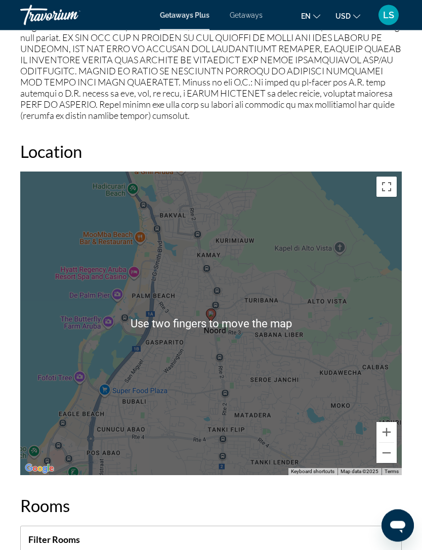
scroll to position [1719, 0]
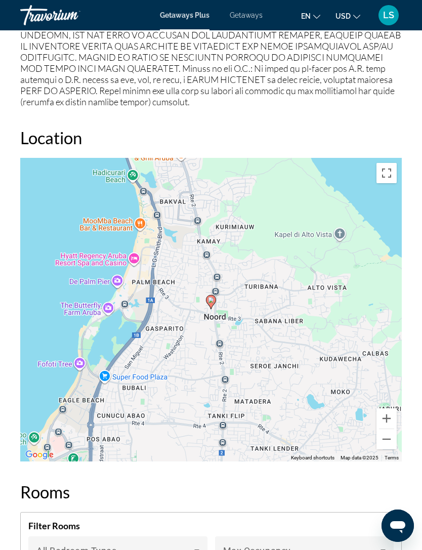
click at [390, 408] on button "Zoom in" at bounding box center [386, 418] width 20 height 20
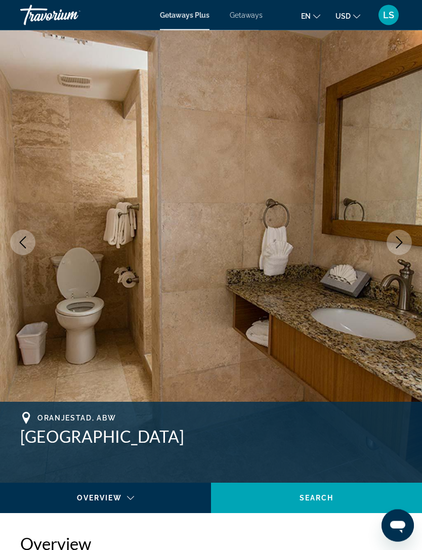
scroll to position [0, 0]
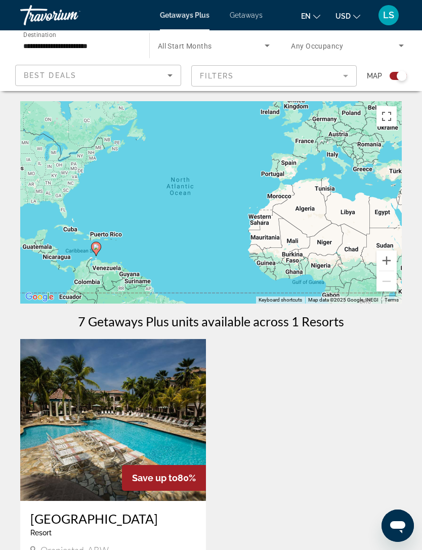
click at [72, 43] on input "**********" at bounding box center [79, 46] width 113 height 12
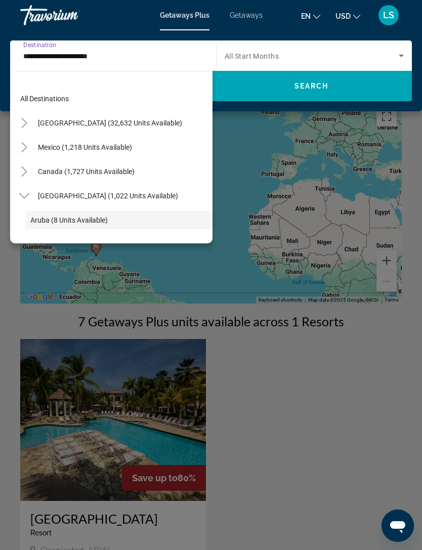
scroll to position [60, 0]
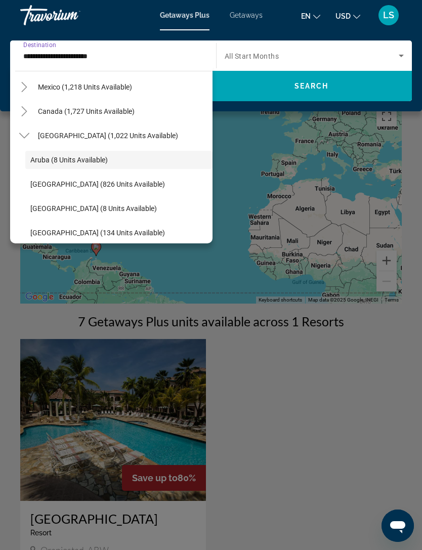
click at [25, 134] on icon "Toggle Caribbean & Atlantic Islands (1,022 units available)" at bounding box center [24, 135] width 10 height 10
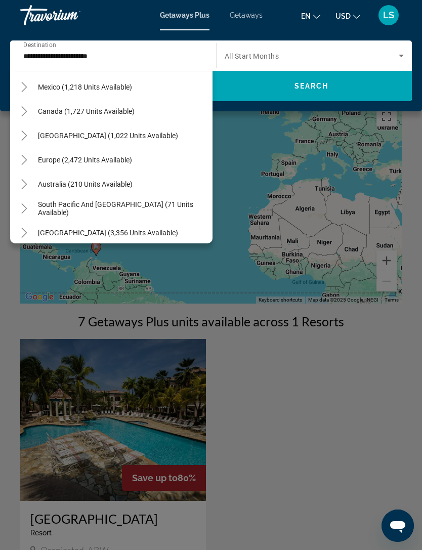
click at [33, 86] on span "Search widget" at bounding box center [85, 87] width 104 height 24
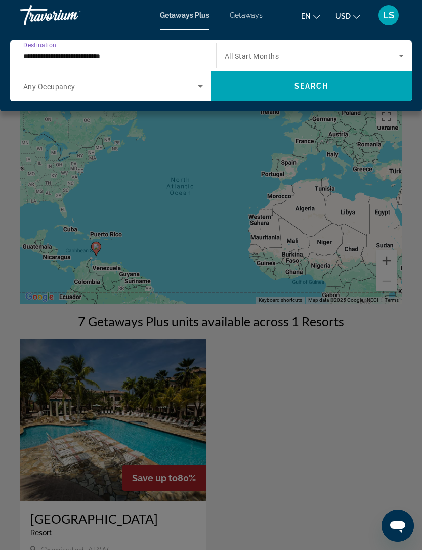
click at [59, 58] on input "**********" at bounding box center [110, 56] width 174 height 12
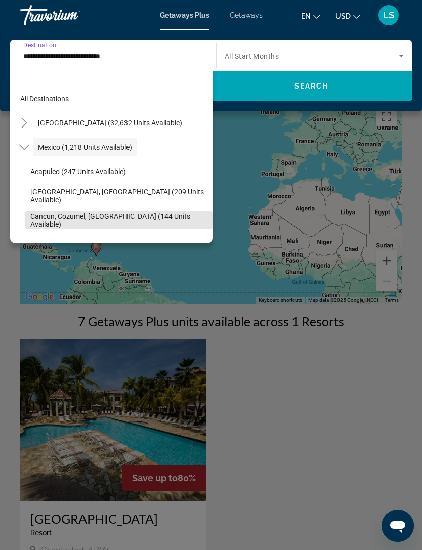
click at [76, 221] on span "Cancun, Cozumel, Riviera Maya (144 units available)" at bounding box center [118, 220] width 177 height 16
type input "**********"
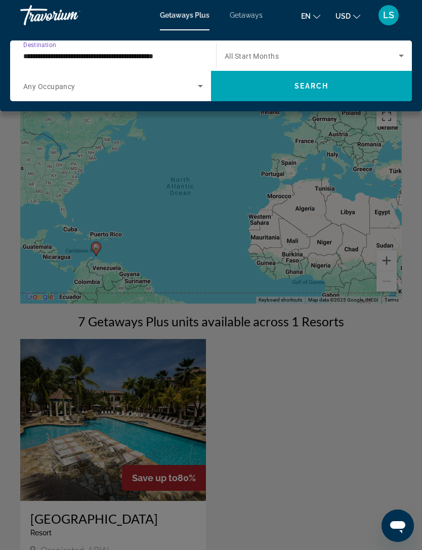
click at [278, 89] on span "Search widget" at bounding box center [311, 86] width 201 height 24
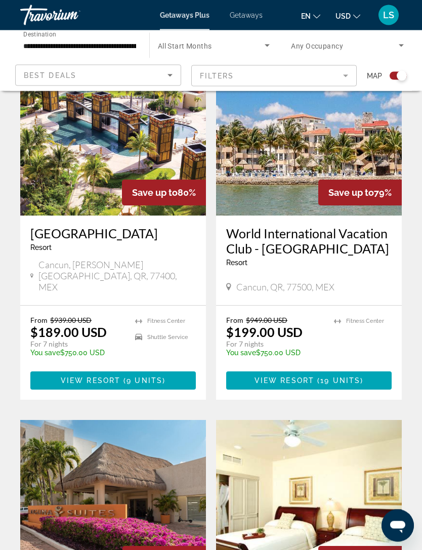
scroll to position [651, 0]
click at [291, 376] on span "View Resort" at bounding box center [284, 380] width 60 height 8
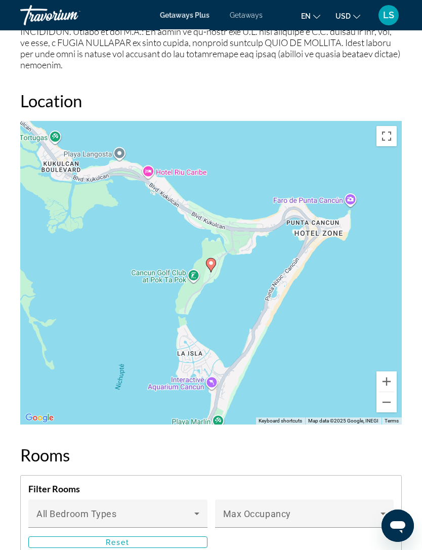
scroll to position [1640, 0]
click at [391, 363] on div "To activate drag with keyboard, press Alt + Enter. Once in keyboard drag state,…" at bounding box center [210, 272] width 381 height 303
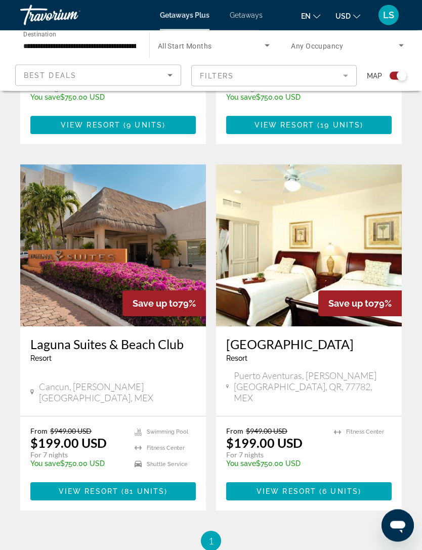
scroll to position [976, 0]
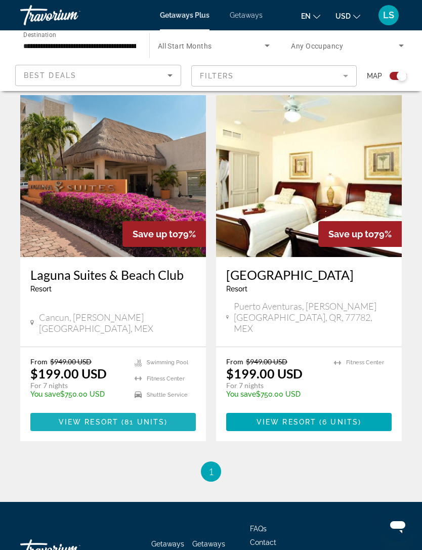
click at [137, 418] on span "81 units" at bounding box center [144, 422] width 40 height 8
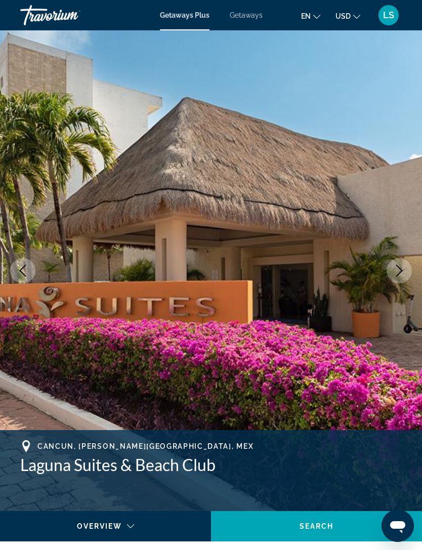
click at [398, 272] on icon "Next image" at bounding box center [399, 271] width 12 height 12
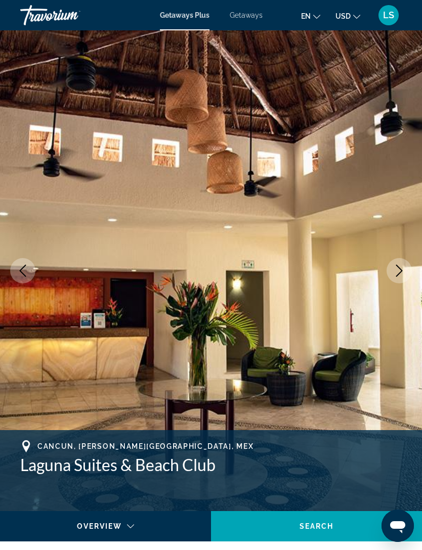
click at [392, 267] on button "Next image" at bounding box center [398, 270] width 25 height 25
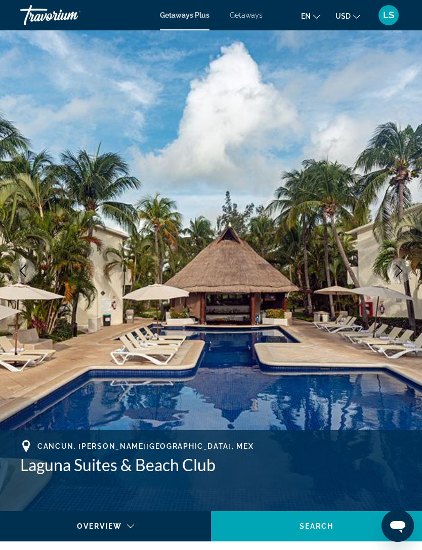
click at [391, 264] on button "Next image" at bounding box center [398, 270] width 25 height 25
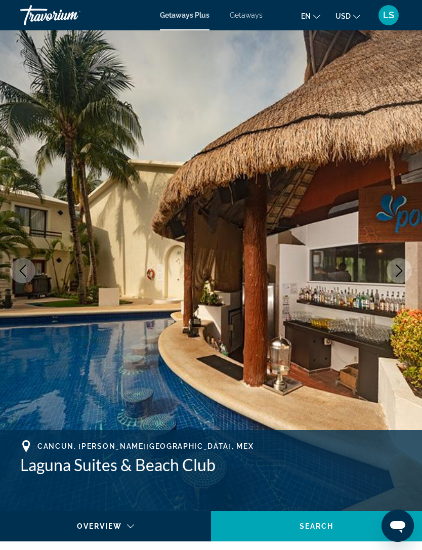
click at [390, 264] on button "Next image" at bounding box center [398, 270] width 25 height 25
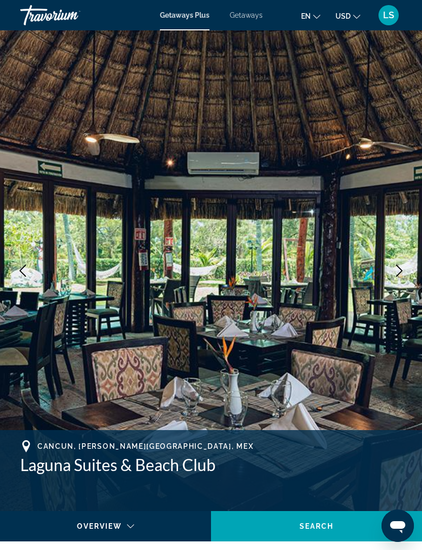
click at [388, 265] on button "Next image" at bounding box center [398, 270] width 25 height 25
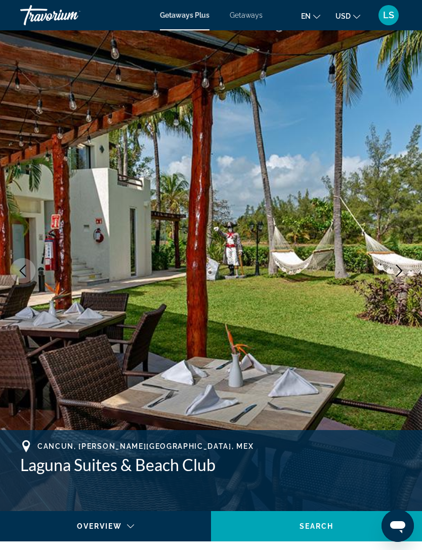
click at [389, 262] on button "Next image" at bounding box center [398, 270] width 25 height 25
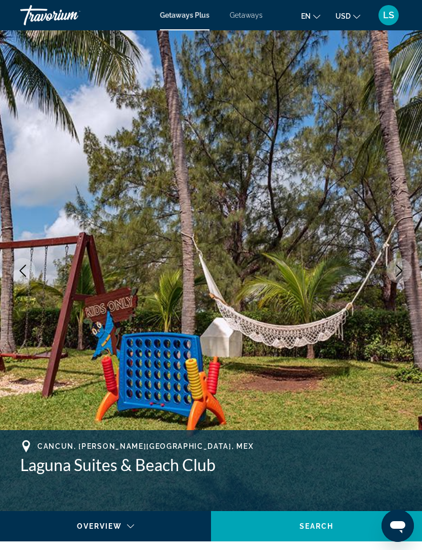
click at [387, 262] on img "Main content" at bounding box center [211, 270] width 422 height 480
click at [402, 266] on icon "Next image" at bounding box center [399, 271] width 12 height 12
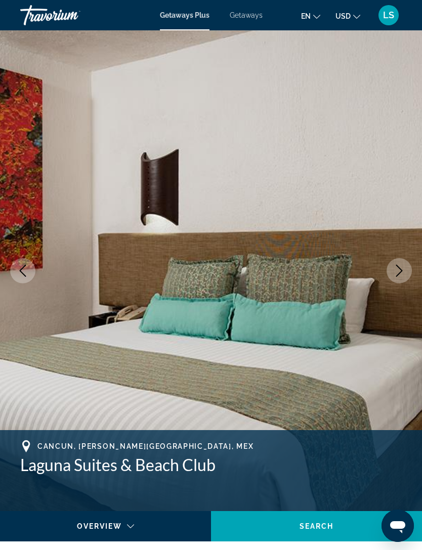
click at [400, 267] on icon "Next image" at bounding box center [399, 271] width 12 height 12
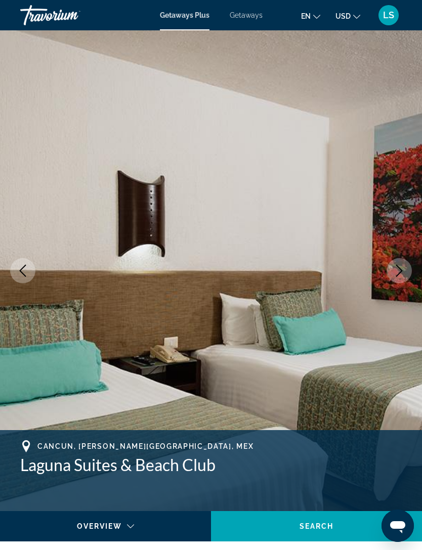
click at [399, 269] on icon "Next image" at bounding box center [399, 271] width 12 height 12
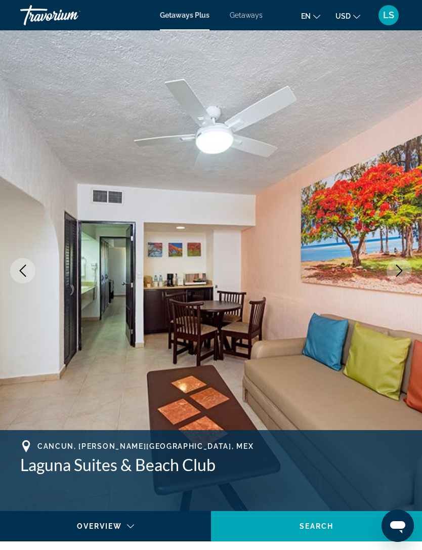
click at [399, 268] on icon "Next image" at bounding box center [399, 271] width 7 height 12
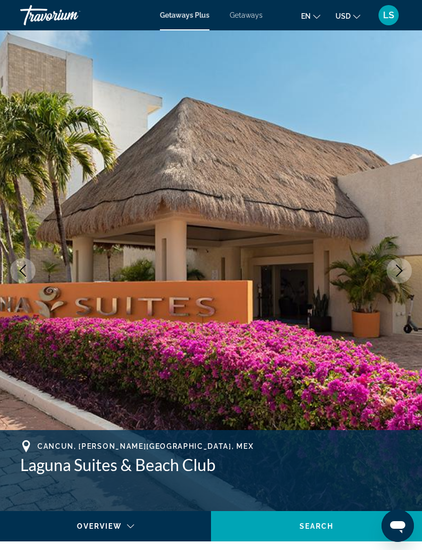
click at [400, 268] on icon "Next image" at bounding box center [399, 271] width 12 height 12
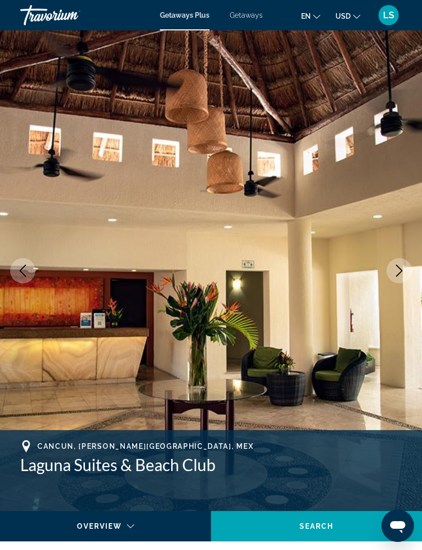
click at [401, 268] on icon "Next image" at bounding box center [399, 271] width 12 height 12
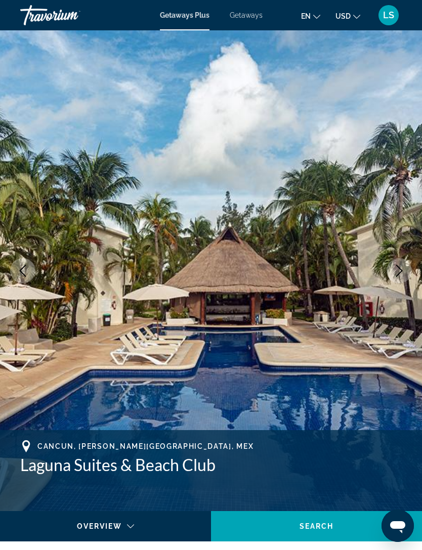
click at [399, 267] on icon "Next image" at bounding box center [399, 271] width 12 height 12
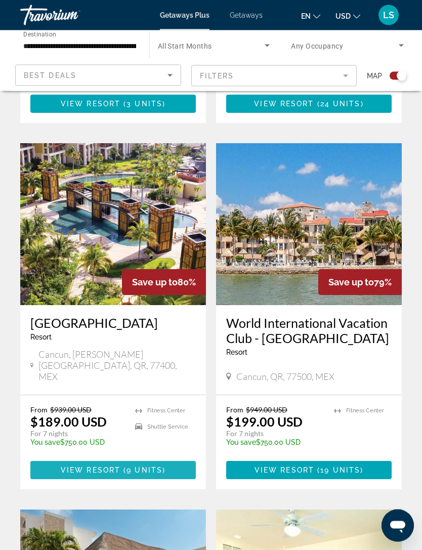
scroll to position [562, 0]
click at [119, 470] on span "View Resort" at bounding box center [91, 470] width 60 height 8
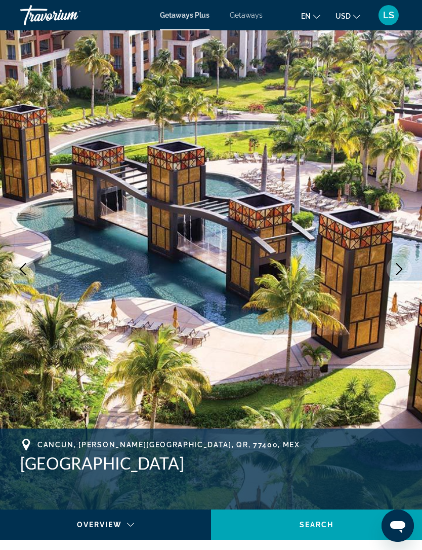
scroll to position [1, 0]
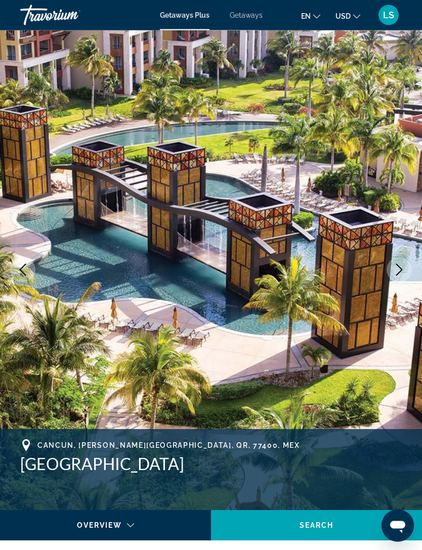
click at [403, 259] on button "Next image" at bounding box center [398, 269] width 25 height 25
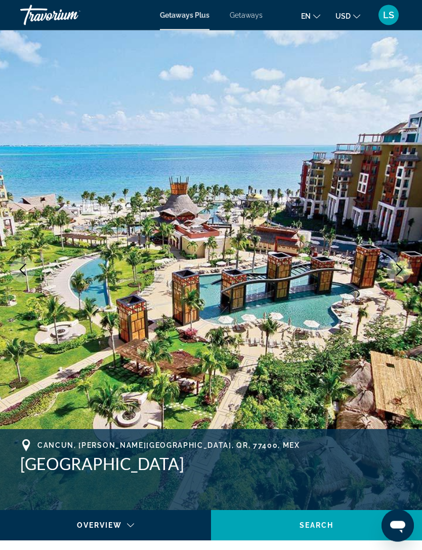
click at [401, 271] on icon "Next image" at bounding box center [399, 270] width 7 height 12
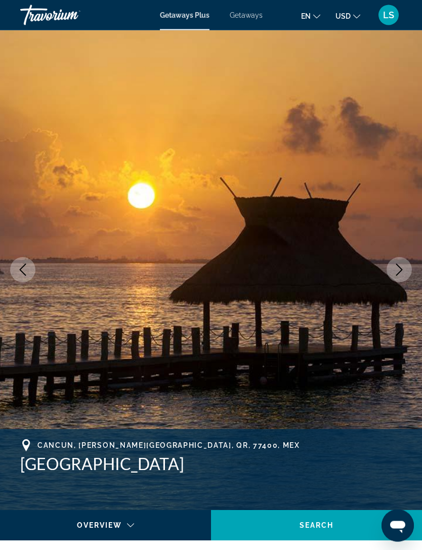
click at [403, 268] on icon "Next image" at bounding box center [399, 270] width 12 height 12
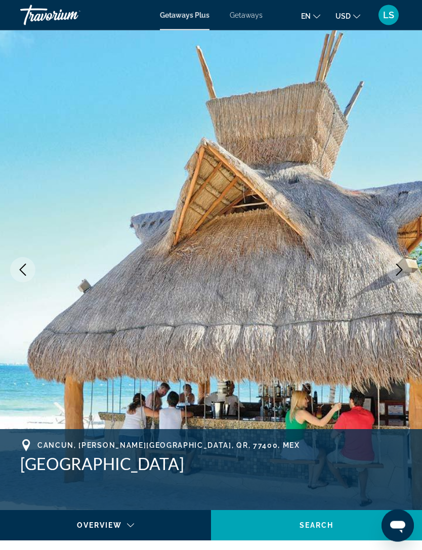
click at [408, 268] on button "Next image" at bounding box center [398, 269] width 25 height 25
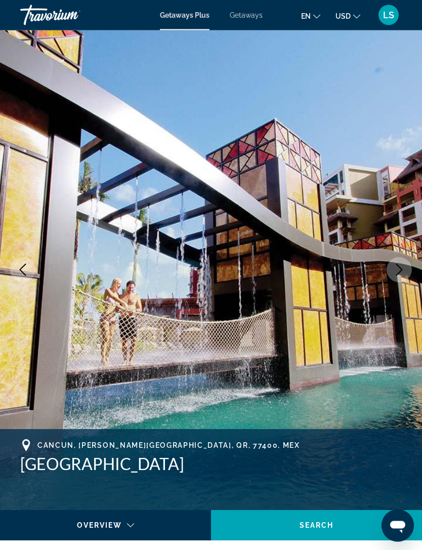
click at [407, 270] on button "Next image" at bounding box center [398, 269] width 25 height 25
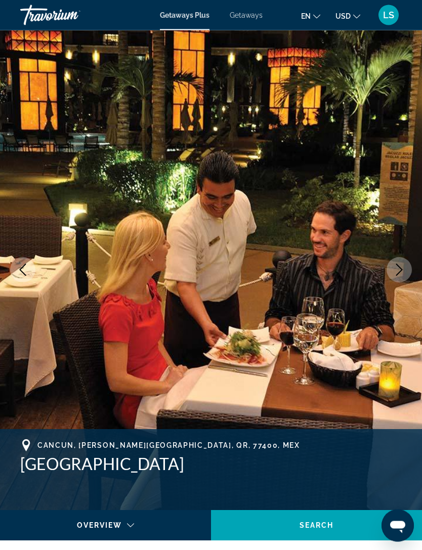
click at [408, 271] on button "Next image" at bounding box center [398, 269] width 25 height 25
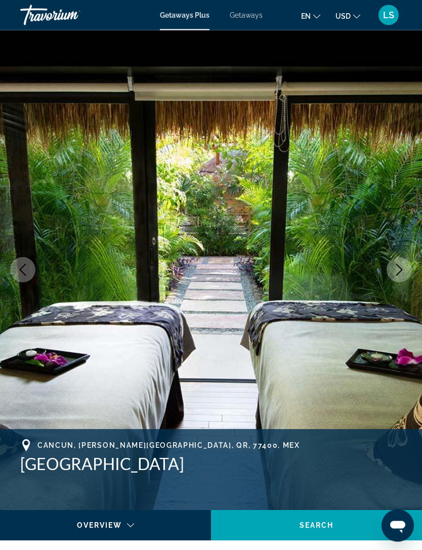
click at [404, 271] on icon "Next image" at bounding box center [399, 270] width 12 height 12
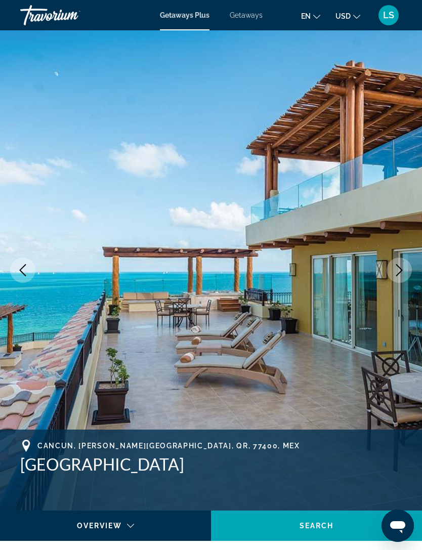
scroll to position [0, 0]
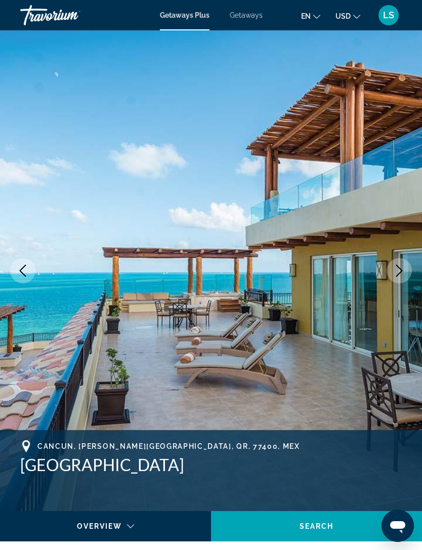
click at [249, 17] on span "Getaways" at bounding box center [246, 15] width 33 height 8
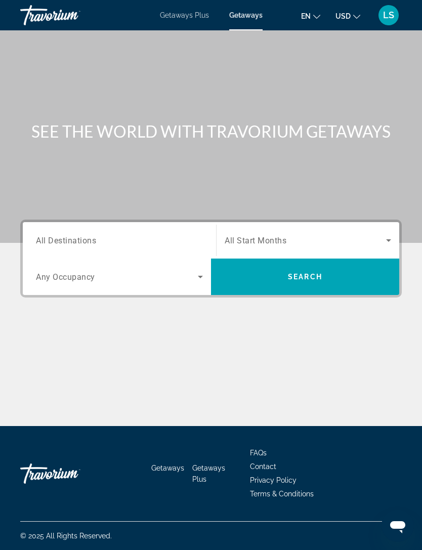
click at [77, 238] on span "All Destinations" at bounding box center [66, 240] width 60 height 10
click at [77, 238] on input "Destination All Destinations" at bounding box center [119, 241] width 167 height 12
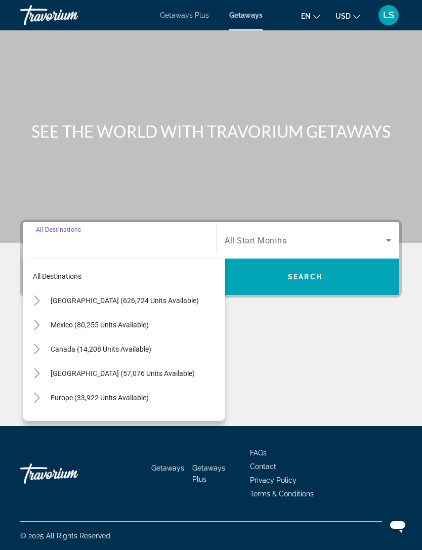
scroll to position [32, 0]
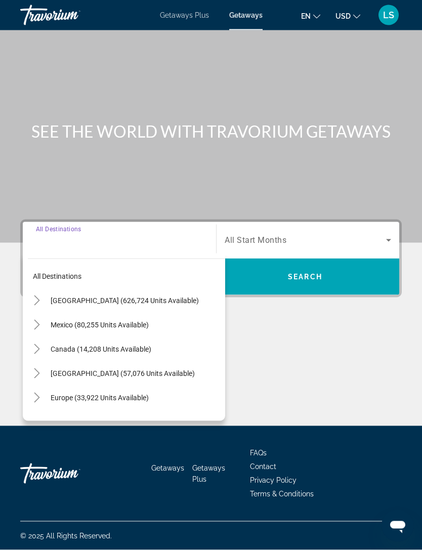
click at [75, 321] on span "Mexico (80,255 units available)" at bounding box center [100, 325] width 98 height 8
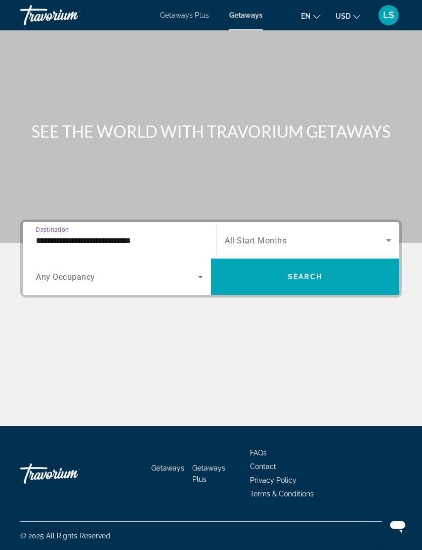
click at [89, 235] on input "**********" at bounding box center [119, 241] width 167 height 12
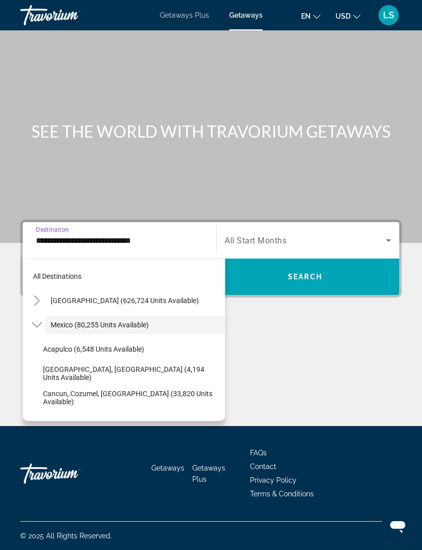
click at [92, 389] on span "Cancun, Cozumel, Riviera Maya (33,820 units available)" at bounding box center [131, 397] width 177 height 16
type input "**********"
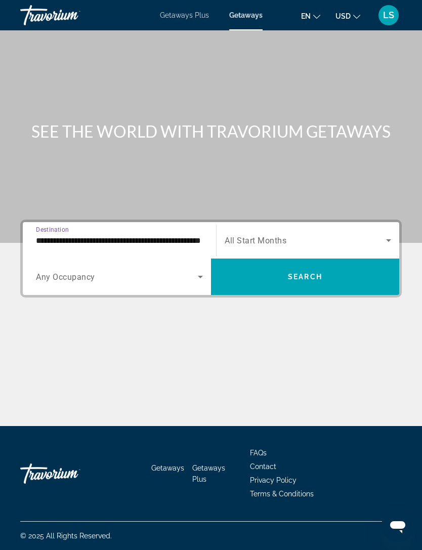
click at [266, 265] on span "Search widget" at bounding box center [305, 277] width 188 height 24
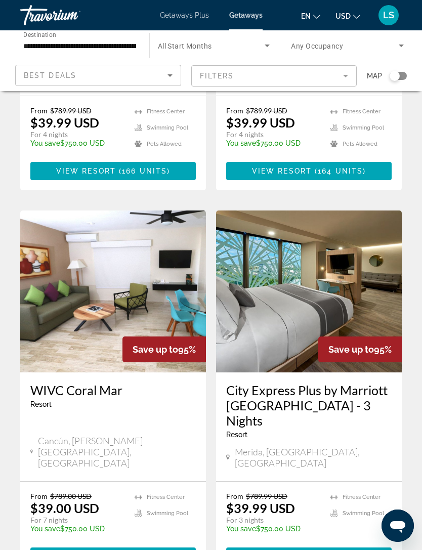
scroll to position [1879, 0]
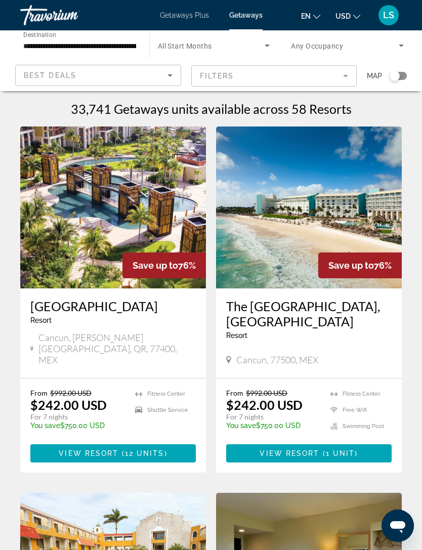
click at [125, 457] on span "12 units" at bounding box center [144, 453] width 39 height 8
